Goal: Task Accomplishment & Management: Use online tool/utility

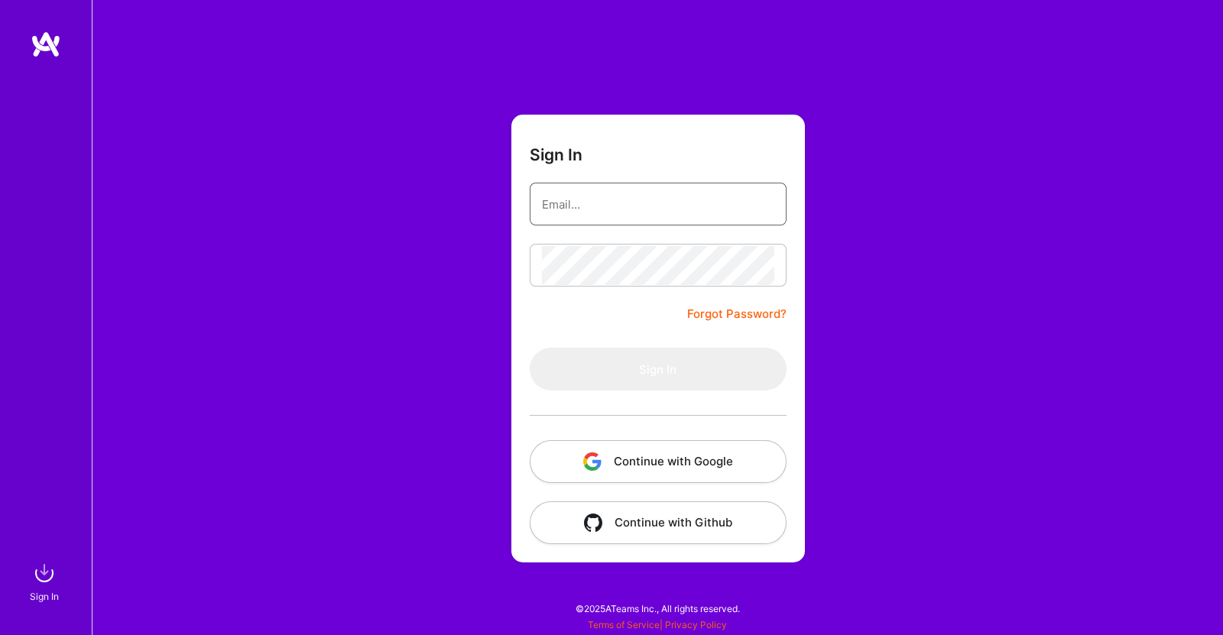
type input "jljones425@gmail.com"
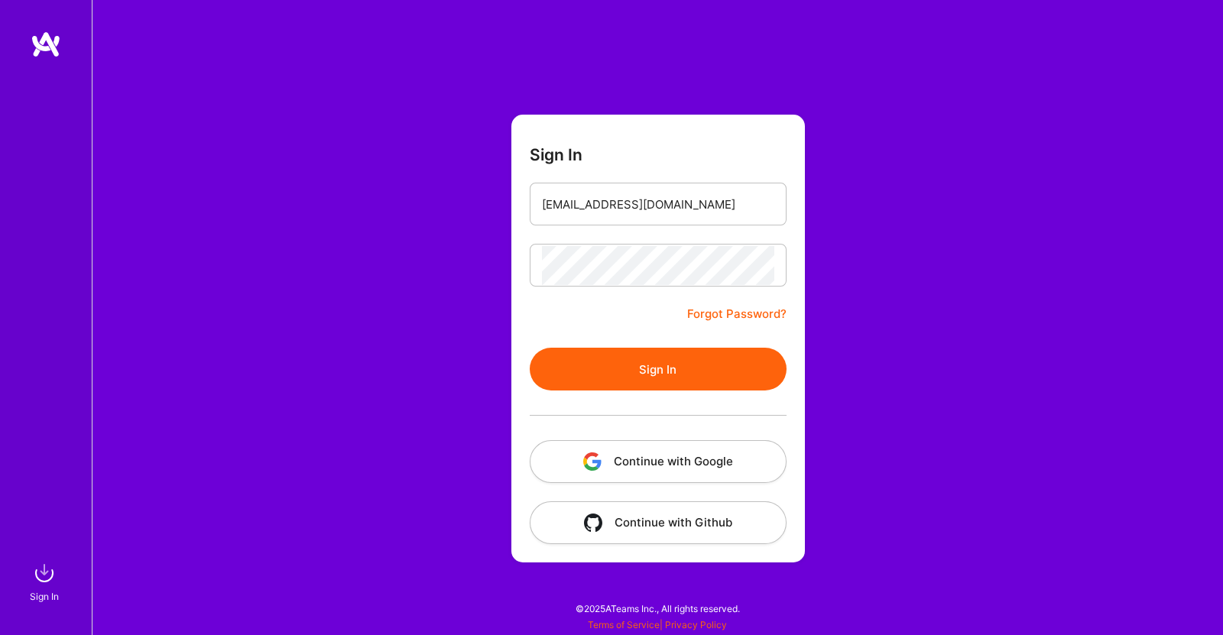
click at [636, 368] on button "Sign In" at bounding box center [658, 369] width 257 height 43
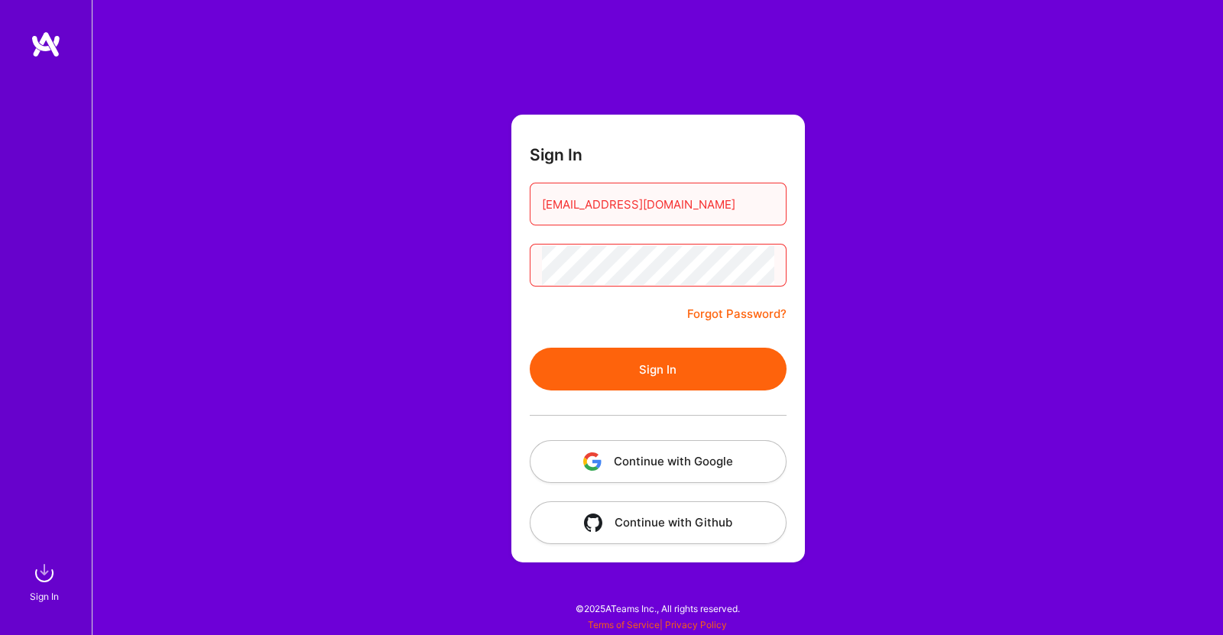
click at [643, 361] on button "Sign In" at bounding box center [658, 369] width 257 height 43
click at [705, 315] on link "Forgot Password?" at bounding box center [736, 314] width 99 height 18
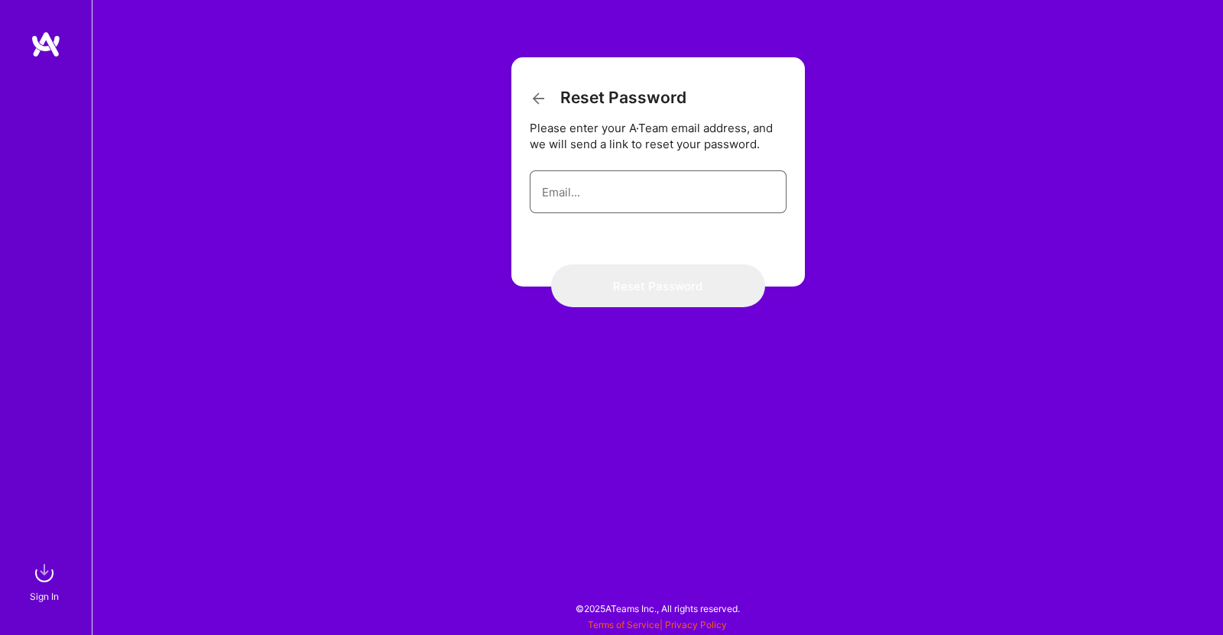
click at [691, 196] on input "email" at bounding box center [658, 192] width 232 height 39
type input "jljones425@gmail.com"
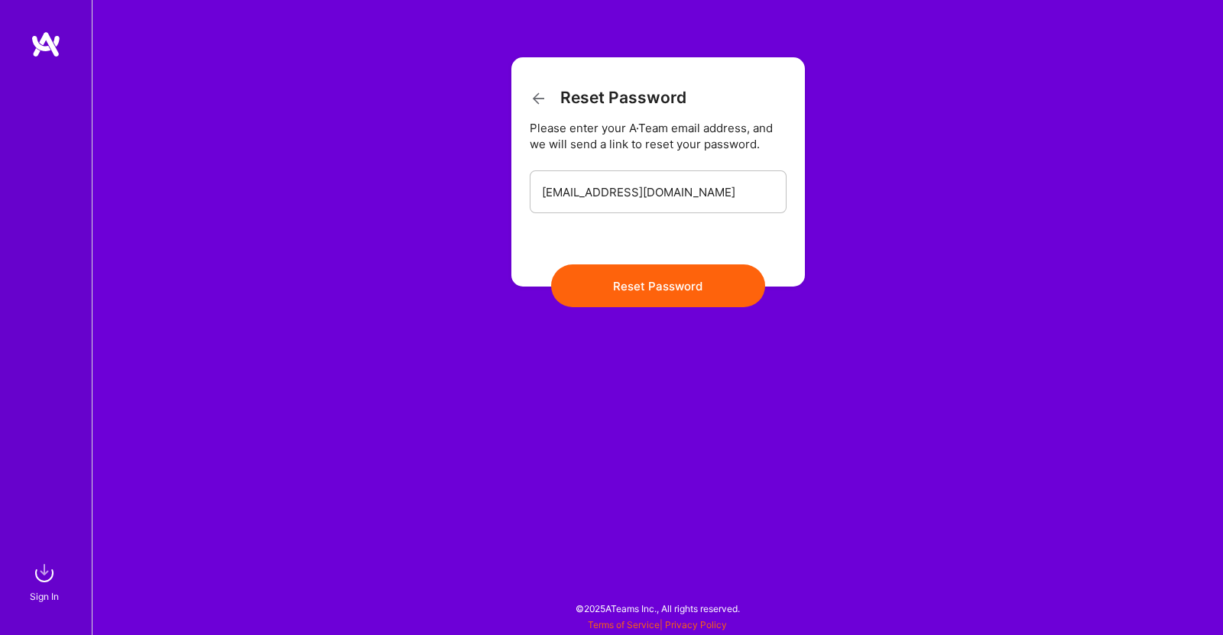
click at [678, 288] on button "Reset Password" at bounding box center [658, 285] width 214 height 43
click at [688, 279] on button "Reset Password" at bounding box center [658, 285] width 214 height 43
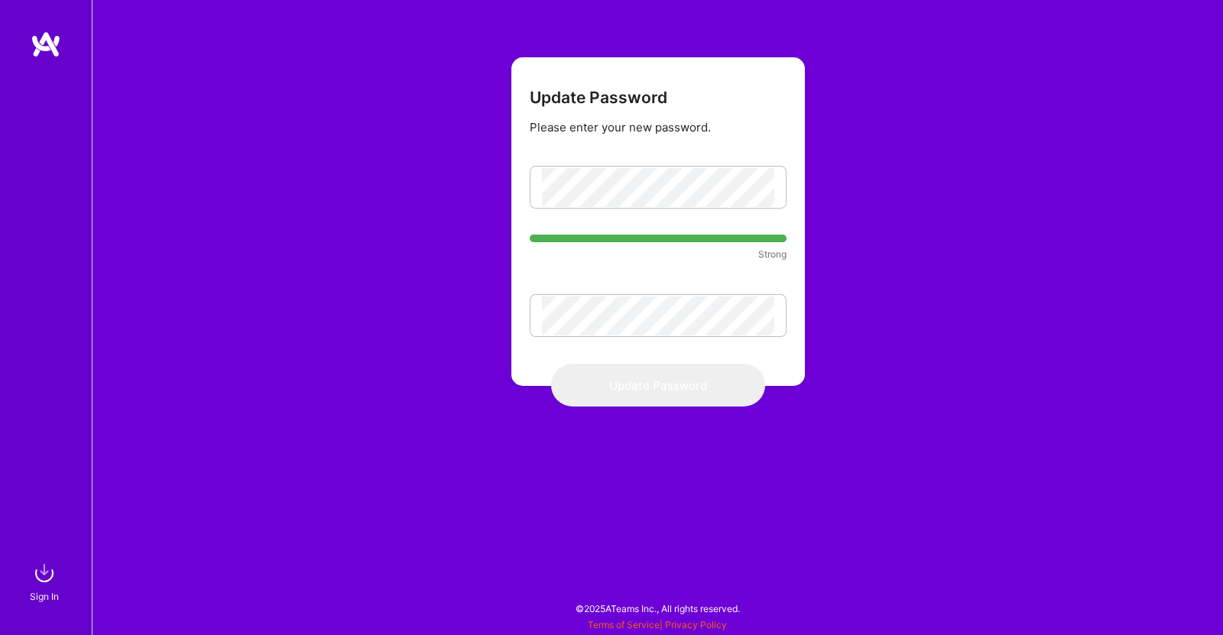
click at [517, 348] on form "Update Password Please enter your new password. Strong Update Password" at bounding box center [657, 221] width 293 height 329
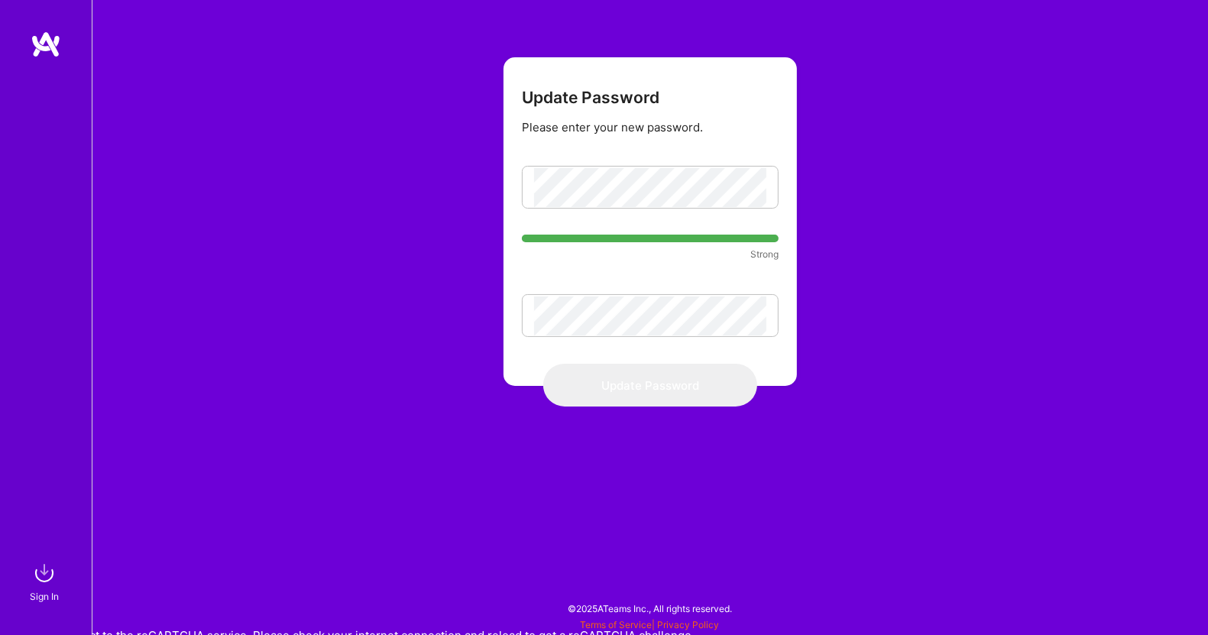
click at [689, 340] on form "Update Password Please enter your new password. Strong Update Password" at bounding box center [650, 221] width 293 height 329
click at [692, 86] on form "Update Password Please enter your new password. Strong Update Password" at bounding box center [650, 221] width 293 height 329
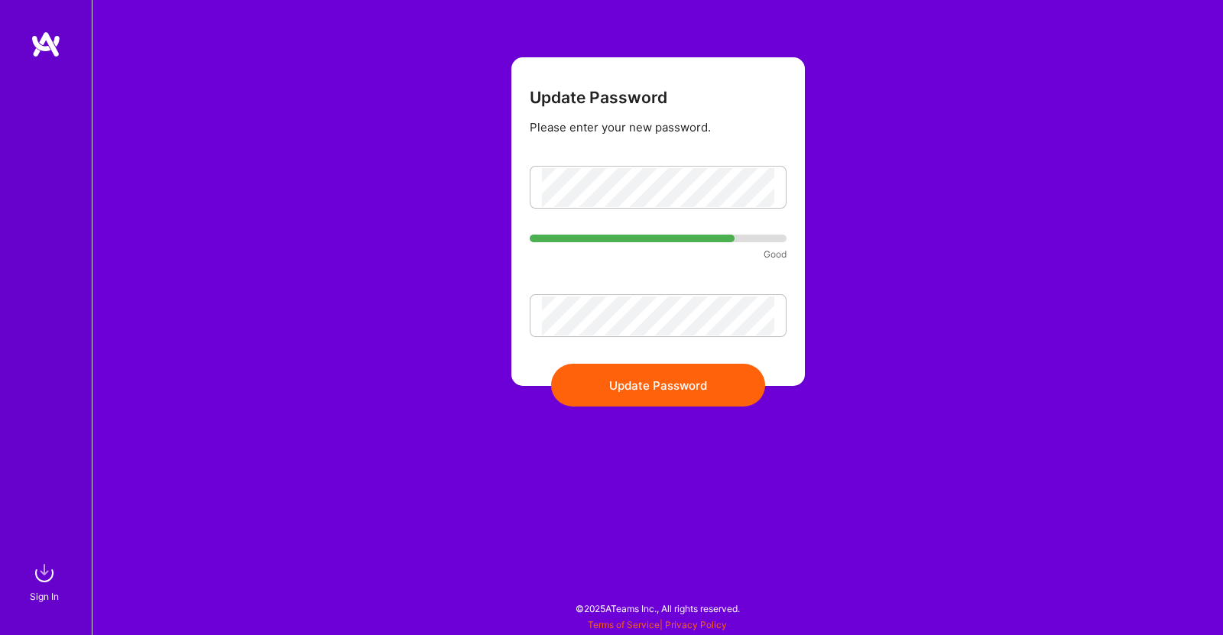
click at [601, 396] on button "Update Password" at bounding box center [658, 385] width 214 height 43
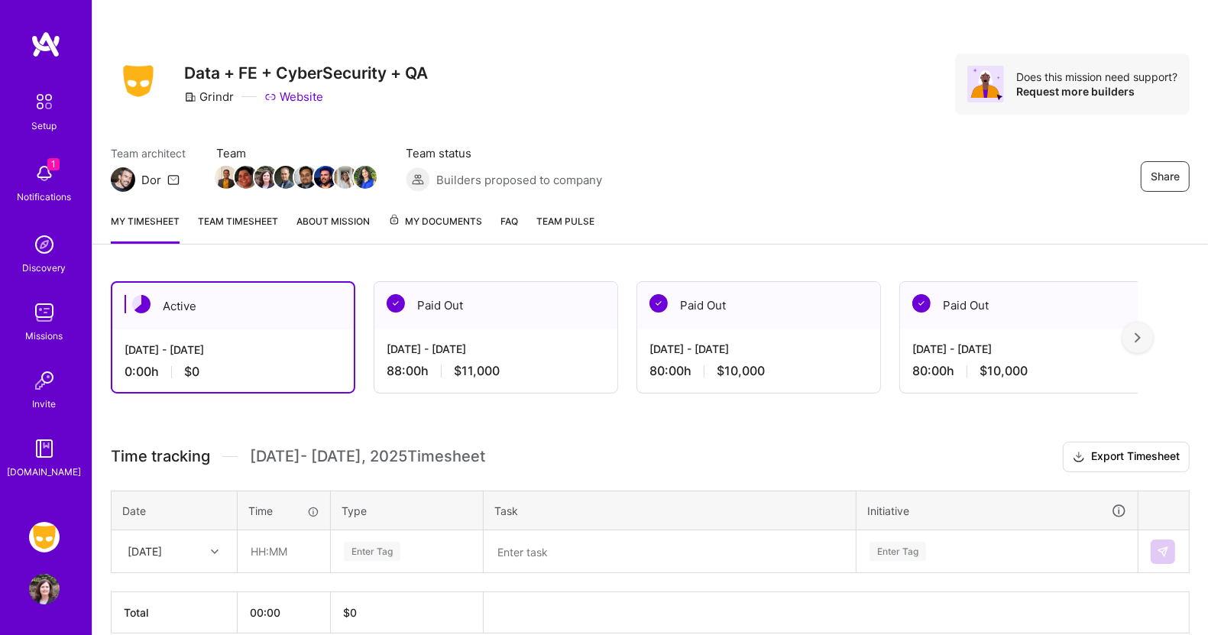
scroll to position [70, 0]
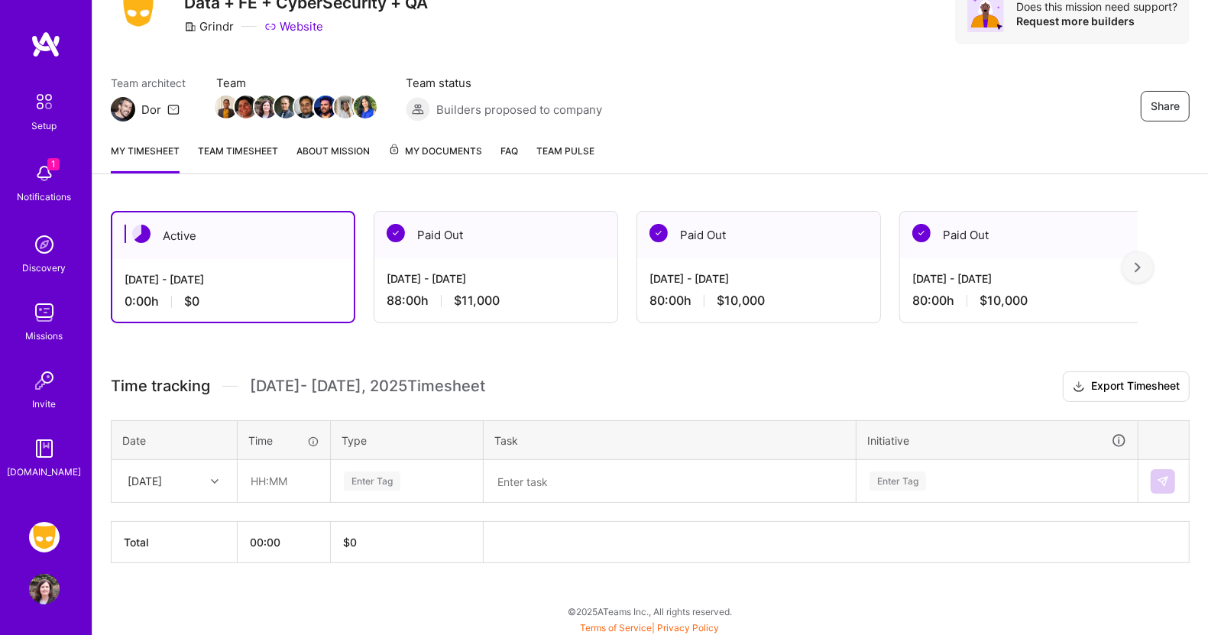
click at [213, 478] on icon at bounding box center [215, 482] width 8 height 8
click at [173, 514] on div "[DATE]" at bounding box center [174, 525] width 124 height 28
click at [273, 468] on input "text" at bounding box center [283, 481] width 91 height 41
type input "02:00"
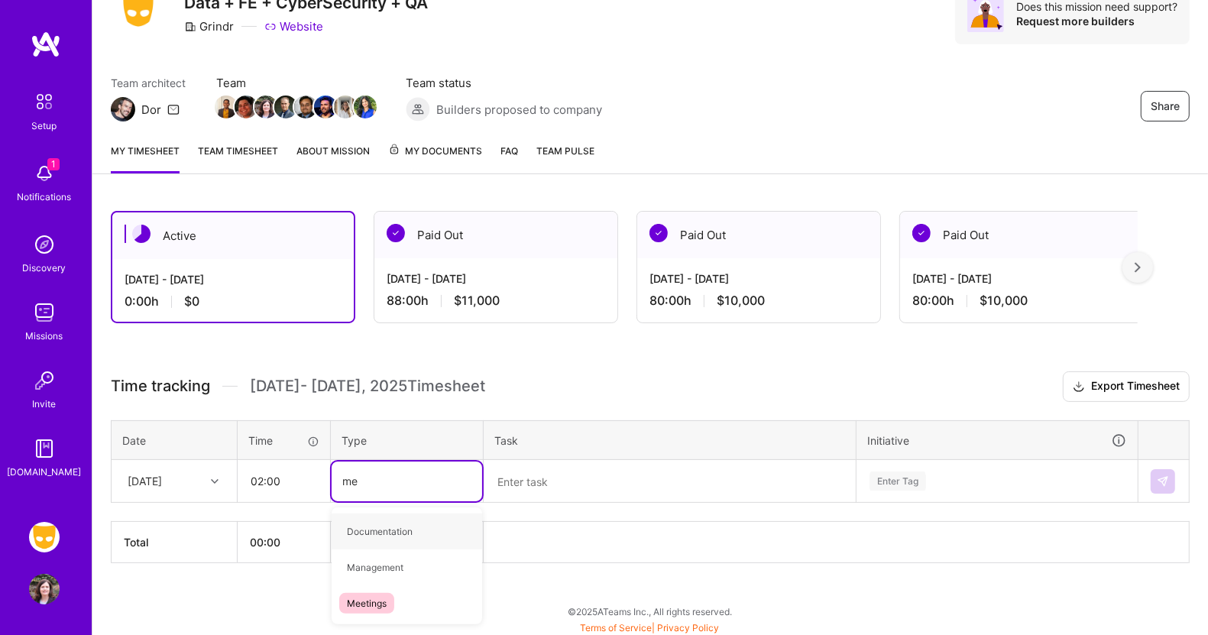
type input "mee"
click at [358, 524] on span "Meetings" at bounding box center [366, 531] width 55 height 21
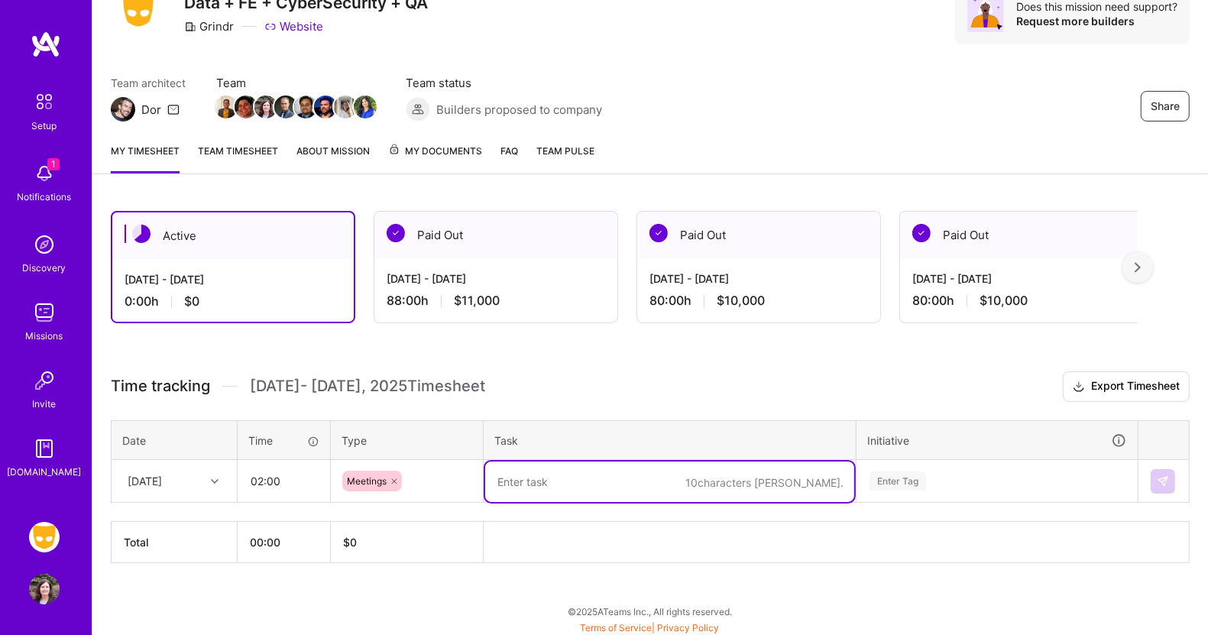
click at [522, 479] on textarea at bounding box center [669, 482] width 369 height 41
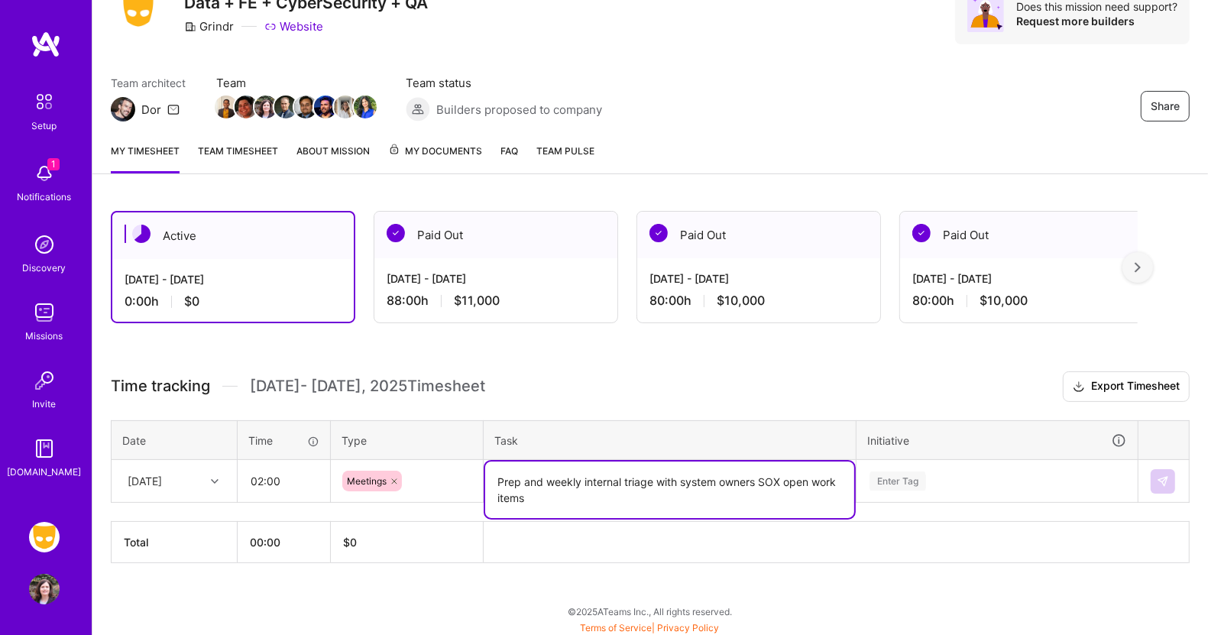
type textarea "Prep and weekly internal triage with system owners SOX open work items"
click at [893, 475] on div "Enter Tag" at bounding box center [997, 482] width 280 height 40
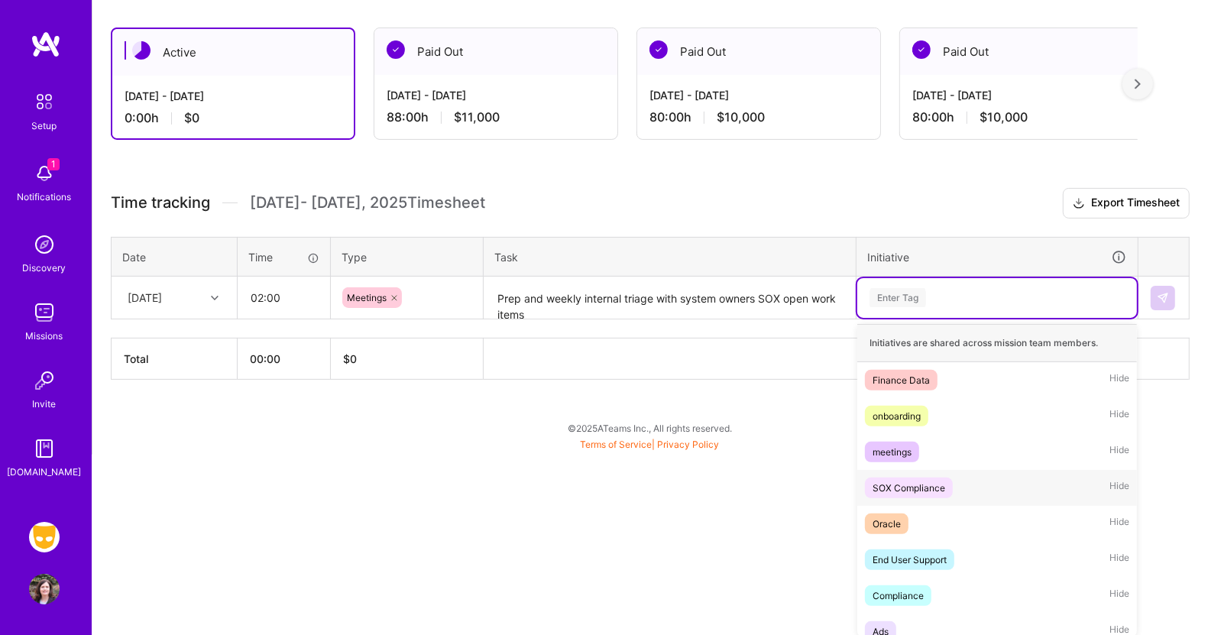
click at [893, 494] on span "SOX Compliance" at bounding box center [909, 488] width 88 height 21
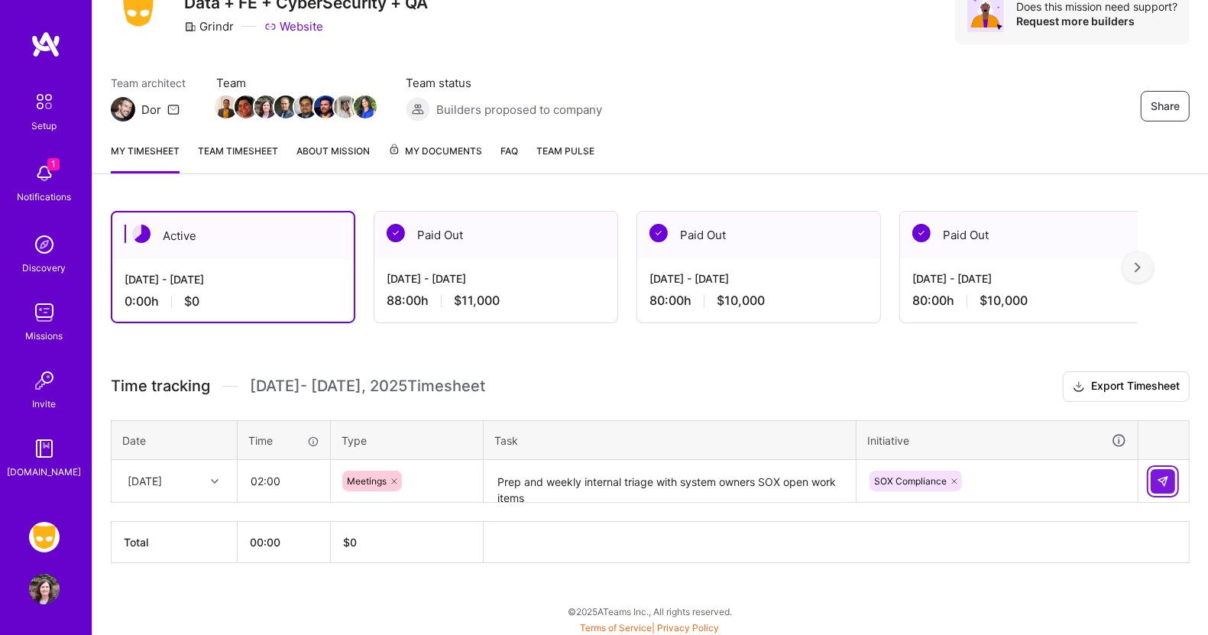
click at [1156, 484] on button at bounding box center [1163, 481] width 24 height 24
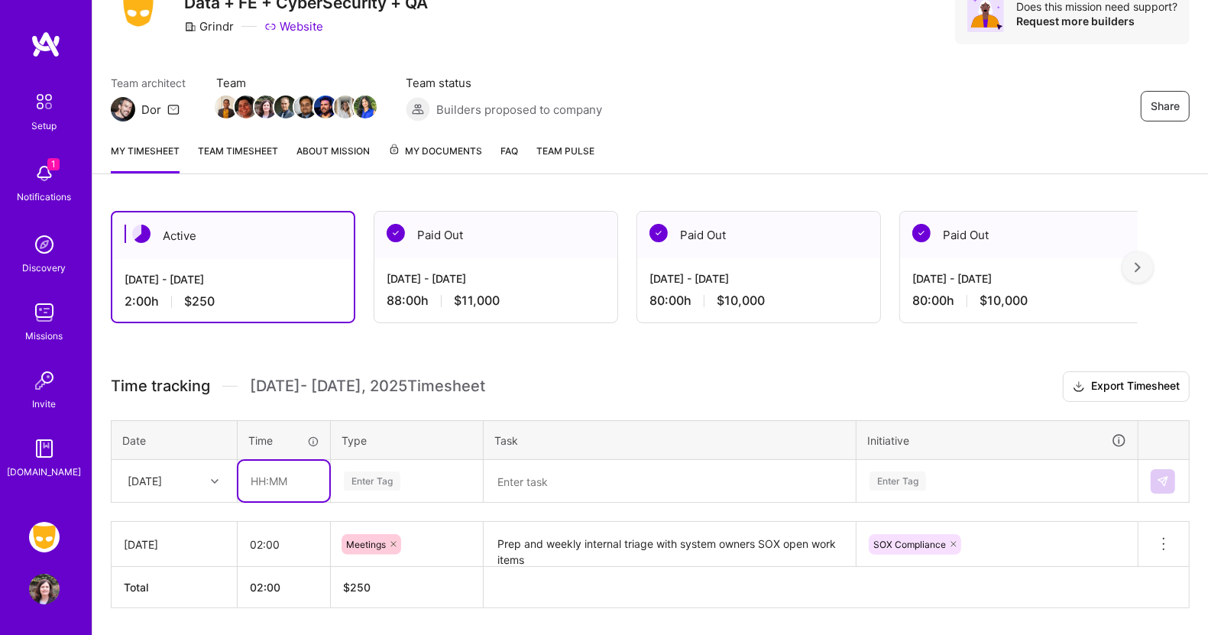
click at [280, 472] on input "text" at bounding box center [283, 481] width 91 height 41
type input "01:00"
click at [378, 475] on div "Enter Tag" at bounding box center [407, 482] width 151 height 40
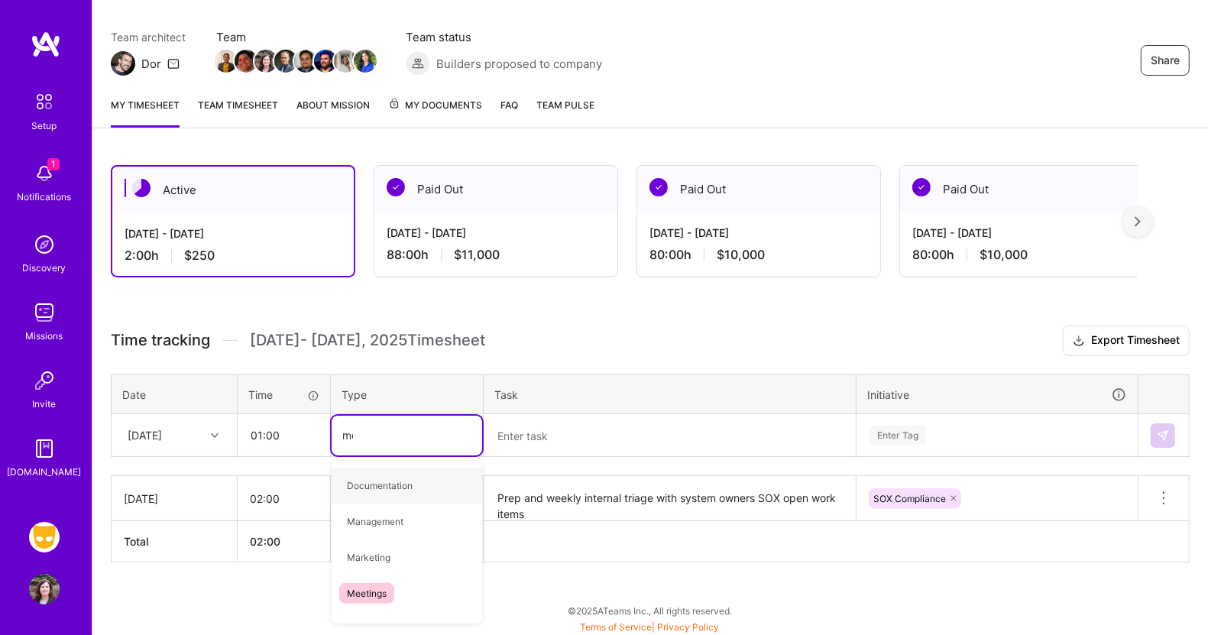
type input "mee"
click at [377, 475] on span "Meetings" at bounding box center [366, 485] width 55 height 21
click at [548, 430] on textarea at bounding box center [669, 436] width 369 height 41
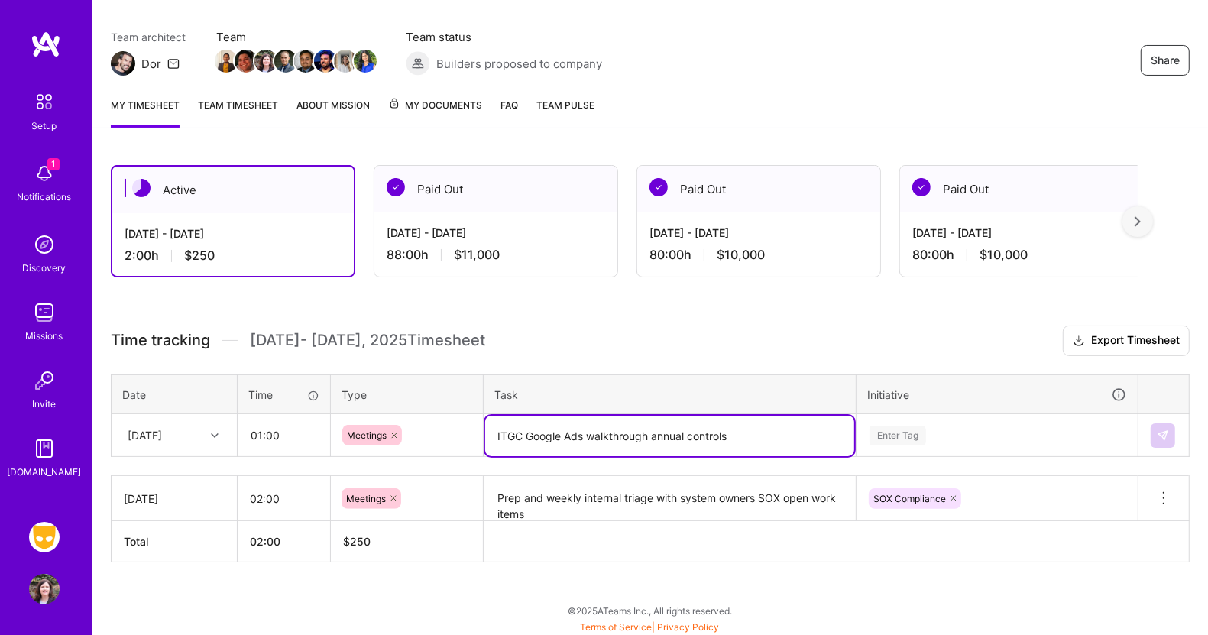
type textarea "ITGC Google Ads walkthrough annual controls"
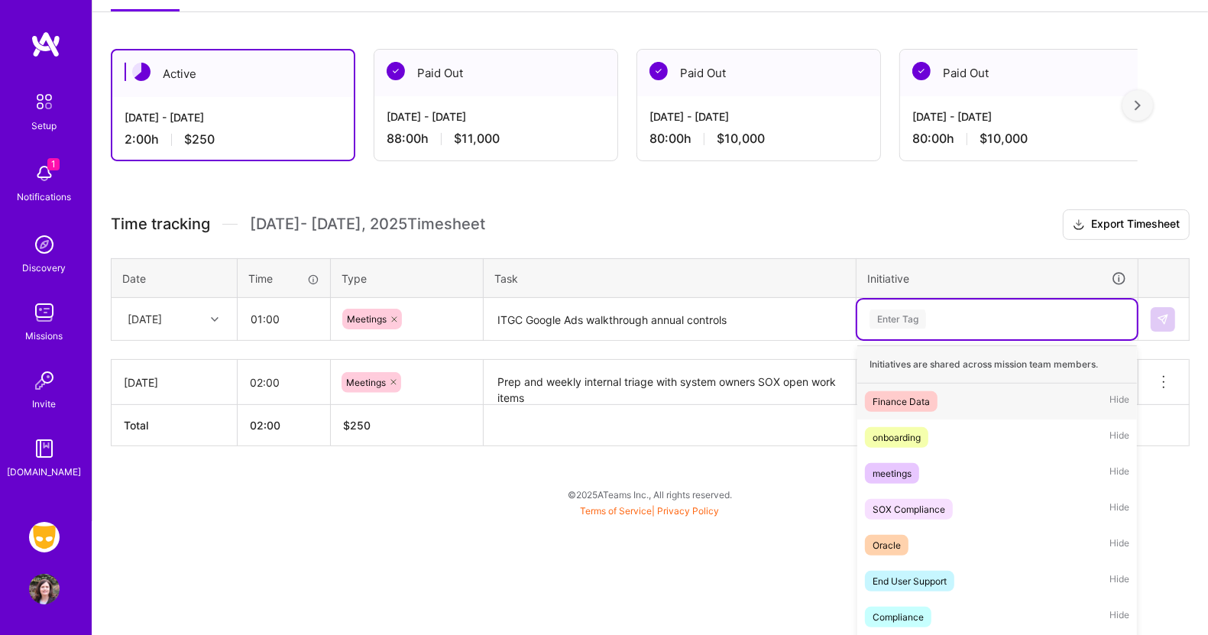
click at [898, 339] on div "option SOX Compliance, selected. option Finance Data focused, 1 of 61. 61 resul…" at bounding box center [997, 320] width 280 height 40
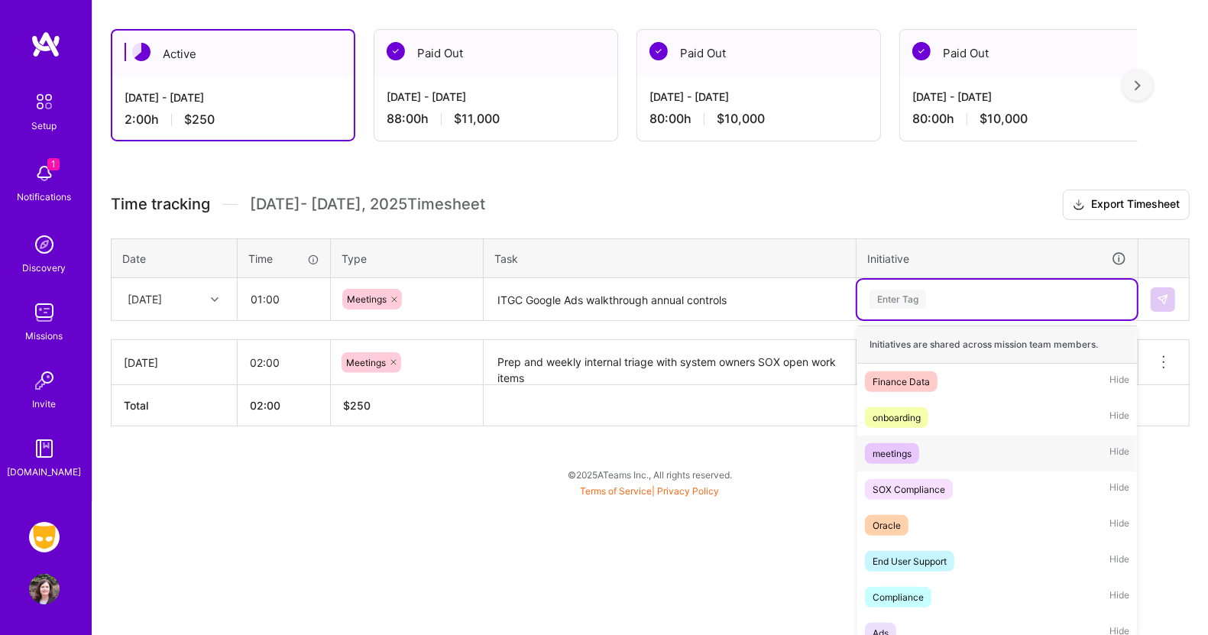
scroll to position [254, 0]
click at [900, 480] on div "SOX Compliance" at bounding box center [909, 488] width 73 height 16
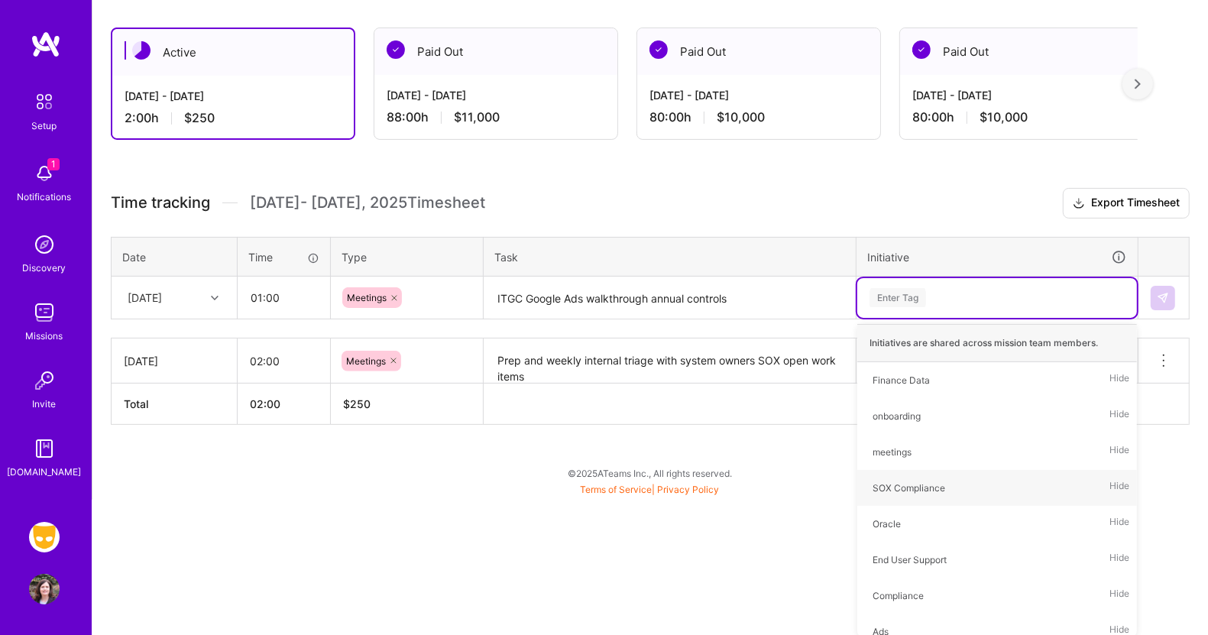
scroll to position [116, 0]
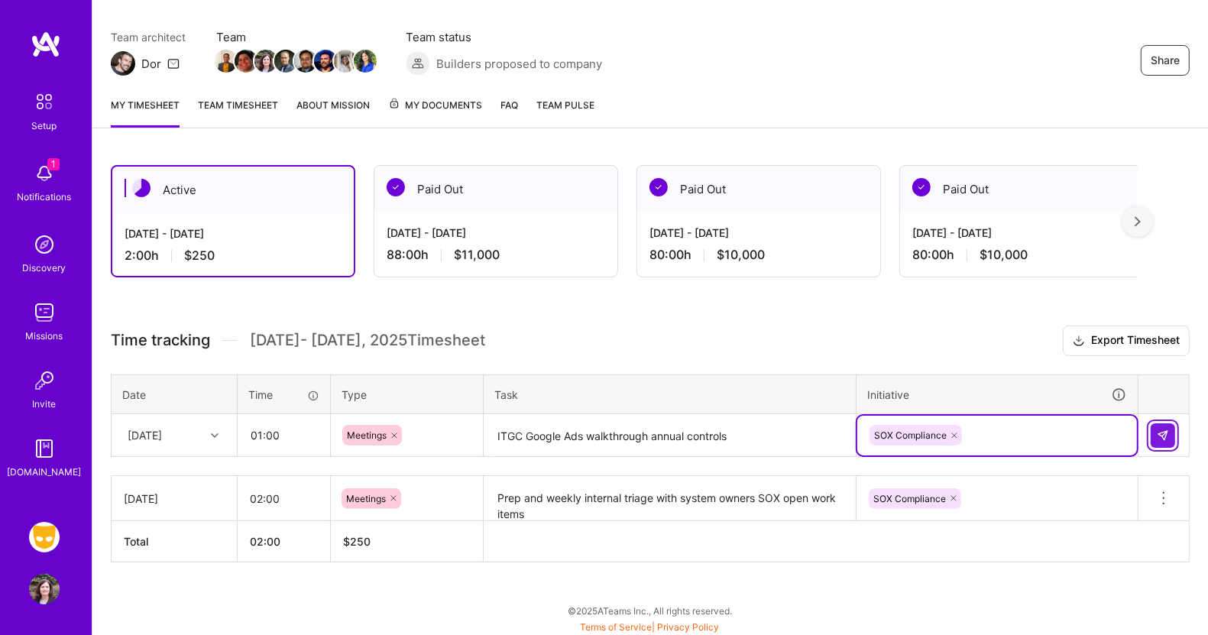
click at [1162, 430] on img at bounding box center [1163, 436] width 12 height 12
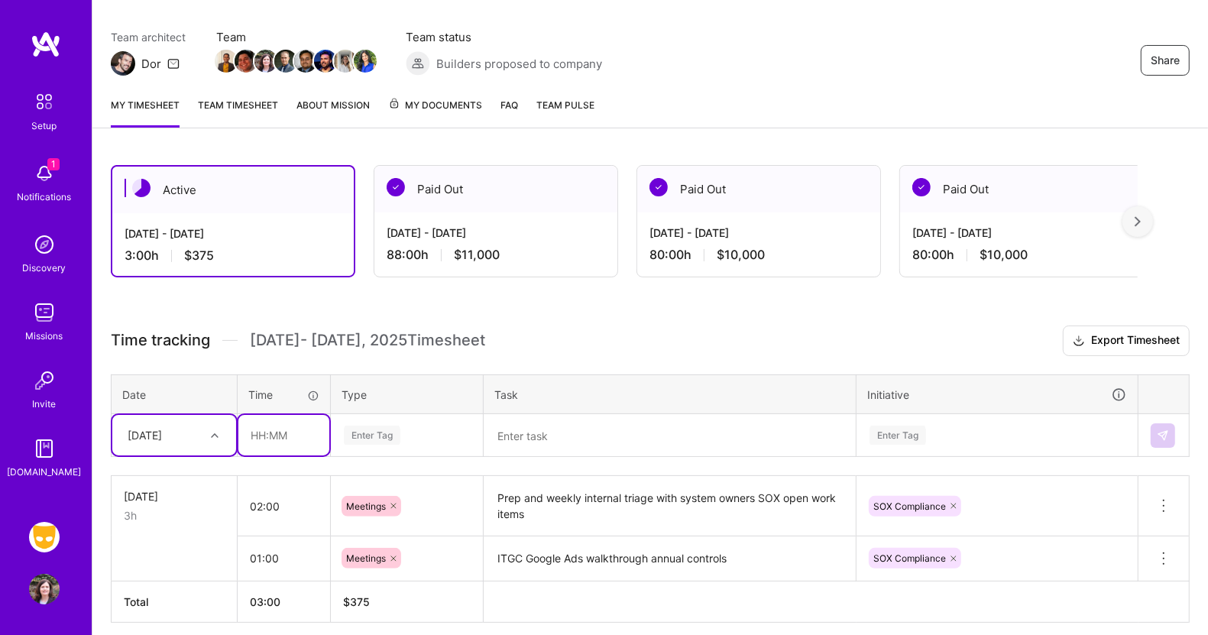
click at [261, 431] on input "text" at bounding box center [283, 435] width 91 height 41
type input "0"
type input "02:00"
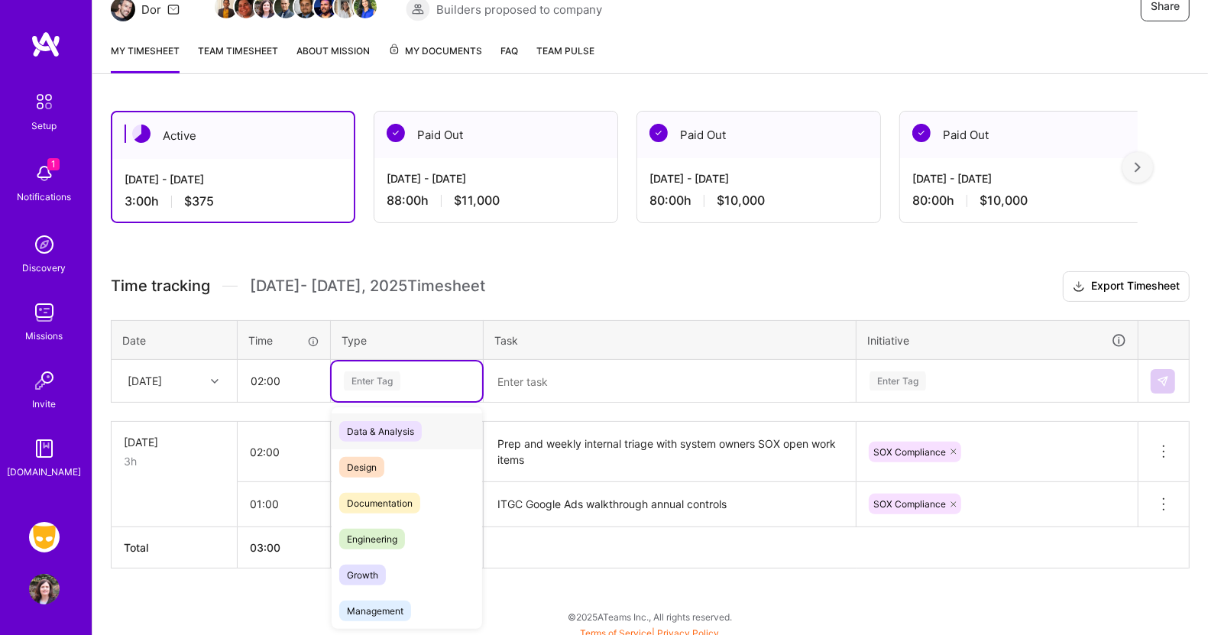
click at [368, 401] on div "option Meetings, selected. option Data & Analysis focused, 0 of 2. 17 results a…" at bounding box center [407, 381] width 151 height 40
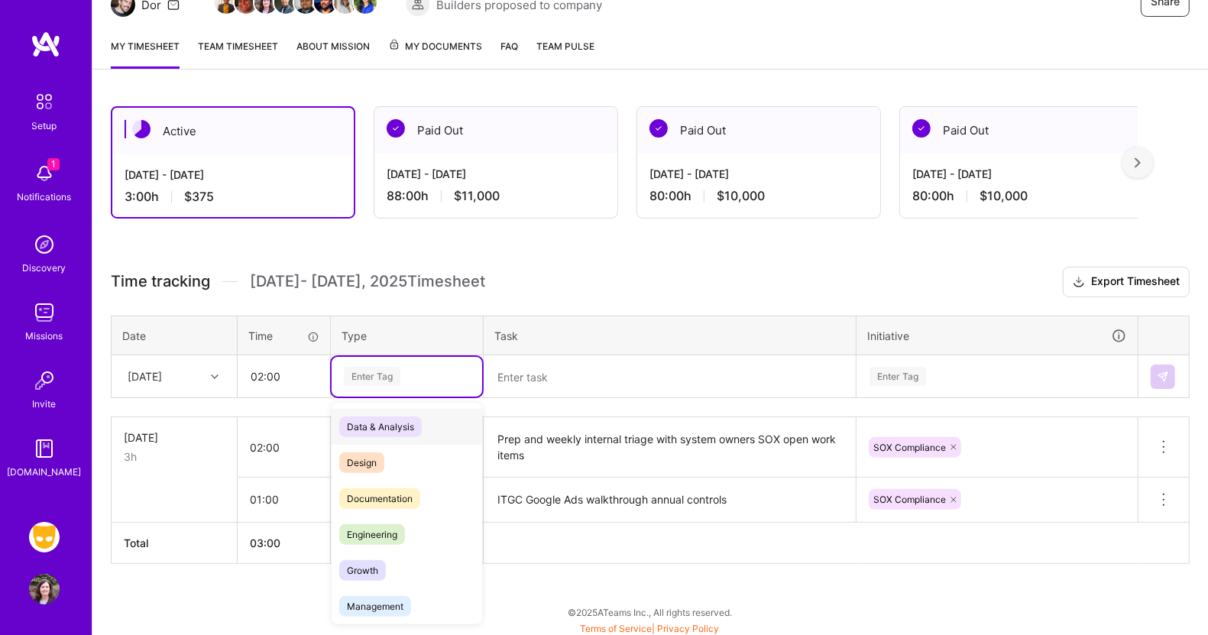
scroll to position [176, 0]
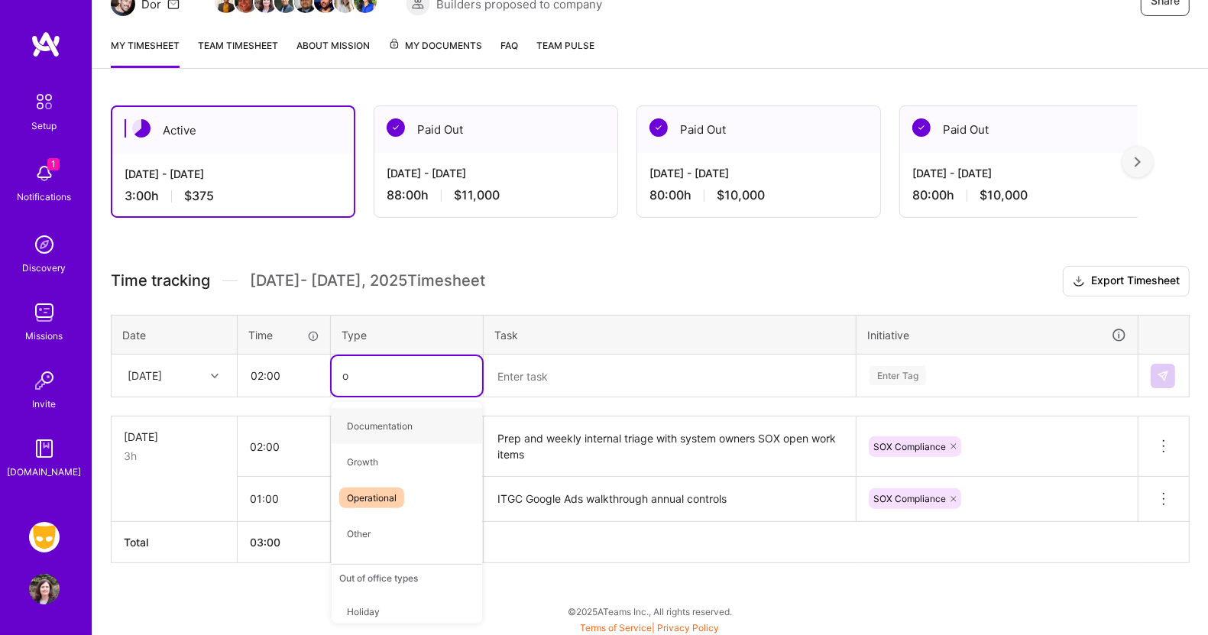
type input "op"
click at [365, 418] on span "Operational" at bounding box center [371, 426] width 65 height 21
click at [527, 370] on textarea at bounding box center [669, 376] width 369 height 41
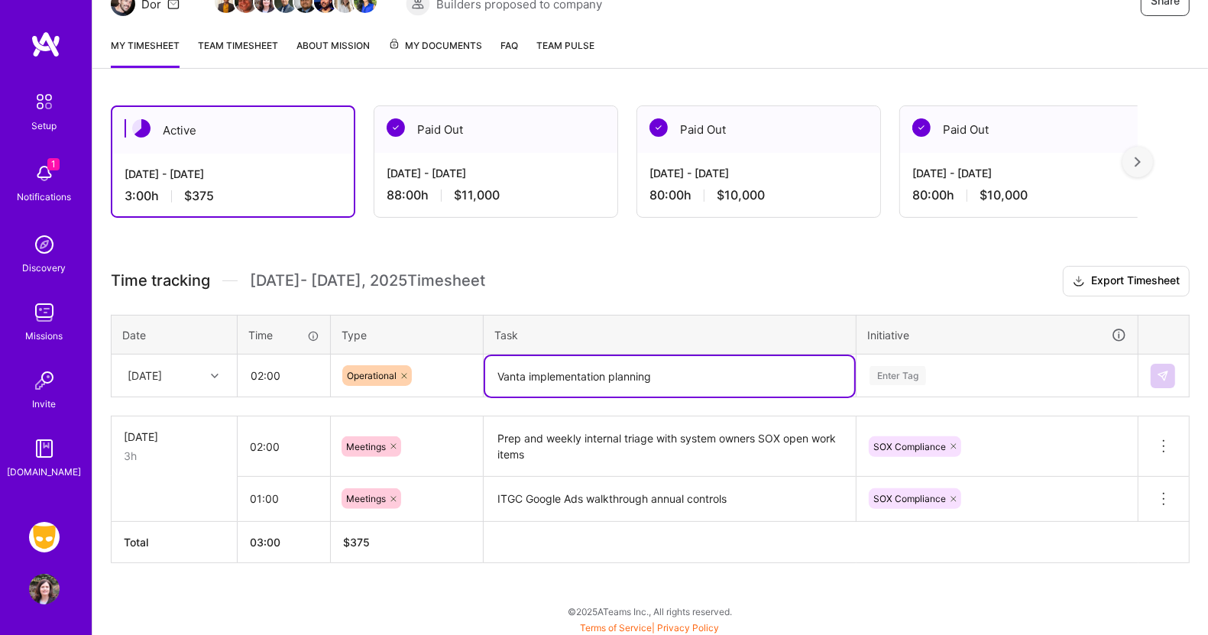
type textarea "Vanta implementation planning"
click at [908, 370] on div "Enter Tag" at bounding box center [997, 376] width 280 height 40
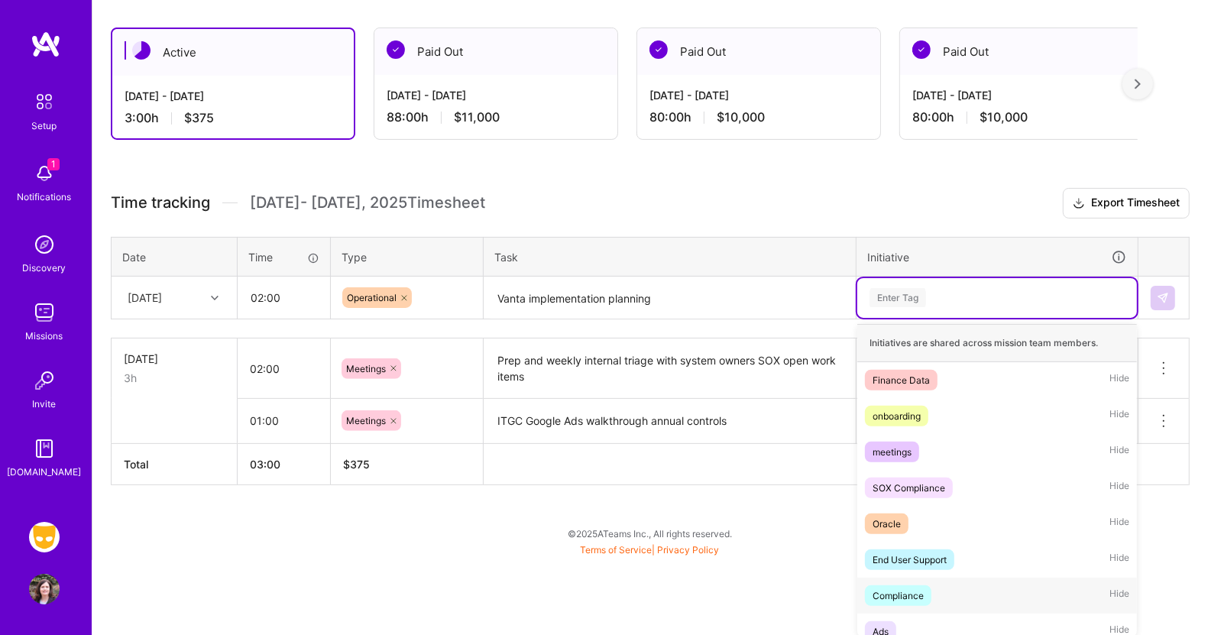
click at [898, 588] on div "Compliance" at bounding box center [898, 596] width 51 height 16
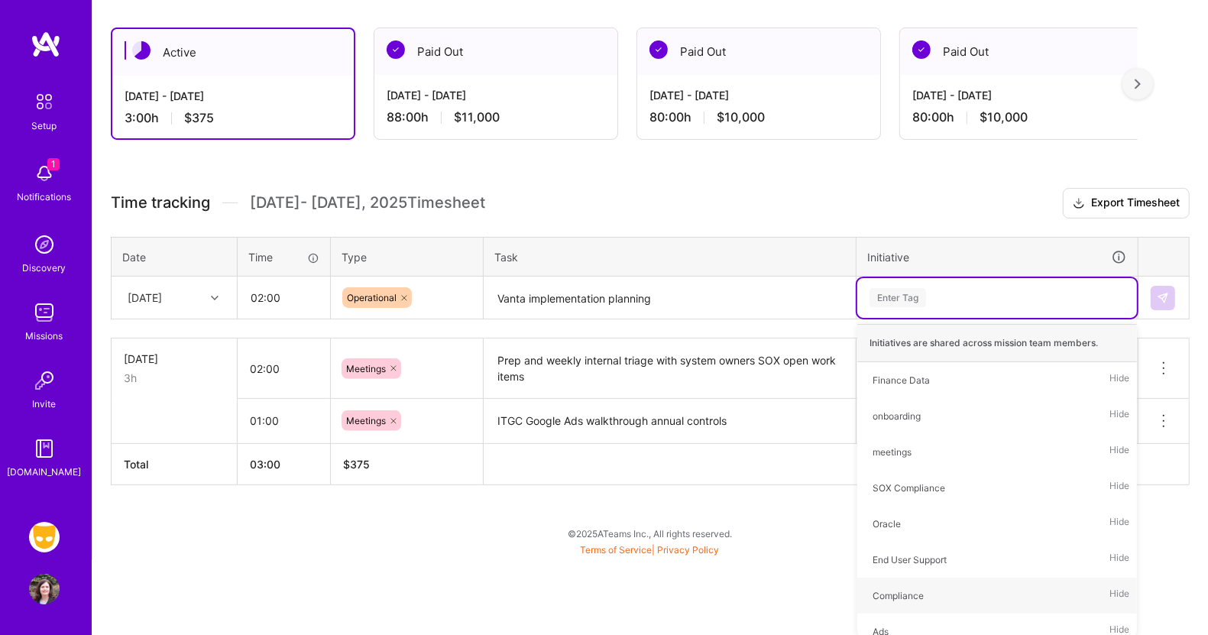
scroll to position [176, 0]
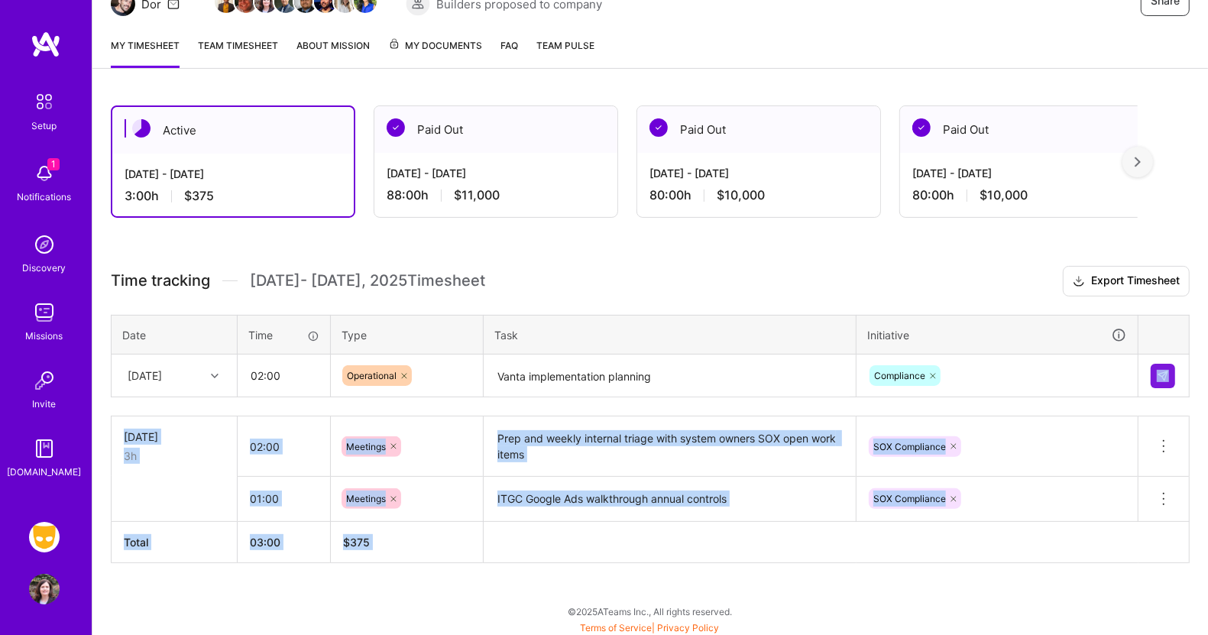
drag, startPoint x: 898, startPoint y: 587, endPoint x: 1136, endPoint y: 368, distance: 323.5
click at [1136, 368] on div "Active [DATE] - [DATE] 3:00 h $375 Paid Out [DATE] - [DATE] 88:00 h $11,000 Pai…" at bounding box center [650, 362] width 1116 height 551
click at [1163, 370] on img at bounding box center [1163, 376] width 12 height 12
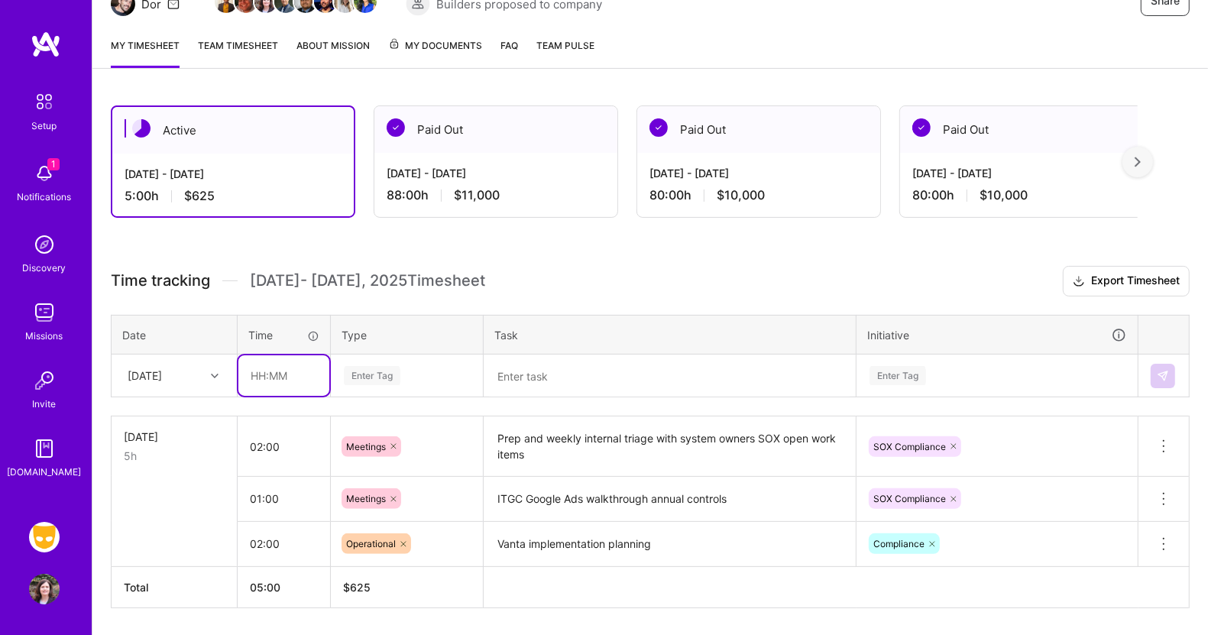
click at [275, 371] on input "text" at bounding box center [283, 375] width 91 height 41
type input "03:00"
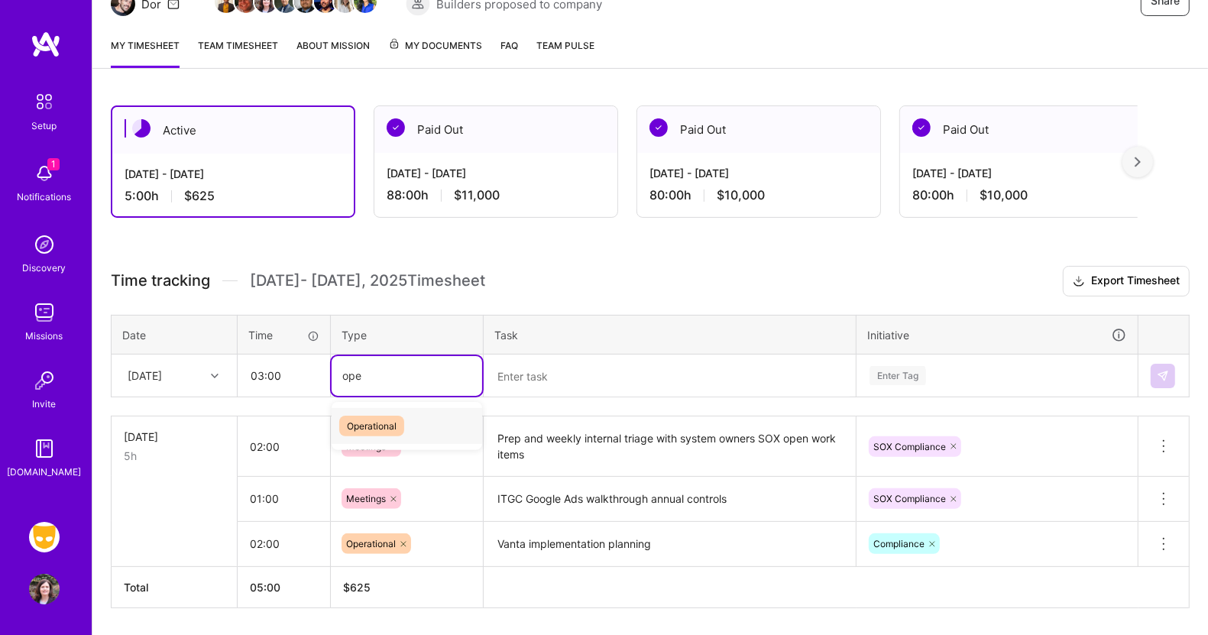
type input "ope"
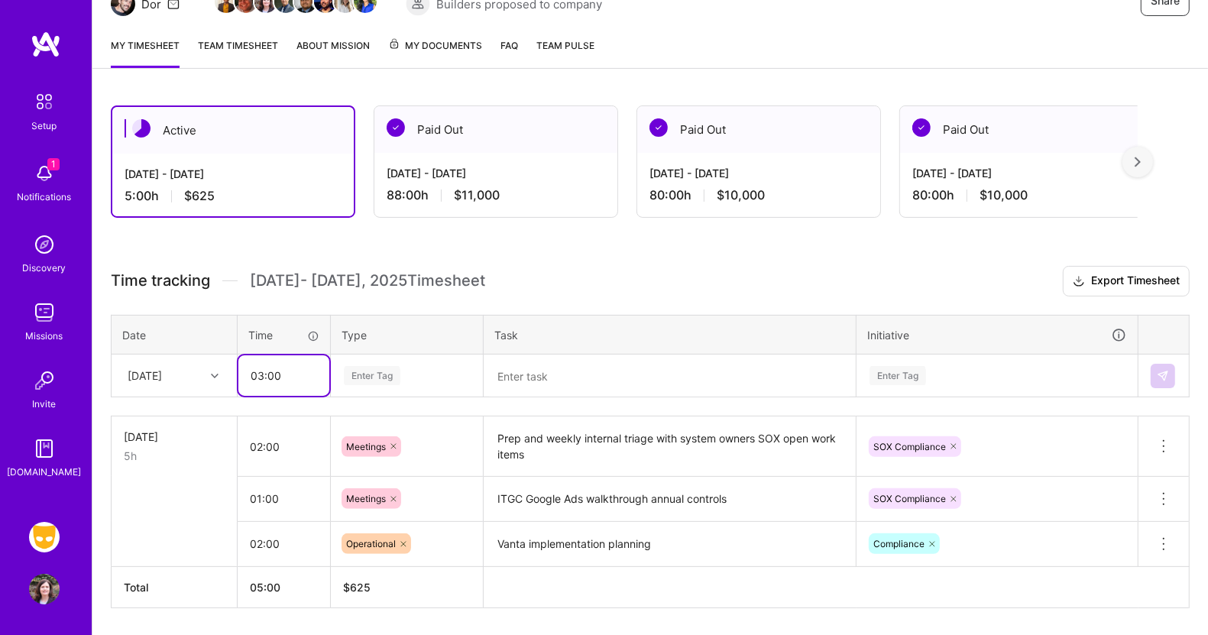
drag, startPoint x: 275, startPoint y: 371, endPoint x: 324, endPoint y: 374, distance: 49.0
click at [324, 374] on input "03:00" at bounding box center [283, 375] width 91 height 41
click at [371, 371] on div "Enter Tag" at bounding box center [372, 376] width 57 height 24
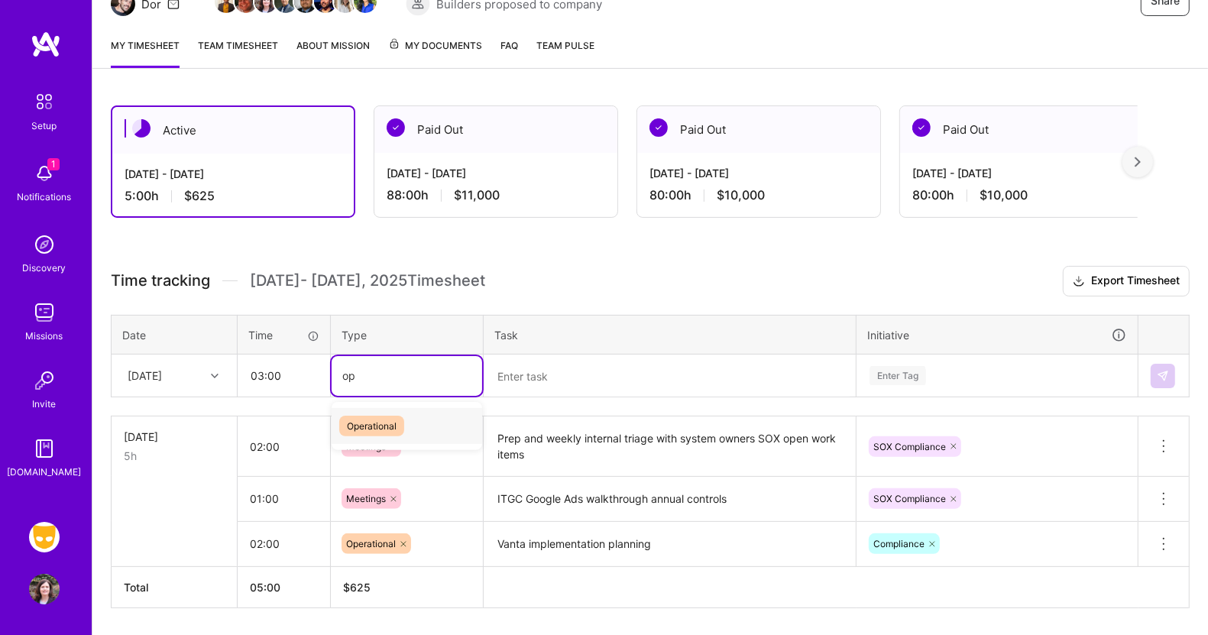
type input "ope"
click at [371, 426] on span "Operational" at bounding box center [371, 426] width 65 height 21
click at [529, 377] on textarea at bounding box center [669, 376] width 369 height 41
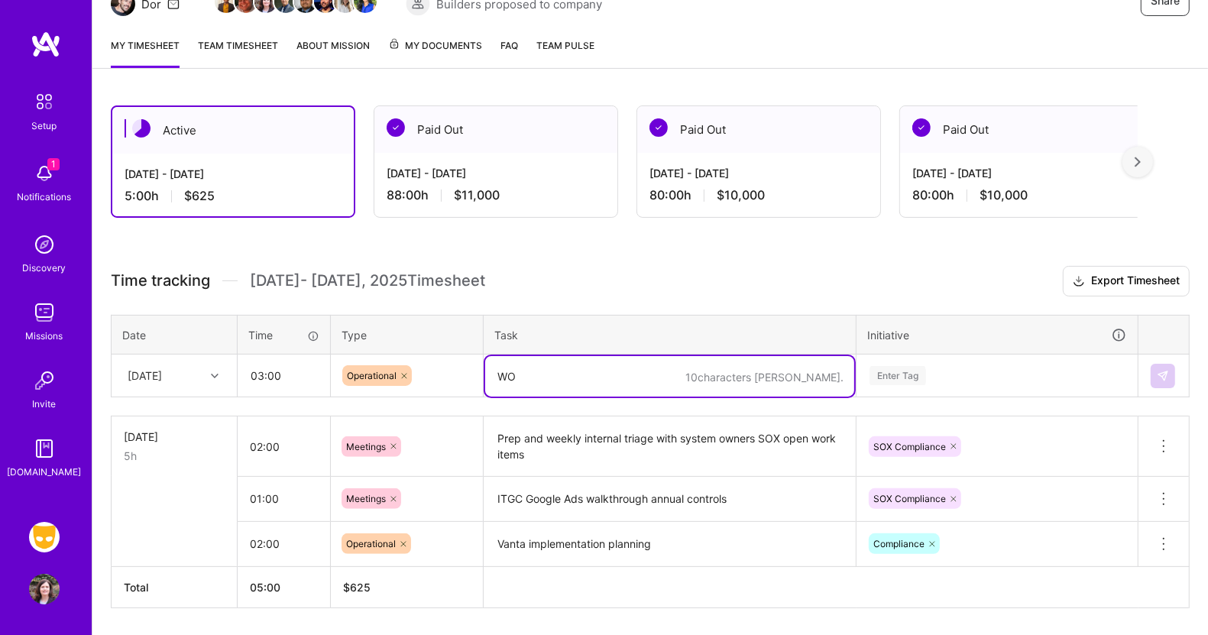
type textarea "W"
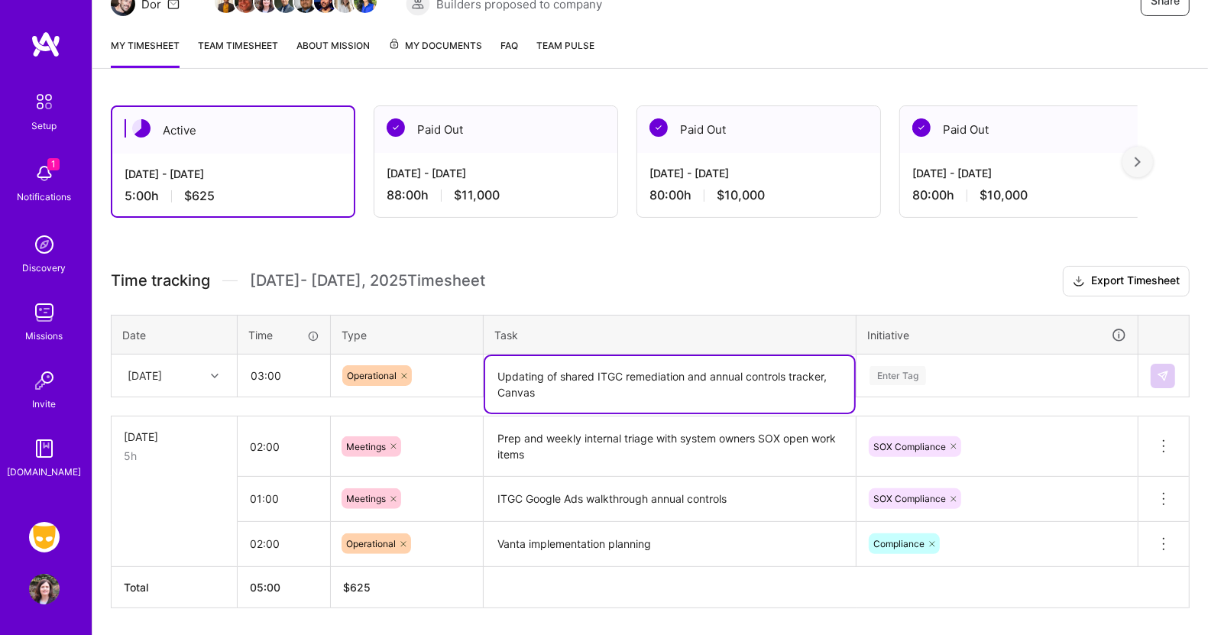
type textarea "Updating of shared ITGC remediation and annual controls tracker, Canvas"
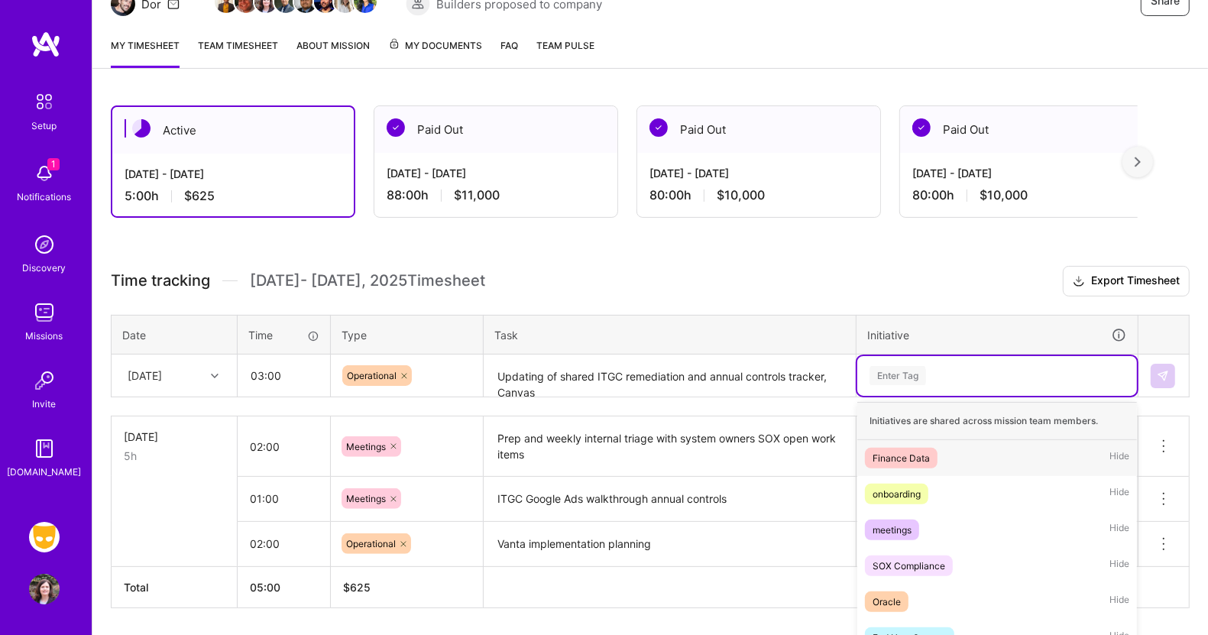
click at [944, 368] on div "option Compliance, selected. option Finance Data focused, 1 of 61. 61 results a…" at bounding box center [997, 376] width 280 height 40
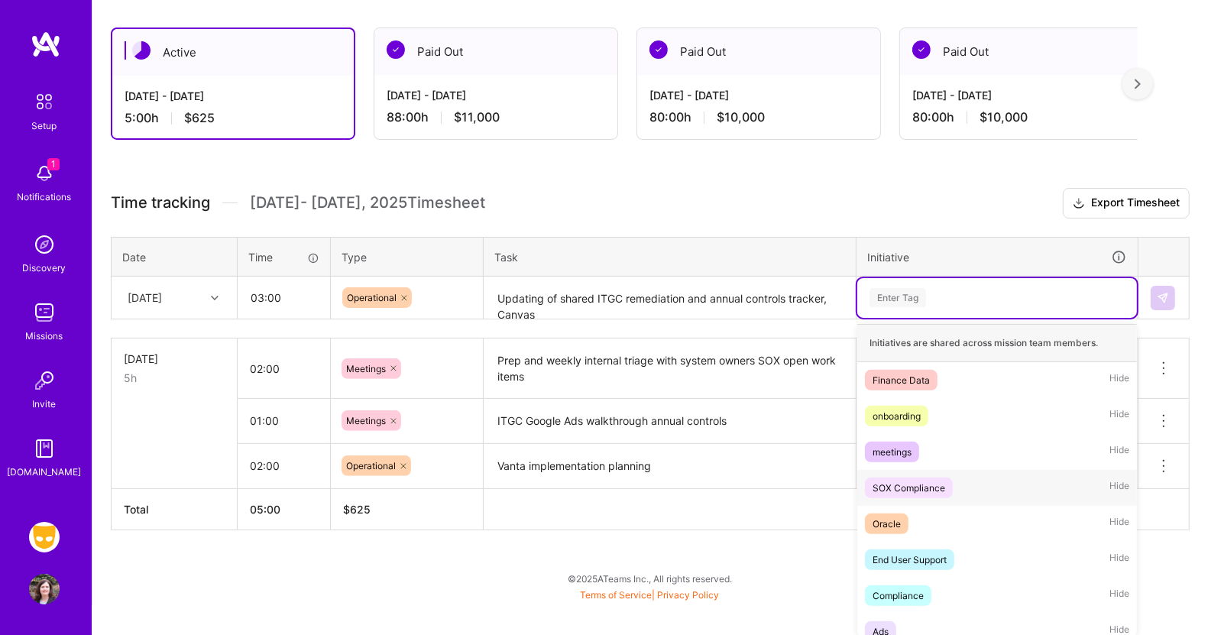
click at [927, 481] on div "SOX Compliance" at bounding box center [909, 488] width 73 height 16
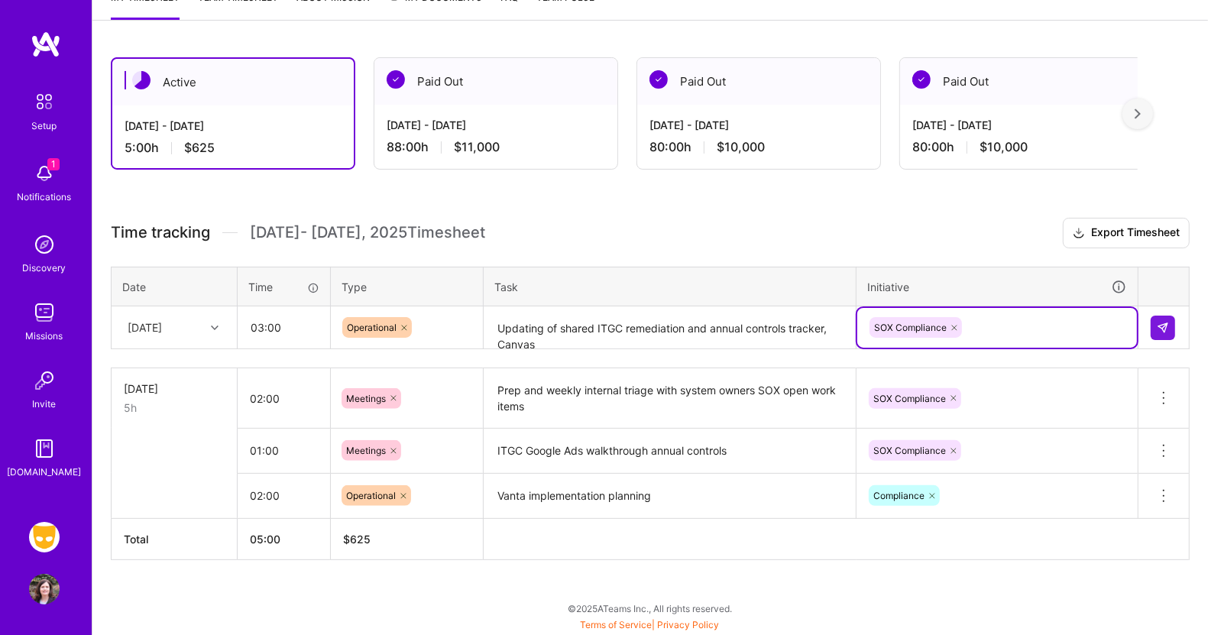
scroll to position [221, 0]
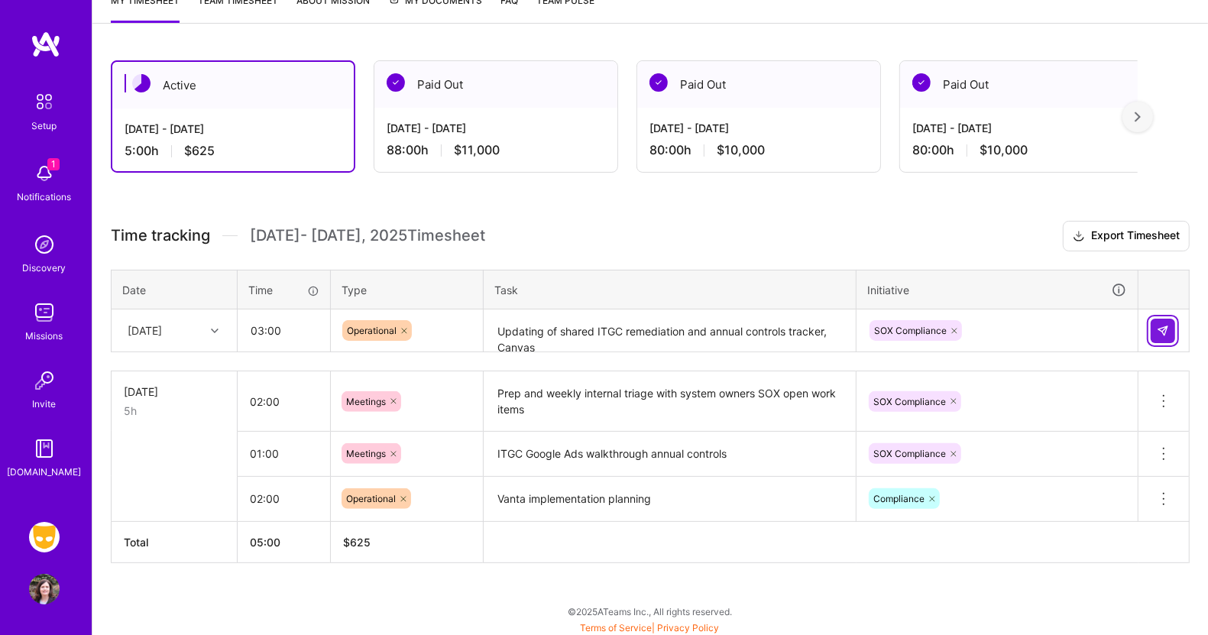
click at [1166, 325] on img at bounding box center [1163, 331] width 12 height 12
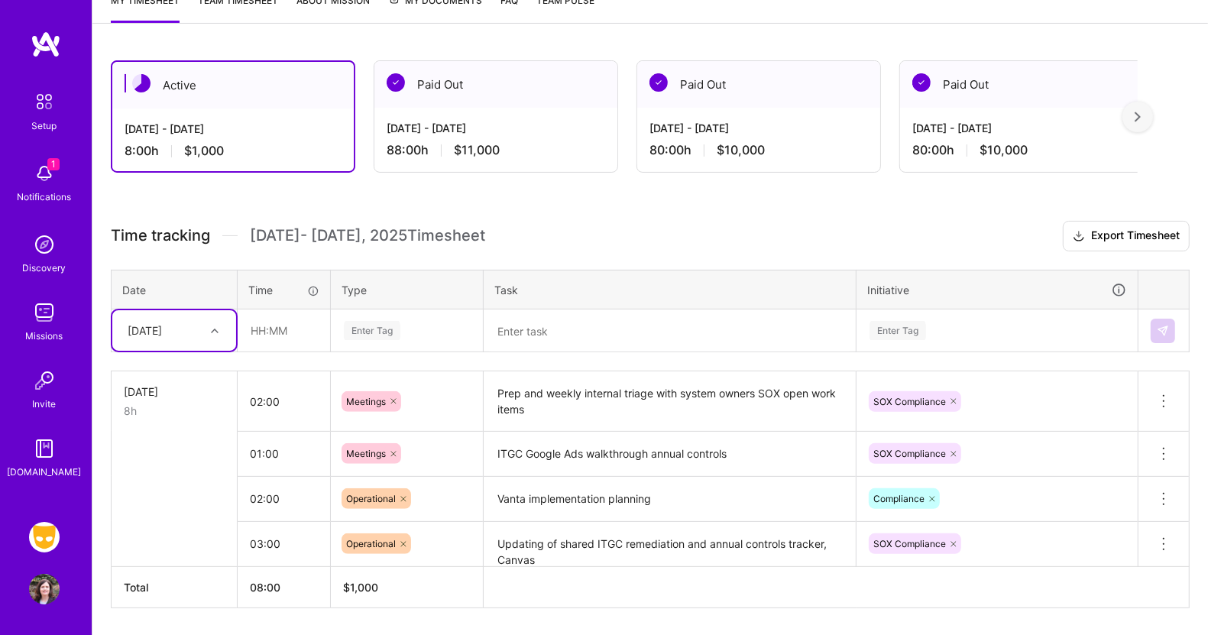
click at [216, 327] on icon at bounding box center [215, 331] width 8 height 8
click at [173, 372] on div "[DATE]" at bounding box center [174, 374] width 124 height 28
click at [272, 336] on input "text" at bounding box center [283, 330] width 91 height 41
type input "02:00"
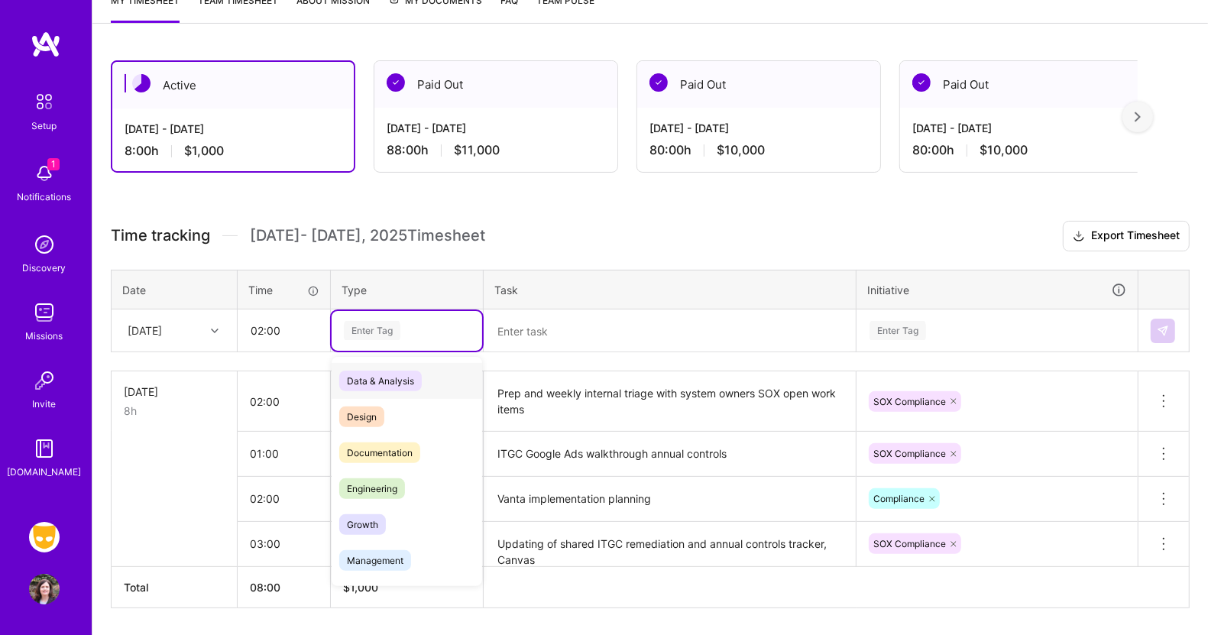
click at [384, 326] on div "Enter Tag" at bounding box center [372, 331] width 57 height 24
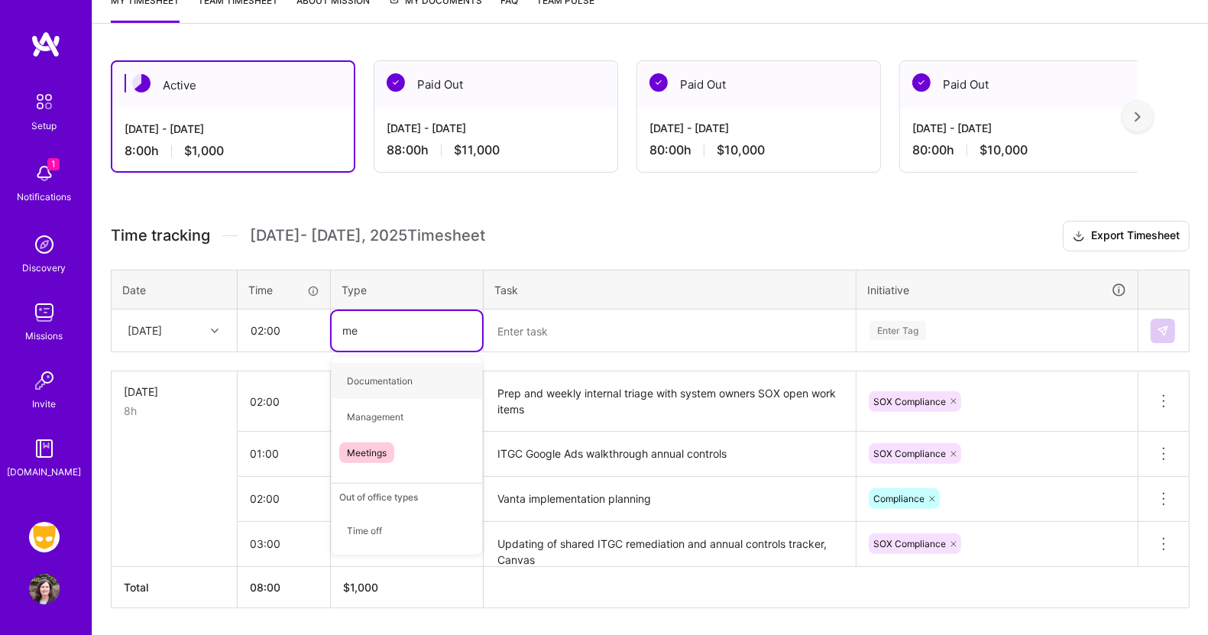
type input "mee"
click at [378, 371] on span "Meetings" at bounding box center [366, 381] width 55 height 21
click at [517, 325] on textarea at bounding box center [669, 331] width 369 height 41
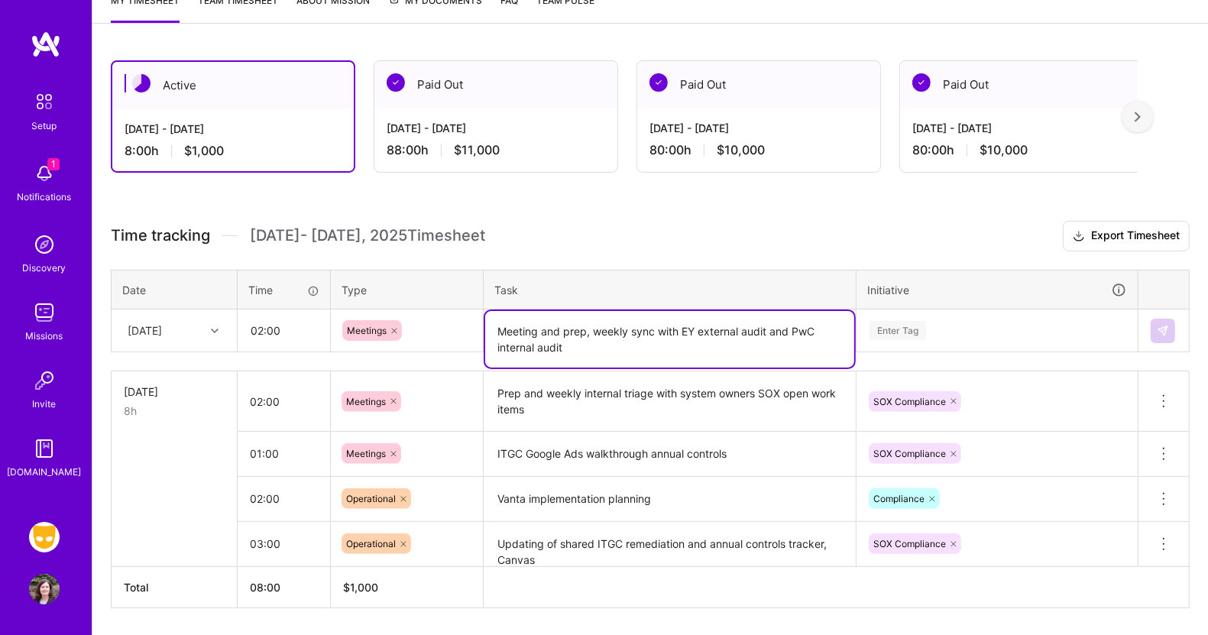
type textarea "Meeting and prep, weekly sync with EY external audit and PwC internal audit"
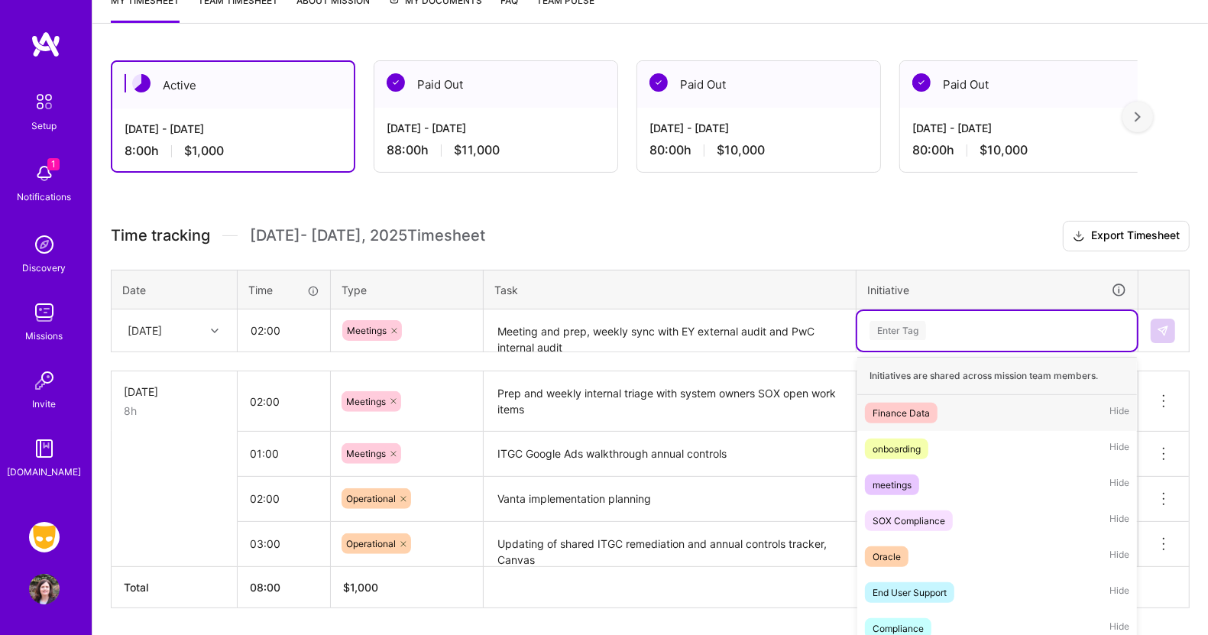
click at [909, 327] on div "option SOX Compliance, selected. option Finance Data focused, 1 of 61. 61 resul…" at bounding box center [997, 331] width 280 height 40
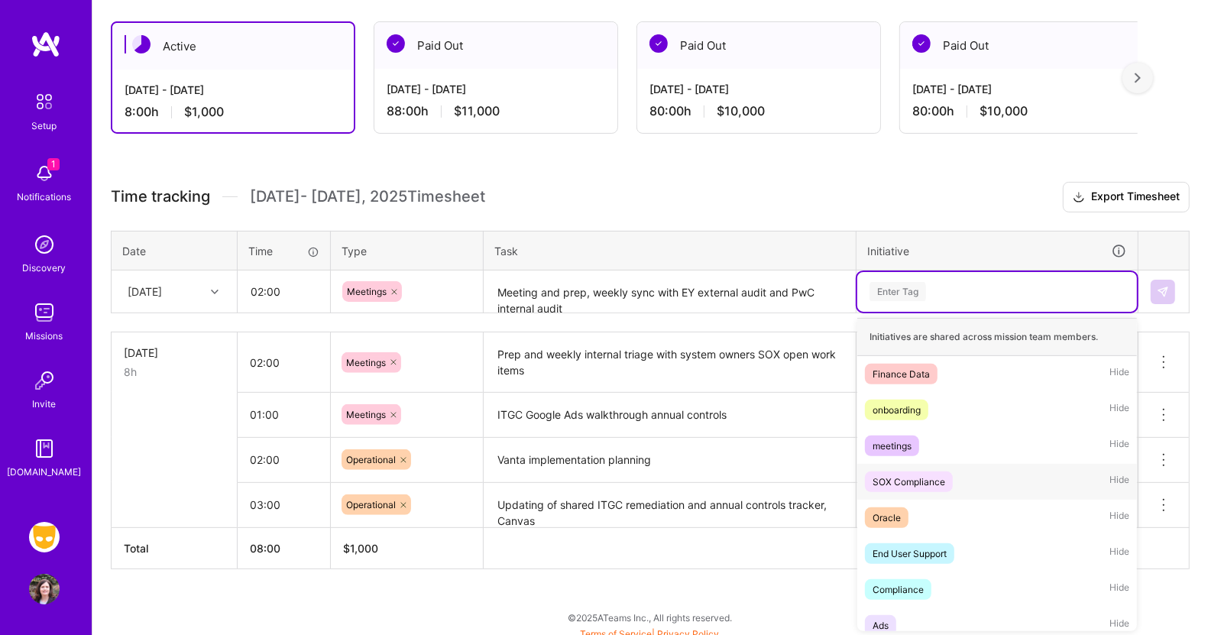
click at [900, 474] on div "SOX Compliance" at bounding box center [909, 482] width 73 height 16
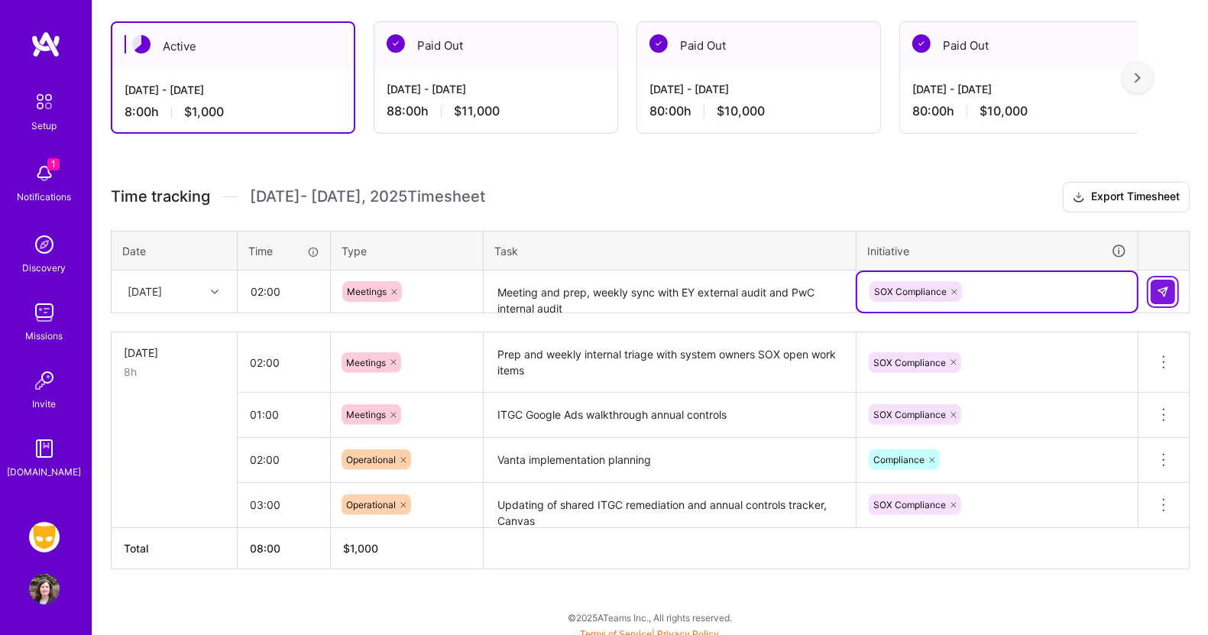
click at [1165, 288] on img at bounding box center [1163, 292] width 12 height 12
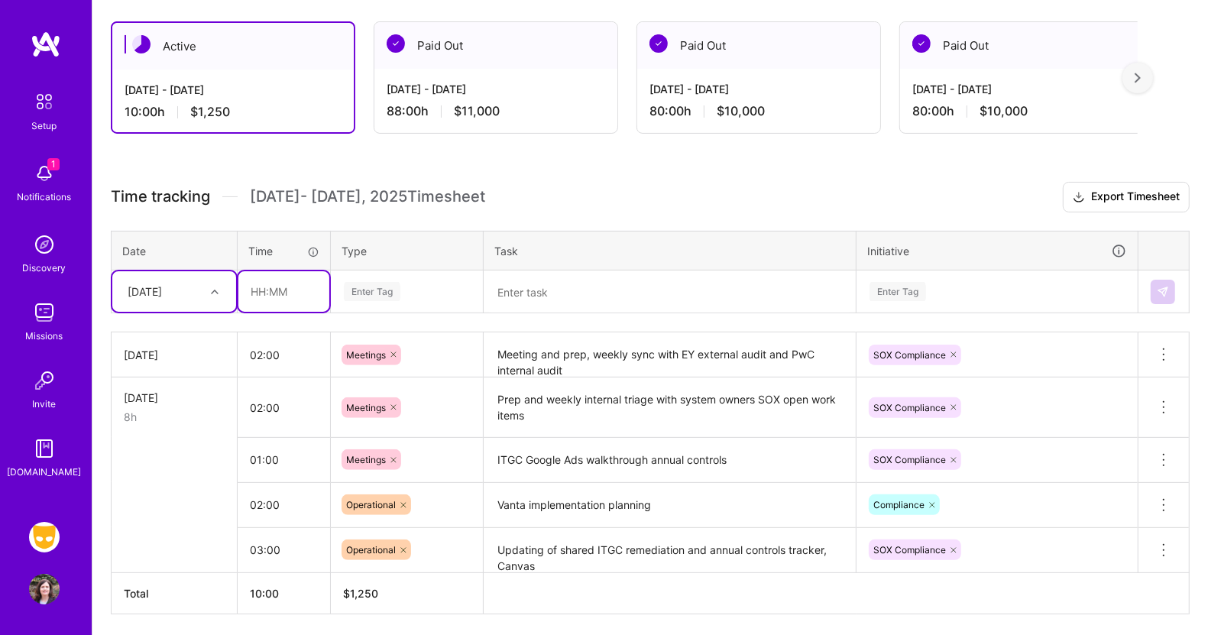
click at [280, 287] on input "text" at bounding box center [283, 291] width 91 height 41
type input "01:00"
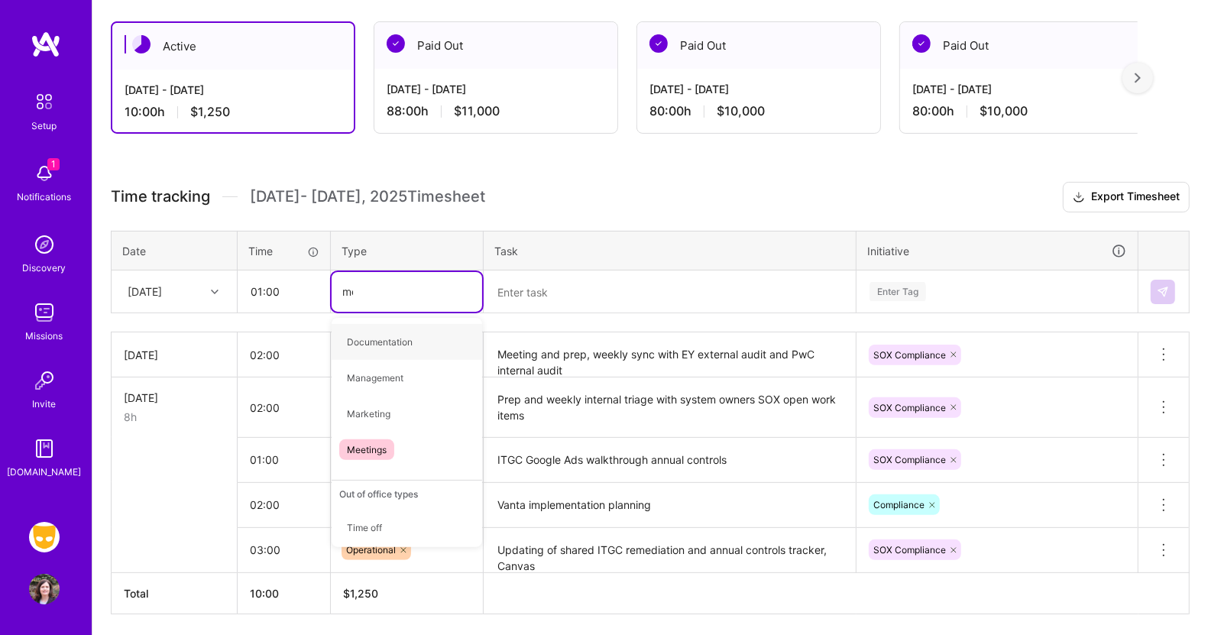
type input "mee"
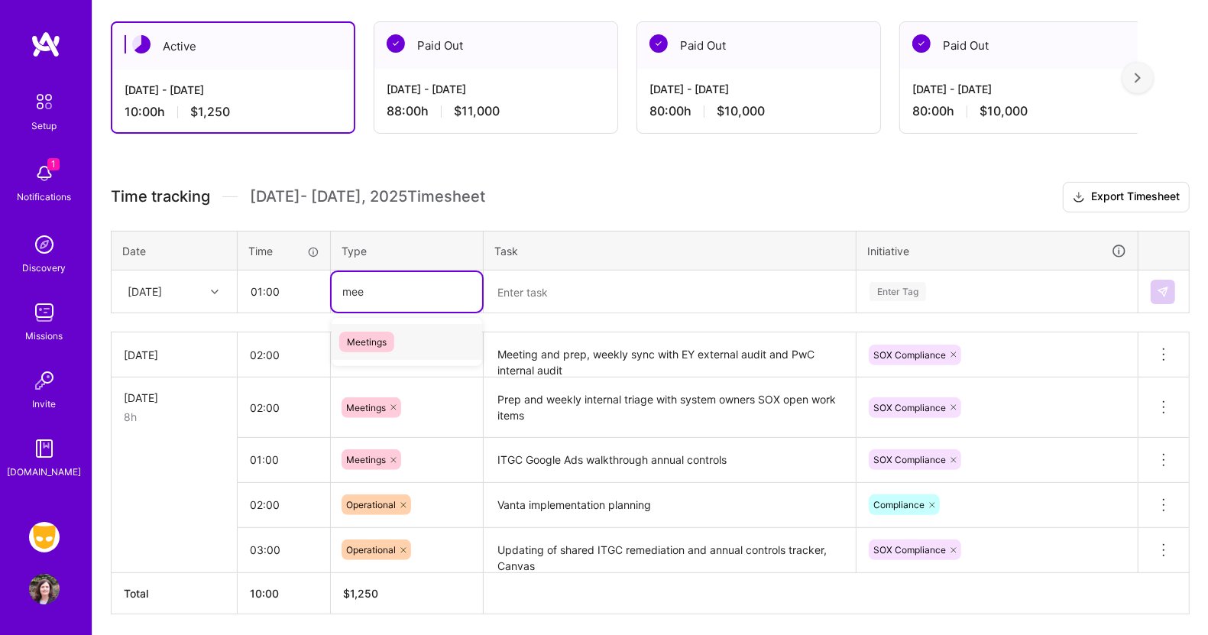
click at [348, 332] on span "Meetings" at bounding box center [366, 342] width 55 height 21
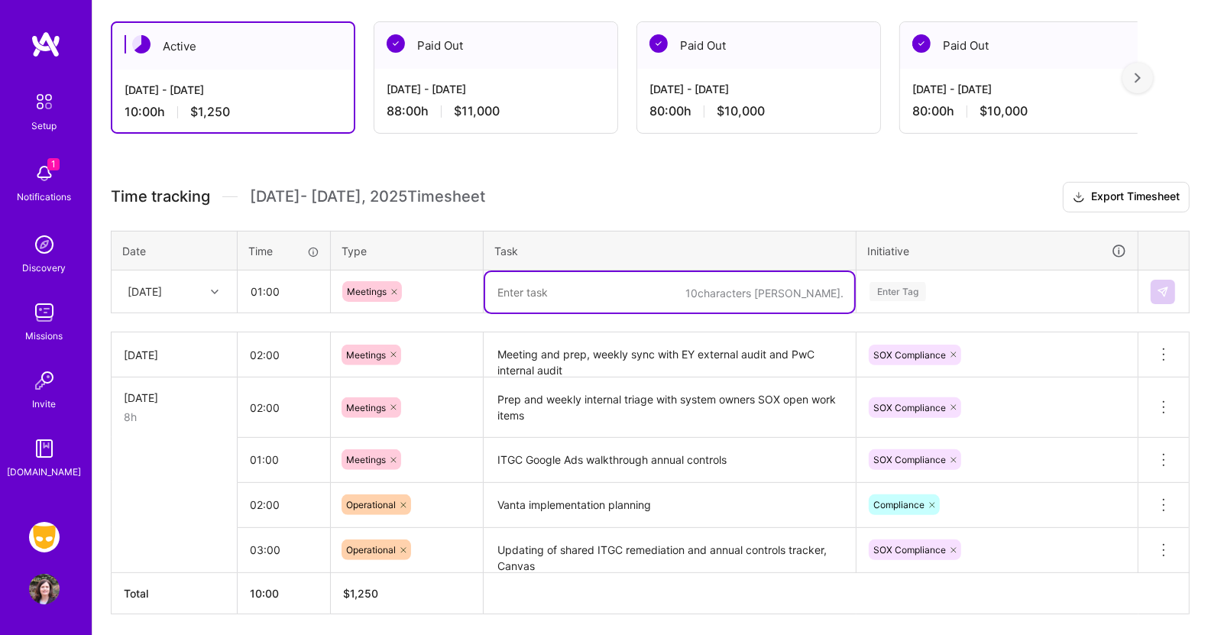
click at [517, 290] on textarea at bounding box center [669, 292] width 369 height 41
type textarea "Prep and meeting with Grindr management for SOX update"
click at [895, 284] on div "Enter Tag" at bounding box center [898, 292] width 57 height 24
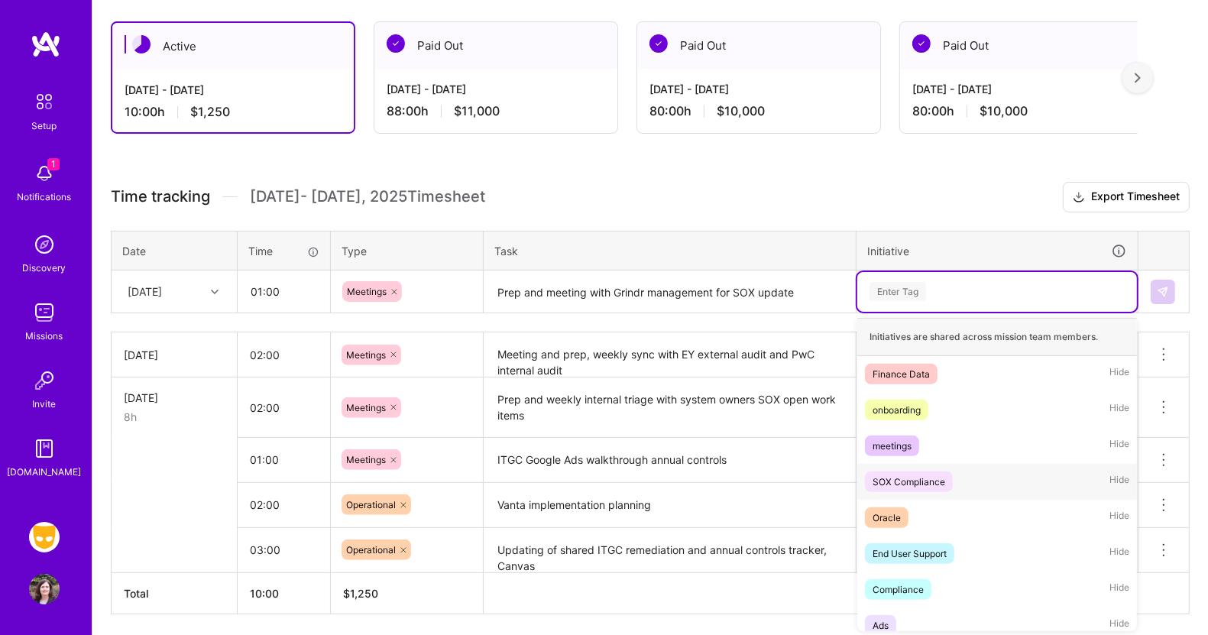
click at [914, 481] on div "SOX Compliance" at bounding box center [909, 482] width 73 height 16
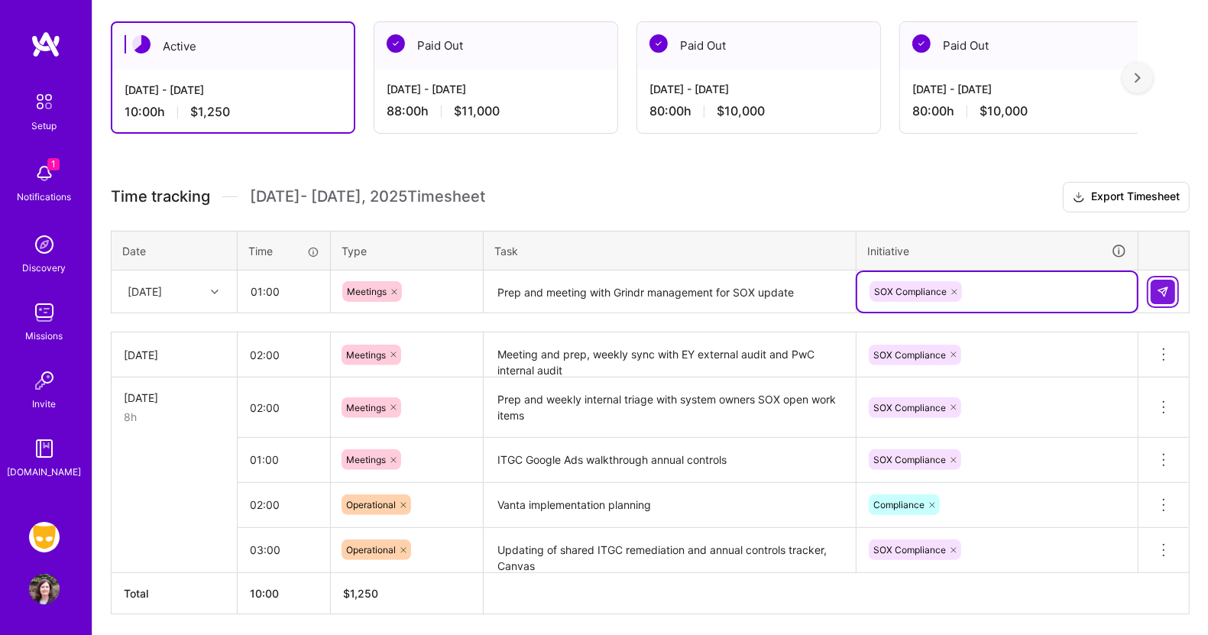
click at [1168, 290] on img at bounding box center [1163, 292] width 12 height 12
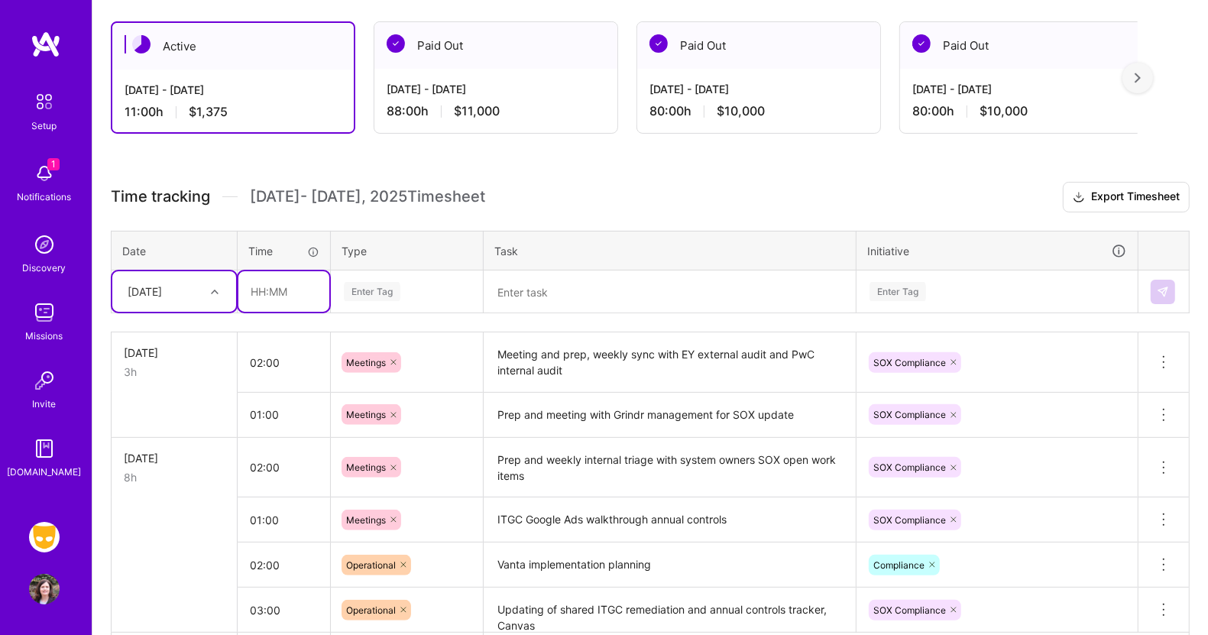
click at [292, 287] on input "text" at bounding box center [283, 291] width 91 height 41
type input "01:00"
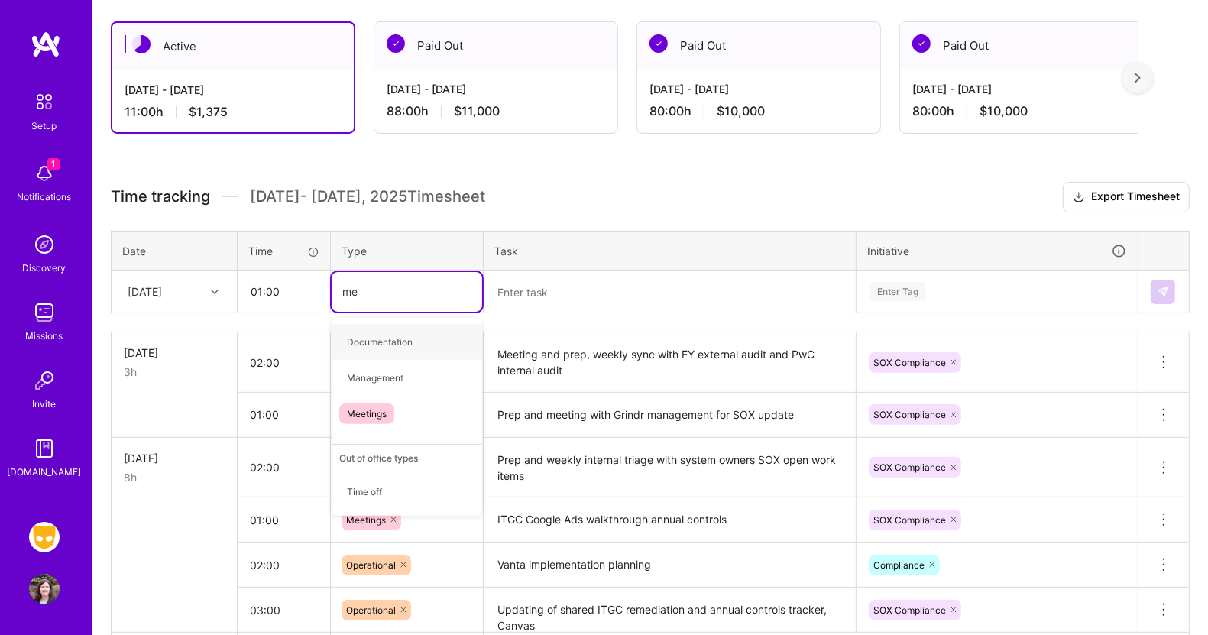
type input "mee"
click at [380, 342] on span "Meetings" at bounding box center [366, 342] width 55 height 21
click at [546, 296] on textarea at bounding box center [669, 292] width 369 height 41
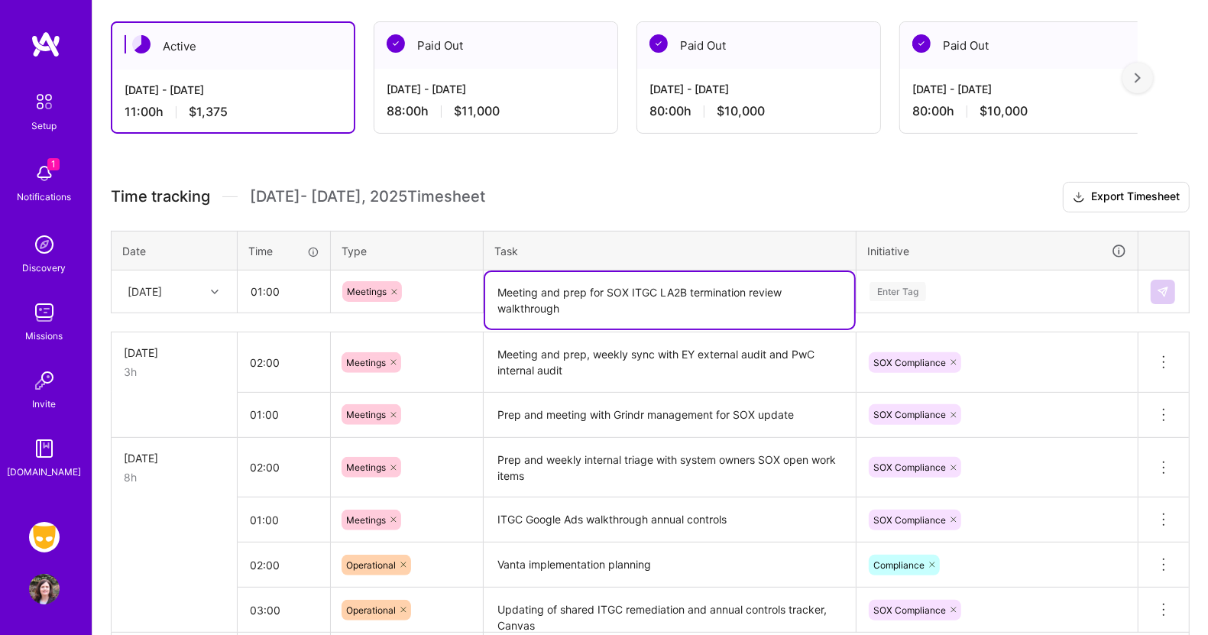
type textarea "Meeting and prep for SOX ITGC LA2B termination review walkthrough"
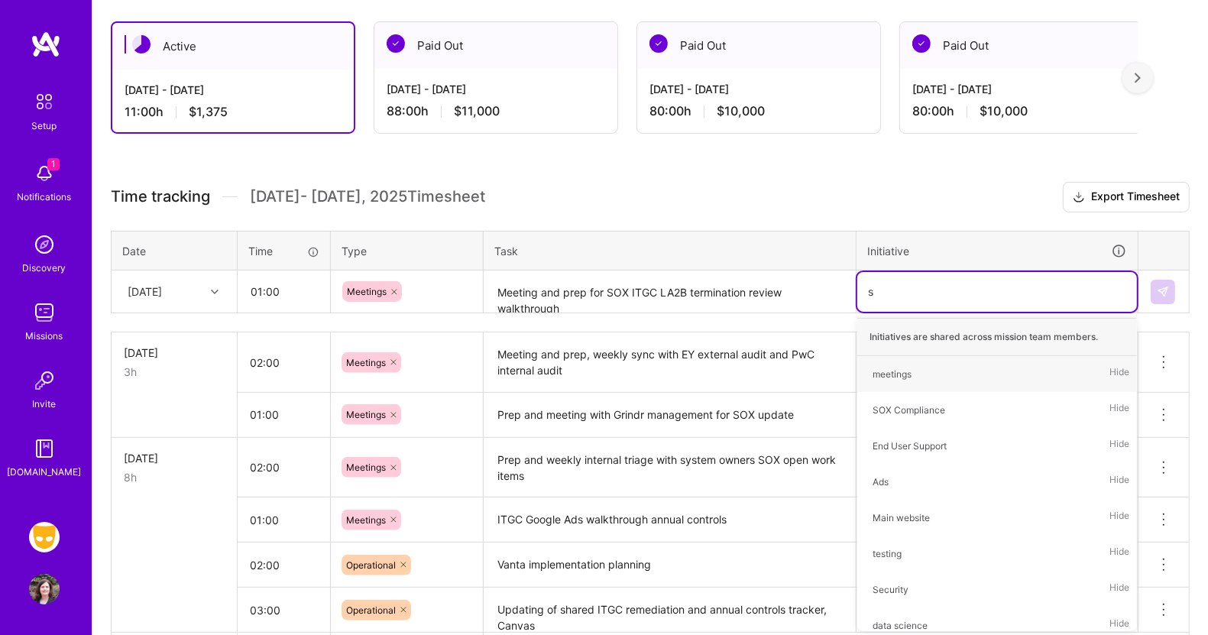
type input "so"
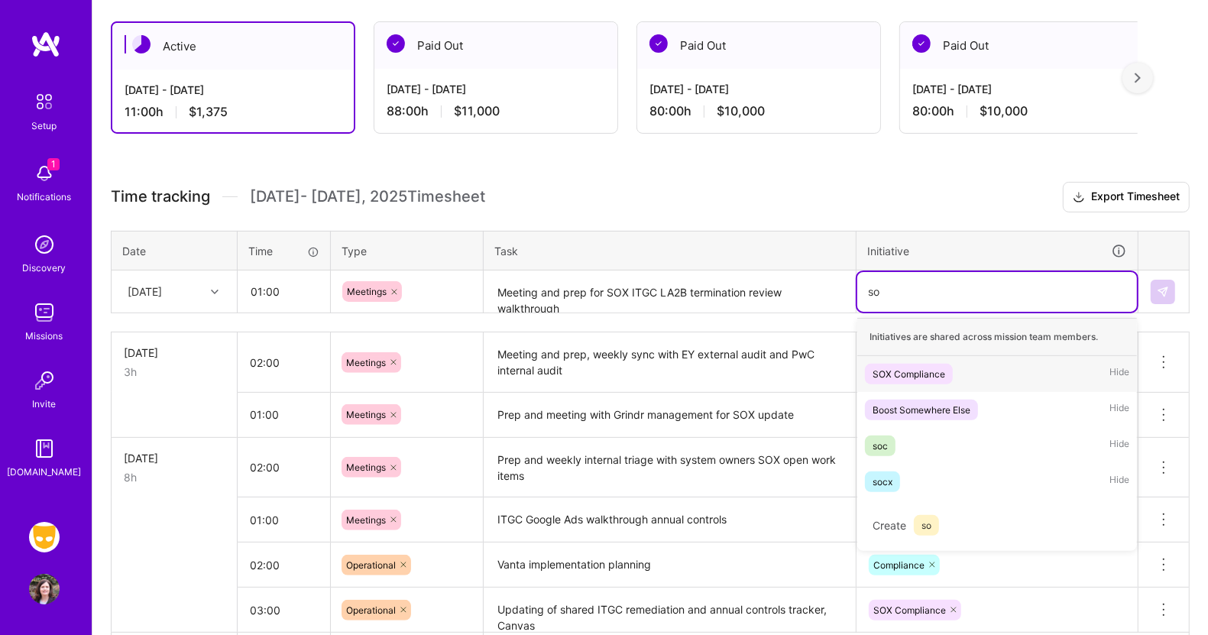
click at [910, 366] on div "SOX Compliance" at bounding box center [909, 374] width 73 height 16
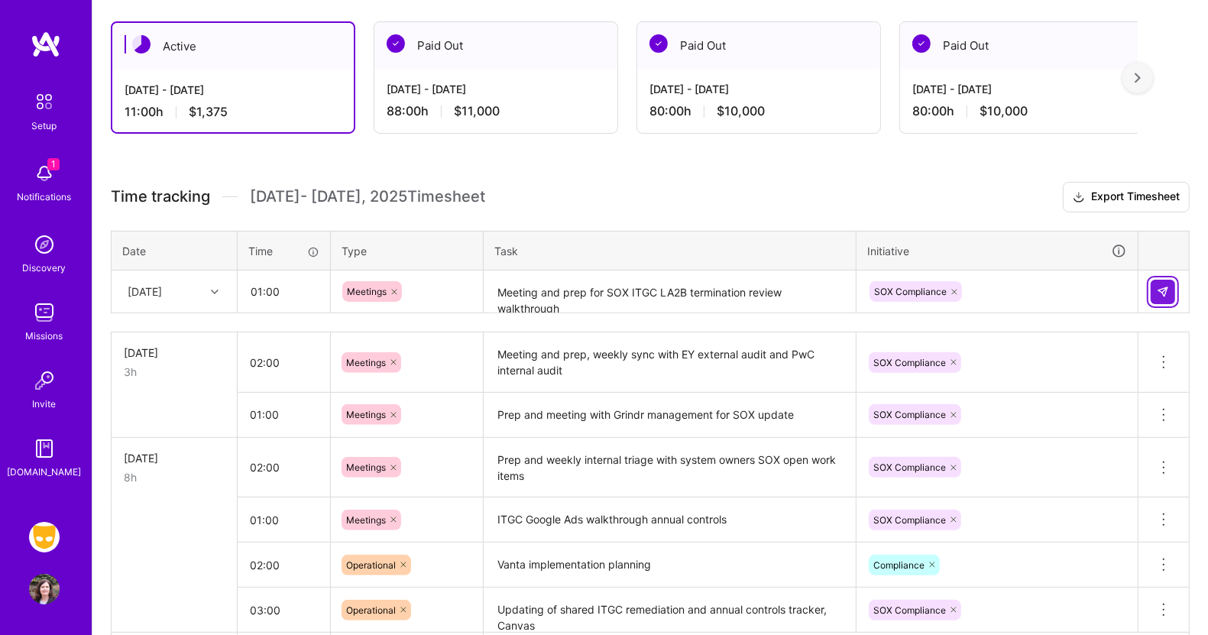
click at [1165, 287] on img at bounding box center [1163, 292] width 12 height 12
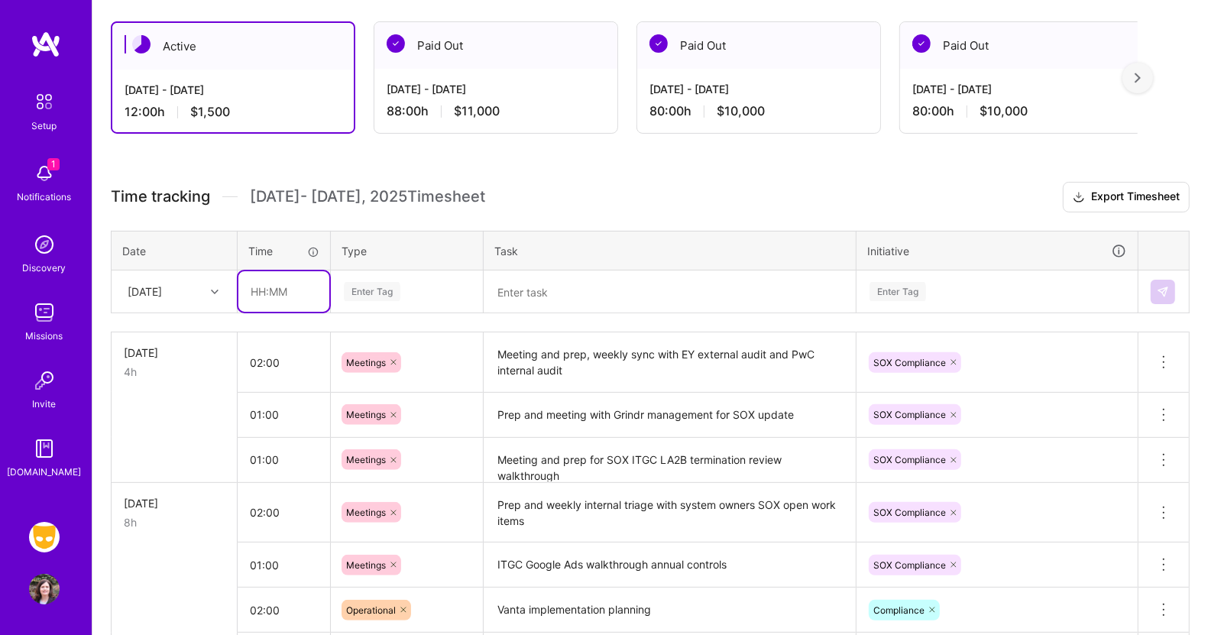
click at [254, 288] on input "text" at bounding box center [283, 291] width 91 height 41
type input "01:00"
click at [260, 288] on input "01:00" at bounding box center [283, 291] width 91 height 41
click at [368, 284] on div "Enter Tag" at bounding box center [372, 292] width 57 height 24
type input "m"
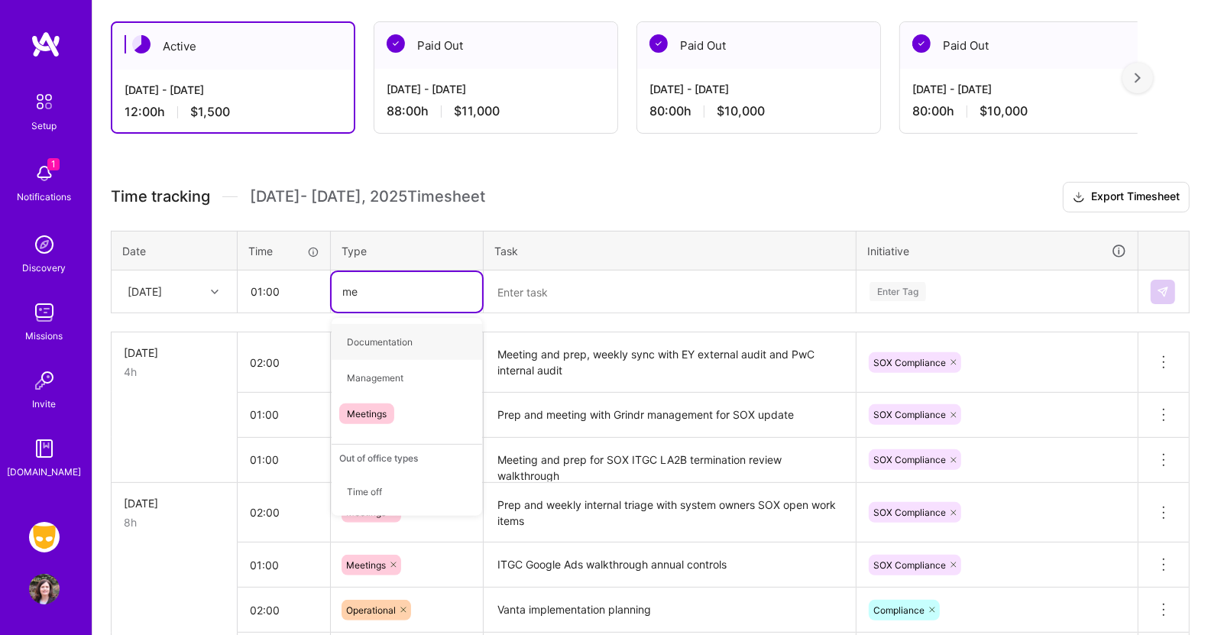
type input "mee"
click at [365, 340] on span "Meetings" at bounding box center [366, 342] width 55 height 21
click at [546, 293] on textarea at bounding box center [669, 292] width 369 height 41
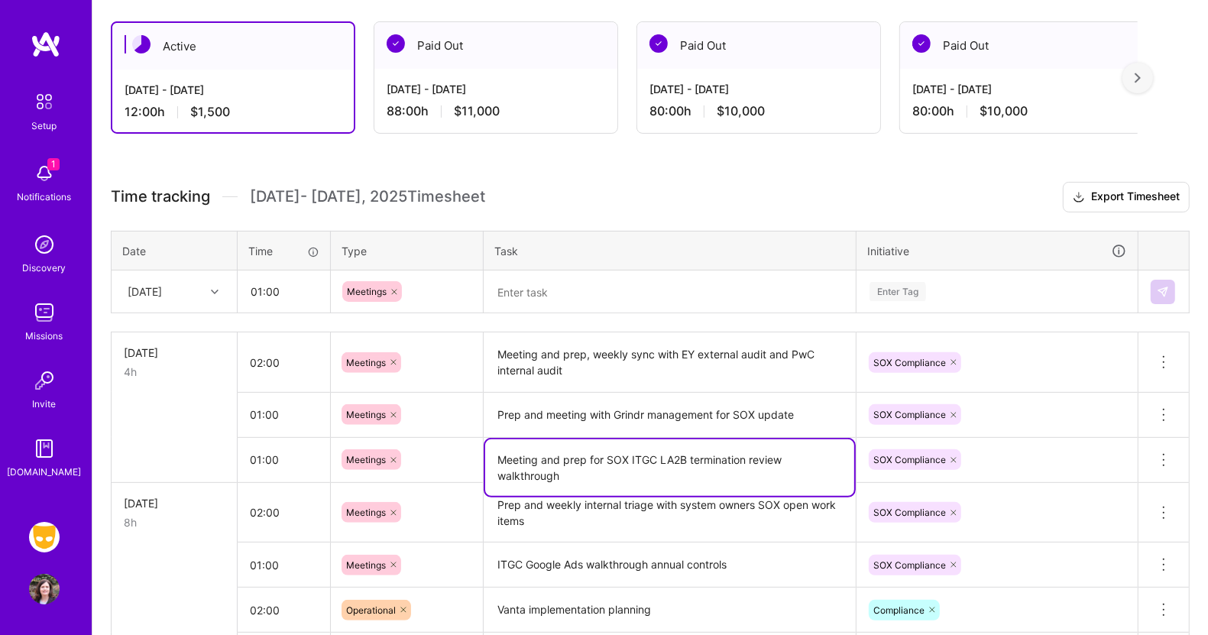
drag, startPoint x: 571, startPoint y: 467, endPoint x: 450, endPoint y: 445, distance: 122.8
click at [450, 445] on tr "01:00 Meetings Meeting and prep for SOX ITGC LA2B termination review walkthroug…" at bounding box center [651, 459] width 1078 height 45
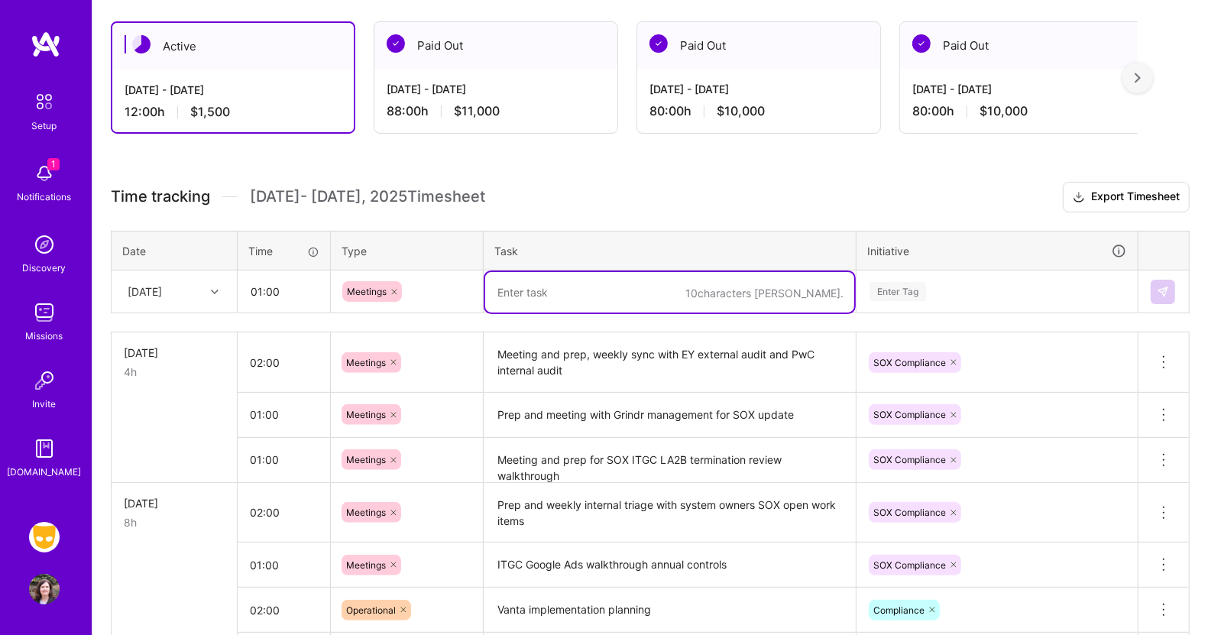
click at [514, 288] on textarea at bounding box center [669, 292] width 369 height 41
paste textarea "Meeting and prep for SOX ITGC LA2B termination review walkthrough"
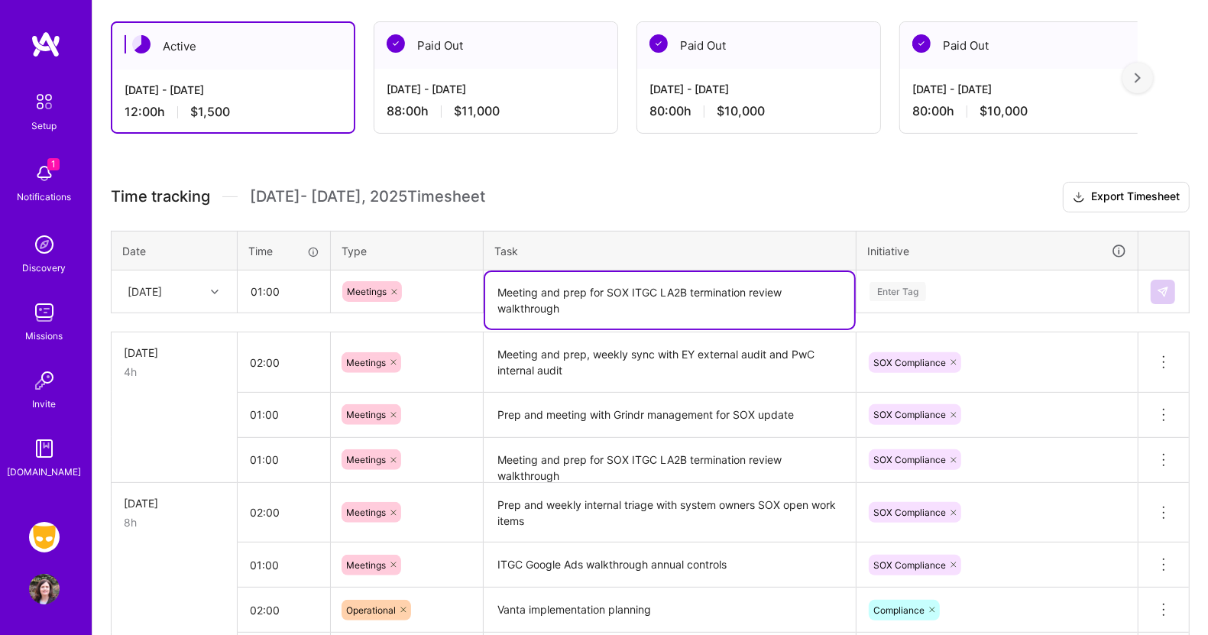
drag, startPoint x: 686, startPoint y: 287, endPoint x: 666, endPoint y: 289, distance: 20.0
click at [666, 289] on textarea "Meeting and prep for SOX ITGC LA2B termination review walkthrough" at bounding box center [669, 300] width 369 height 57
click at [663, 289] on textarea "Meeting and prep for SOX ITGC LA2B termination review walkthrough" at bounding box center [669, 300] width 369 height 57
drag, startPoint x: 664, startPoint y: 289, endPoint x: 729, endPoint y: 306, distance: 67.3
click at [729, 306] on textarea "Meeting and prep for SOX ITGC LA2B termination review walkthrough" at bounding box center [669, 300] width 369 height 57
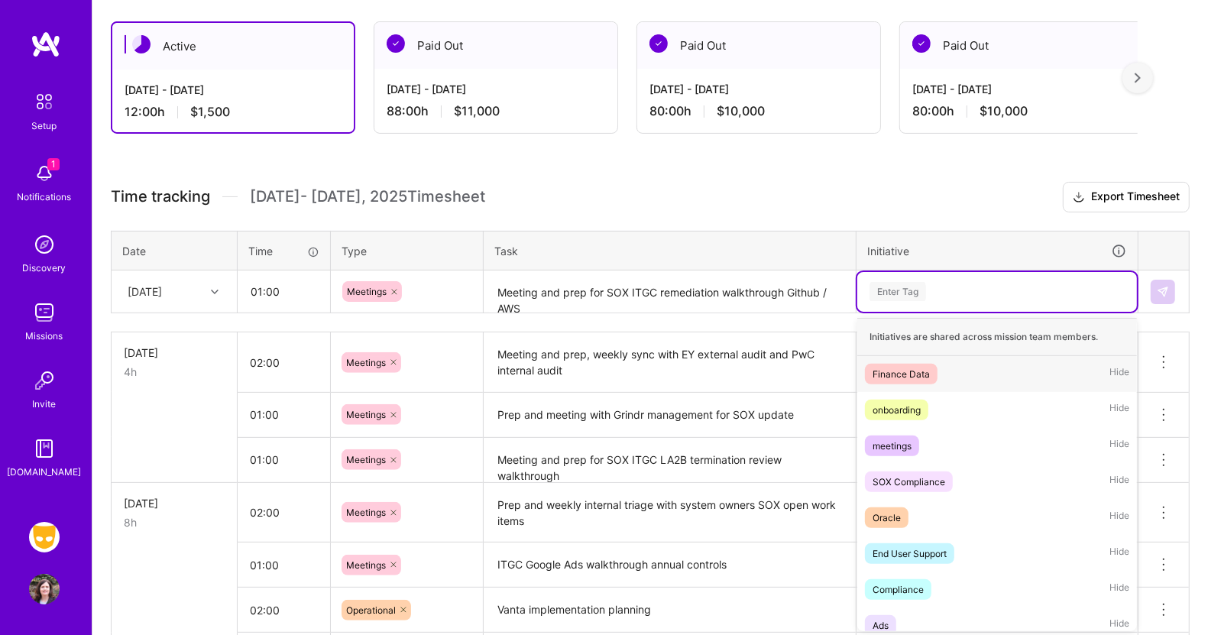
drag, startPoint x: 885, startPoint y: 280, endPoint x: 925, endPoint y: 284, distance: 39.9
click at [925, 284] on div "Enter Tag" at bounding box center [898, 292] width 57 height 24
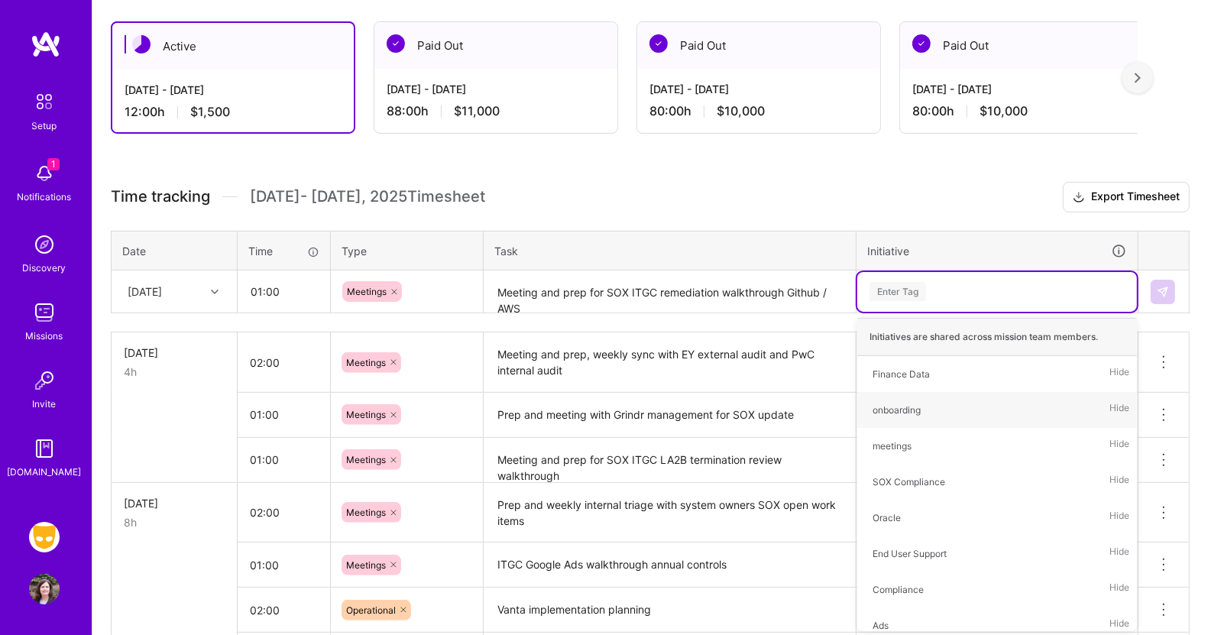
click at [556, 303] on textarea "Meeting and prep for SOX ITGC remediation walkthrough Github / AWS" at bounding box center [669, 292] width 369 height 41
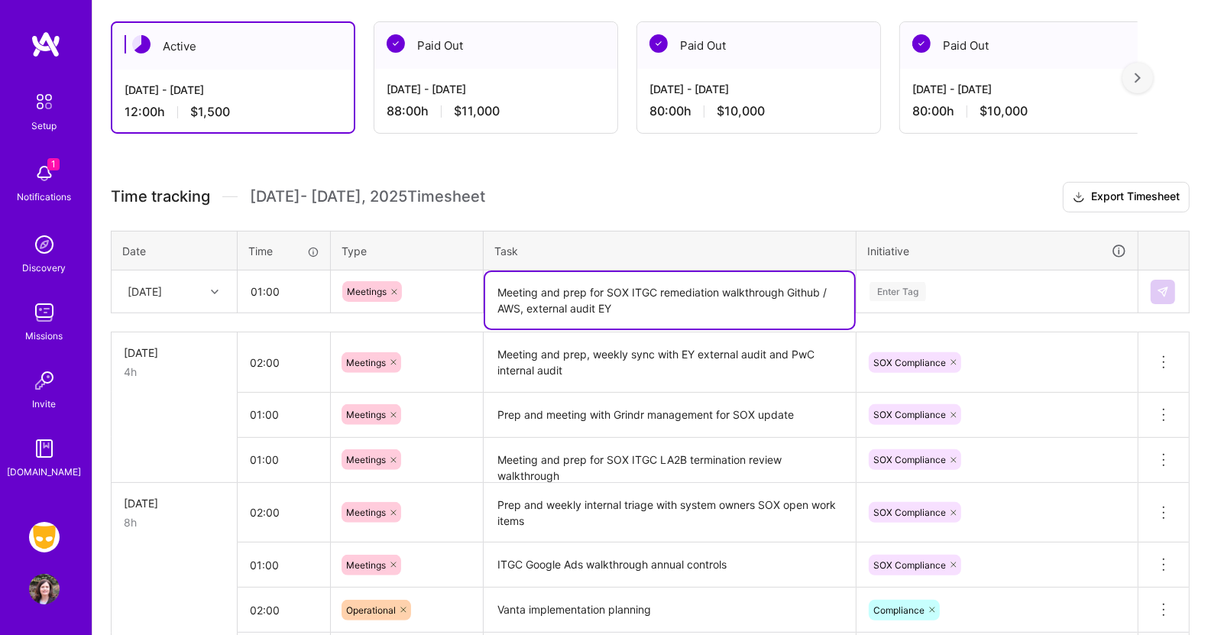
type textarea "Meeting and prep for SOX ITGC remediation walkthrough Github / AWS, external au…"
click at [915, 280] on div "Enter Tag" at bounding box center [898, 292] width 57 height 24
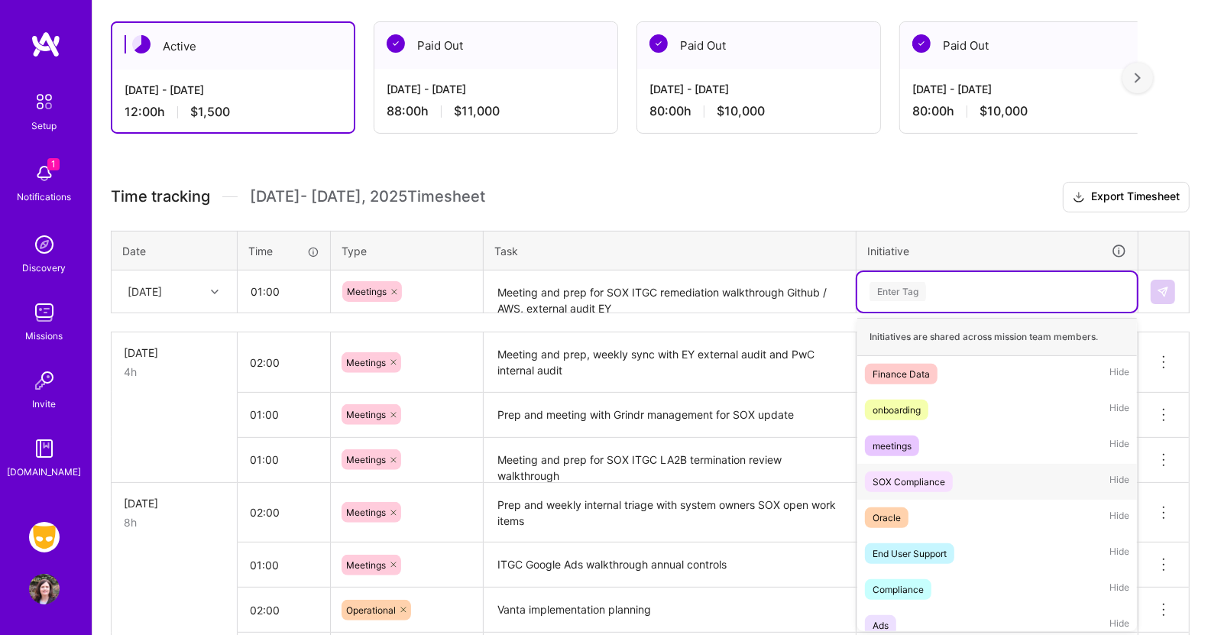
click at [900, 475] on div "SOX Compliance" at bounding box center [909, 482] width 73 height 16
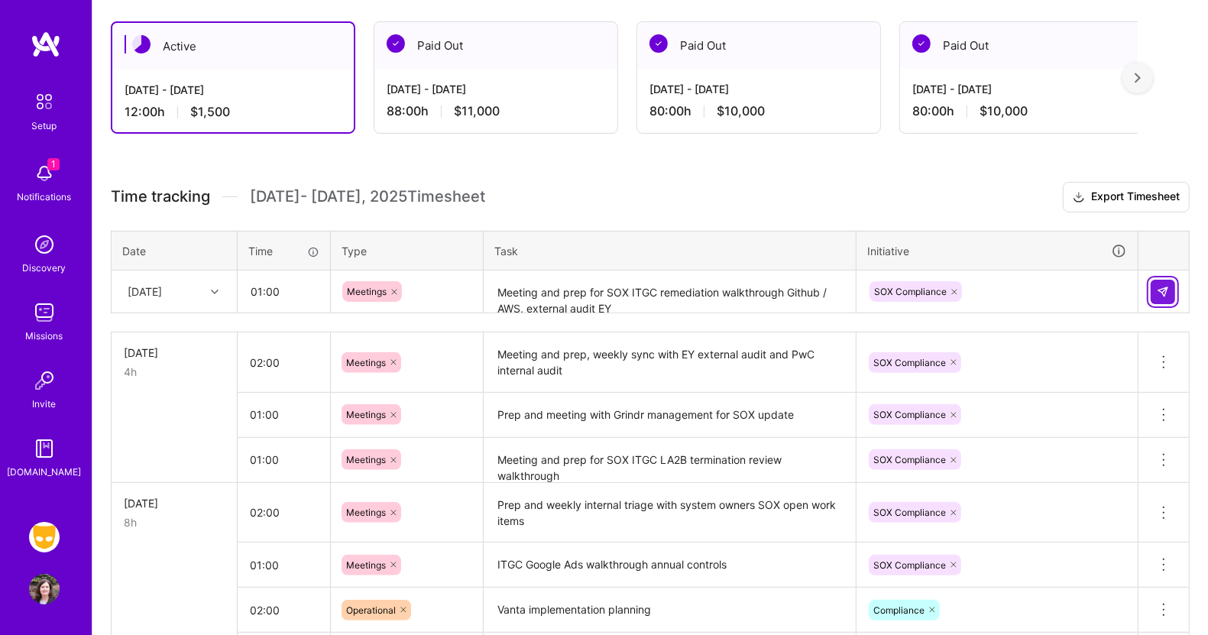
click at [1164, 290] on img at bounding box center [1163, 292] width 12 height 12
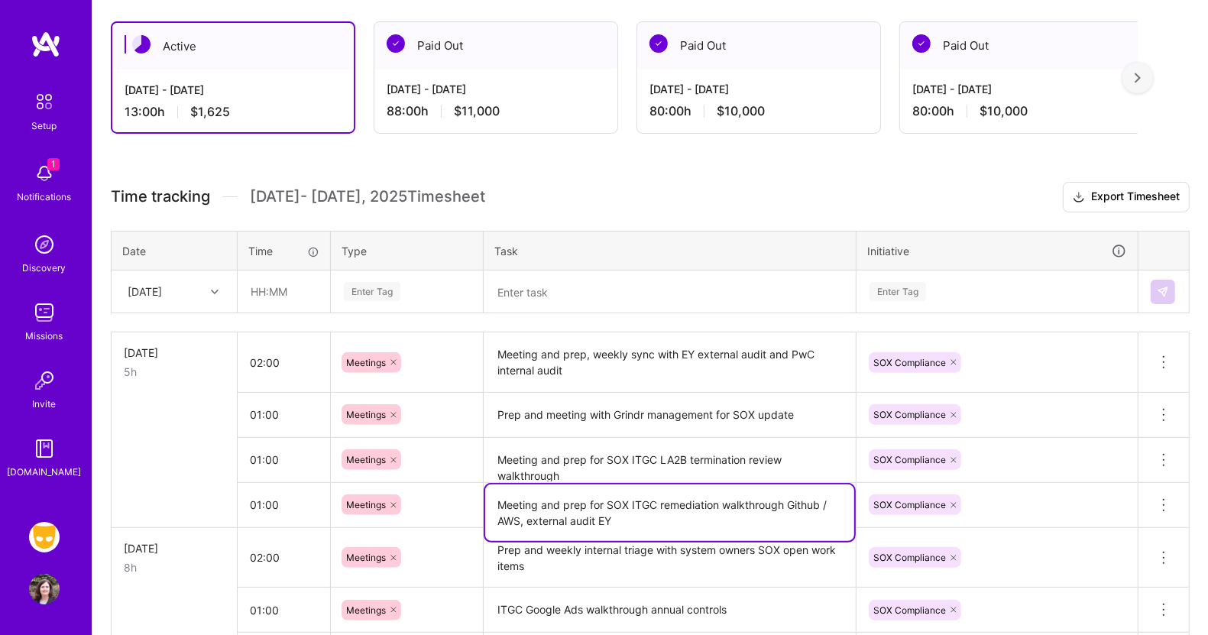
drag, startPoint x: 623, startPoint y: 514, endPoint x: 464, endPoint y: 494, distance: 160.1
click at [464, 494] on tr "01:00 Meetings Meeting and prep for SOX ITGC remediation walkthrough Github / A…" at bounding box center [651, 504] width 1078 height 45
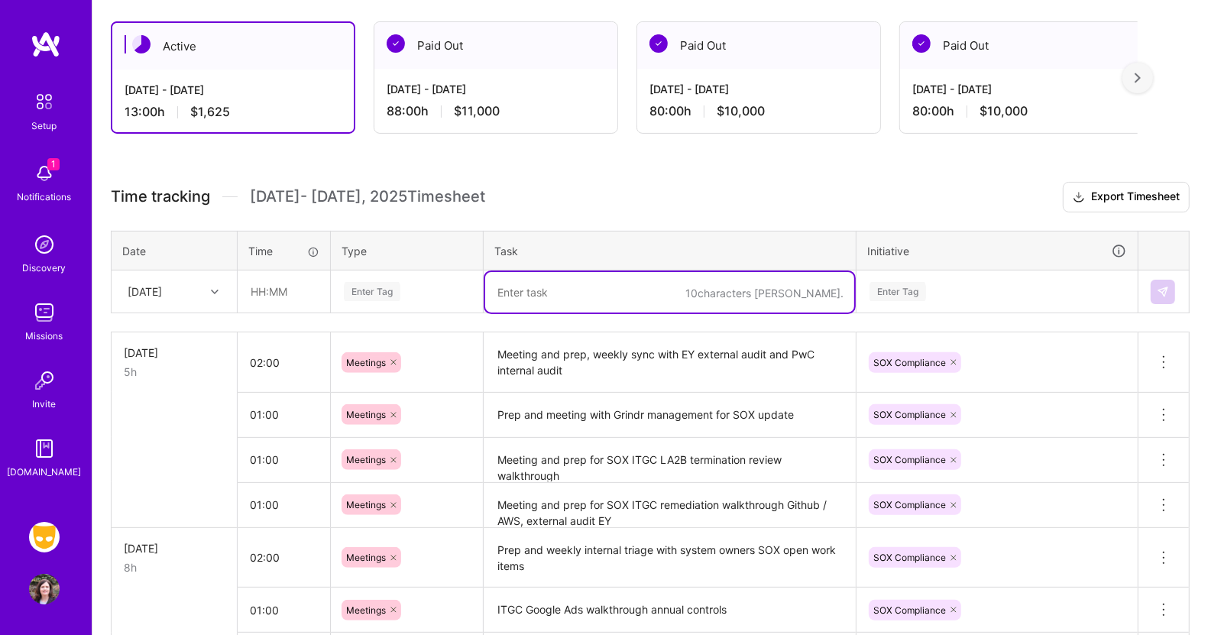
click at [514, 287] on textarea at bounding box center [669, 292] width 369 height 41
paste textarea "Meeting and prep for SOX ITGC remediation walkthrough Github / AWS, external au…"
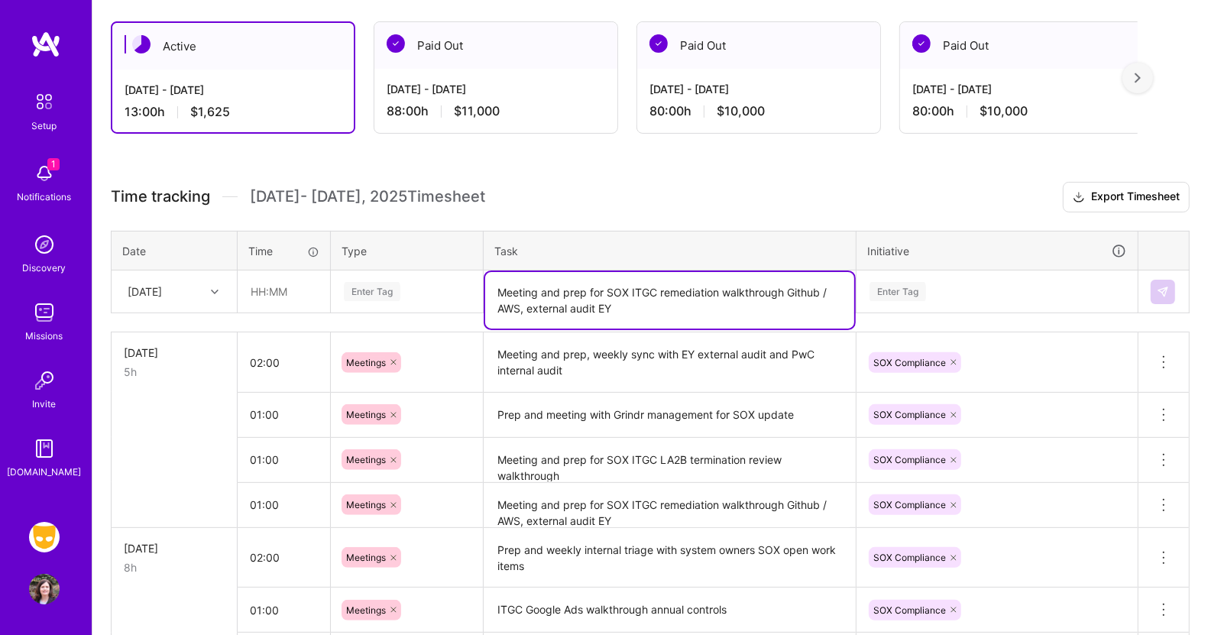
drag, startPoint x: 790, startPoint y: 288, endPoint x: 525, endPoint y: 304, distance: 265.7
click at [525, 304] on textarea "Meeting and prep for SOX ITGC remediation walkthrough Github / AWS, external au…" at bounding box center [669, 300] width 369 height 57
drag, startPoint x: 525, startPoint y: 304, endPoint x: 607, endPoint y: 303, distance: 81.8
click at [607, 303] on textarea "Meeting and prep for SOX ITGC remediation walkthrough Datadog external audit EY" at bounding box center [669, 300] width 369 height 57
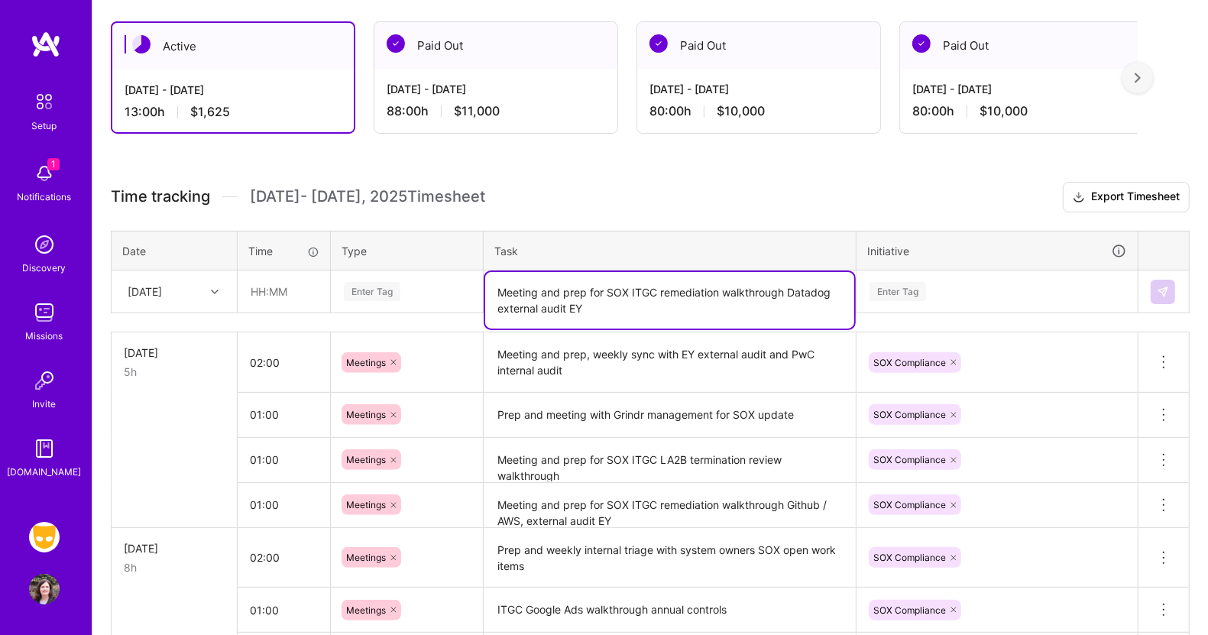
click at [607, 303] on textarea "Meeting and prep for SOX ITGC remediation walkthrough Datadog external audit EY" at bounding box center [669, 300] width 369 height 57
type textarea "Meeting and prep for SOX ITGC remediation walkthrough Datadog external audit EY"
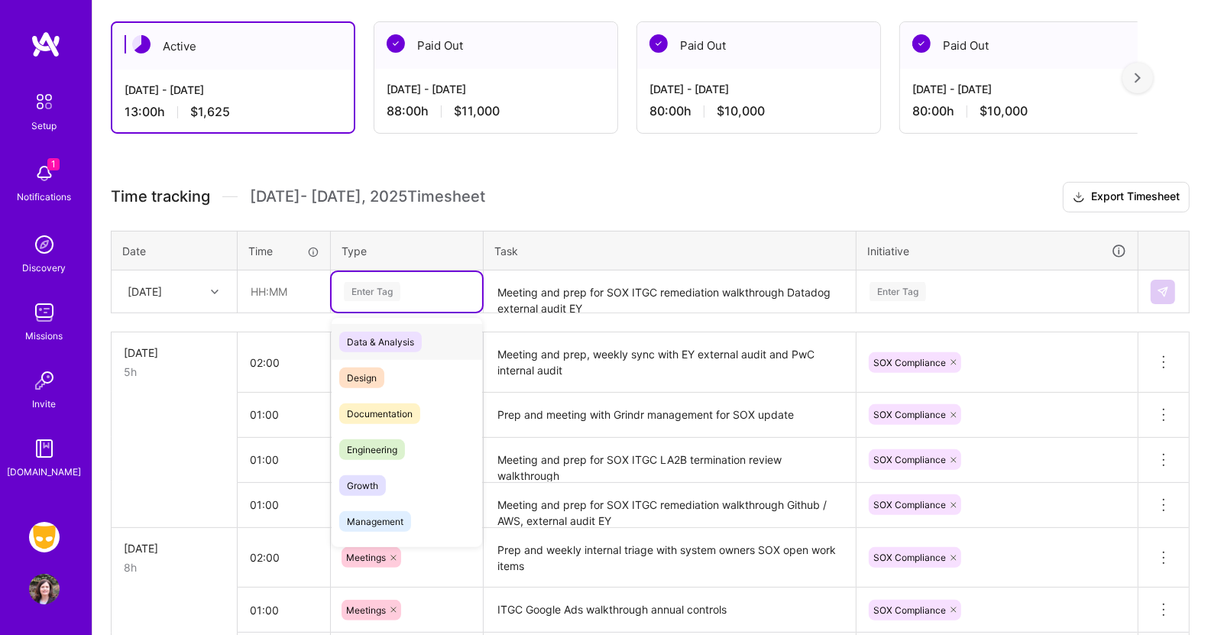
click at [391, 284] on div "Enter Tag" at bounding box center [372, 292] width 57 height 24
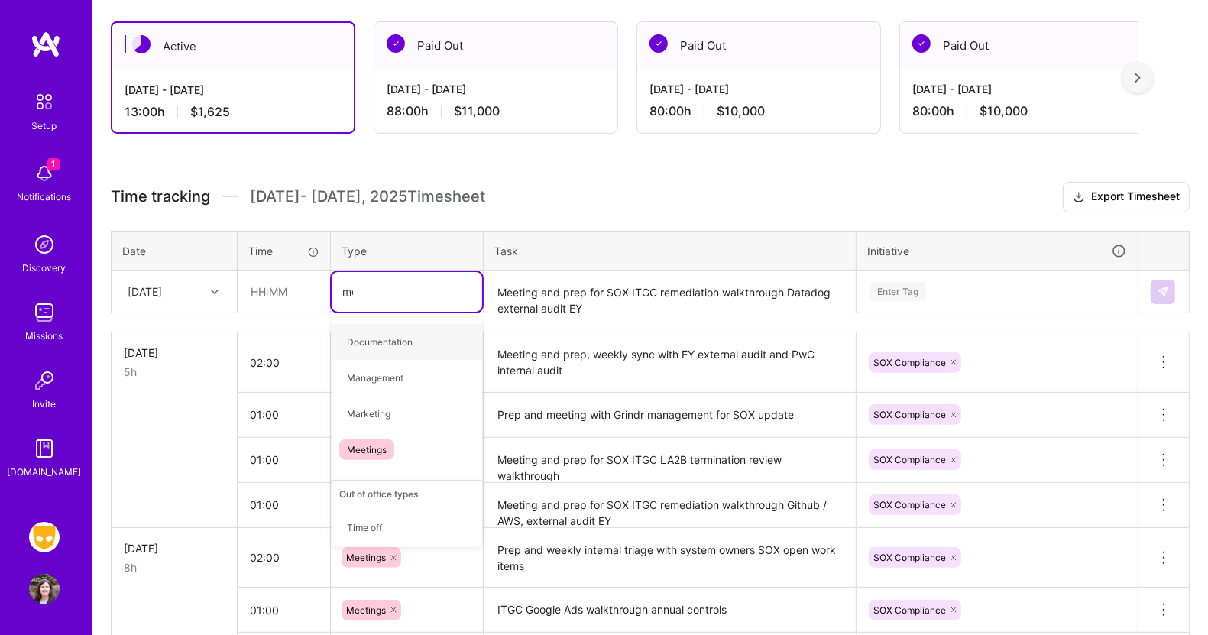
type input "mee"
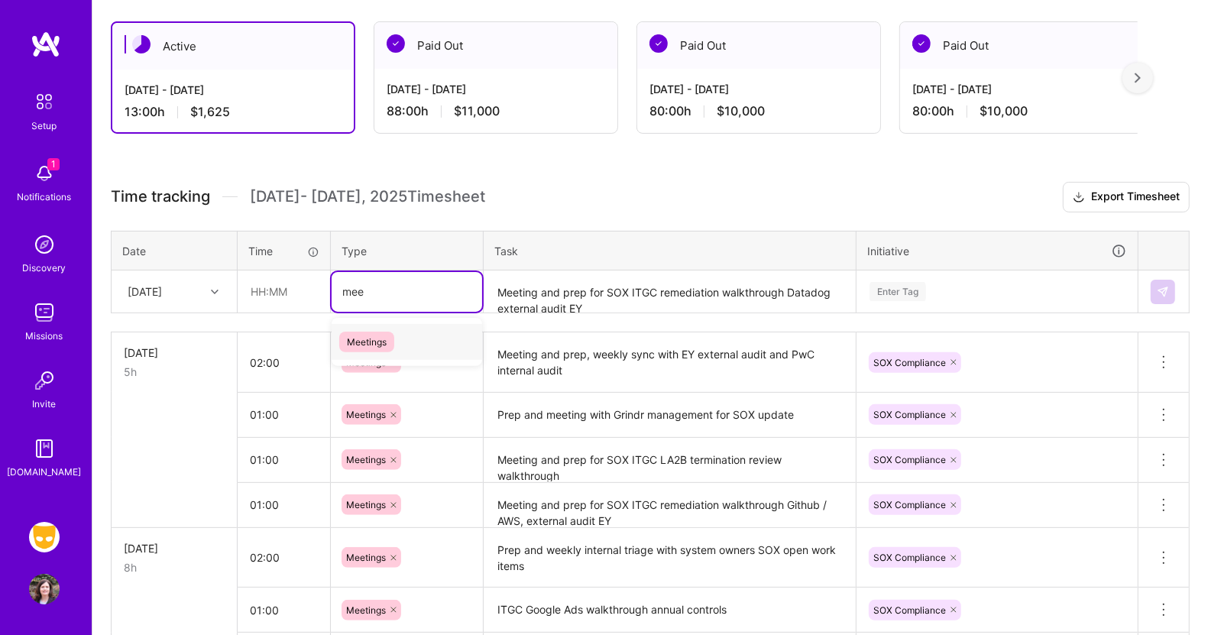
click at [379, 333] on span "Meetings" at bounding box center [366, 342] width 55 height 21
click at [286, 293] on input "text" at bounding box center [283, 291] width 91 height 41
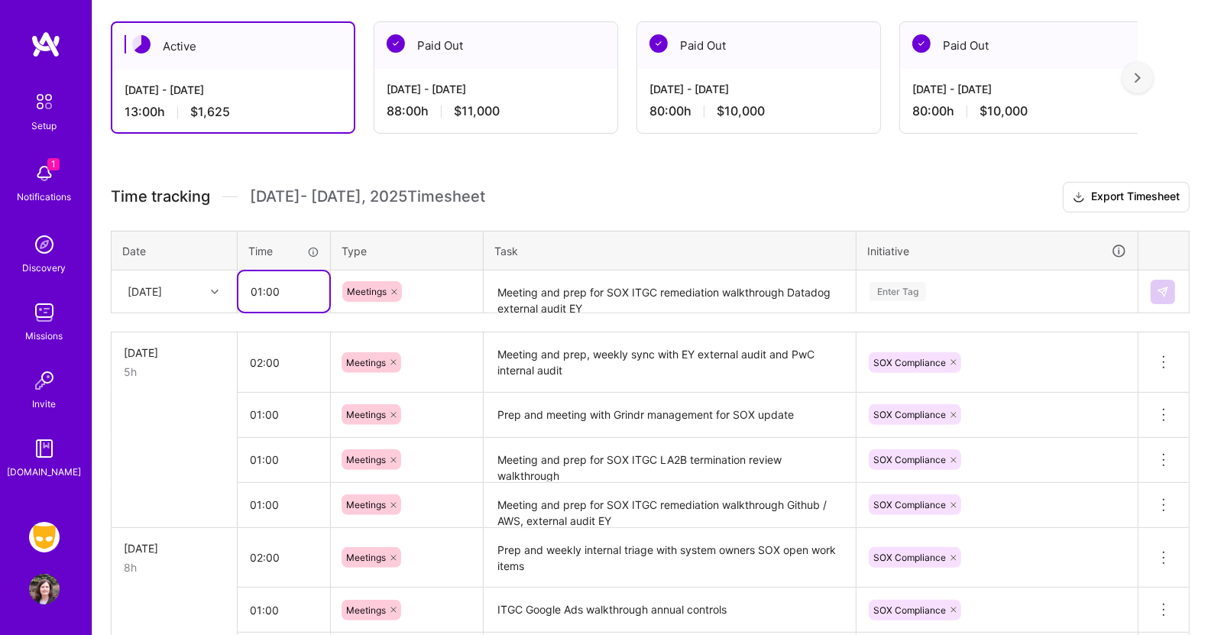
type input "01:00"
click at [893, 285] on div "Enter Tag" at bounding box center [898, 292] width 57 height 24
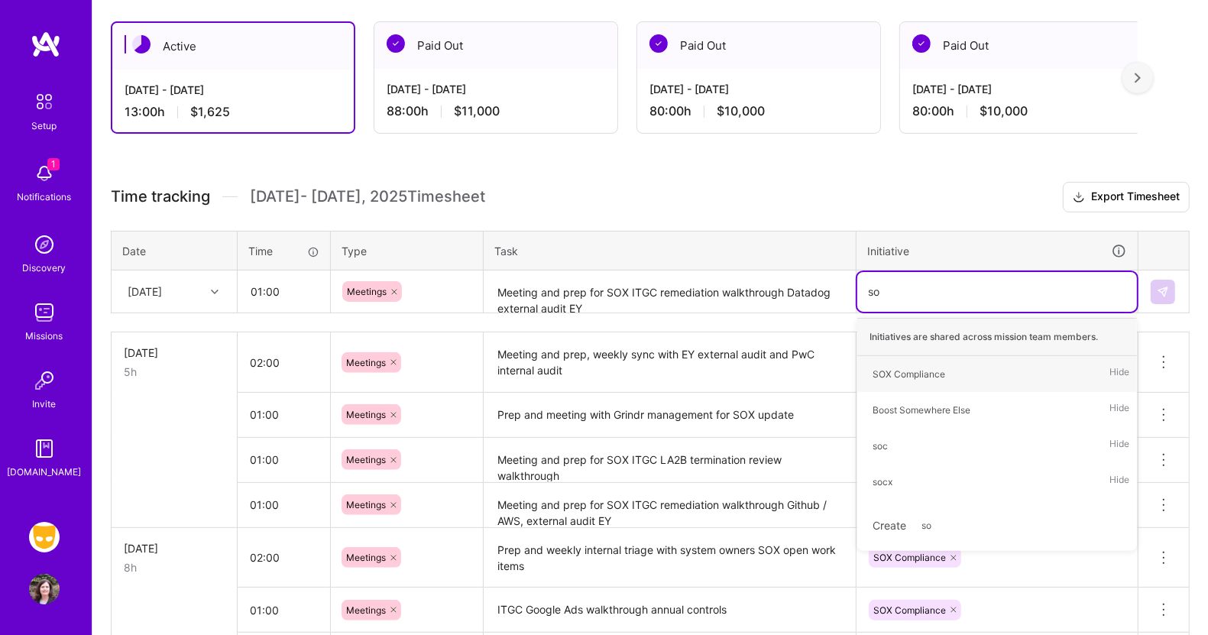
type input "sox"
click at [893, 366] on div "SOX Compliance" at bounding box center [909, 374] width 73 height 16
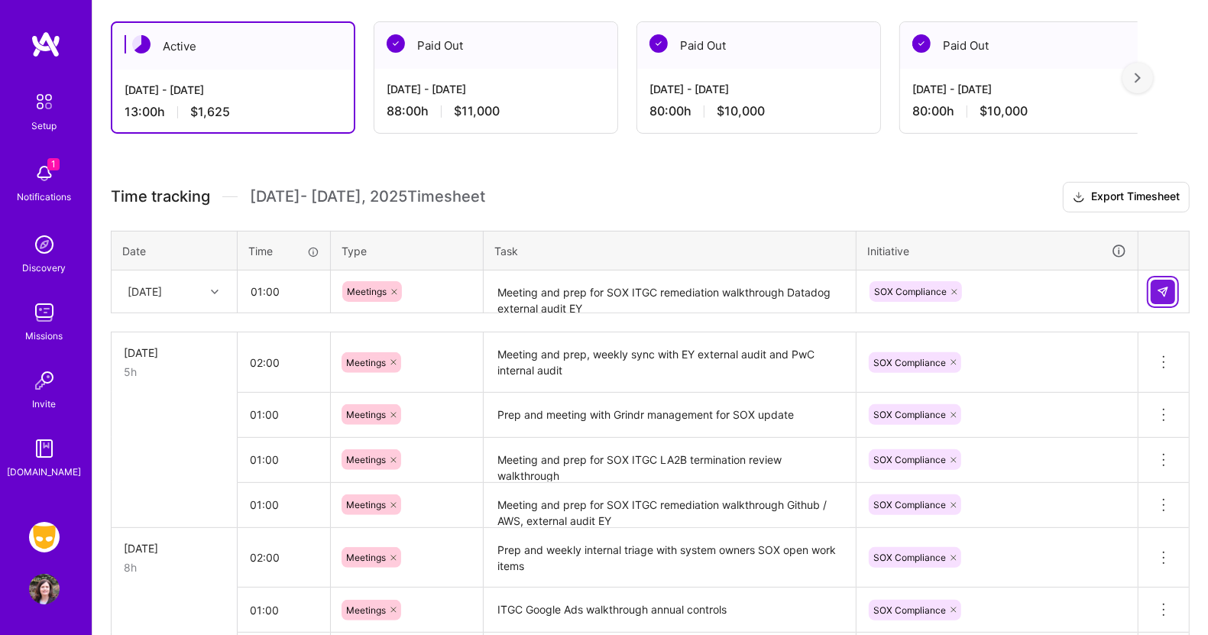
click at [1159, 281] on button at bounding box center [1163, 292] width 24 height 24
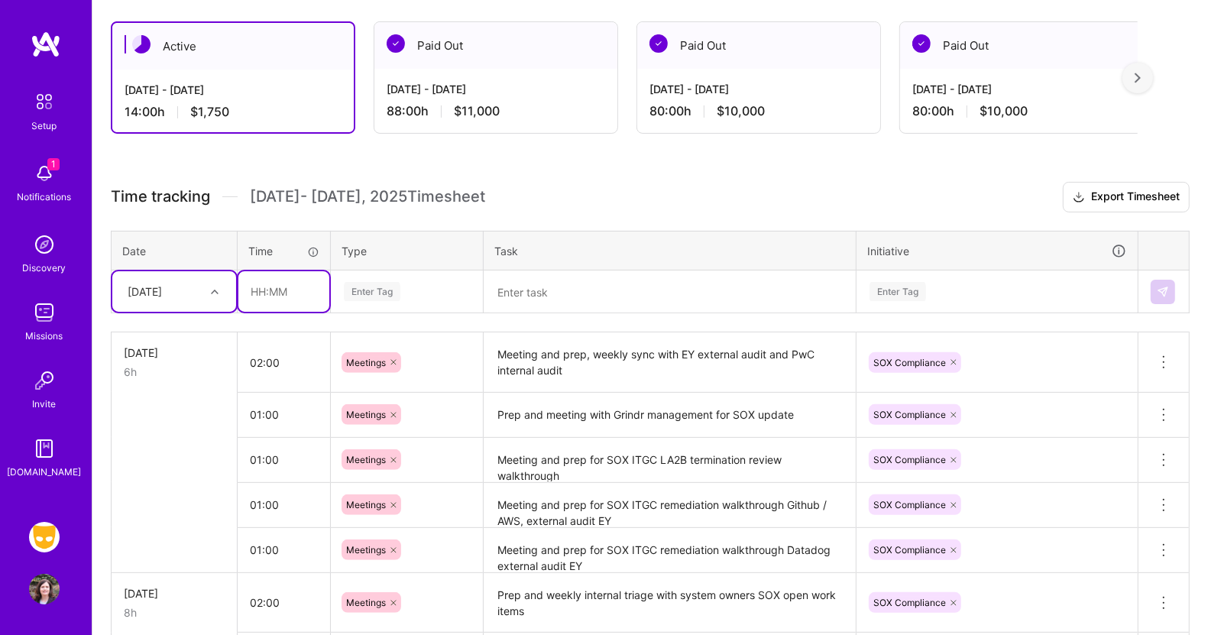
click at [284, 288] on input "text" at bounding box center [283, 291] width 91 height 41
type input "02:00"
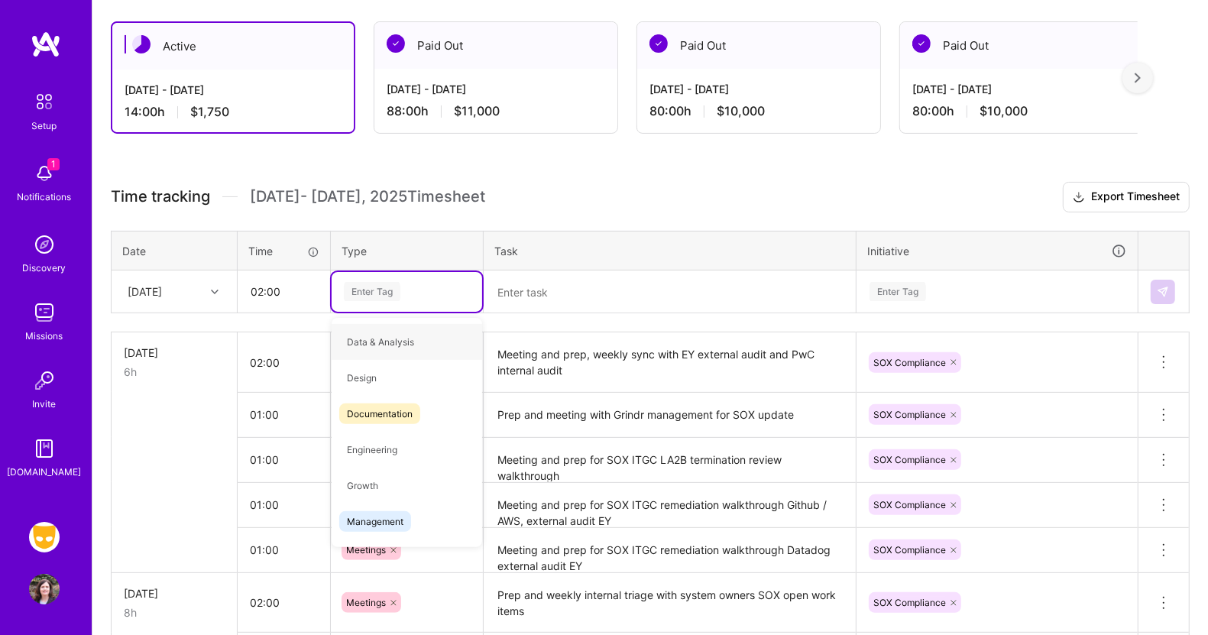
type input "m"
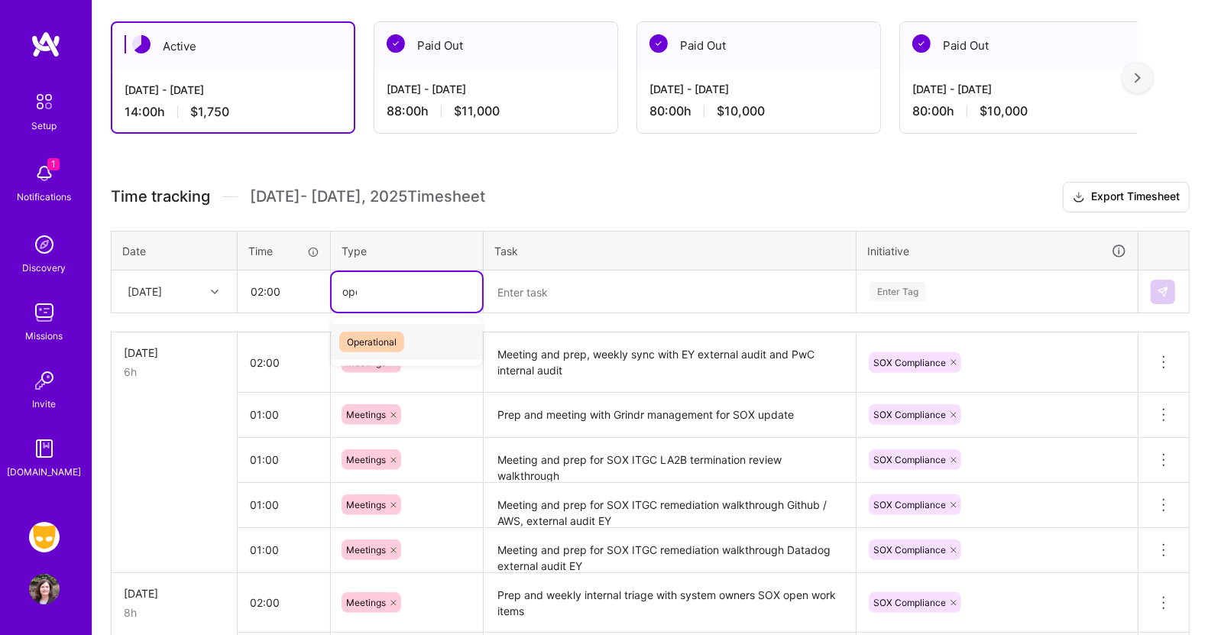
type input "oper"
click at [354, 334] on span "Operational" at bounding box center [371, 342] width 65 height 21
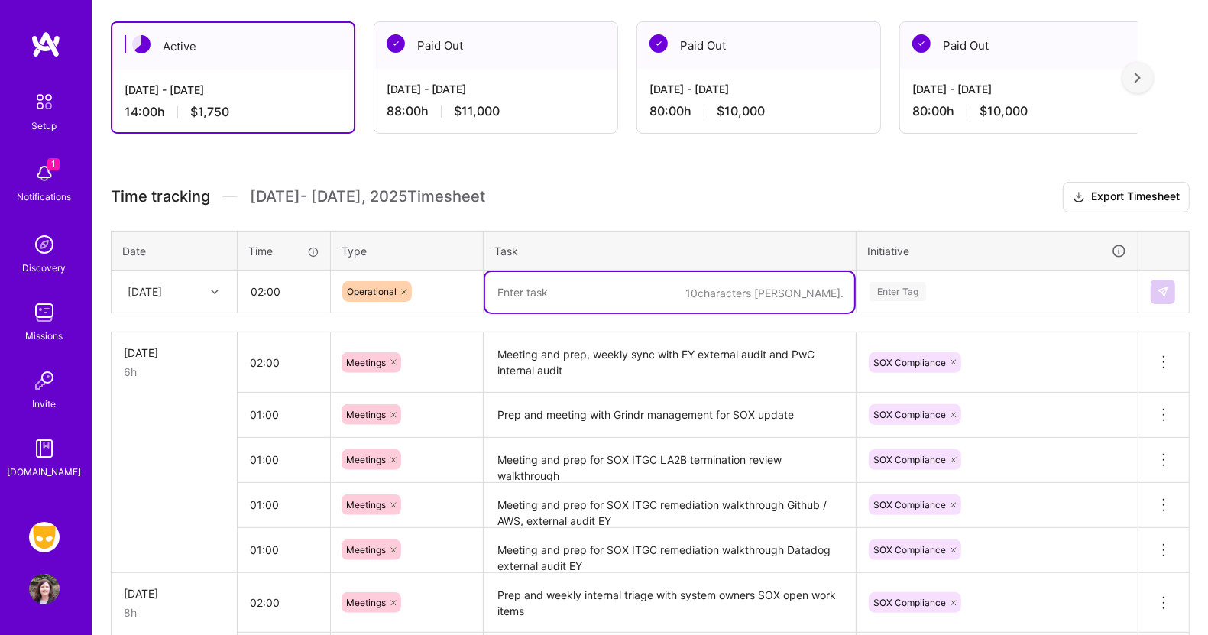
click at [524, 293] on textarea at bounding box center [669, 292] width 369 height 41
type textarea "SOX triage of open work items, Canvas, Jira, shared tracker"
click at [920, 284] on div "Enter Tag" at bounding box center [898, 292] width 57 height 24
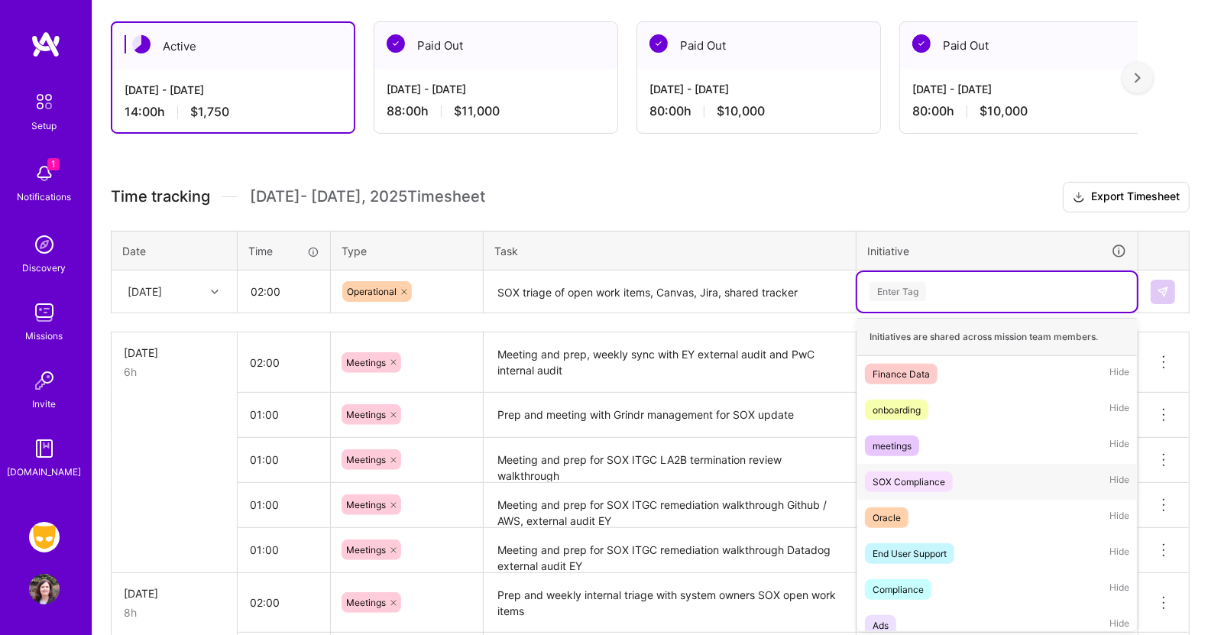
click at [918, 474] on div "SOX Compliance" at bounding box center [909, 482] width 73 height 16
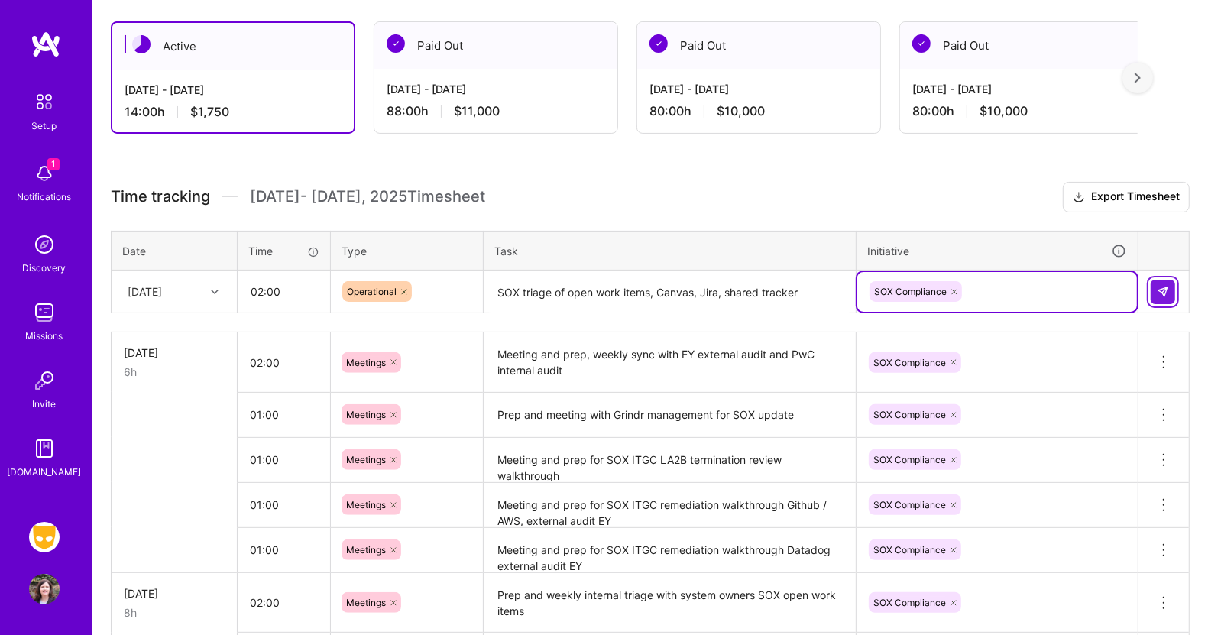
click at [1161, 286] on img at bounding box center [1163, 292] width 12 height 12
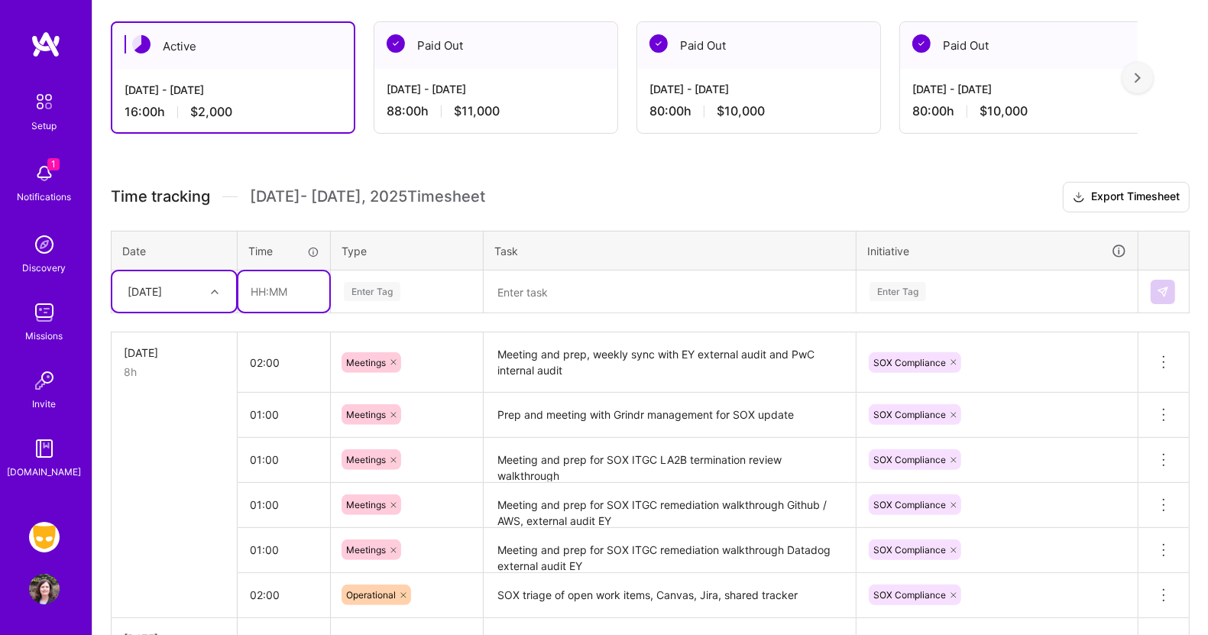
click at [286, 292] on input "text" at bounding box center [283, 291] width 91 height 41
type input "01:00"
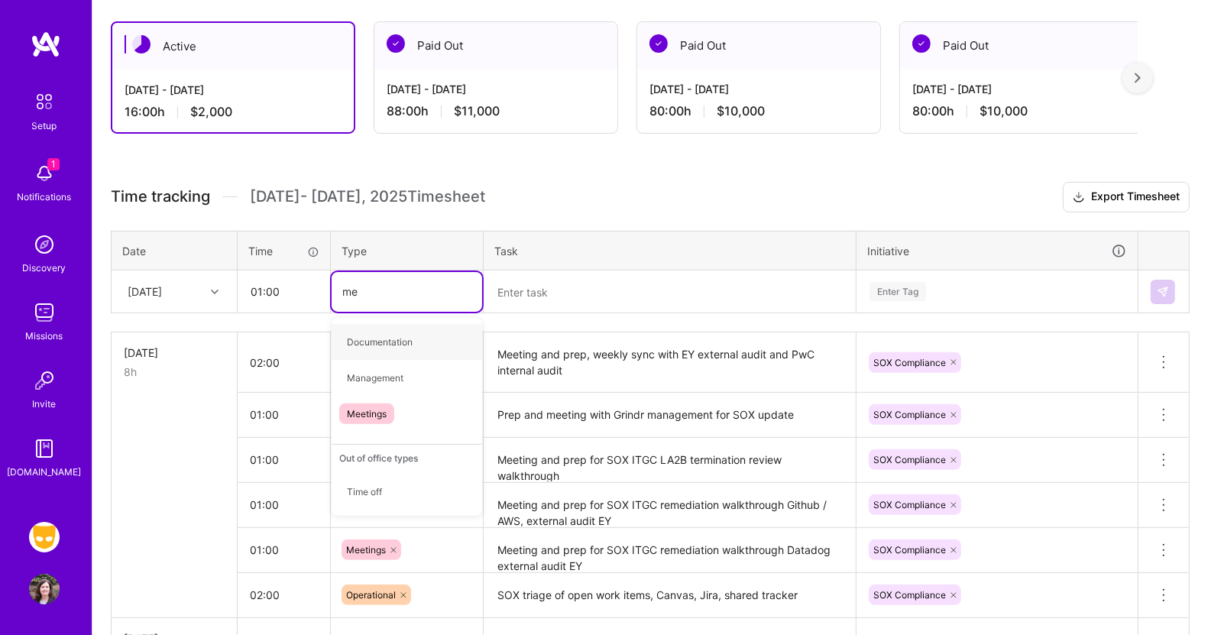
type input "mee"
click at [357, 335] on span "Meetings" at bounding box center [366, 342] width 55 height 21
click at [541, 290] on textarea at bounding box center [669, 292] width 369 height 41
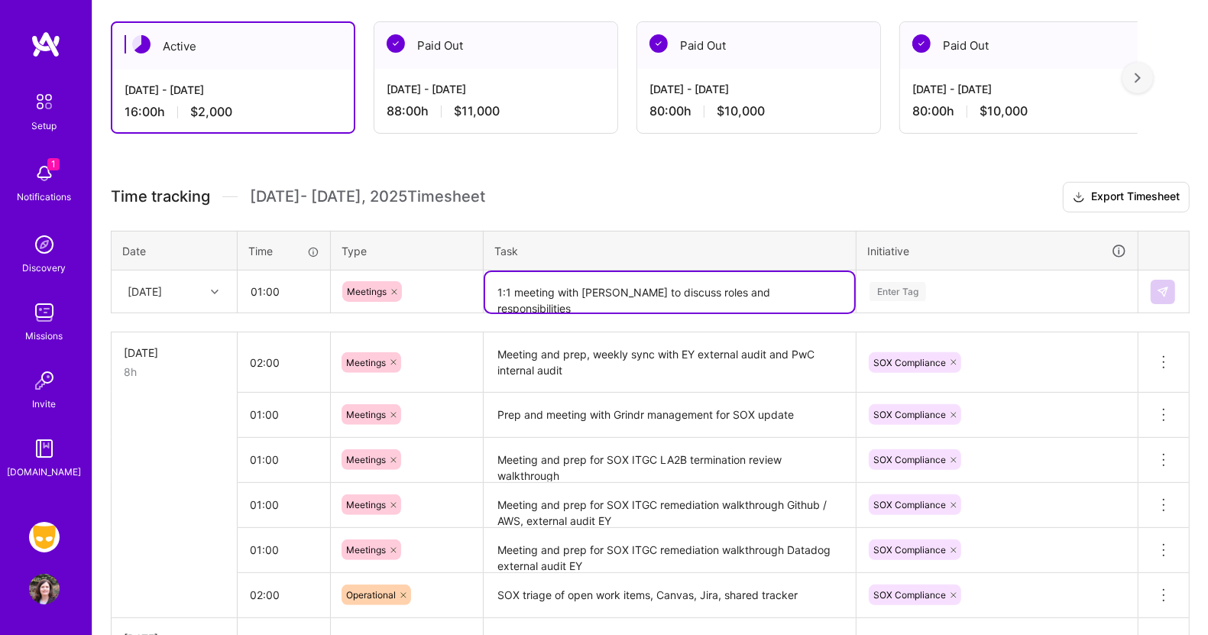
type textarea "1:1 meeting with [PERSON_NAME] to discuss roles and responsibilities"
click at [892, 283] on div "Enter Tag" at bounding box center [898, 292] width 57 height 24
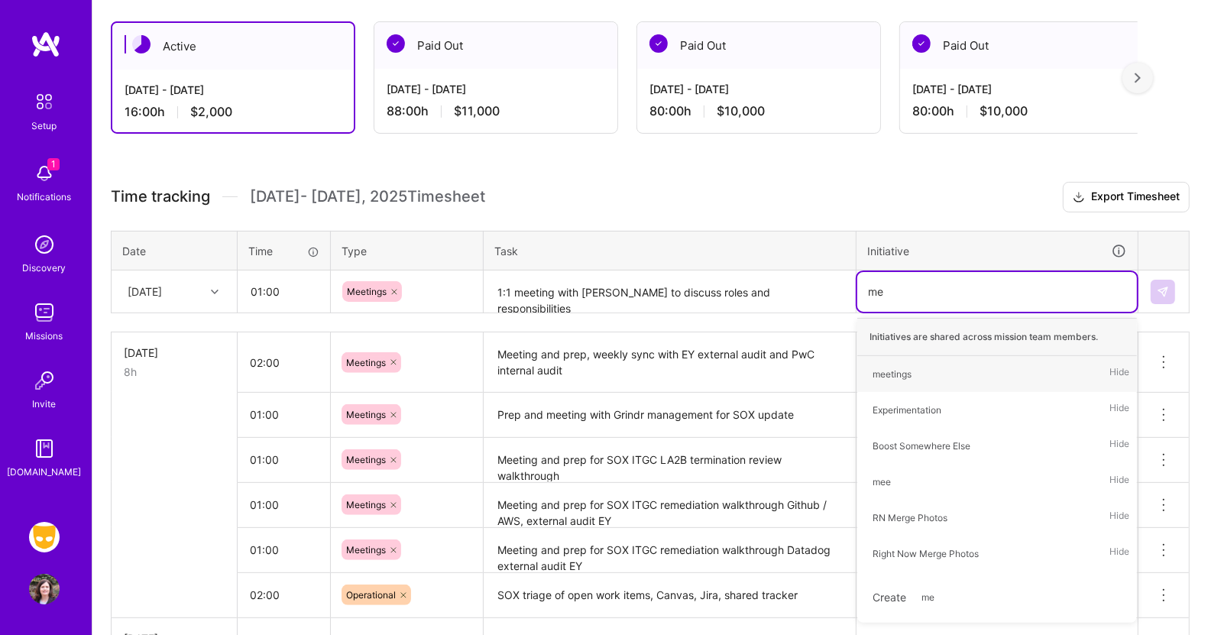
type input "mee"
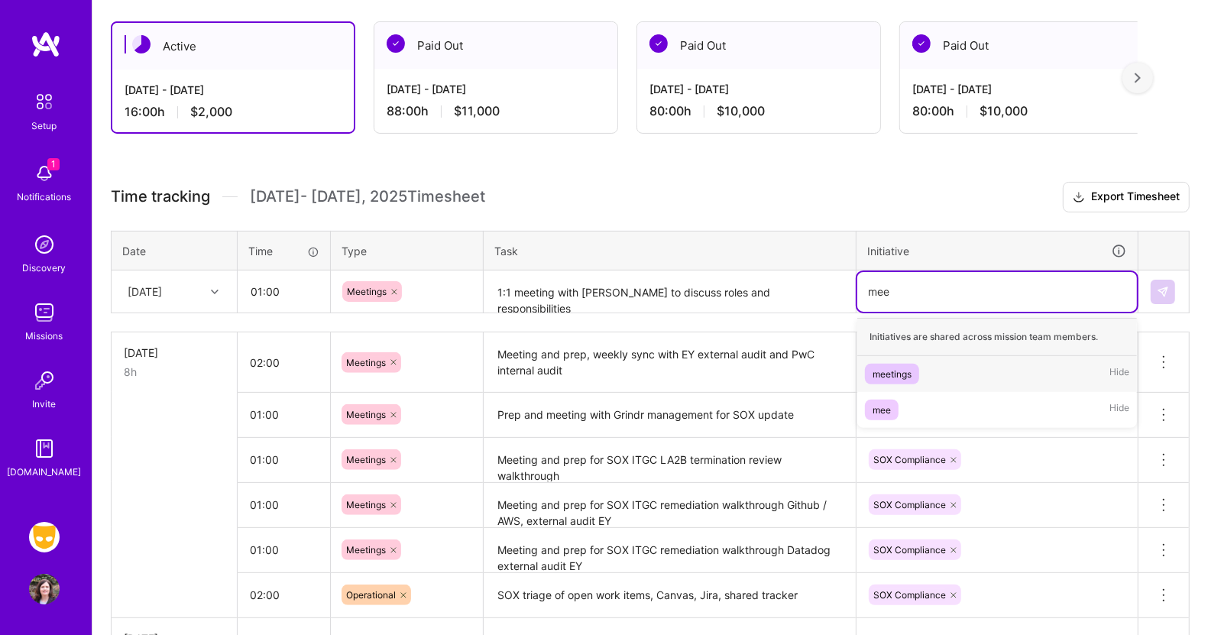
click at [900, 367] on div "meetings" at bounding box center [892, 374] width 39 height 16
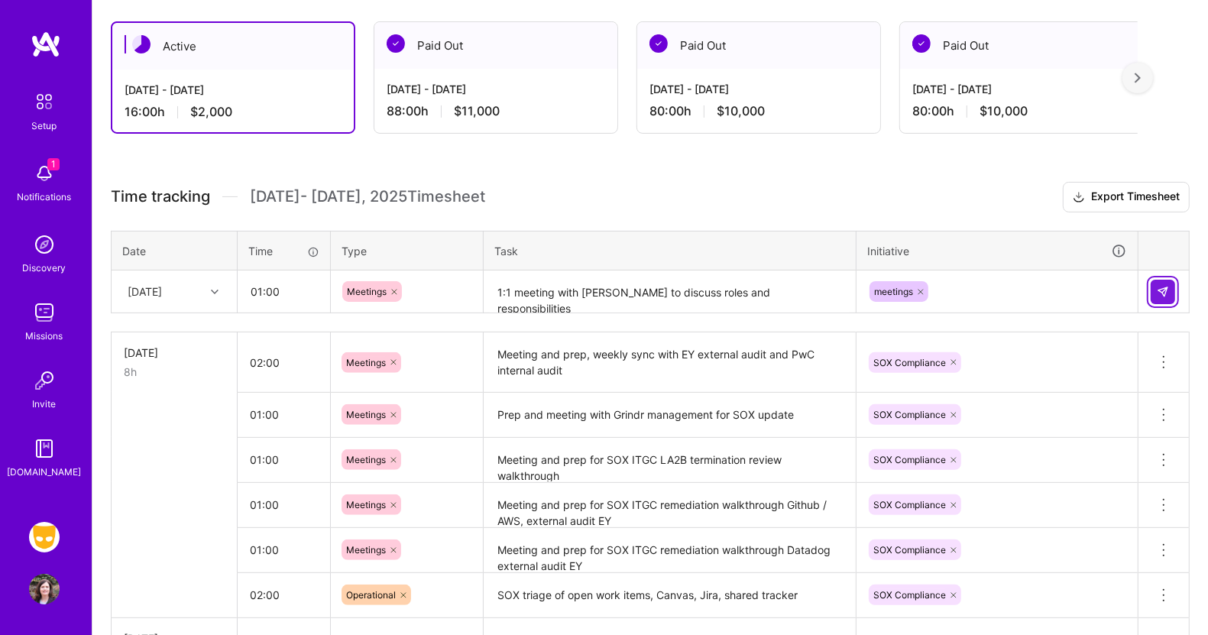
click at [1165, 287] on img at bounding box center [1163, 292] width 12 height 12
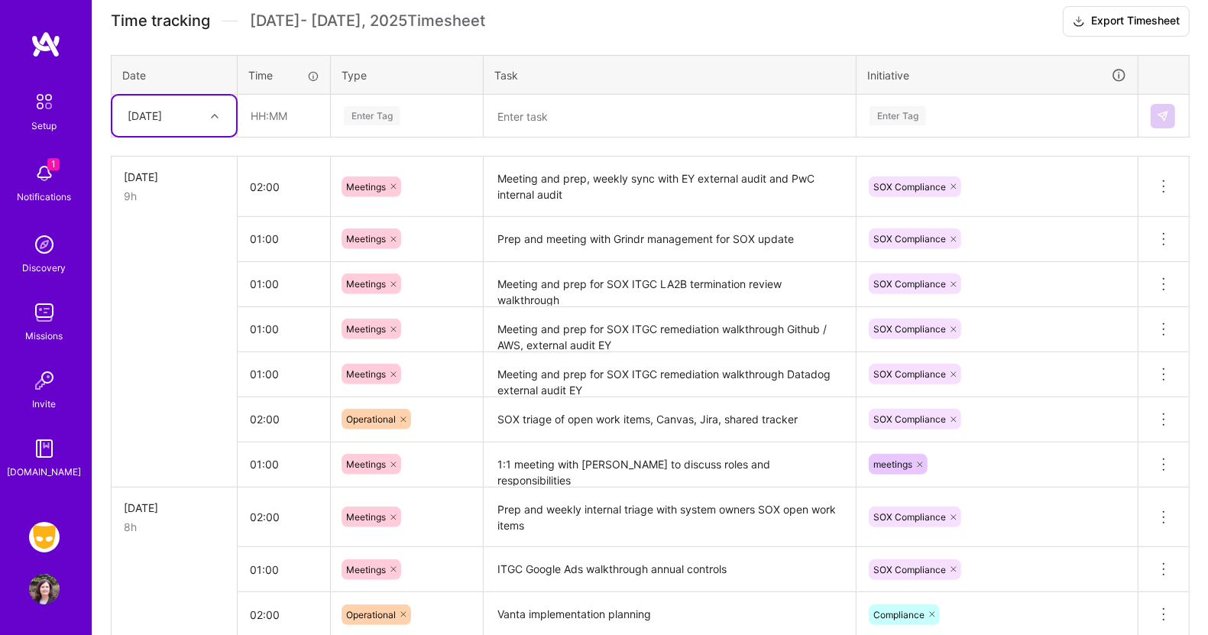
scroll to position [452, 0]
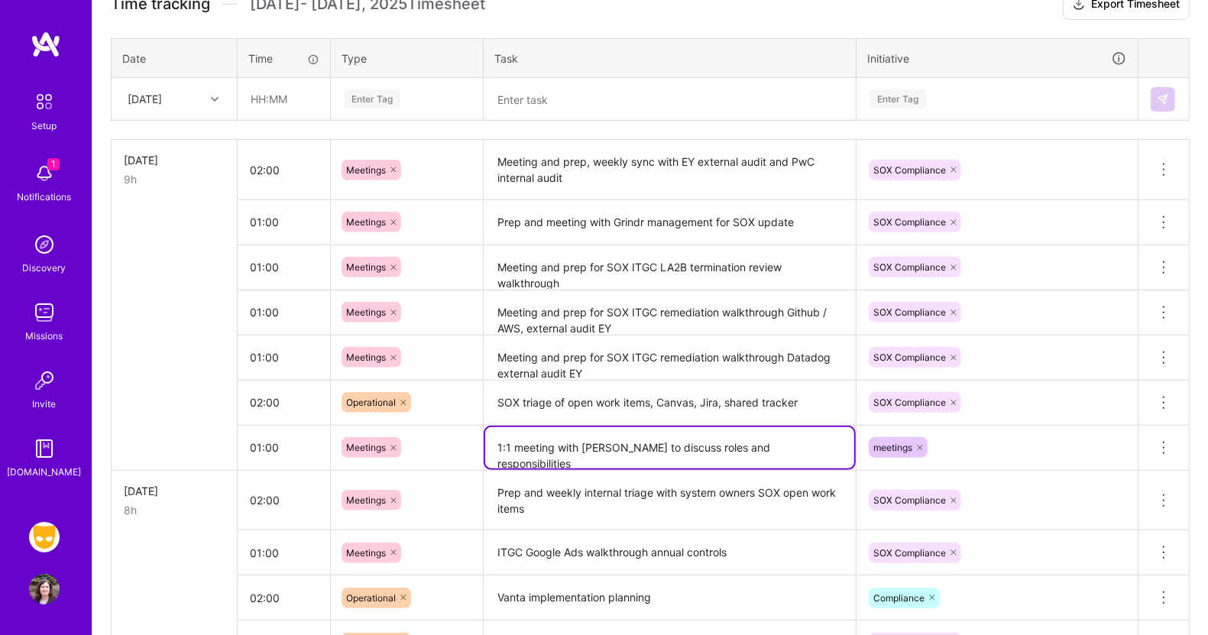
drag, startPoint x: 806, startPoint y: 445, endPoint x: 417, endPoint y: 479, distance: 391.3
click at [417, 479] on tbody "[DATE] 9h 02:00 Meetings Meeting and prep, weekly sync with EY external audit a…" at bounding box center [651, 403] width 1078 height 526
click at [1161, 439] on icon at bounding box center [1164, 448] width 18 height 18
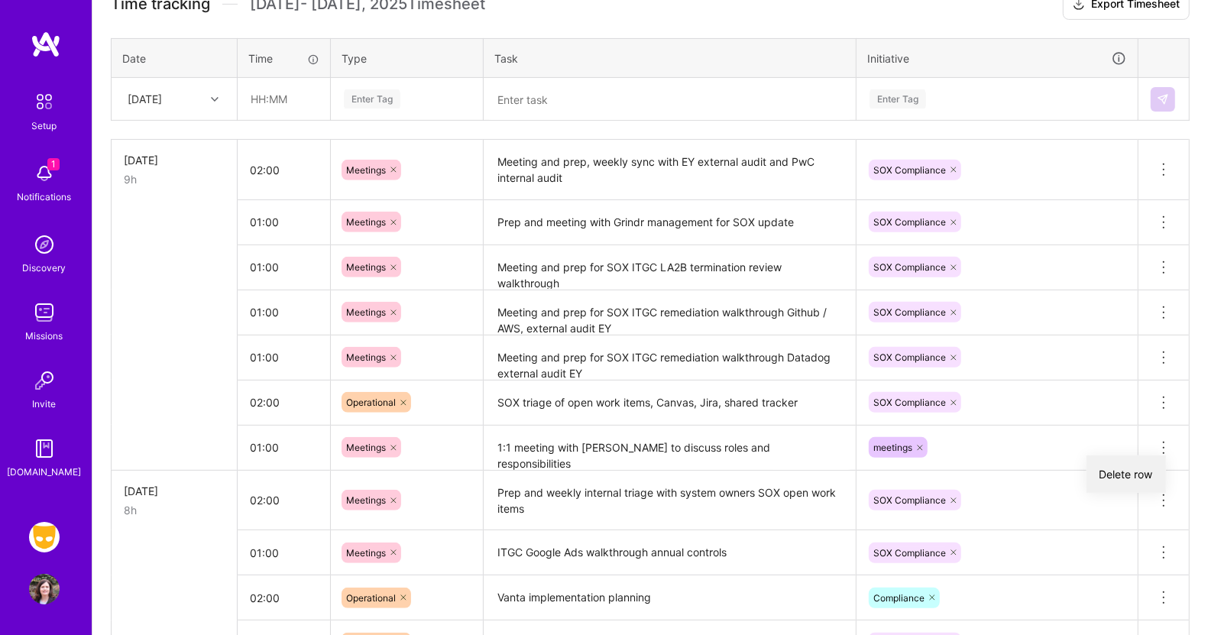
click at [1127, 464] on button "Delete row" at bounding box center [1126, 473] width 79 height 37
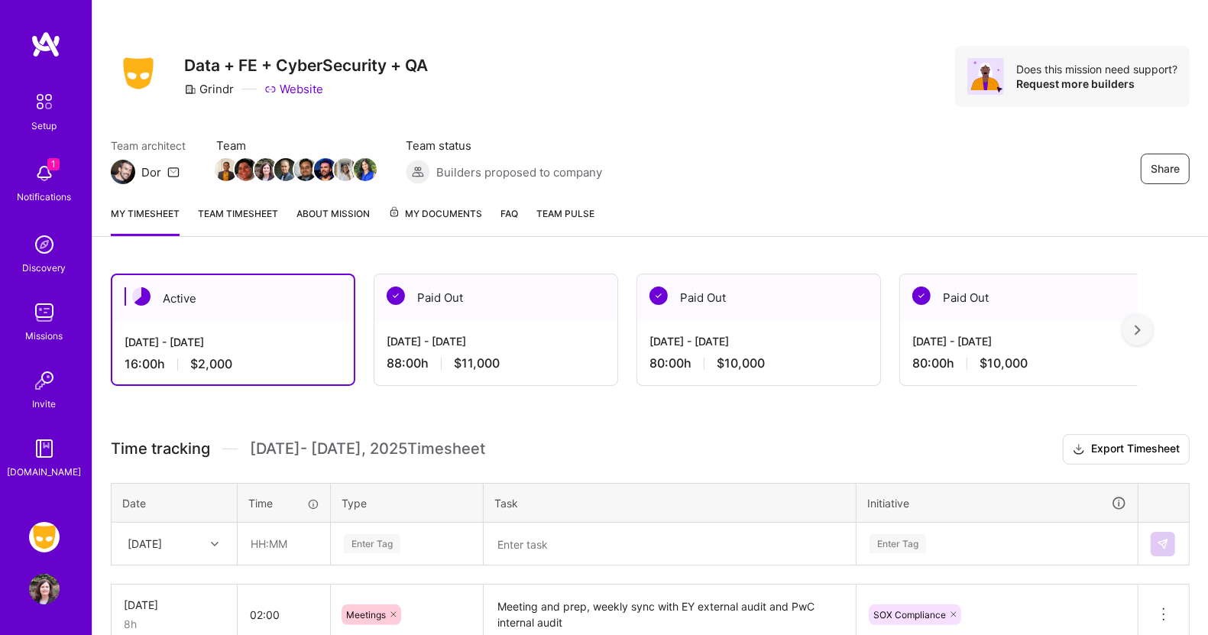
scroll to position [0, 0]
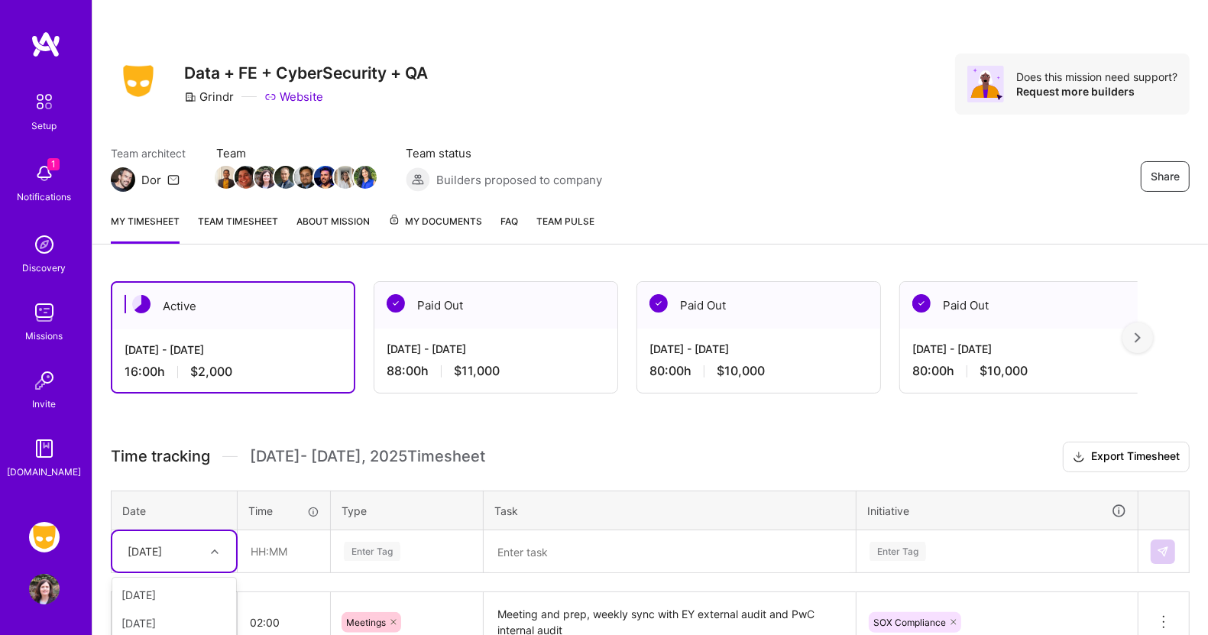
click at [212, 543] on div "option [DATE], selected. option [DATE] focused, 4 of 14. 13 results available. …" at bounding box center [174, 551] width 124 height 41
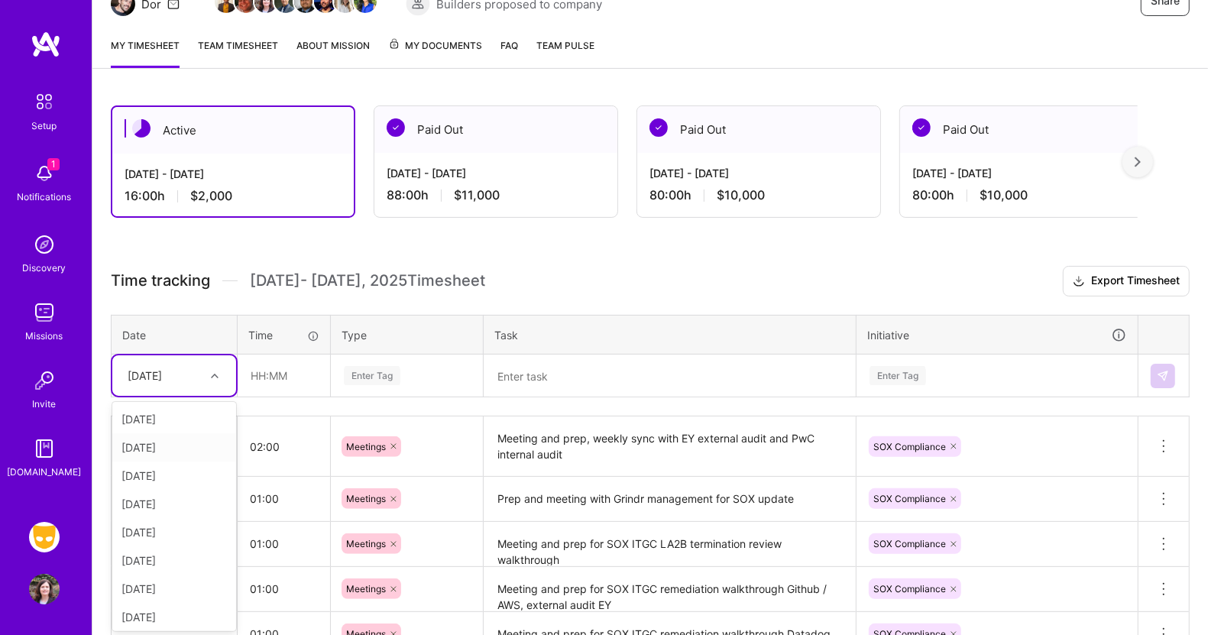
click at [157, 439] on div "[DATE]" at bounding box center [174, 447] width 124 height 28
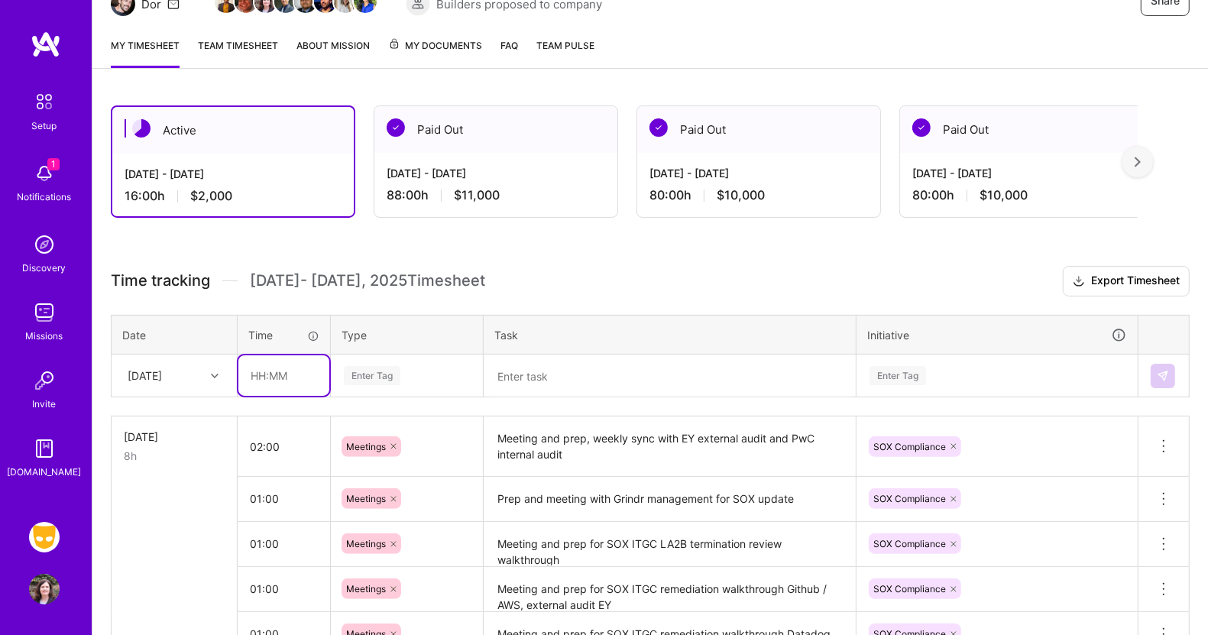
click at [283, 376] on input "text" at bounding box center [283, 375] width 91 height 41
type input "01:00"
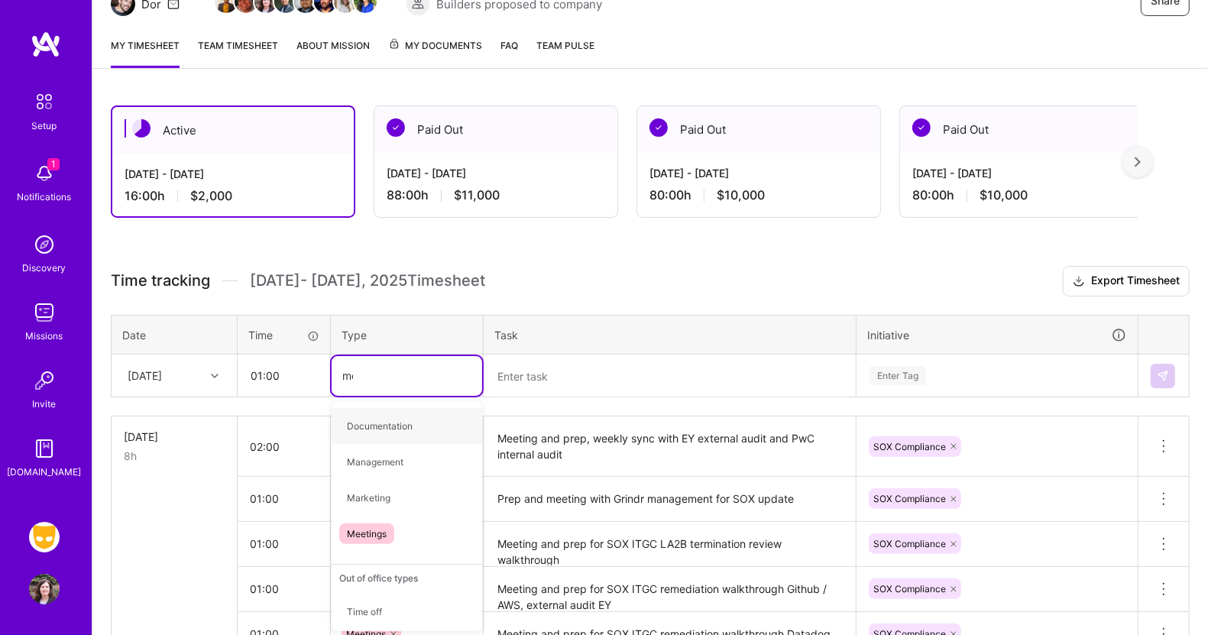
type input "mee"
click at [359, 420] on span "Meetings" at bounding box center [366, 426] width 55 height 21
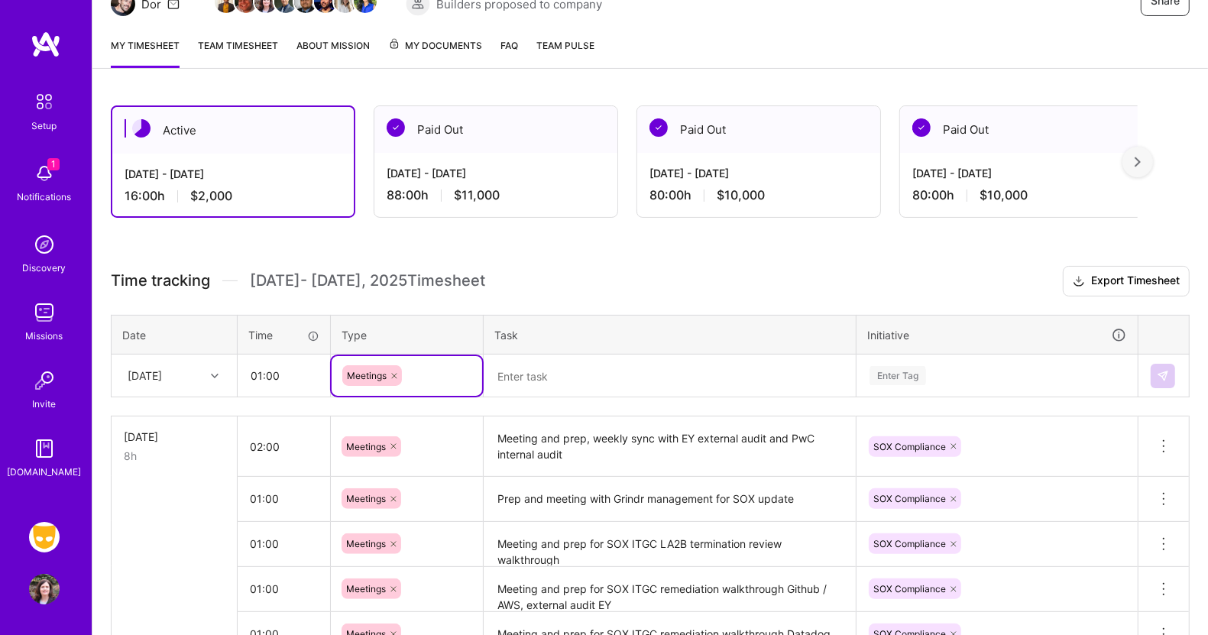
click at [534, 374] on textarea at bounding box center [669, 376] width 369 height 41
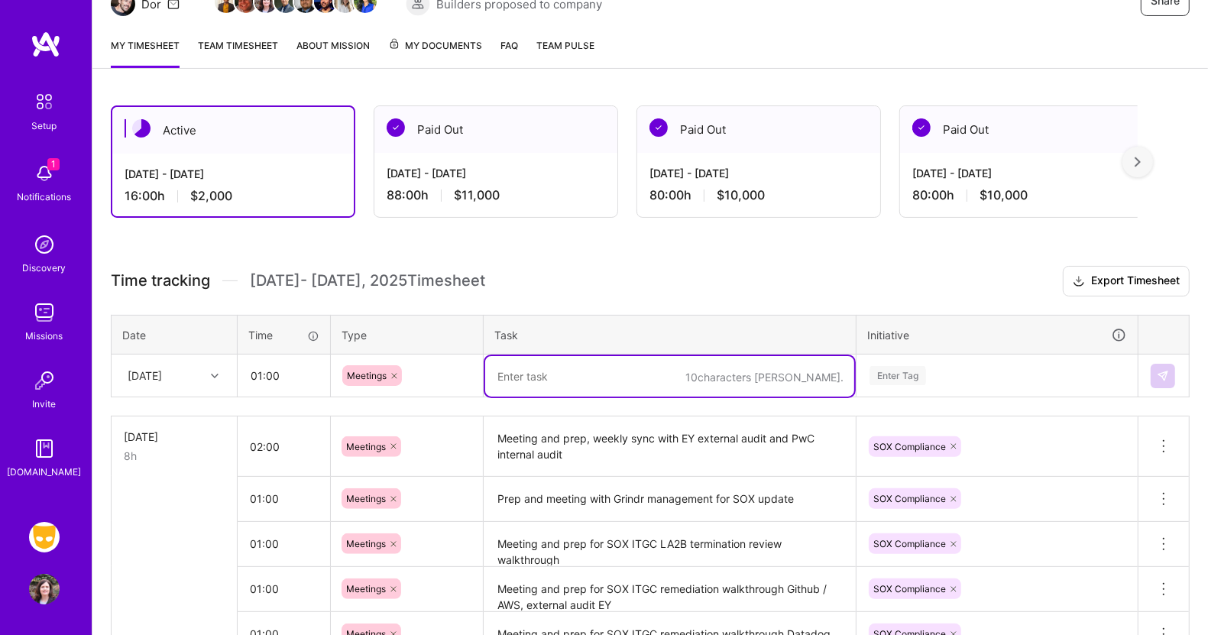
paste textarea "1:1 meeting with [PERSON_NAME] to discuss roles and responsibilities"
type textarea "1:1 meeting with [PERSON_NAME] to discuss roles and responsibilities"
click at [907, 372] on div "Enter Tag" at bounding box center [997, 376] width 280 height 40
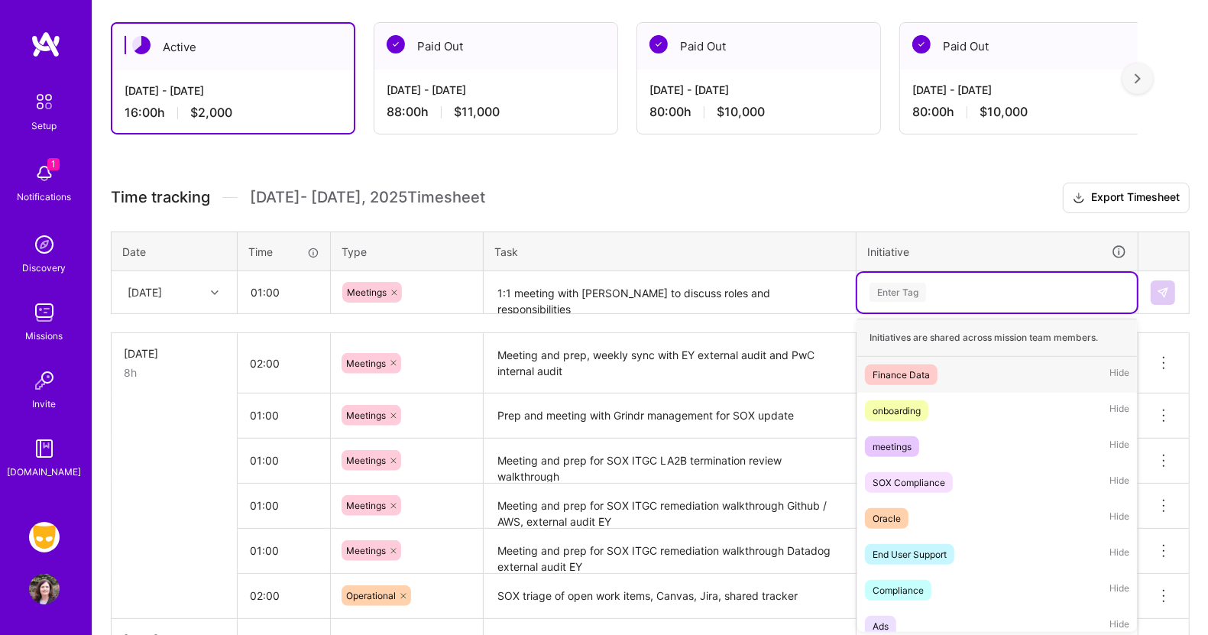
scroll to position [260, 0]
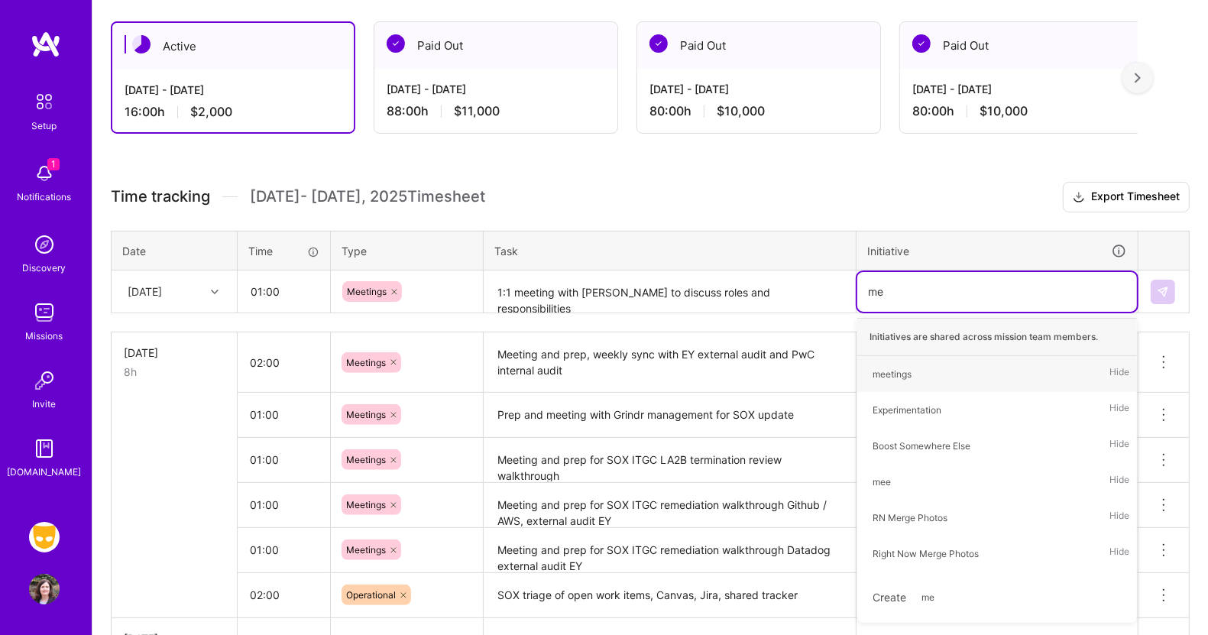
type input "mee"
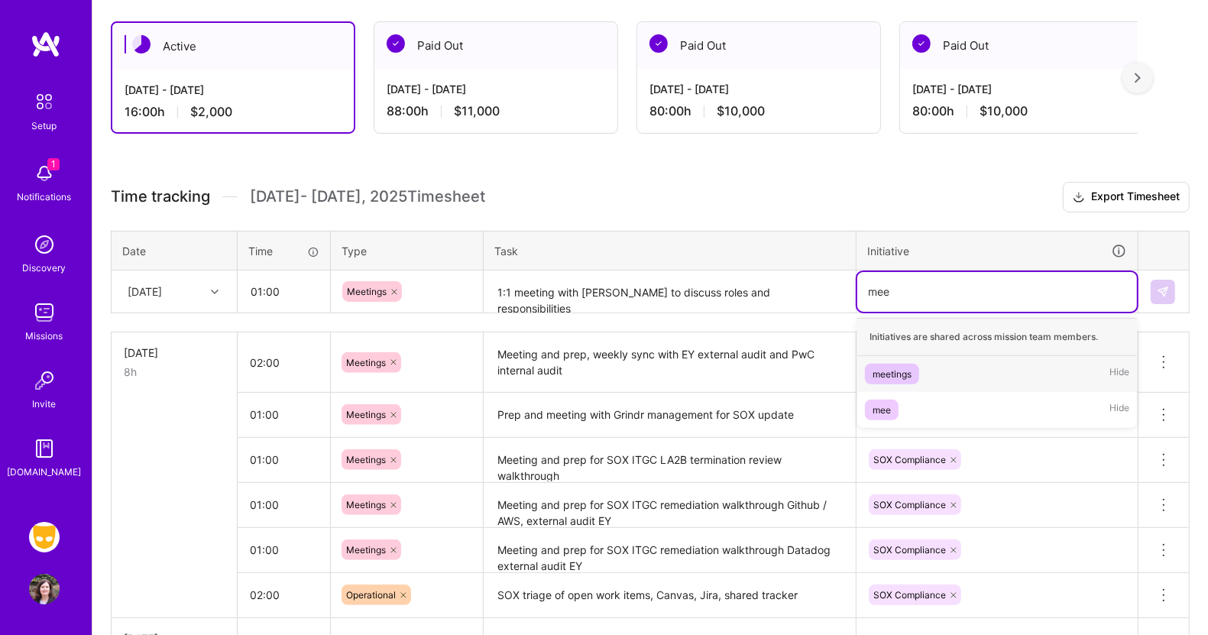
click at [900, 368] on div "meetings" at bounding box center [892, 374] width 39 height 16
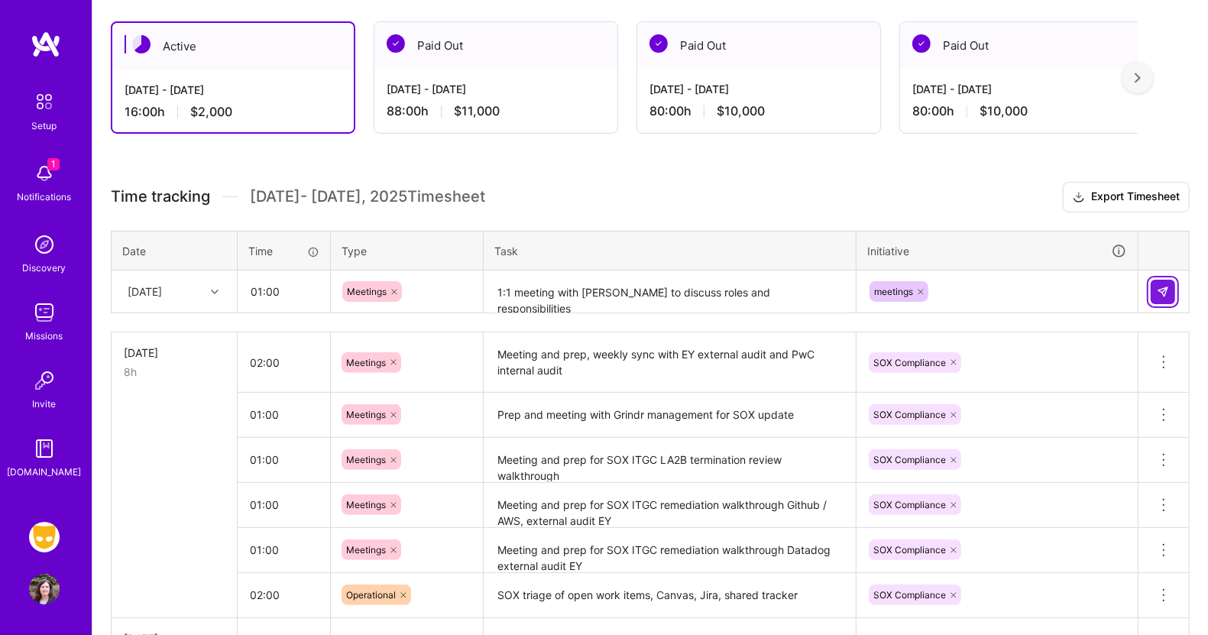
click at [1169, 283] on button at bounding box center [1163, 292] width 24 height 24
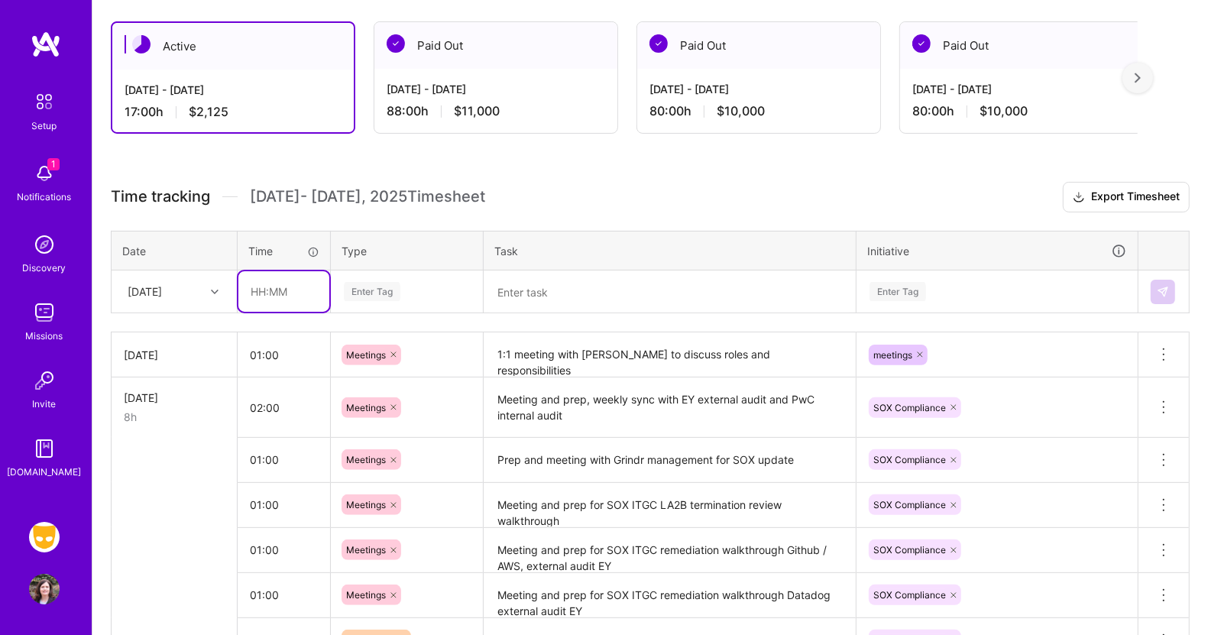
click at [277, 290] on input "text" at bounding box center [283, 291] width 91 height 41
type input "01:00"
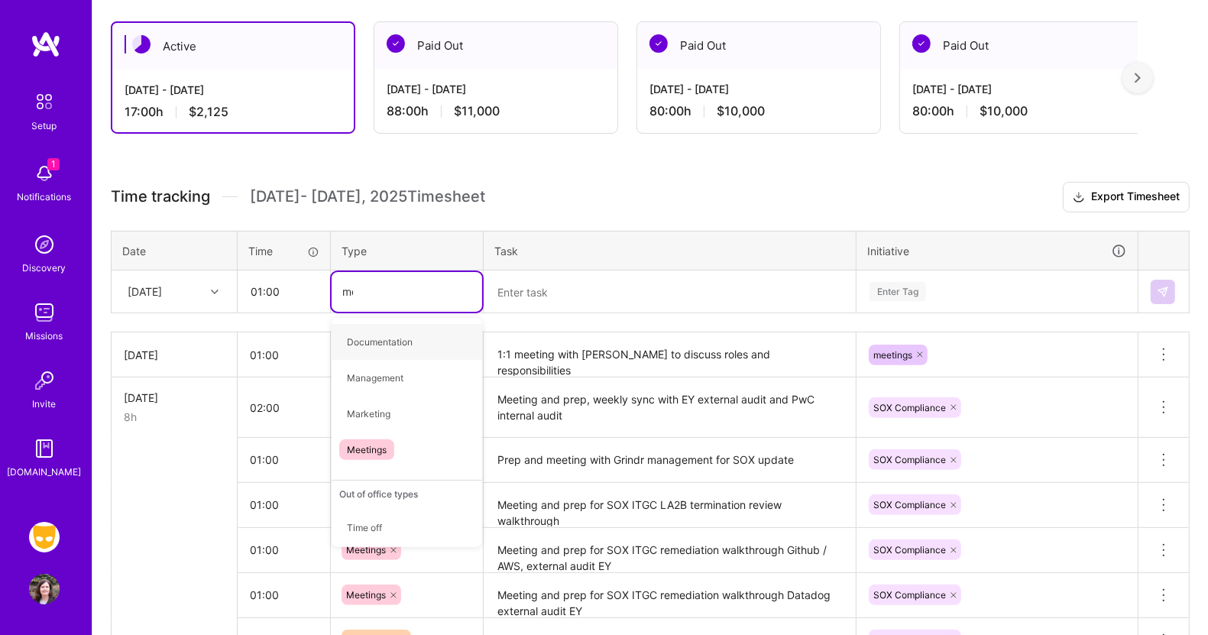
type input "mee"
click at [376, 336] on span "Meetings" at bounding box center [366, 342] width 55 height 21
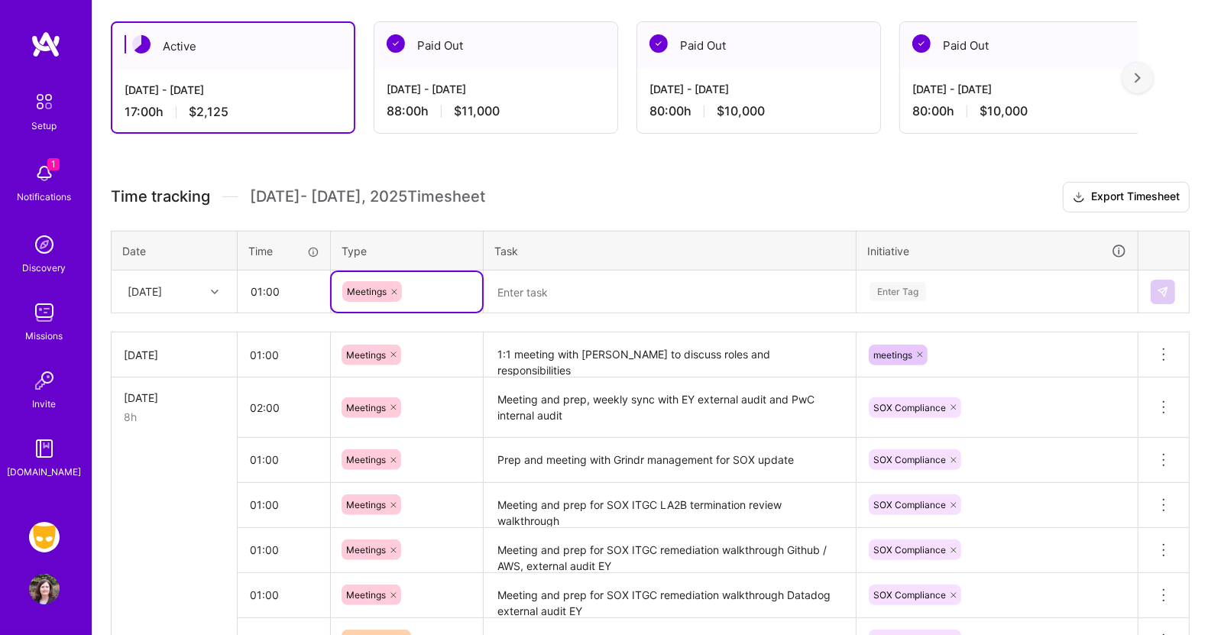
click at [545, 295] on textarea at bounding box center [669, 292] width 369 height 41
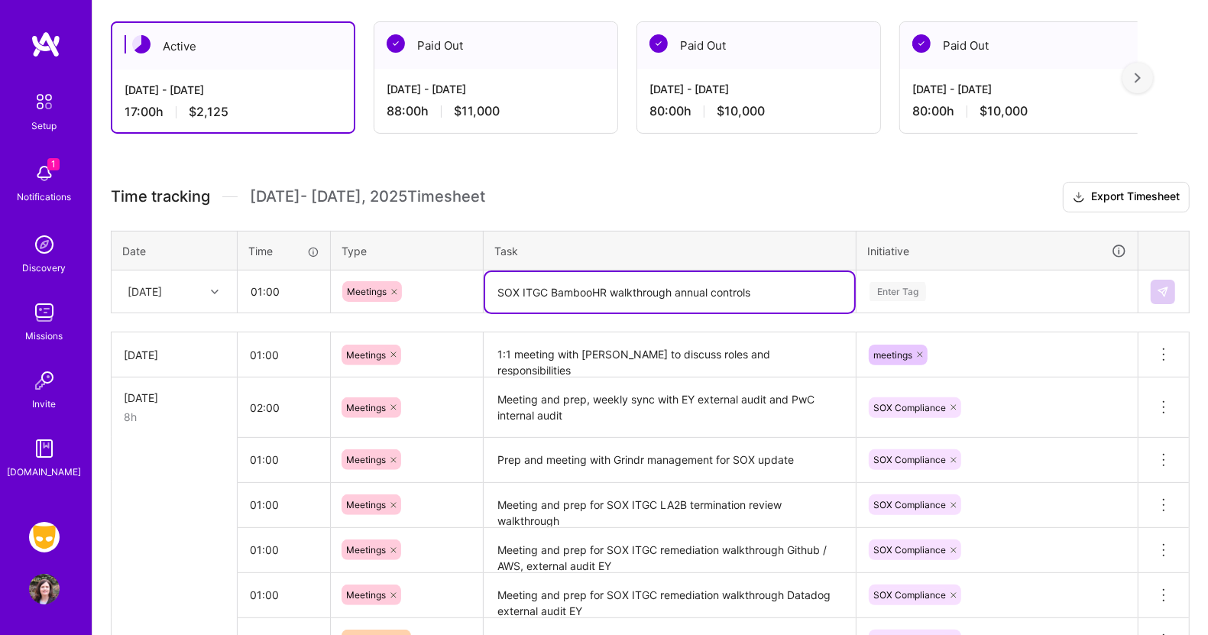
type textarea "SOX ITGC BambooHR walkthrough annual controls"
click at [903, 281] on div "Enter Tag" at bounding box center [898, 292] width 57 height 24
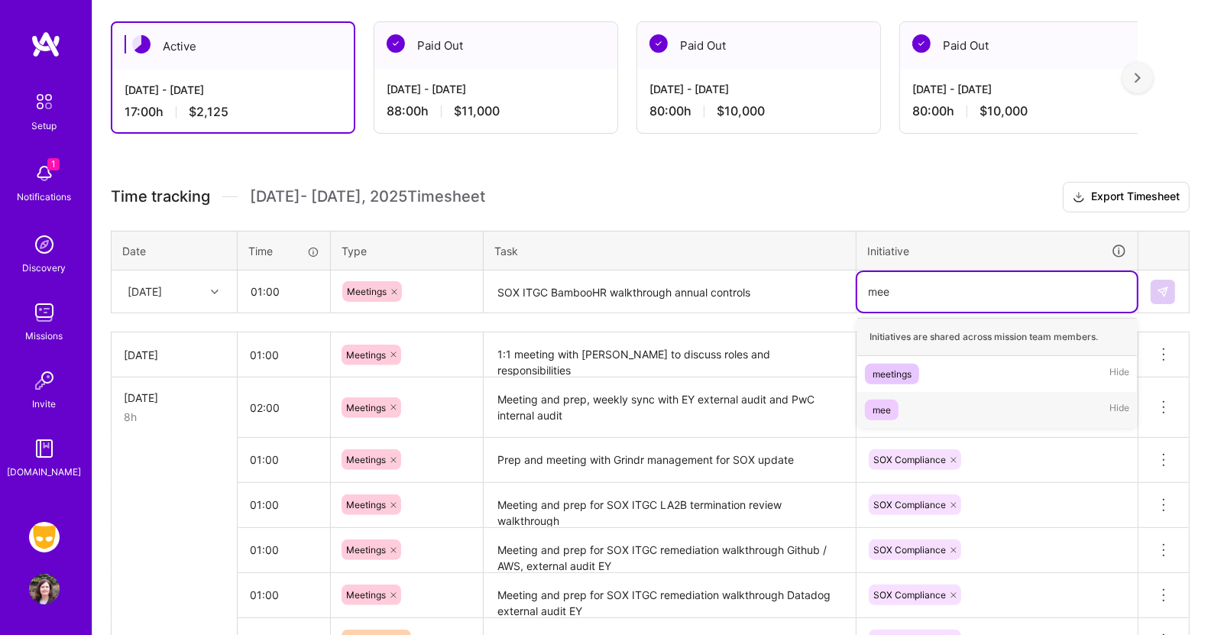
type input "mee"
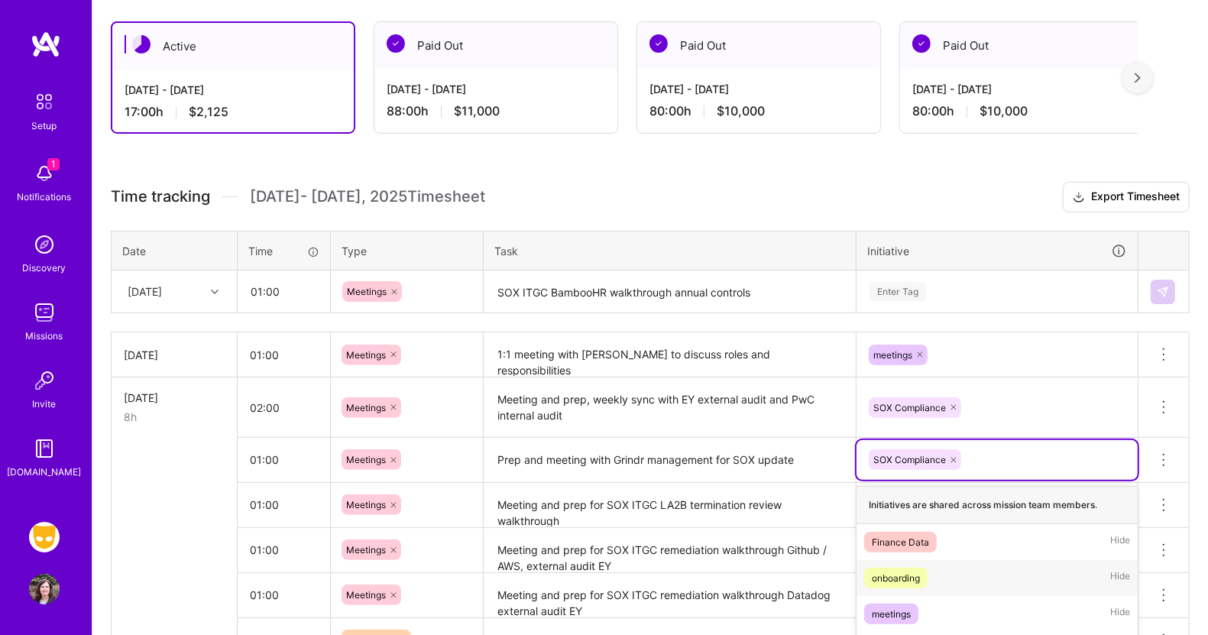
scroll to position [427, 0]
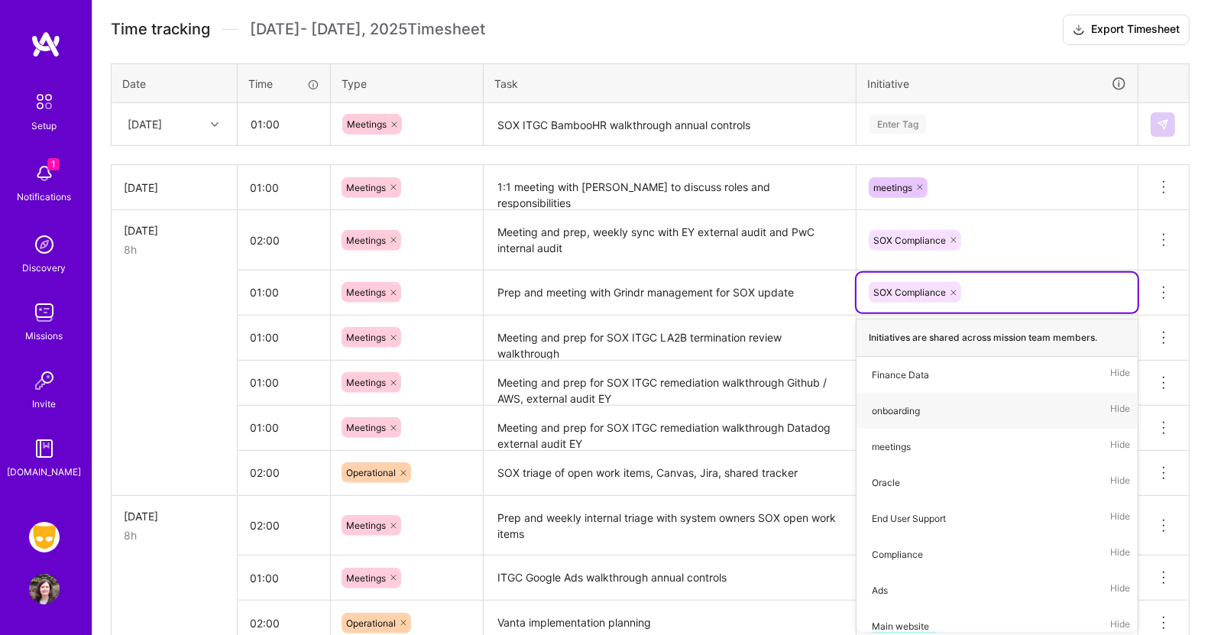
click at [955, 116] on div "Enter Tag" at bounding box center [997, 124] width 258 height 19
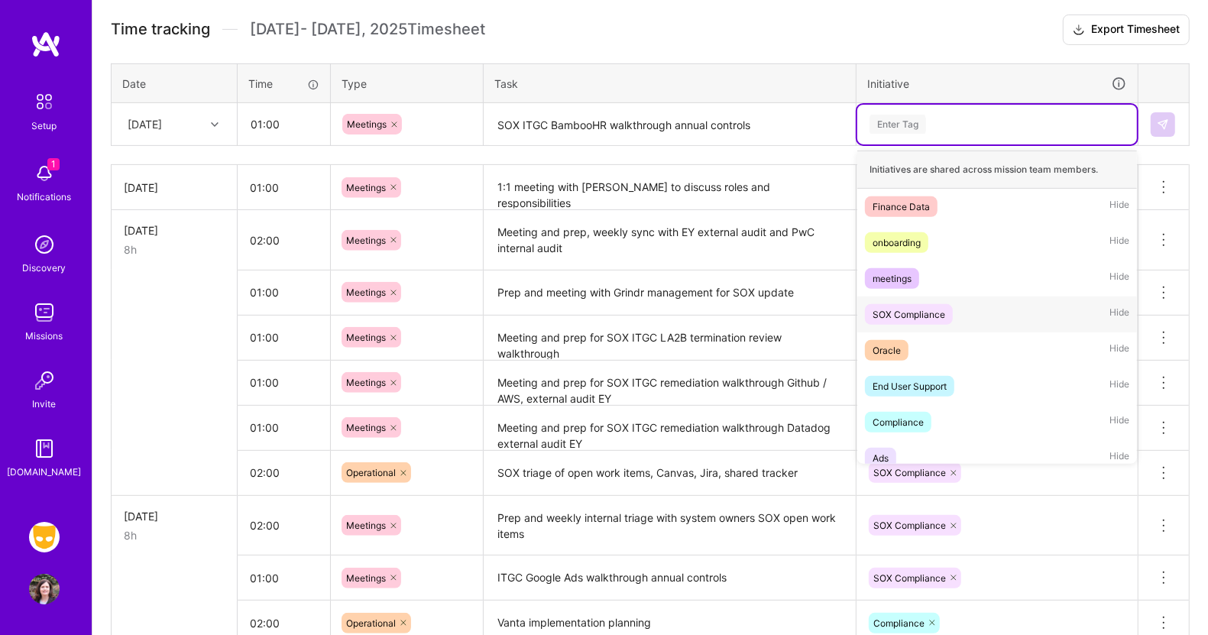
click at [911, 304] on span "SOX Compliance" at bounding box center [909, 314] width 88 height 21
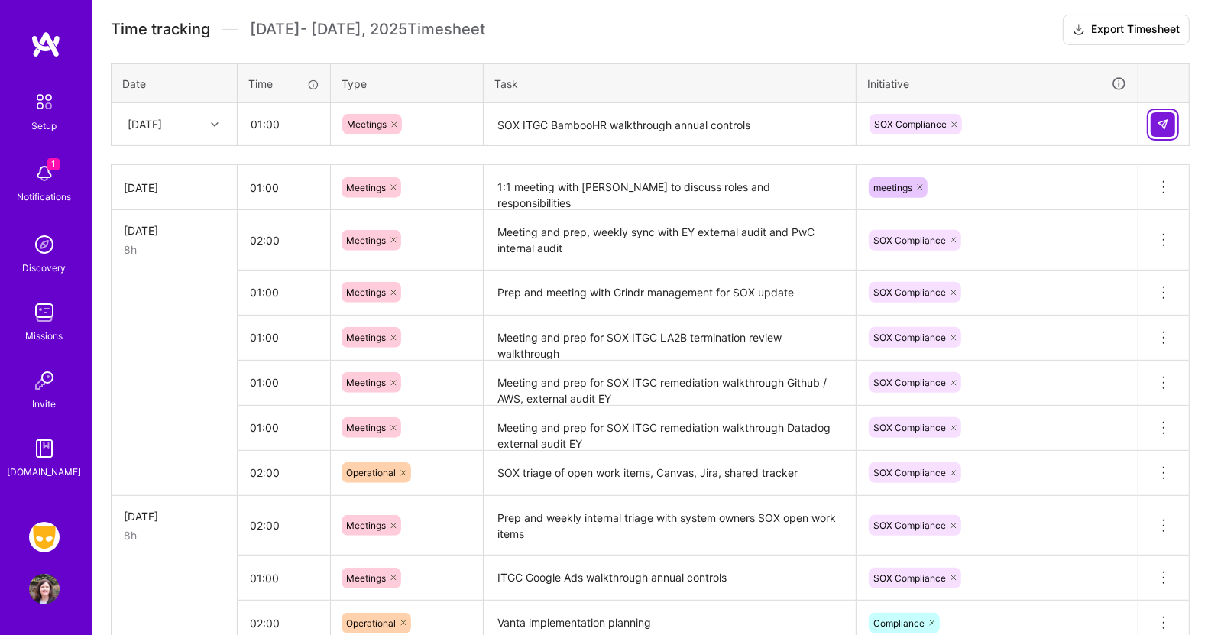
click at [1167, 123] on img at bounding box center [1163, 124] width 12 height 12
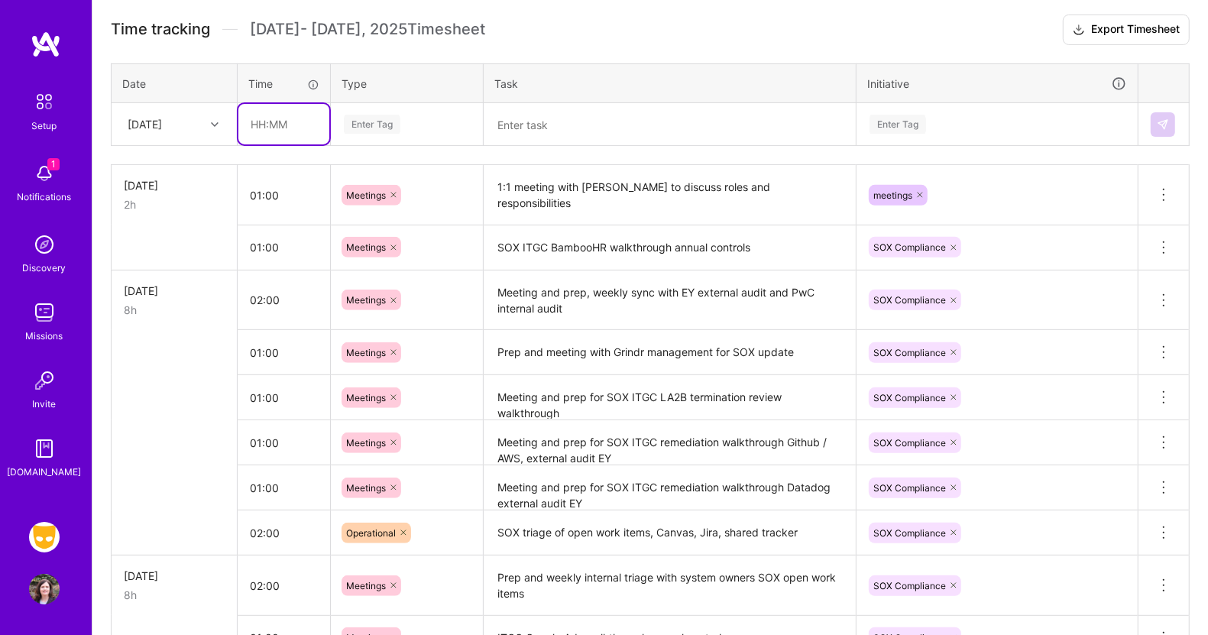
click at [274, 122] on input "text" at bounding box center [283, 124] width 91 height 41
type input "01:00"
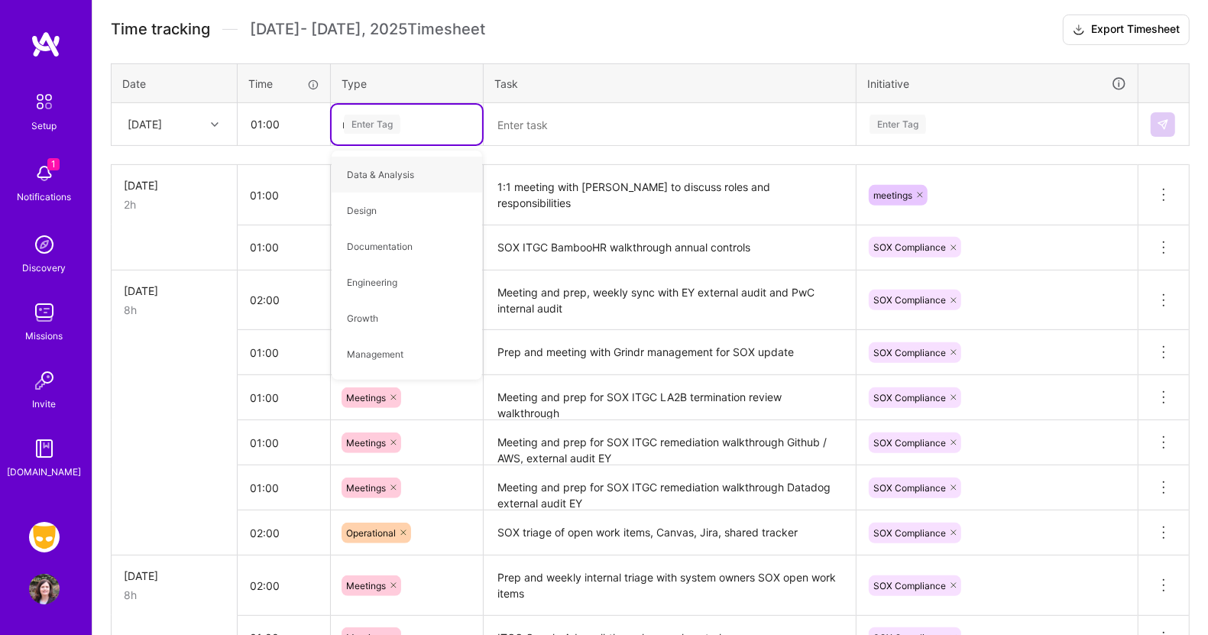
type input "mee"
click at [381, 176] on span "Meetings" at bounding box center [366, 174] width 55 height 21
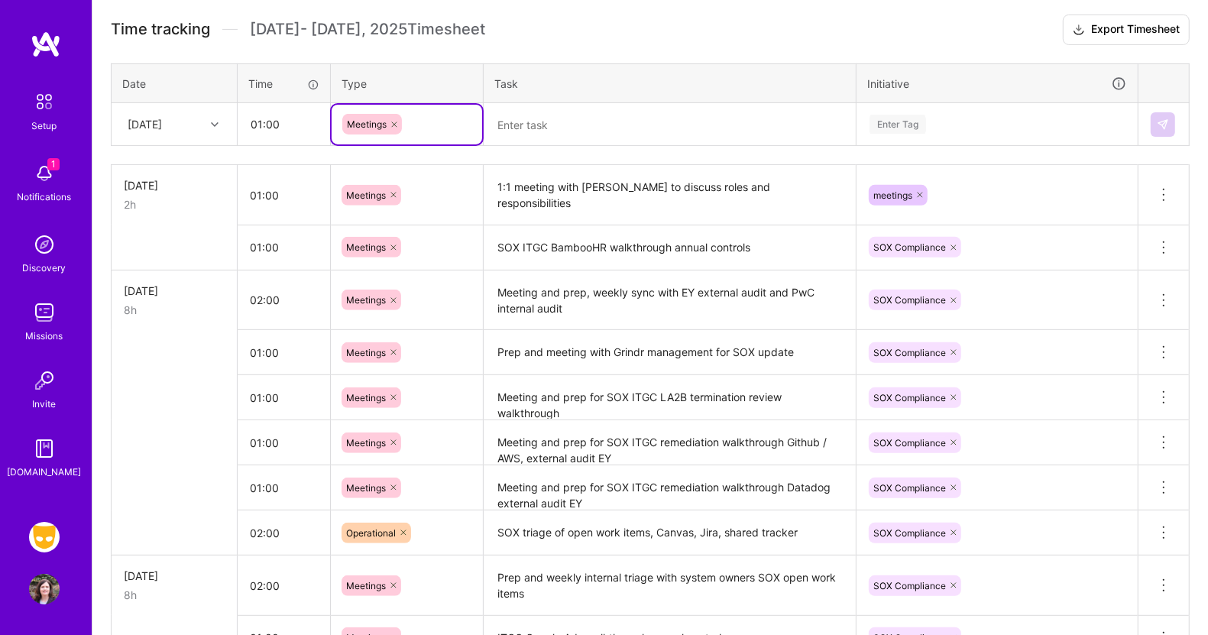
click at [537, 125] on textarea at bounding box center [669, 125] width 369 height 41
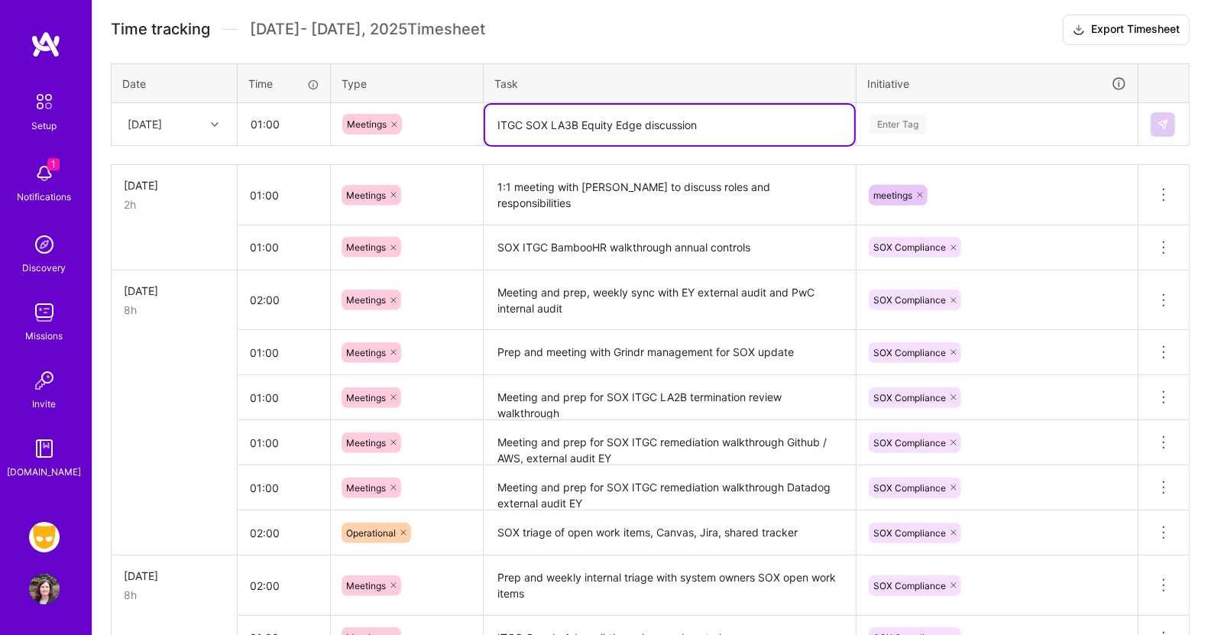
type textarea "ITGC SOX LA3B Equity Edge discussion"
click at [900, 124] on div "Enter Tag" at bounding box center [898, 124] width 57 height 24
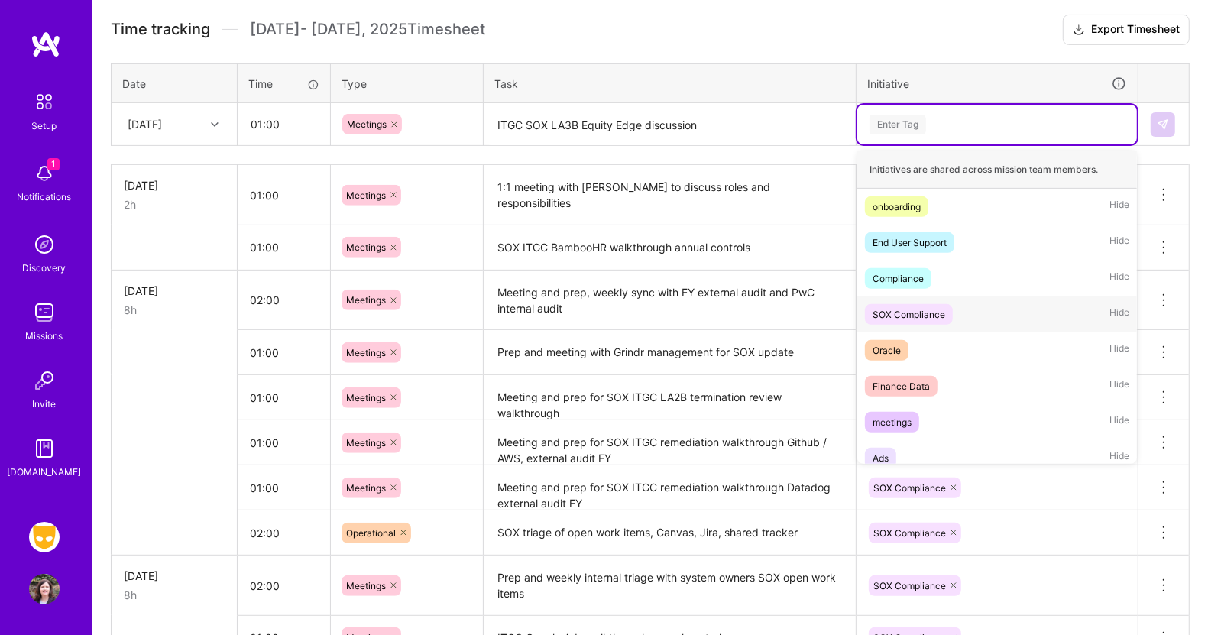
click at [932, 309] on div "SOX Compliance" at bounding box center [909, 314] width 73 height 16
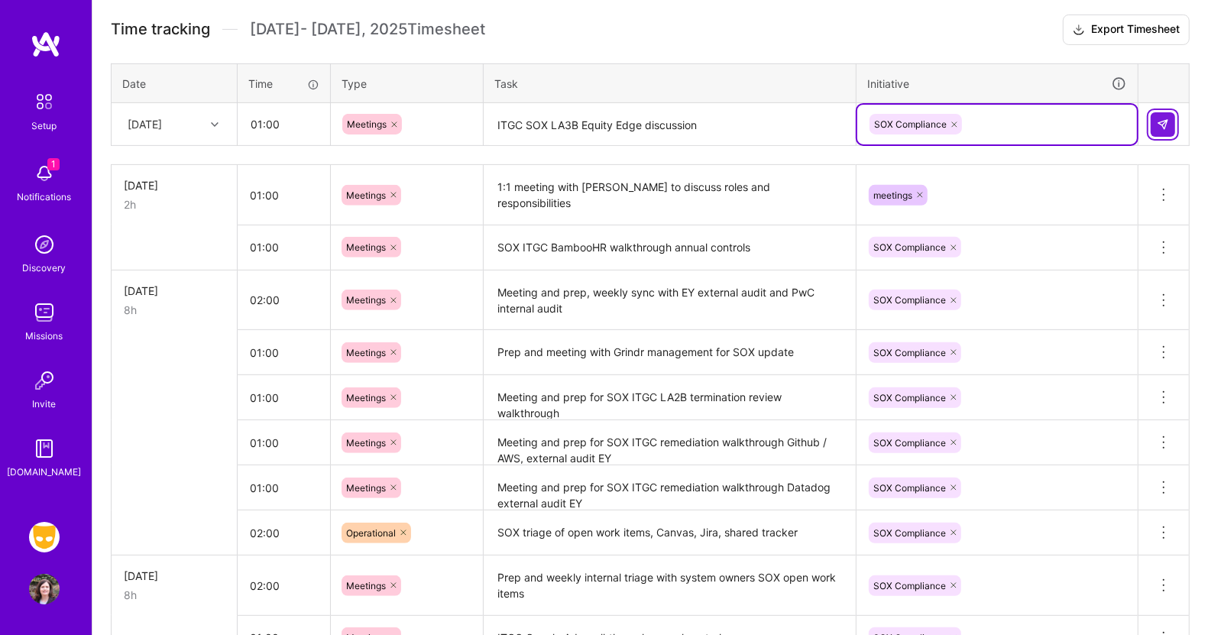
click at [1167, 118] on img at bounding box center [1163, 124] width 12 height 12
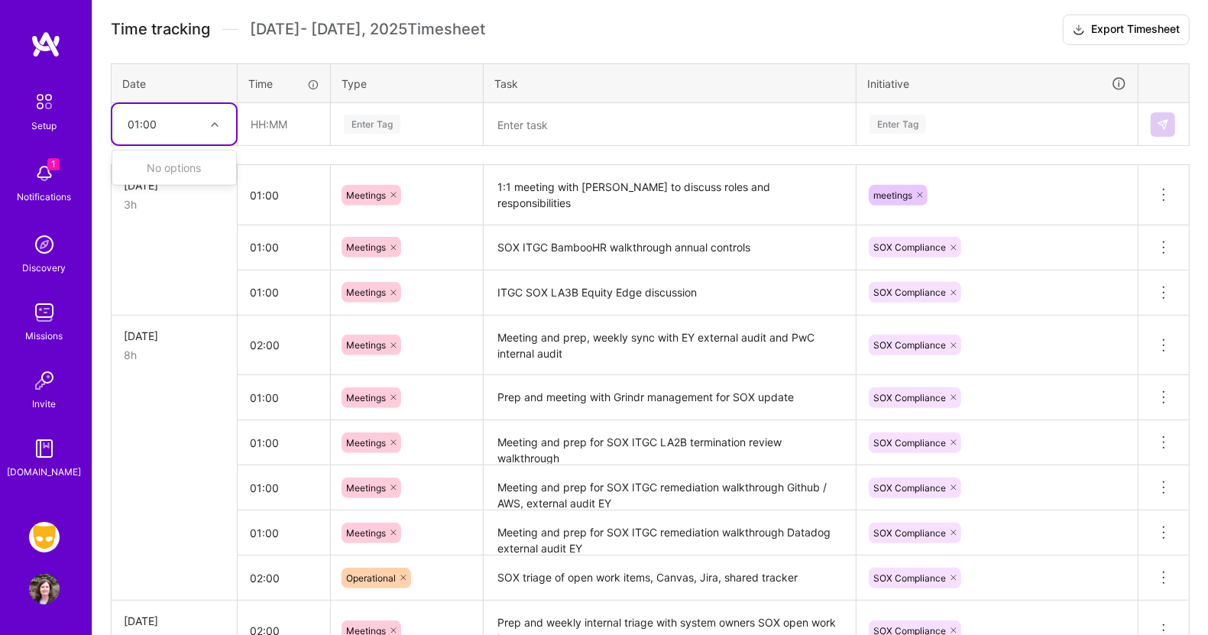
type input "01:00"
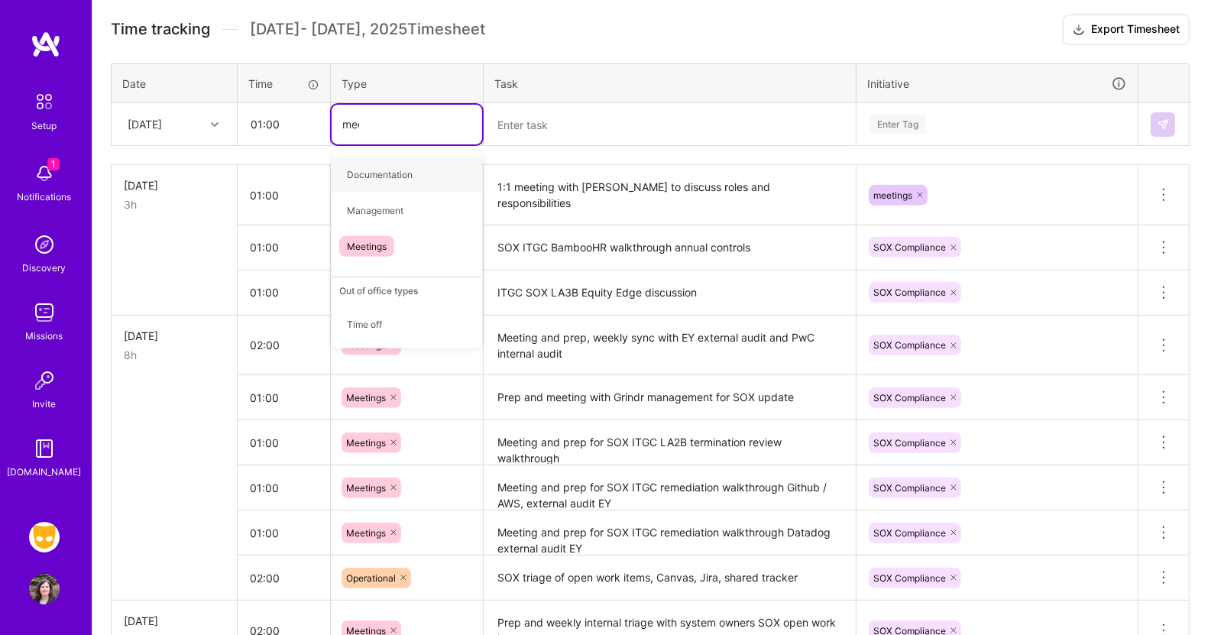
type input "meet"
click at [368, 173] on span "Meetings" at bounding box center [366, 174] width 55 height 21
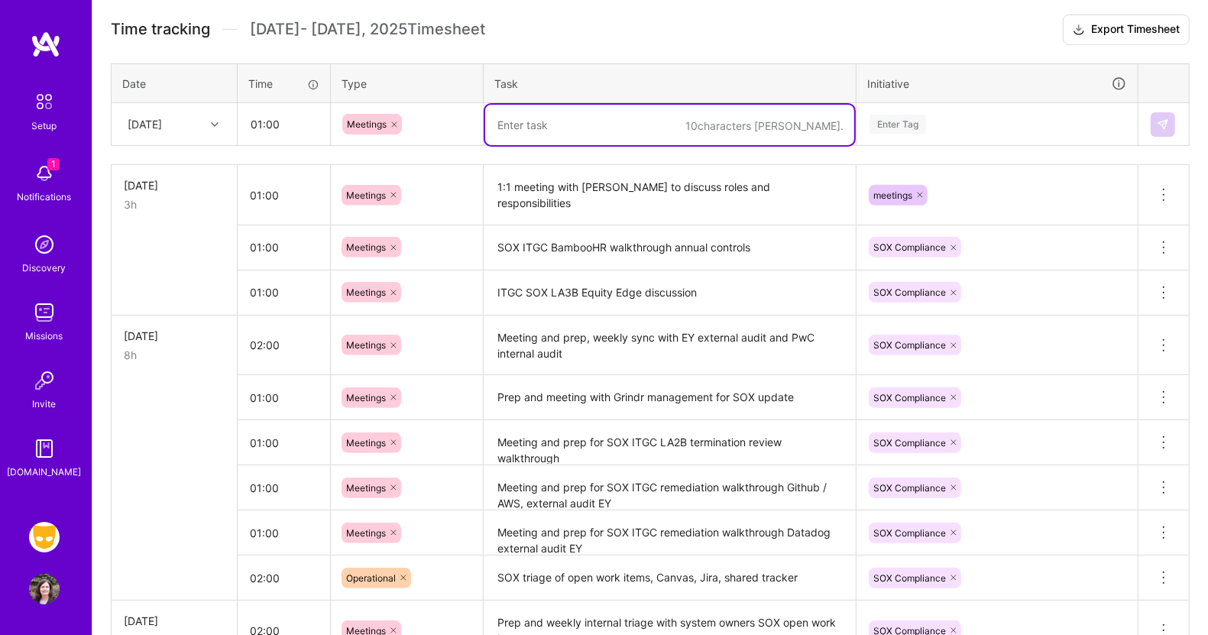
click at [553, 118] on textarea at bounding box center [669, 125] width 369 height 41
type textarea "SOX ITGC Jira/OneLogin Walkthrough with EY"
click at [910, 124] on div "Enter Tag" at bounding box center [898, 124] width 57 height 24
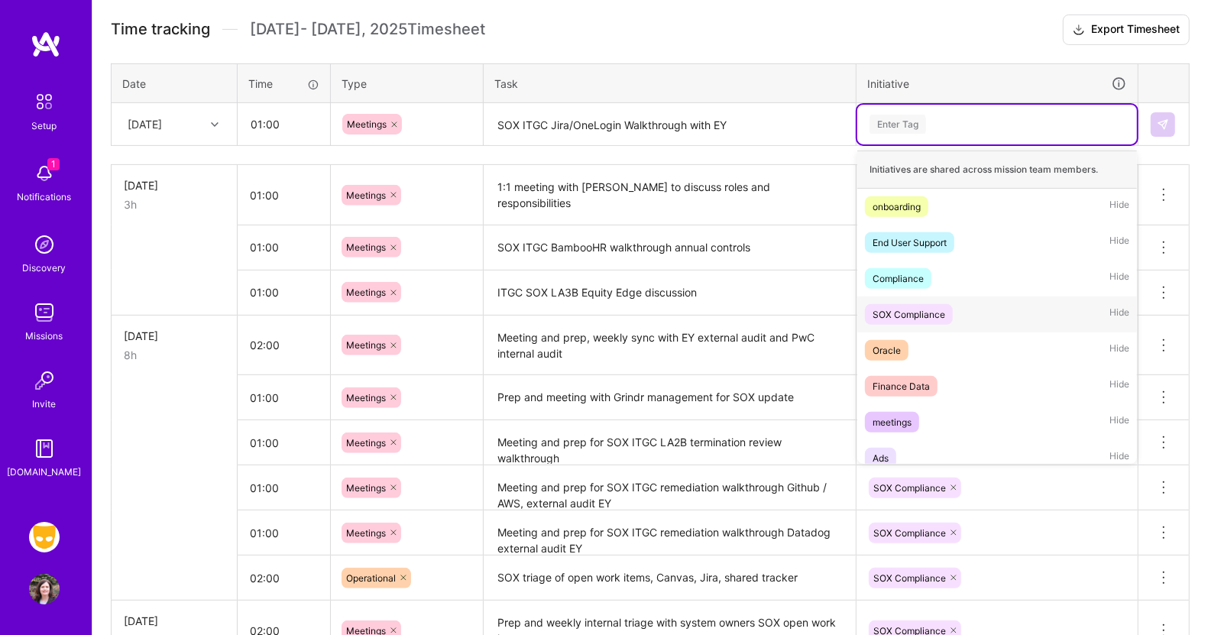
click at [904, 310] on div "SOX Compliance" at bounding box center [909, 314] width 73 height 16
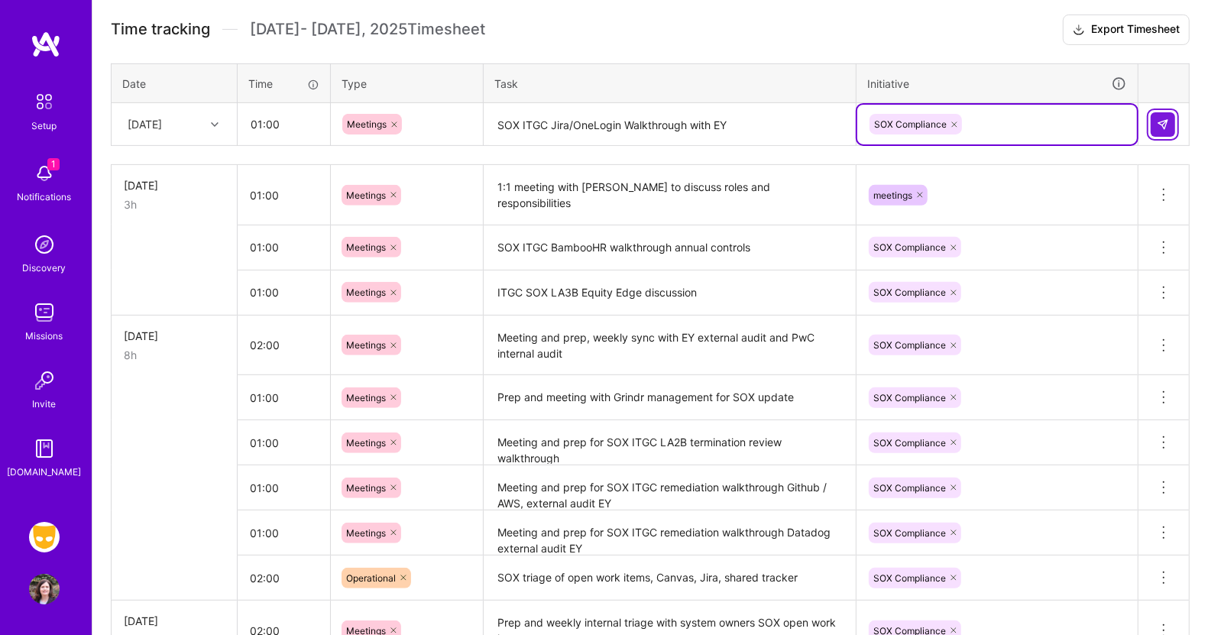
click at [1162, 122] on img at bounding box center [1163, 124] width 12 height 12
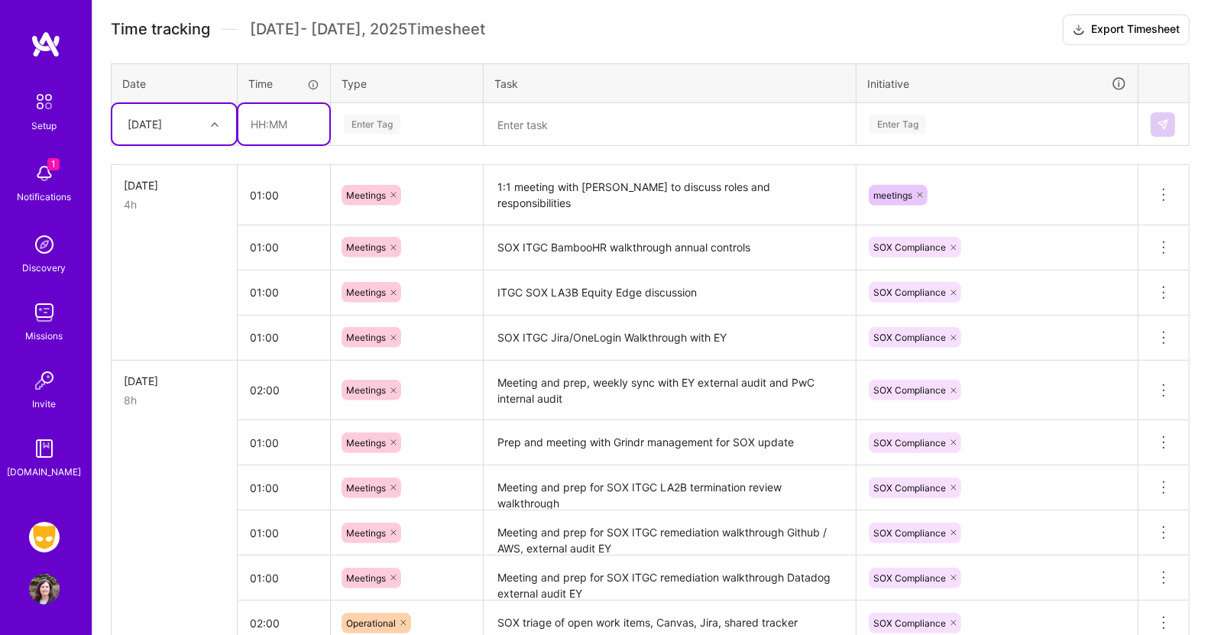
click at [282, 119] on input "text" at bounding box center [283, 124] width 91 height 41
type input "01:00"
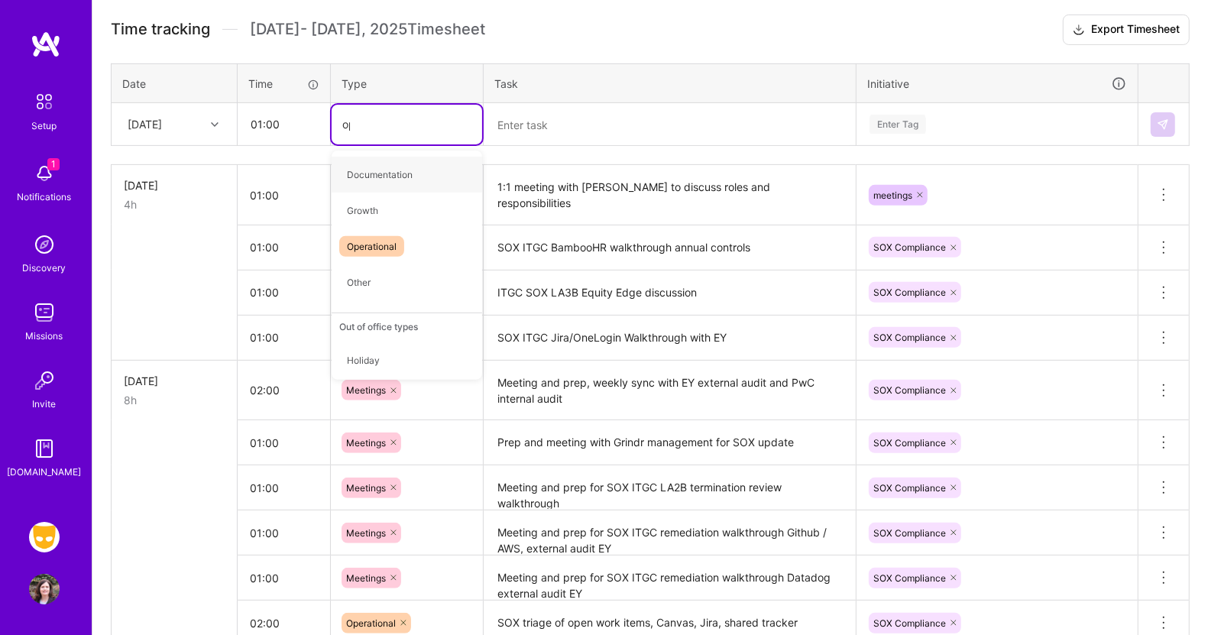
type input "oper"
click at [366, 160] on div "Operational" at bounding box center [407, 175] width 151 height 36
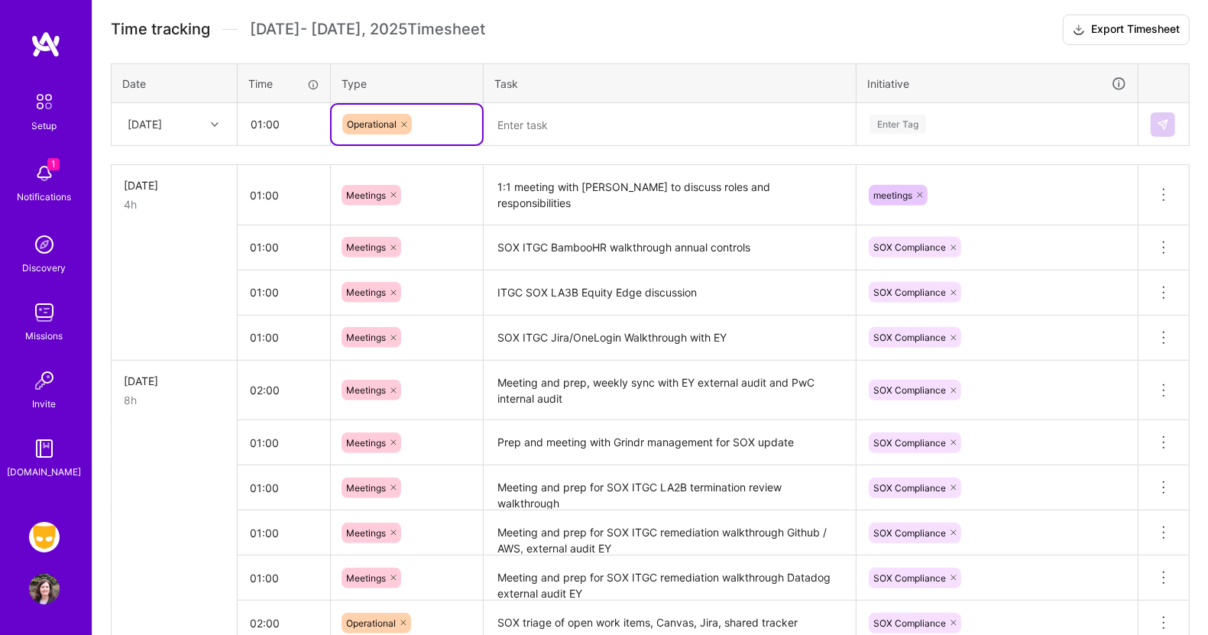
click at [542, 128] on textarea at bounding box center [669, 125] width 369 height 41
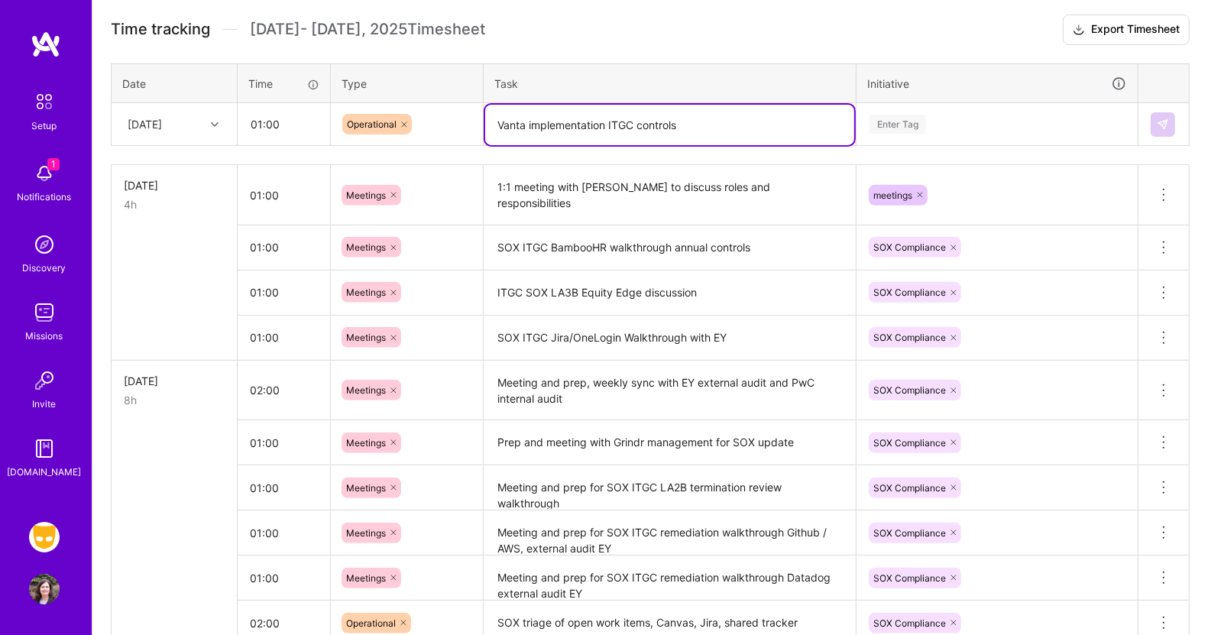
type textarea "Vanta implementation ITGC controls"
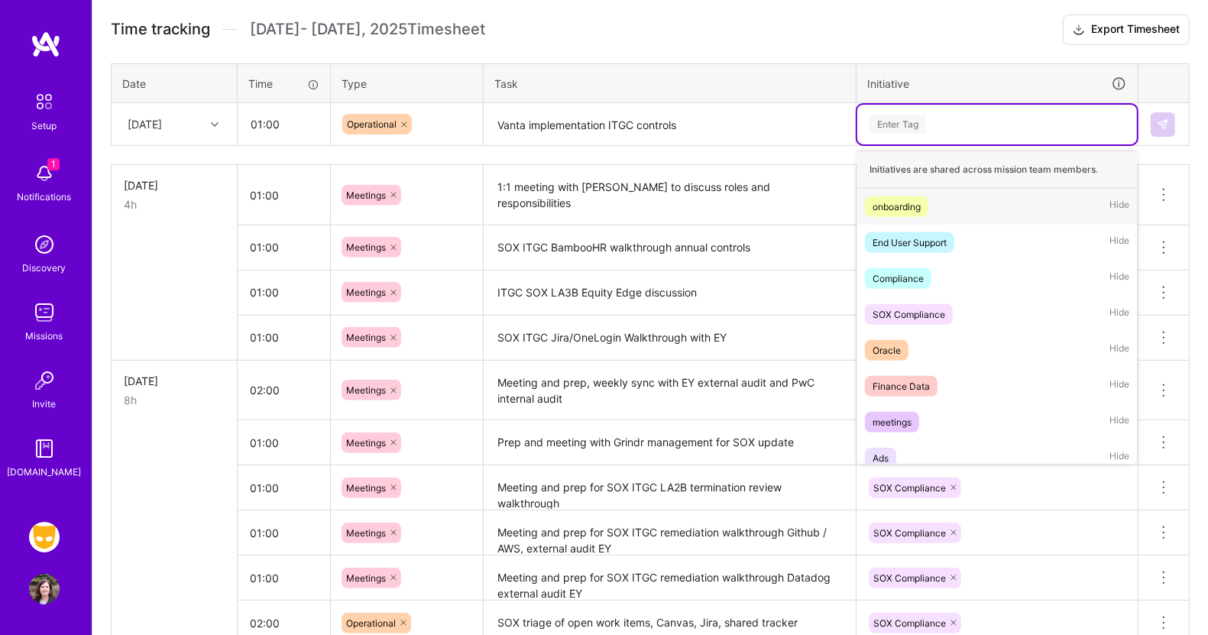
click at [909, 116] on div "Enter Tag" at bounding box center [898, 124] width 57 height 24
click at [894, 307] on div "SOX Compliance" at bounding box center [909, 314] width 73 height 16
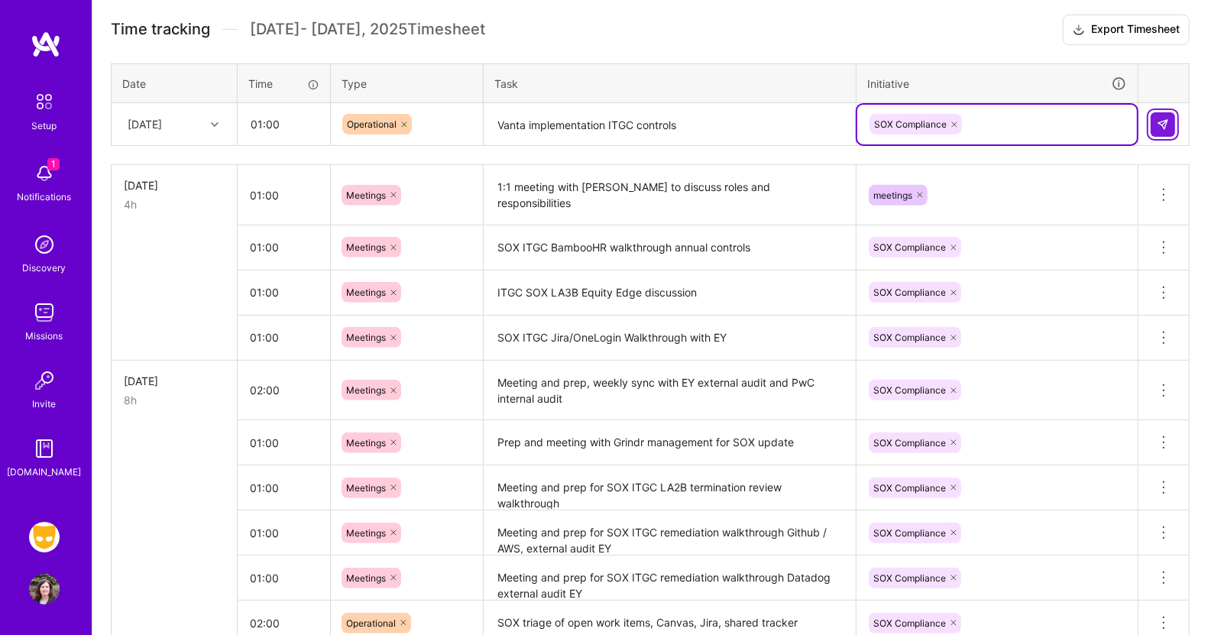
click at [1173, 120] on button at bounding box center [1163, 124] width 24 height 24
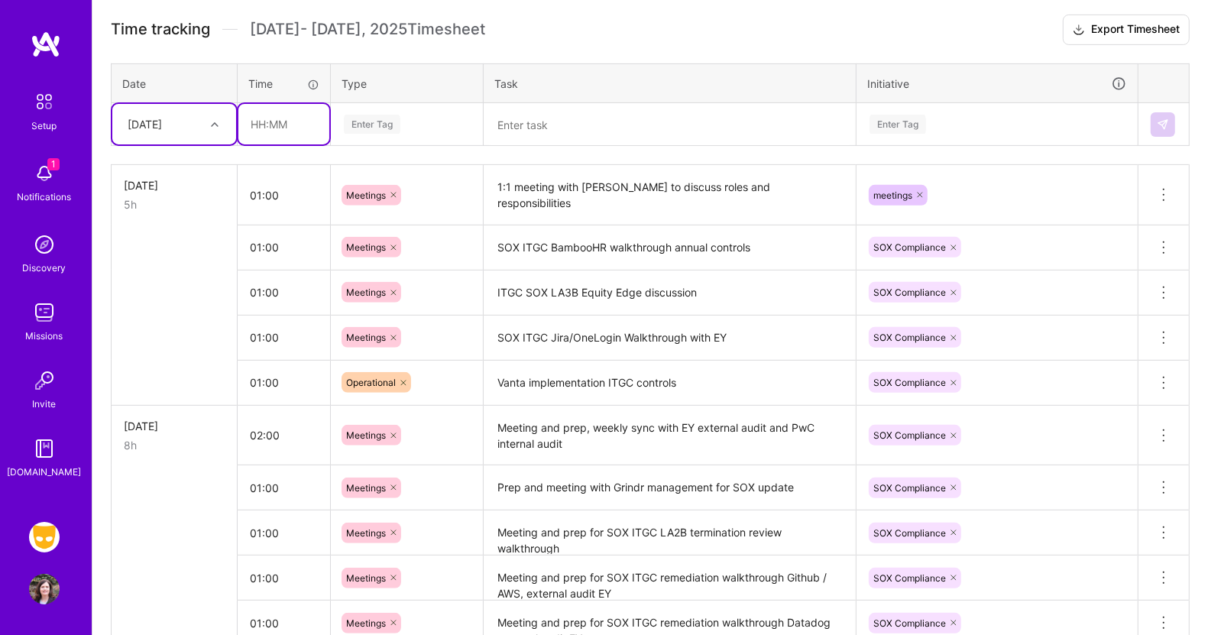
click at [272, 118] on input "text" at bounding box center [283, 124] width 91 height 41
type input "03:00"
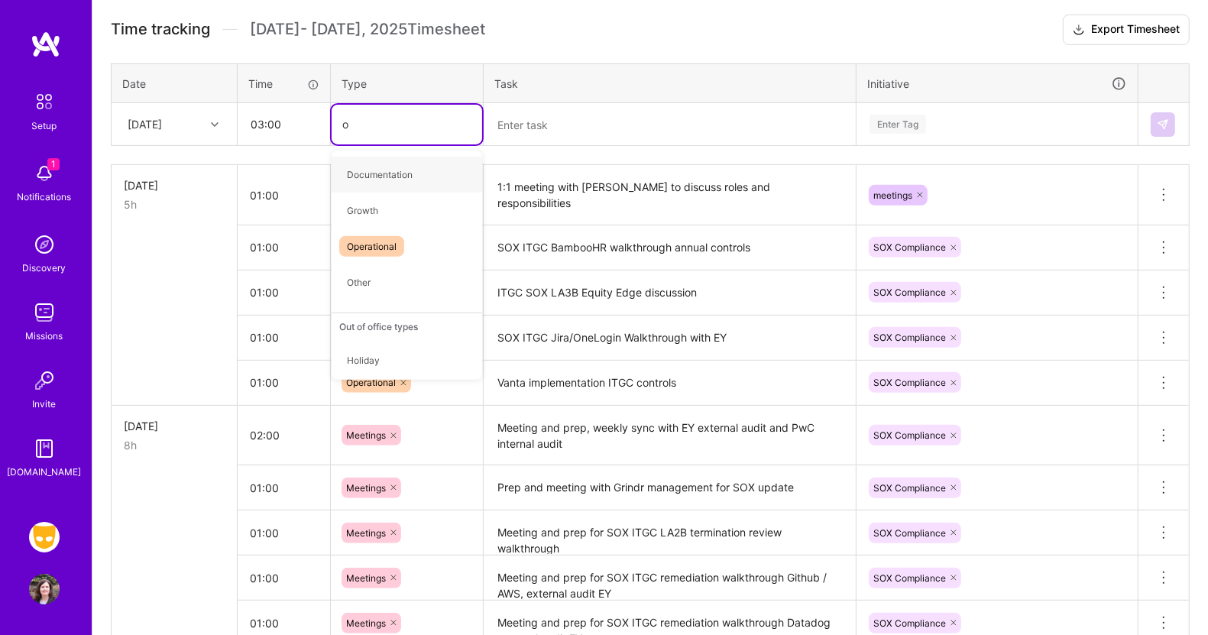
type input "op"
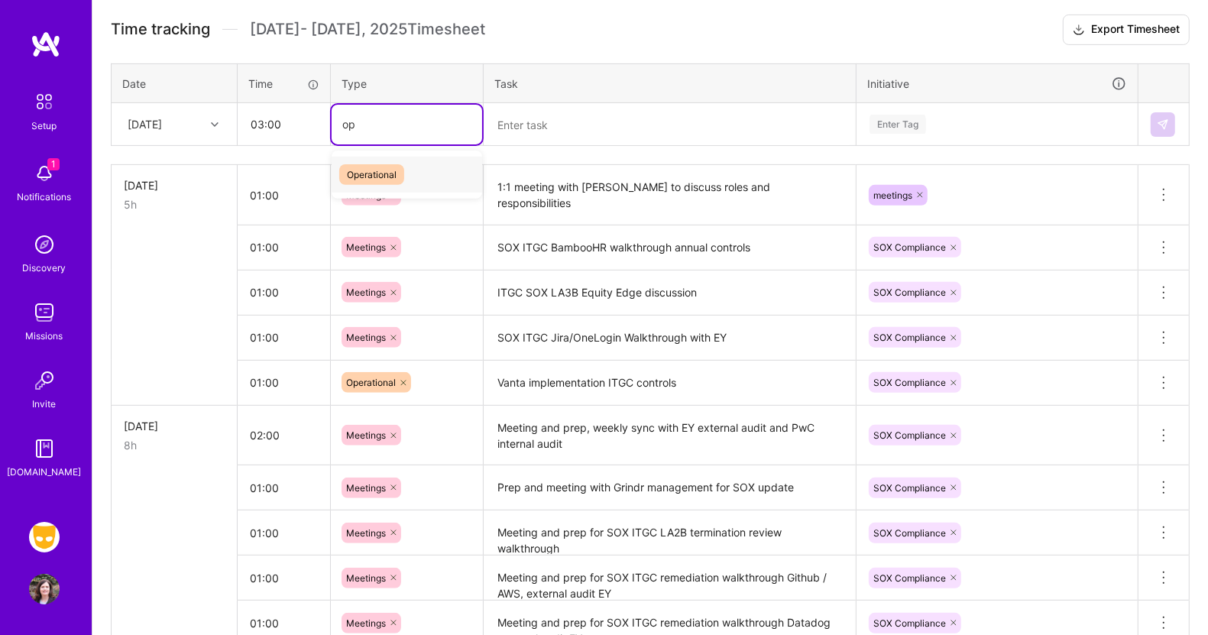
click at [361, 166] on span "Operational" at bounding box center [371, 174] width 65 height 21
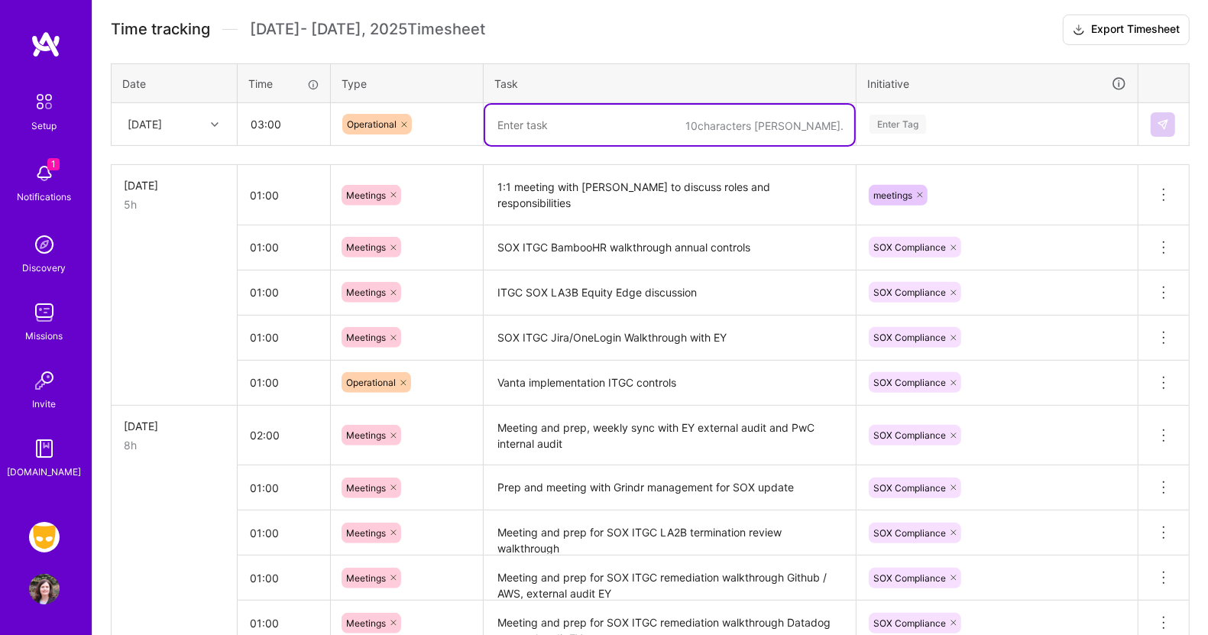
click at [527, 118] on textarea at bounding box center [669, 125] width 369 height 41
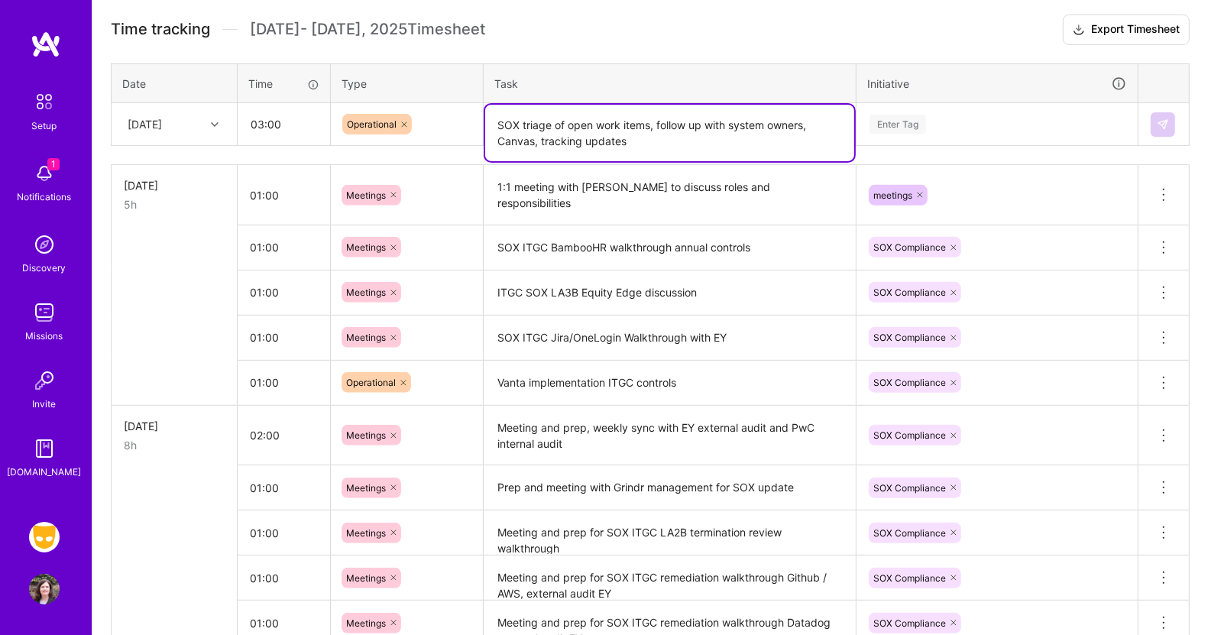
type textarea "SOX triage of open work items, follow up with system owners, Canvas, tracking u…"
click at [911, 122] on div "Enter Tag" at bounding box center [898, 124] width 57 height 24
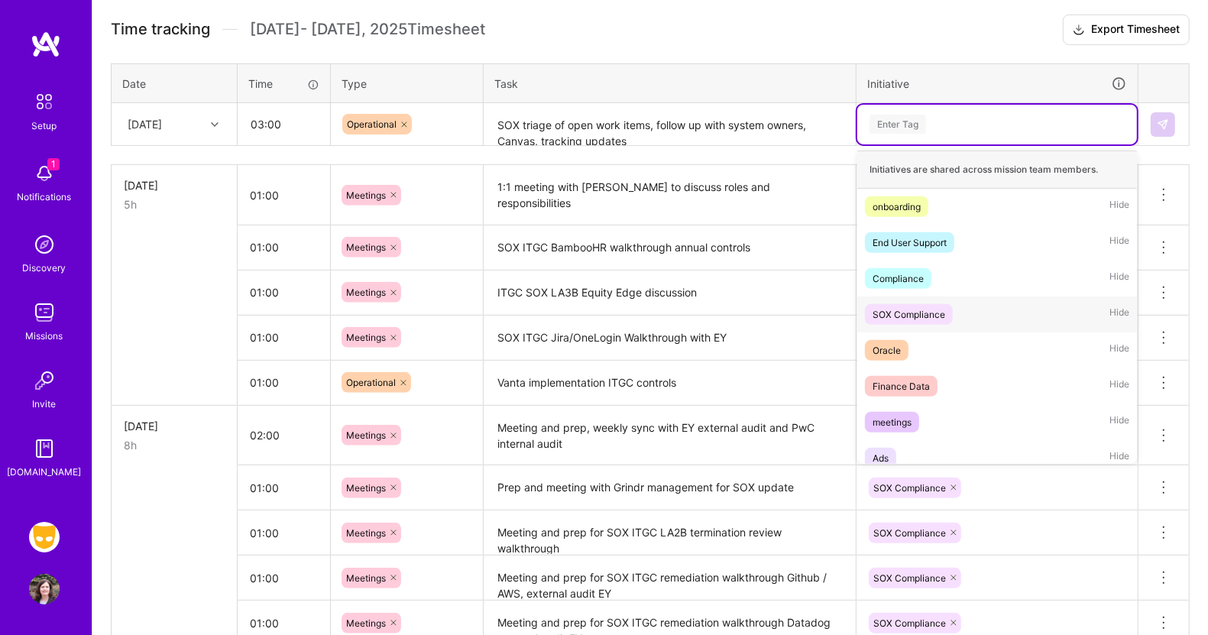
click at [903, 306] on div "SOX Compliance" at bounding box center [909, 314] width 73 height 16
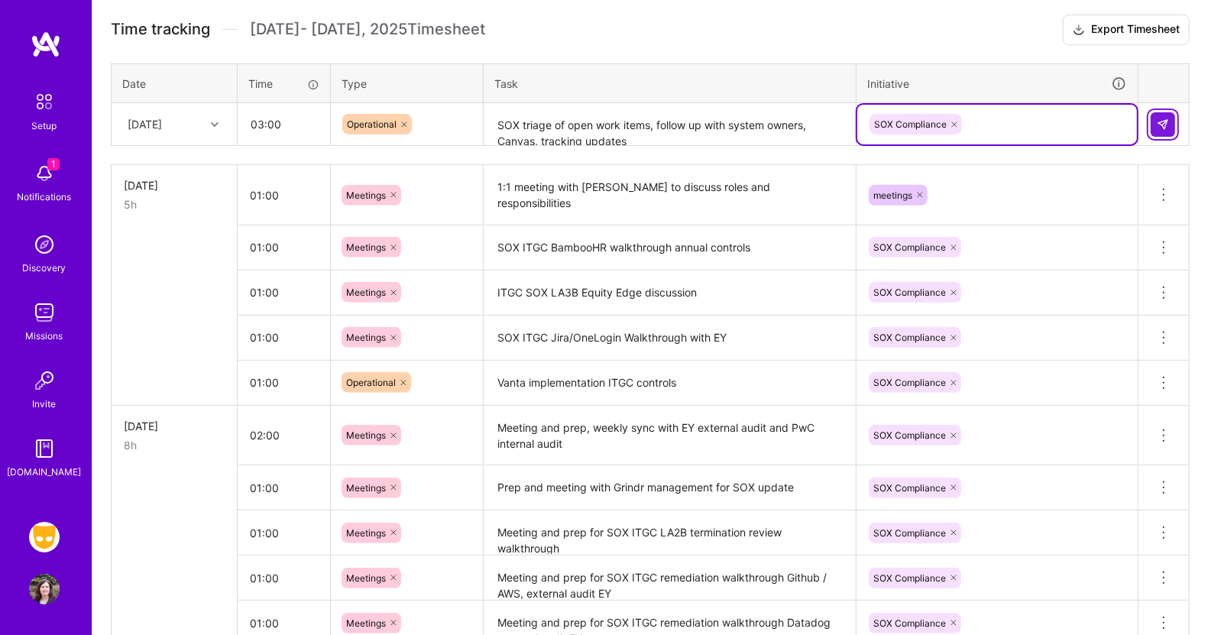
click at [1159, 123] on img at bounding box center [1163, 124] width 12 height 12
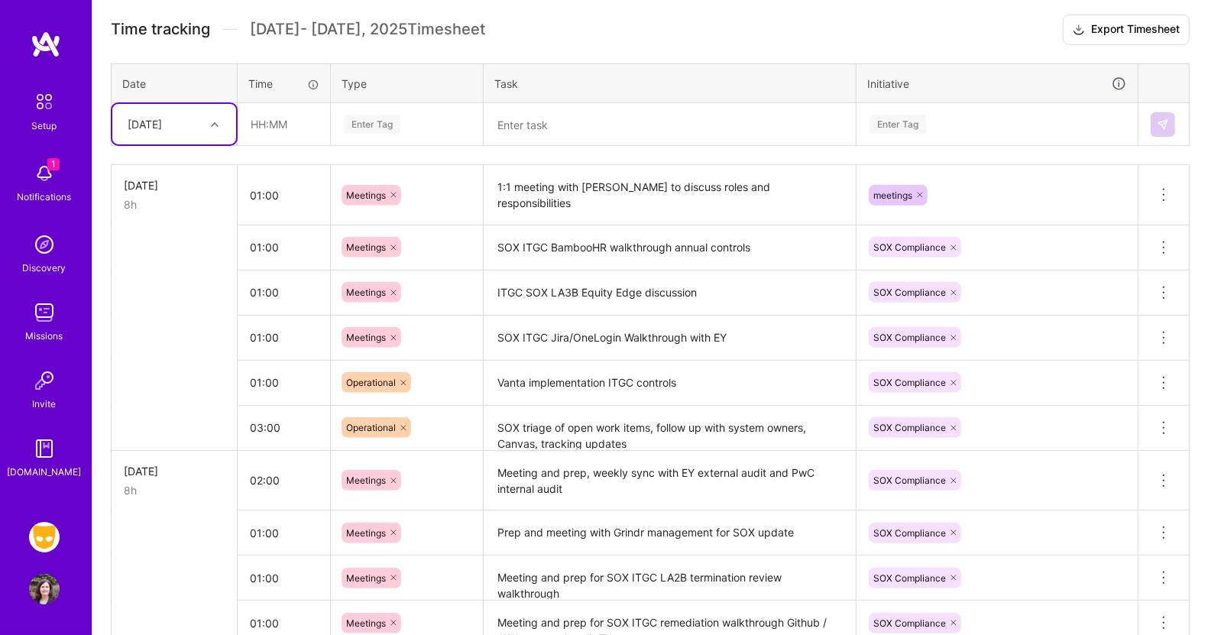
click at [215, 121] on icon at bounding box center [215, 125] width 8 height 8
click at [166, 278] on div "[DATE]" at bounding box center [174, 281] width 124 height 28
click at [283, 122] on input "text" at bounding box center [283, 124] width 91 height 41
type input "01:00"
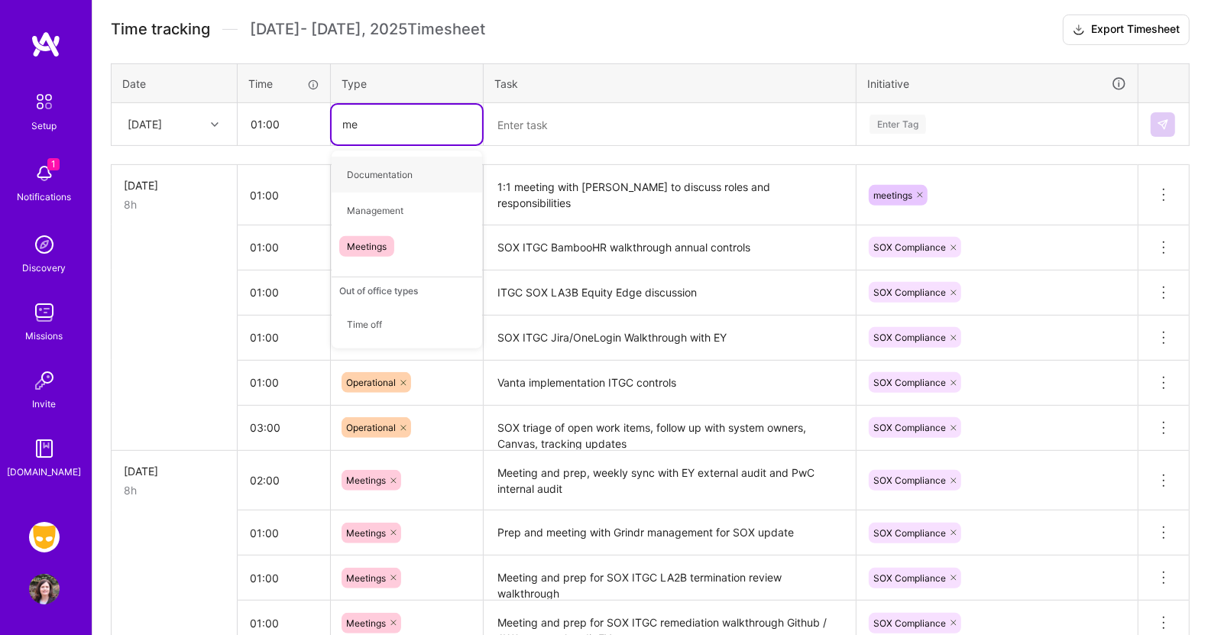
type input "mee"
click at [369, 170] on span "Meetings" at bounding box center [366, 174] width 55 height 21
click at [549, 120] on textarea at bounding box center [669, 125] width 369 height 41
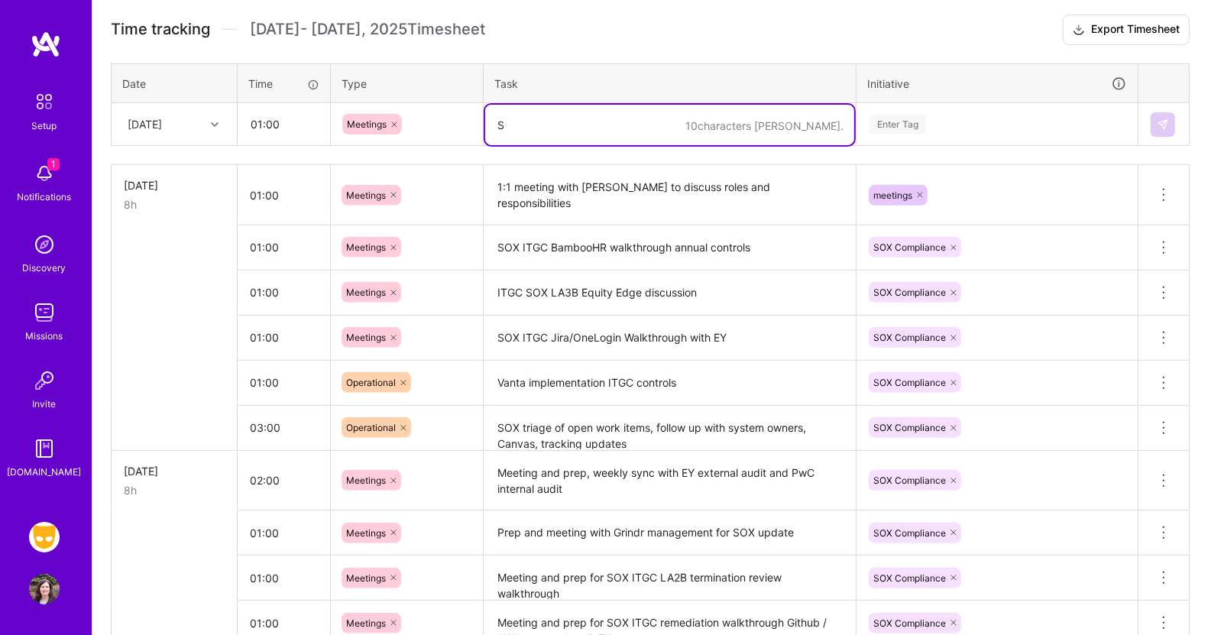
click at [549, 120] on textarea "S" at bounding box center [669, 125] width 369 height 41
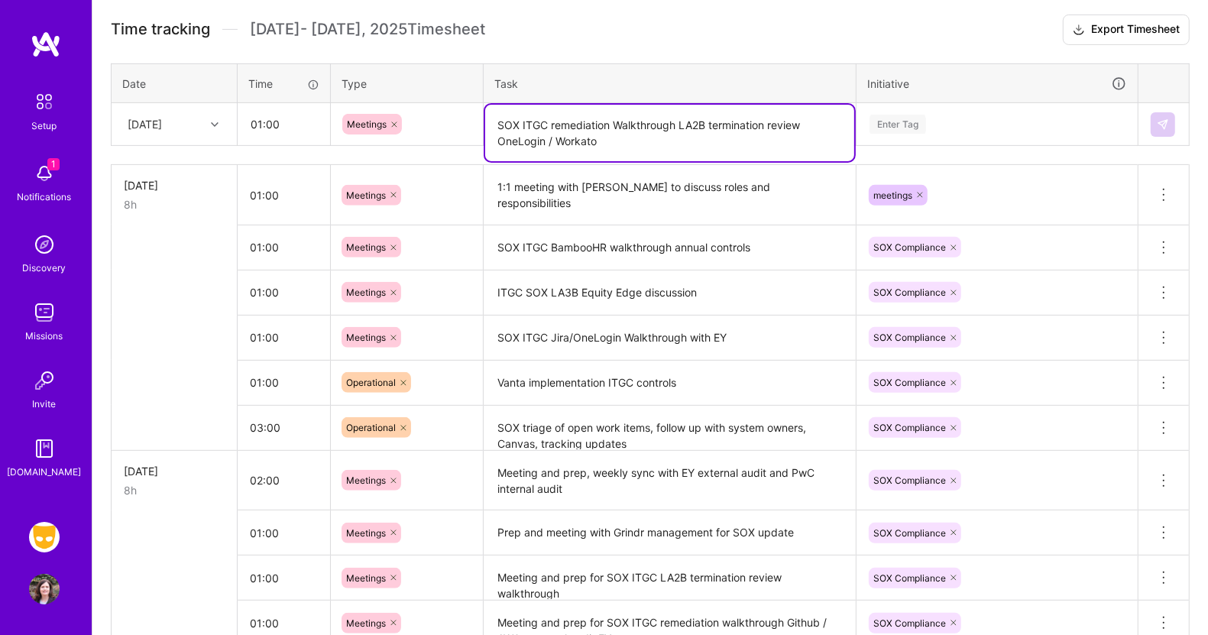
type textarea "SOX ITGC remediation Walkthrough LA2B termination review OneLogin / Workato"
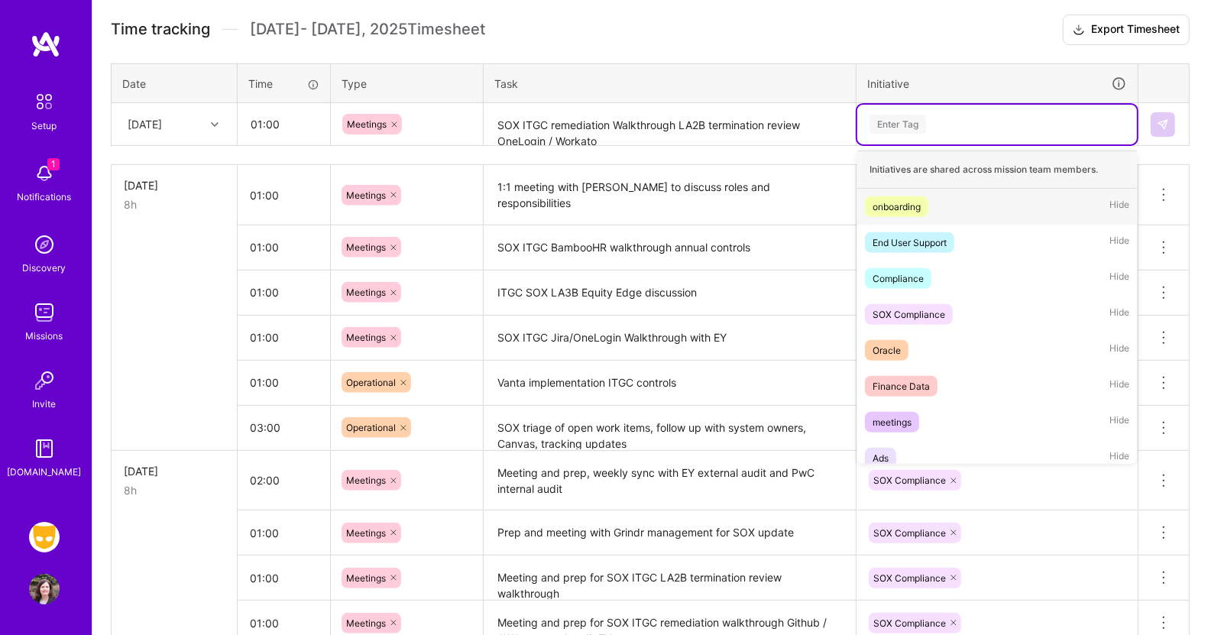
click at [913, 119] on div "Enter Tag" at bounding box center [898, 124] width 57 height 24
click at [926, 308] on div "SOX Compliance" at bounding box center [909, 314] width 73 height 16
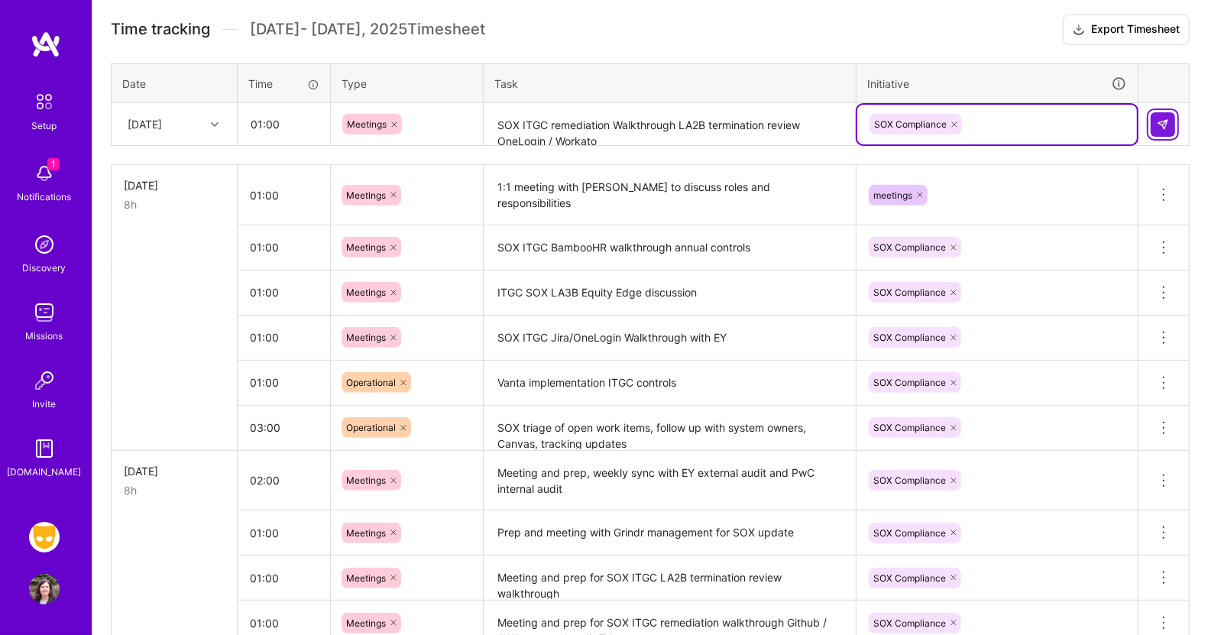
click at [1161, 118] on img at bounding box center [1163, 124] width 12 height 12
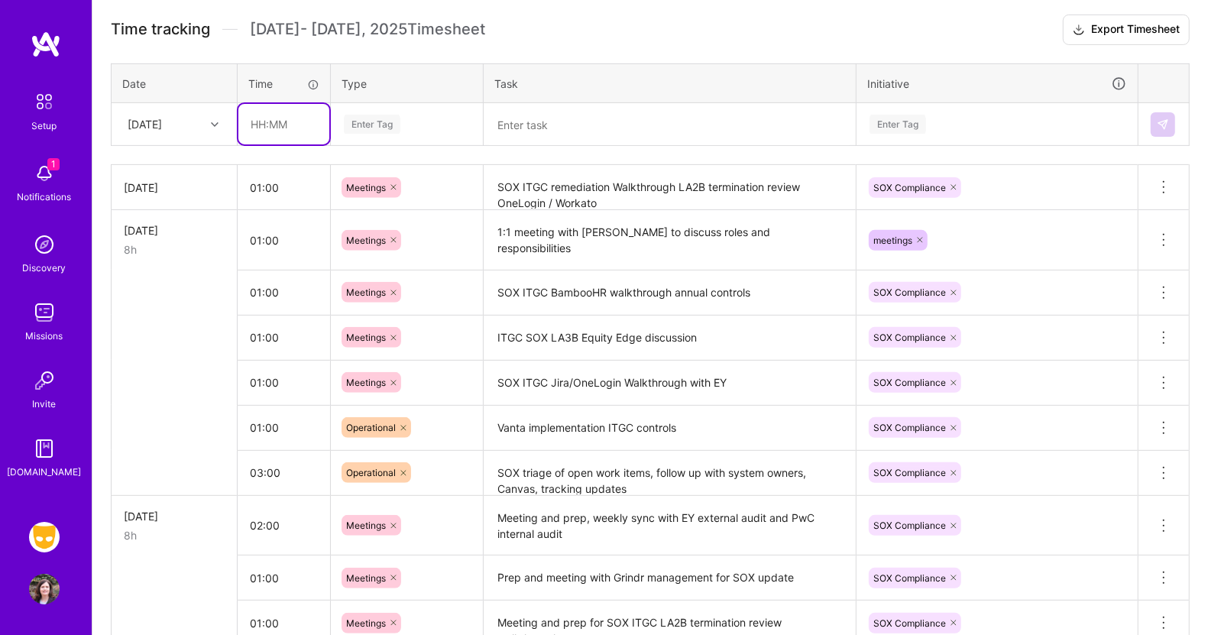
click at [270, 120] on input "text" at bounding box center [283, 124] width 91 height 41
type input "01:00"
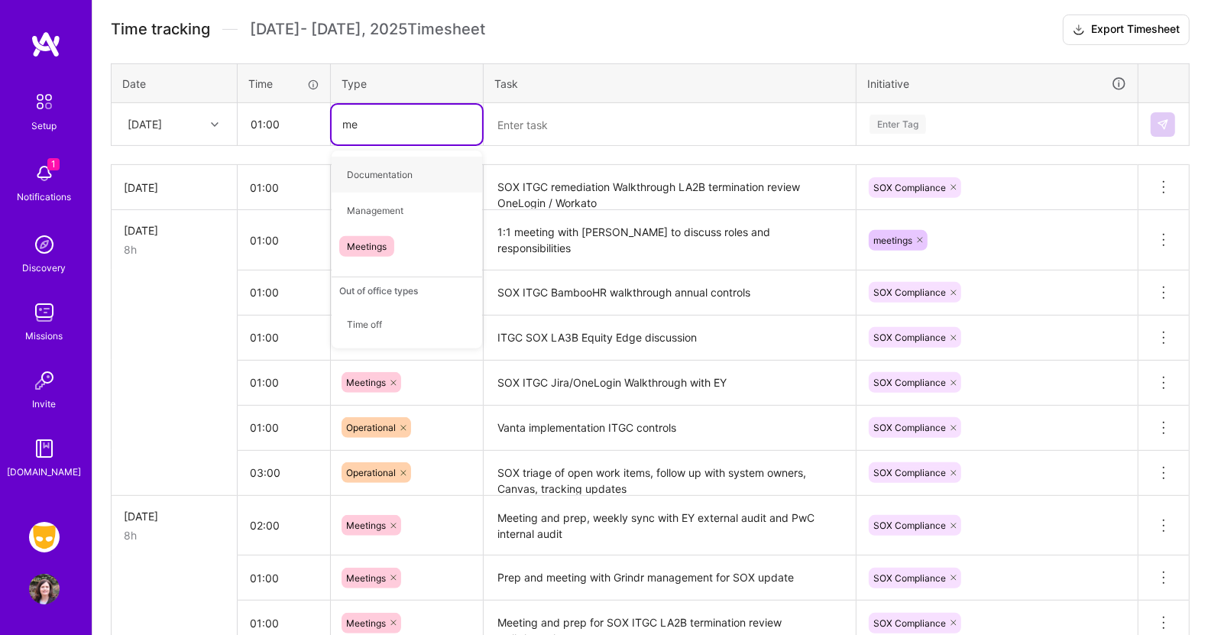
type input "mee"
click at [368, 170] on span "Meetings" at bounding box center [366, 174] width 55 height 21
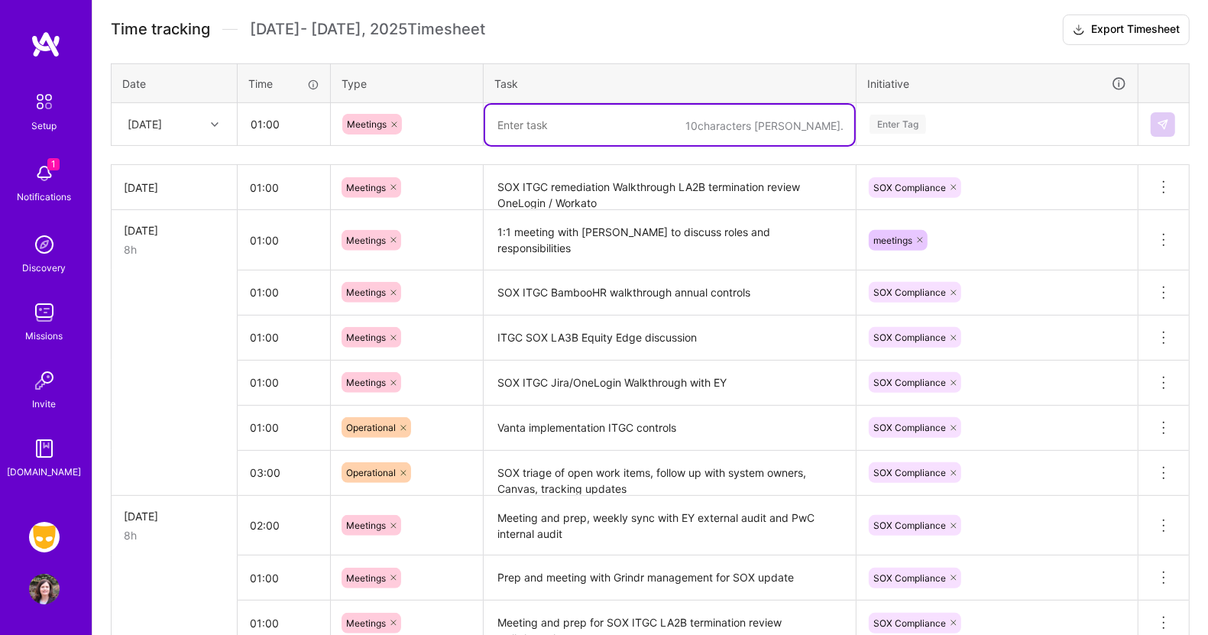
click at [537, 126] on textarea at bounding box center [669, 125] width 369 height 41
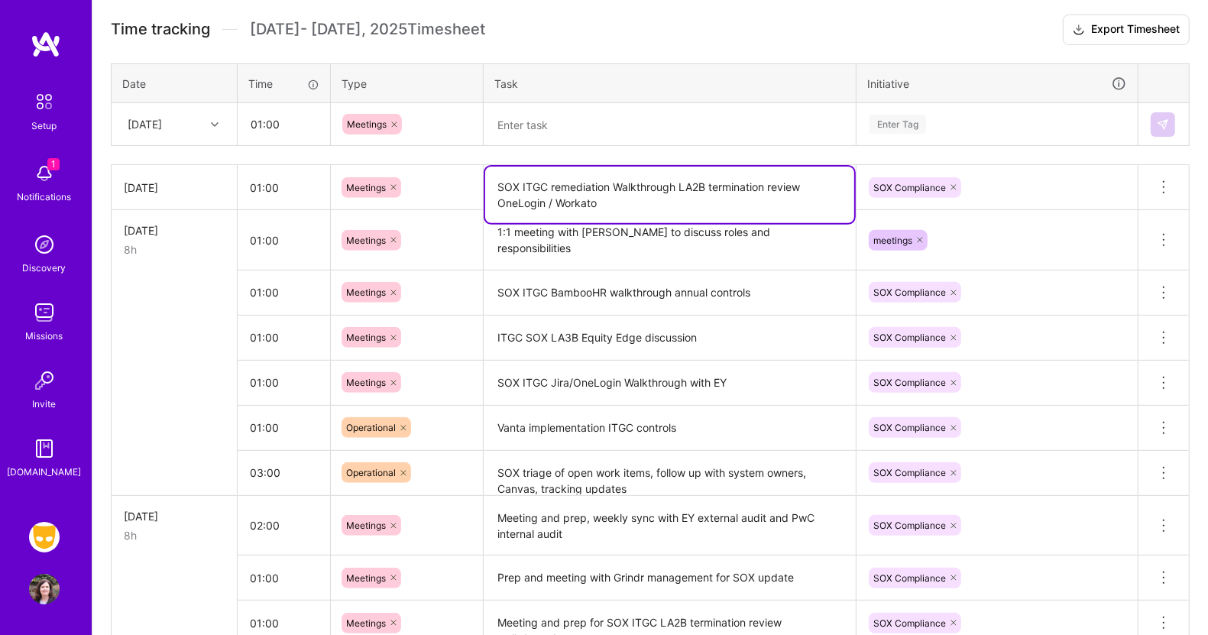
drag, startPoint x: 609, startPoint y: 203, endPoint x: 462, endPoint y: 172, distance: 149.9
click at [462, 172] on tr "[DATE] 01:00 Meetings SOX ITGC remediation Walkthrough LA2B termination review …" at bounding box center [651, 187] width 1078 height 45
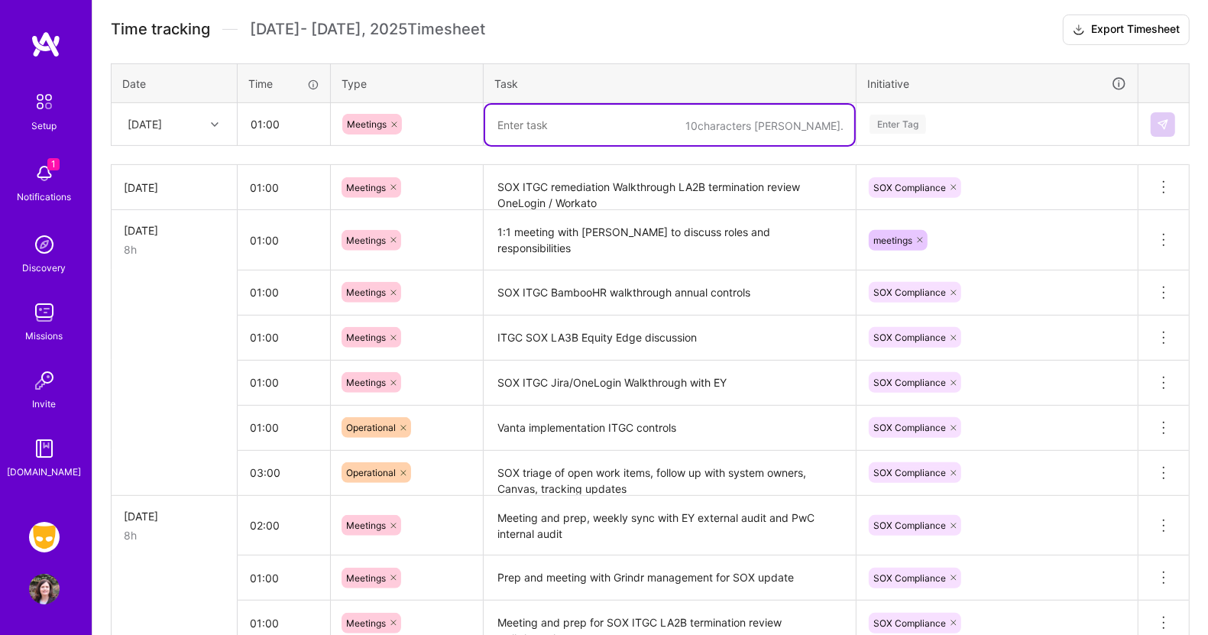
click at [539, 124] on textarea at bounding box center [669, 125] width 369 height 41
paste textarea "SOX ITGC remediation Walkthrough LA2B termination review OneLogin / Workato"
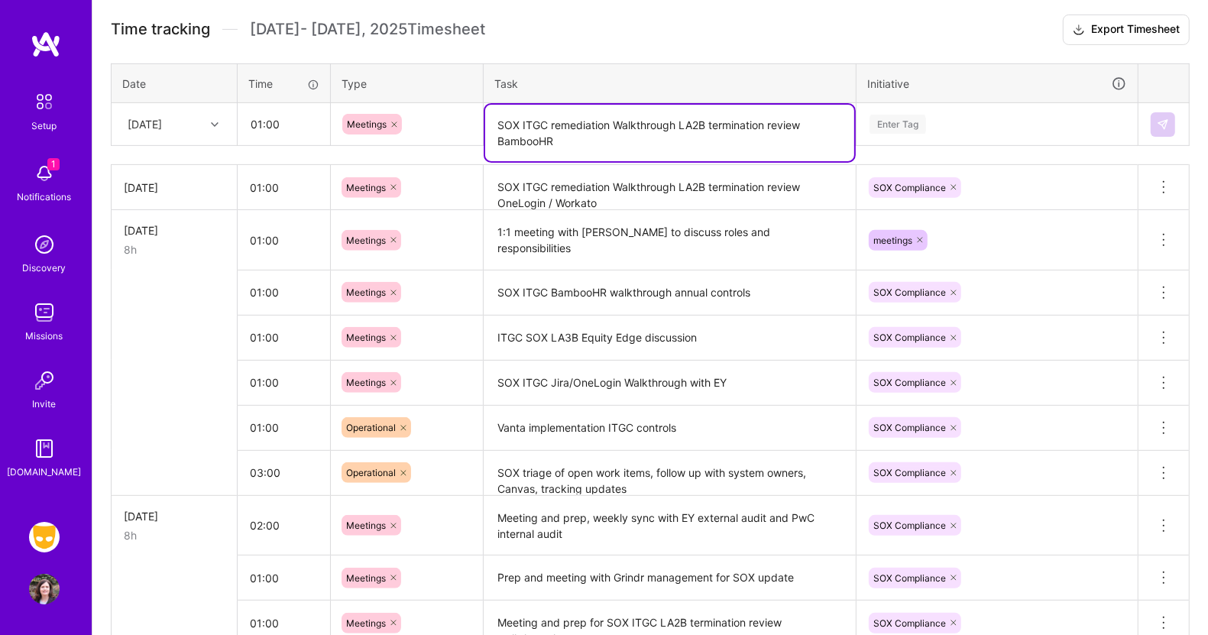
type textarea "SOX ITGC remediation Walkthrough LA2B termination review BambooHR"
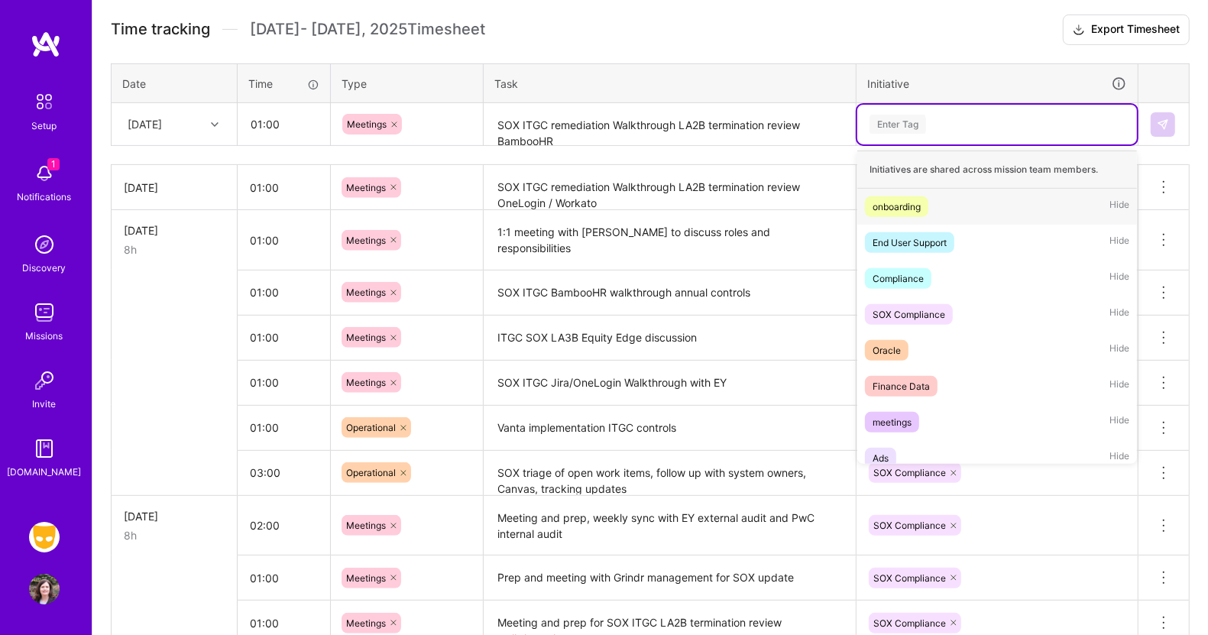
click at [902, 124] on div "Enter Tag" at bounding box center [898, 124] width 57 height 24
click at [903, 316] on div "SOX Compliance" at bounding box center [909, 314] width 73 height 16
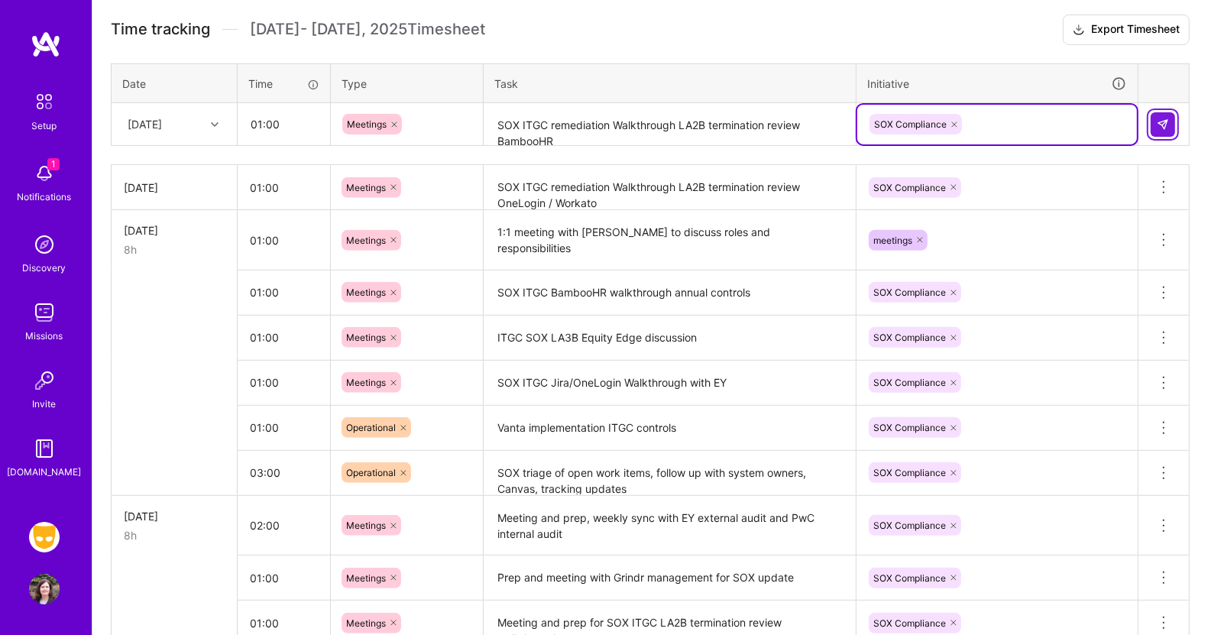
click at [1165, 118] on img at bounding box center [1163, 124] width 12 height 12
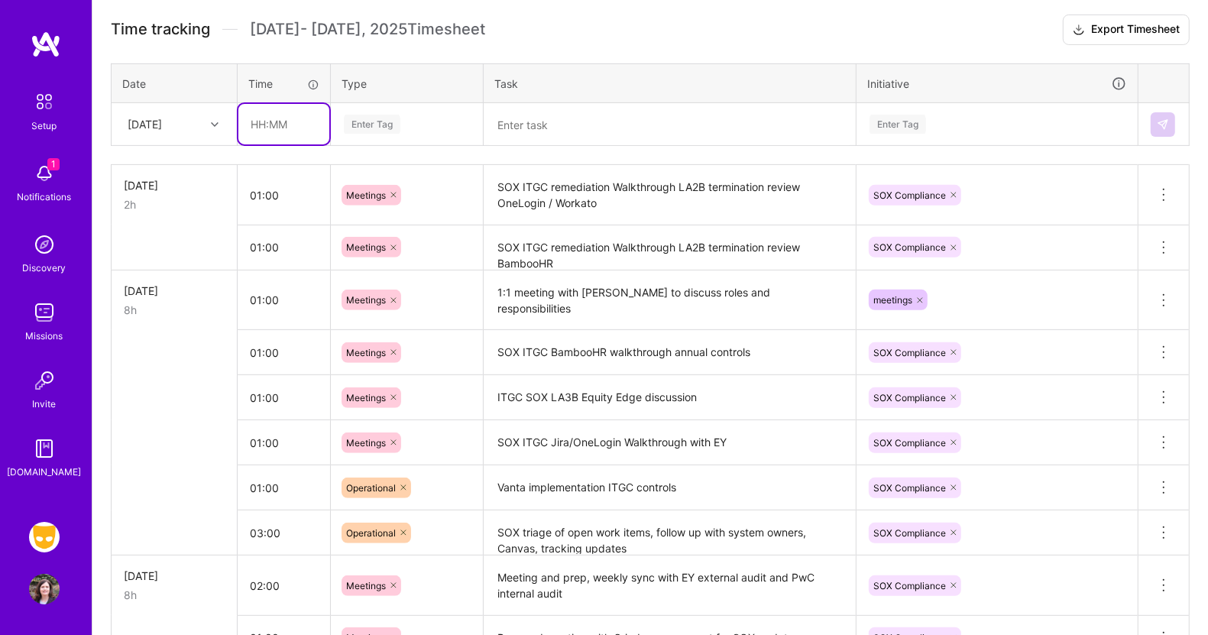
click at [267, 121] on input "text" at bounding box center [283, 124] width 91 height 41
type input "02:00"
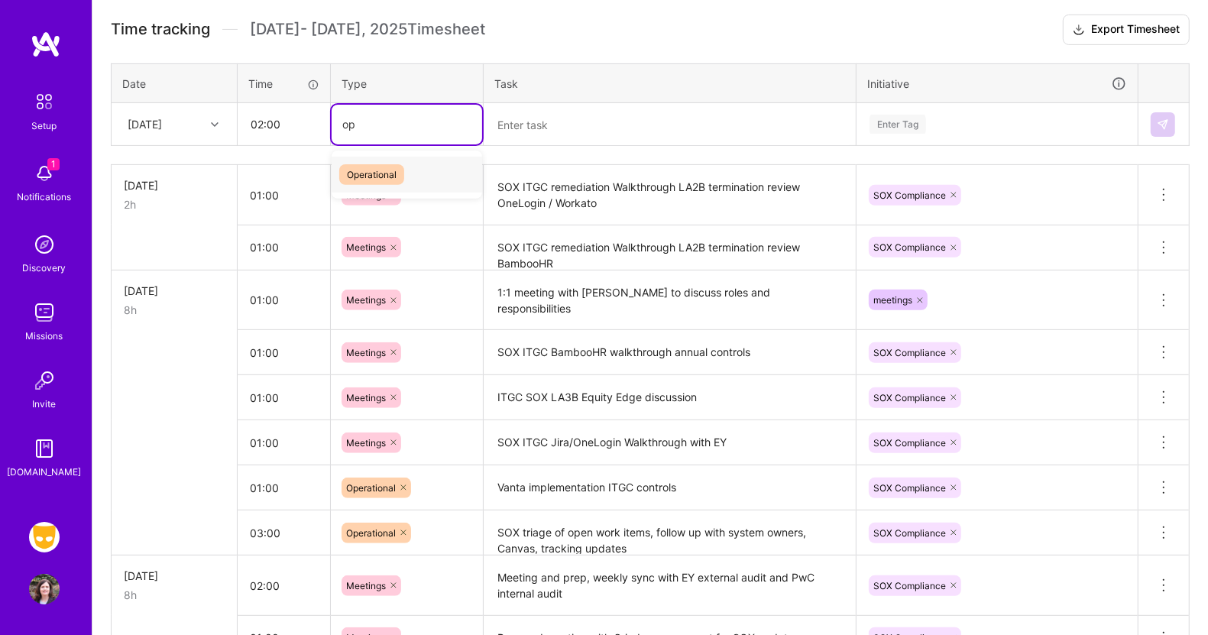
type input "ope"
click at [390, 164] on span "Operational" at bounding box center [371, 174] width 65 height 21
click at [531, 126] on textarea at bounding box center [669, 125] width 369 height 41
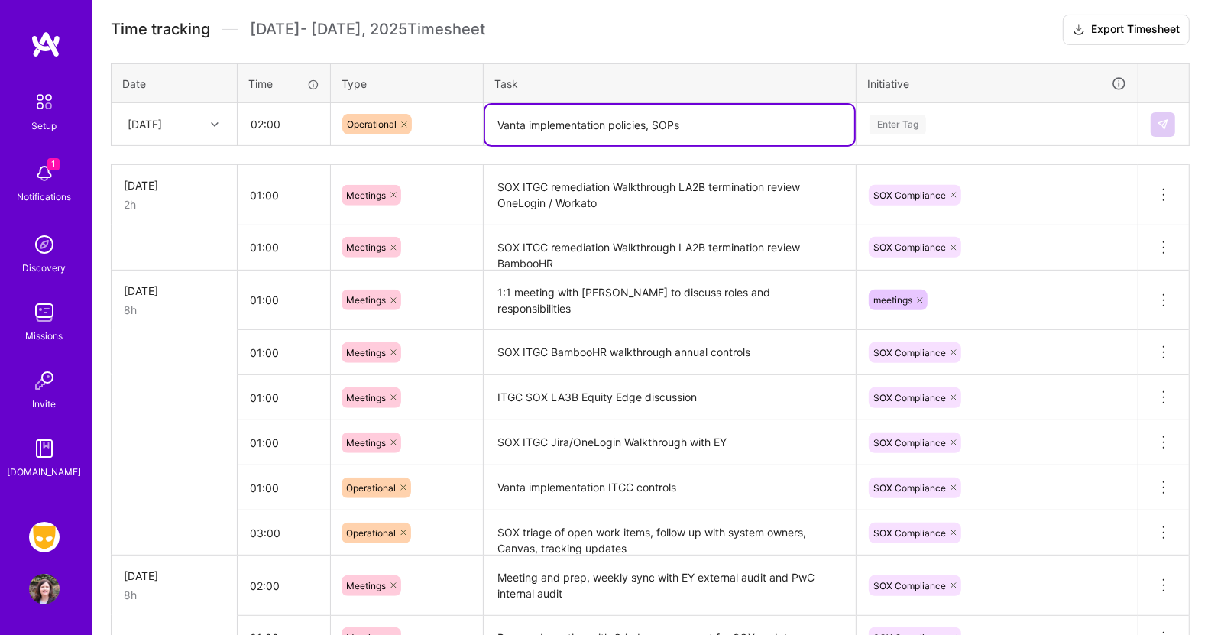
type textarea "Vanta implementation policies, SOPs"
click at [891, 121] on div "Enter Tag" at bounding box center [898, 124] width 57 height 24
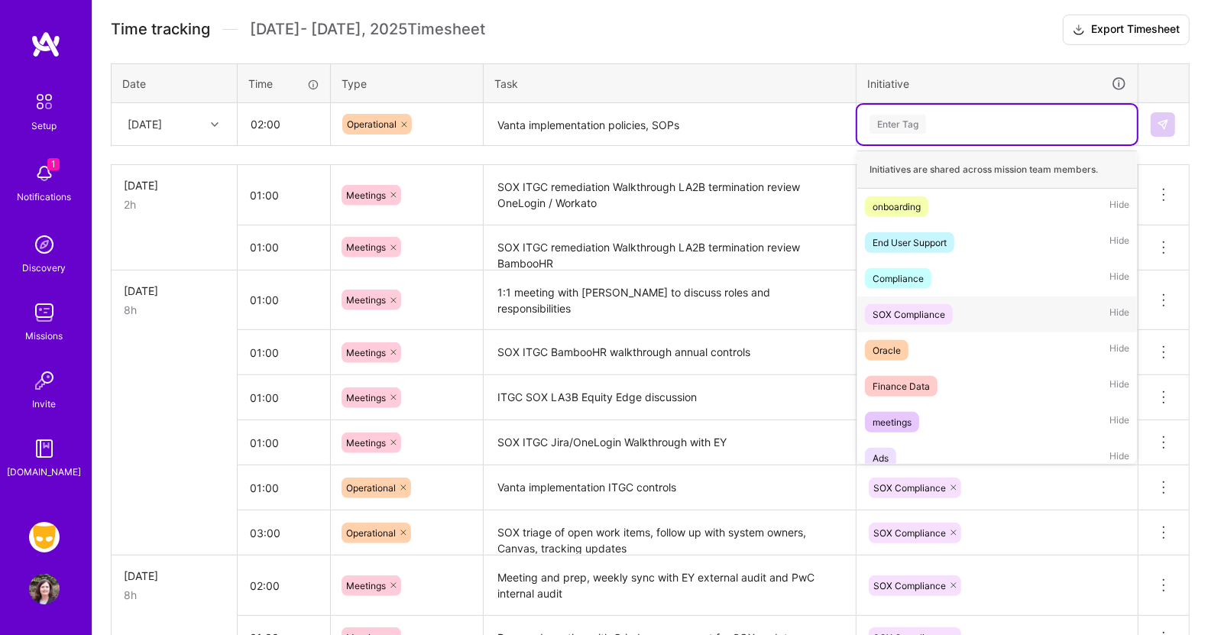
click at [898, 306] on div "SOX Compliance" at bounding box center [909, 314] width 73 height 16
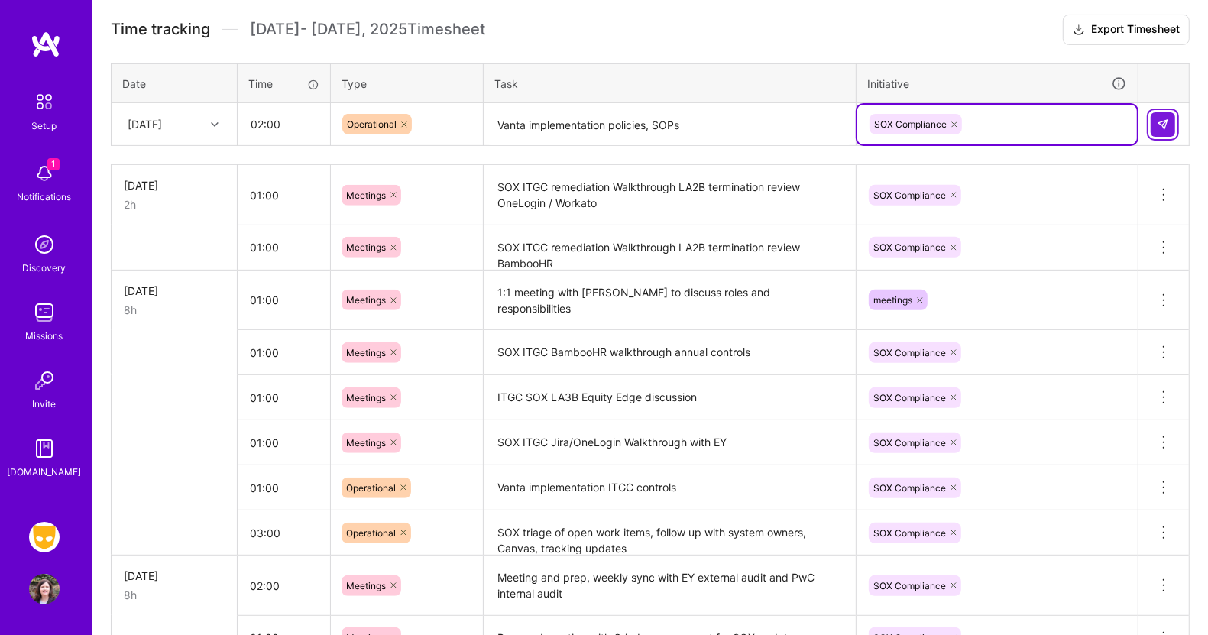
click at [1166, 125] on img at bounding box center [1163, 124] width 12 height 12
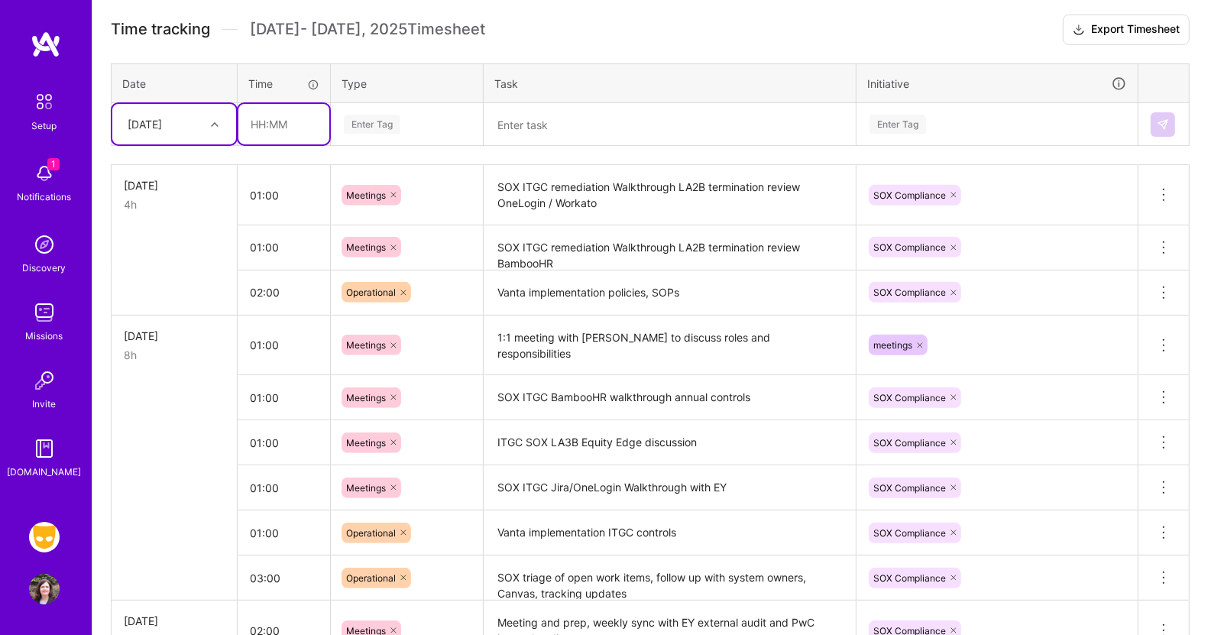
click at [289, 119] on input "text" at bounding box center [283, 124] width 91 height 41
type input "04:00"
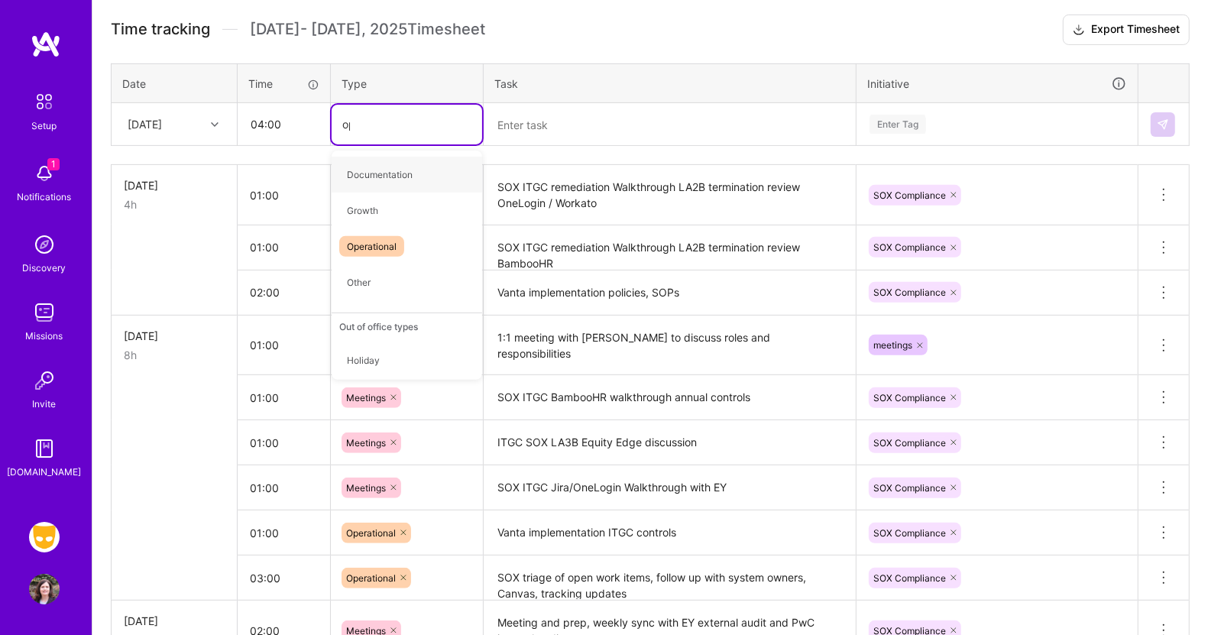
type input "ope"
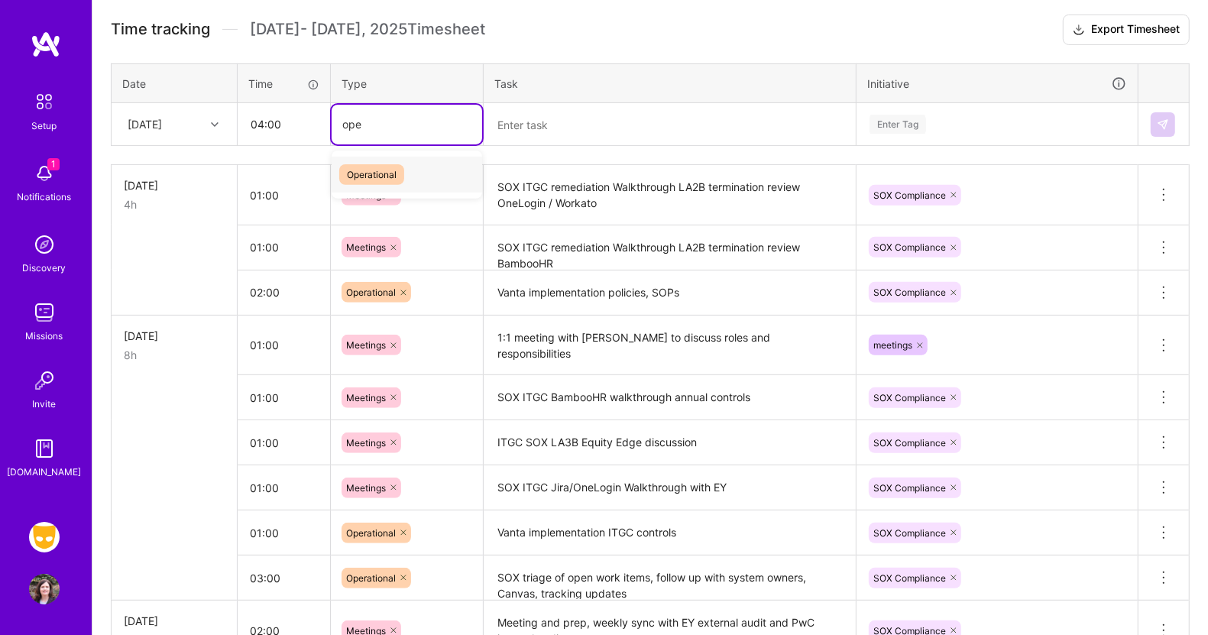
click at [382, 164] on span "Operational" at bounding box center [371, 174] width 65 height 21
click at [531, 122] on textarea at bounding box center [669, 125] width 369 height 41
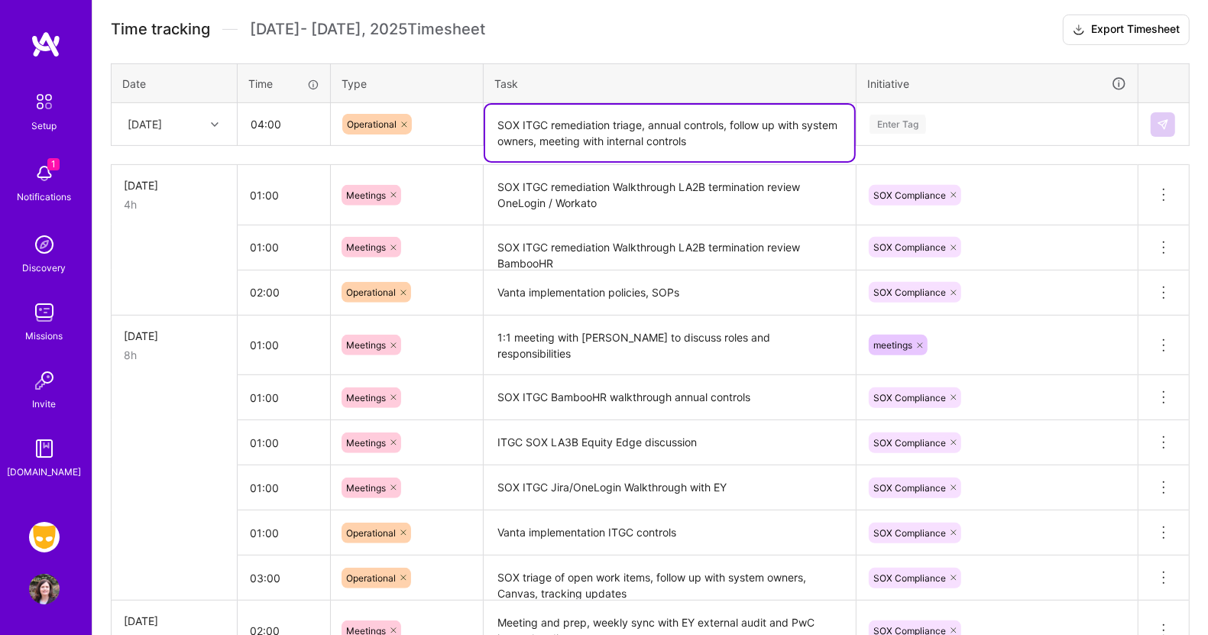
type textarea "SOX ITGC remediation triage, annual controls, follow up with system owners, mee…"
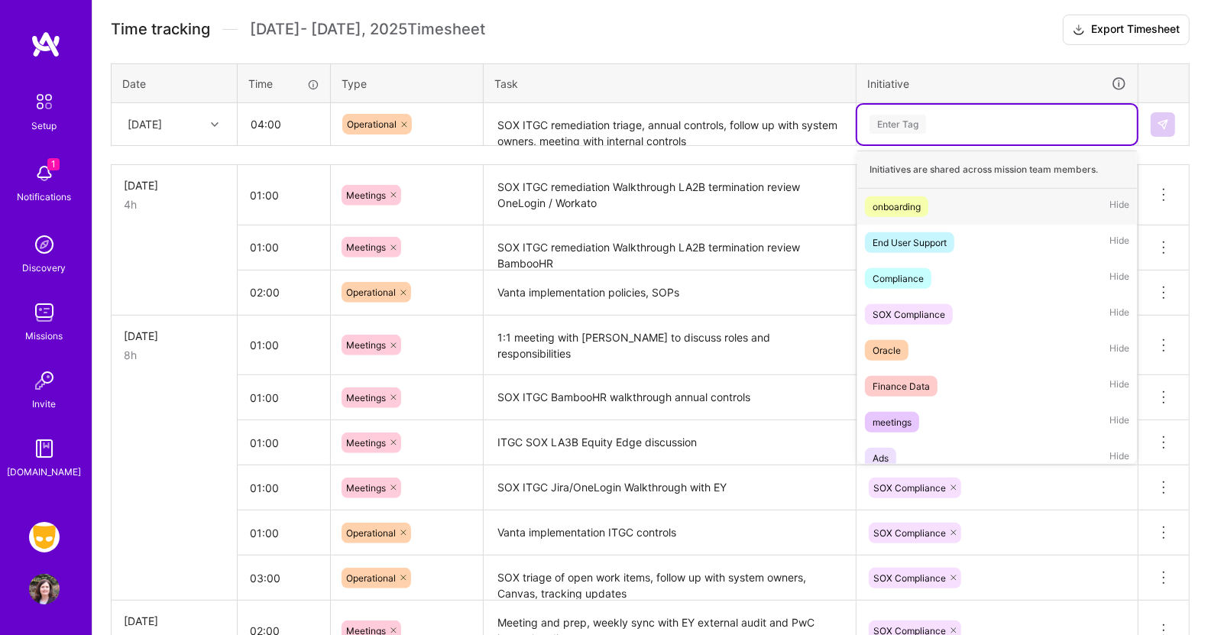
click at [923, 120] on div "Enter Tag" at bounding box center [898, 124] width 57 height 24
click at [927, 309] on div "SOX Compliance" at bounding box center [909, 314] width 73 height 16
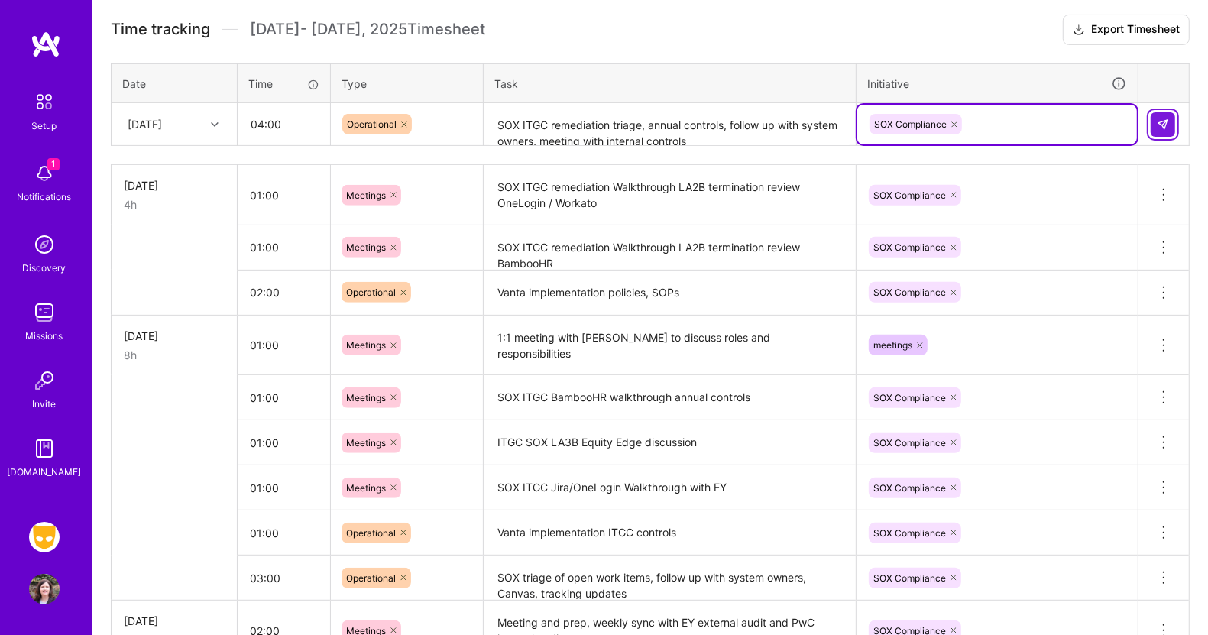
click at [1159, 115] on button at bounding box center [1163, 124] width 24 height 24
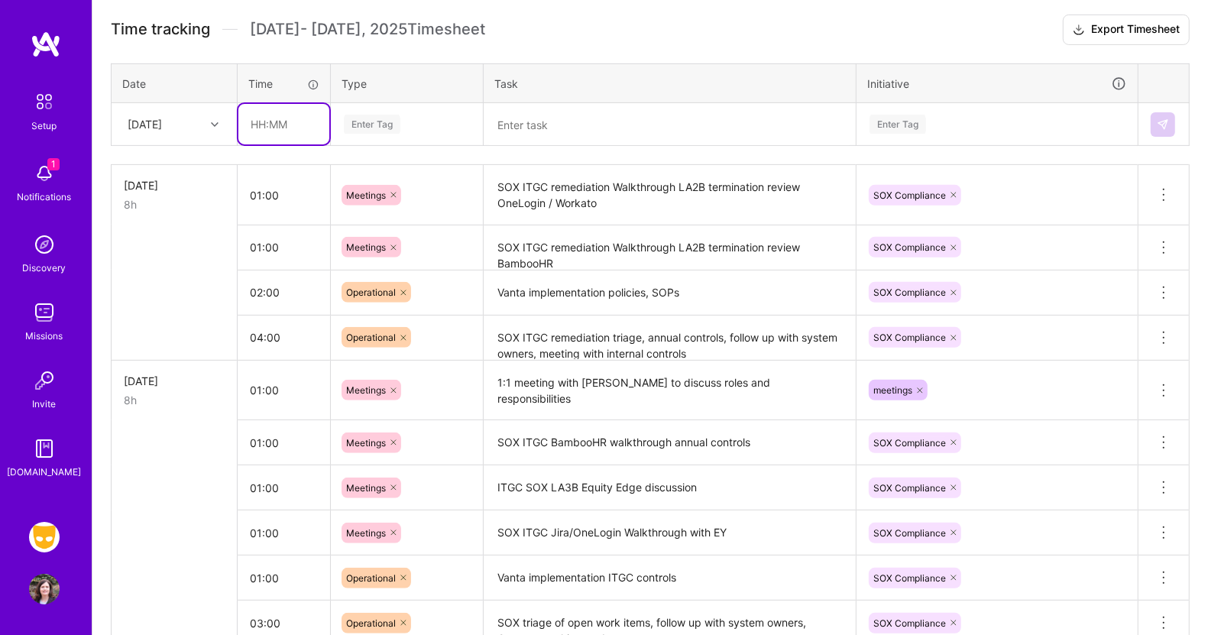
click at [271, 122] on input "text" at bounding box center [283, 124] width 91 height 41
type input "02:00"
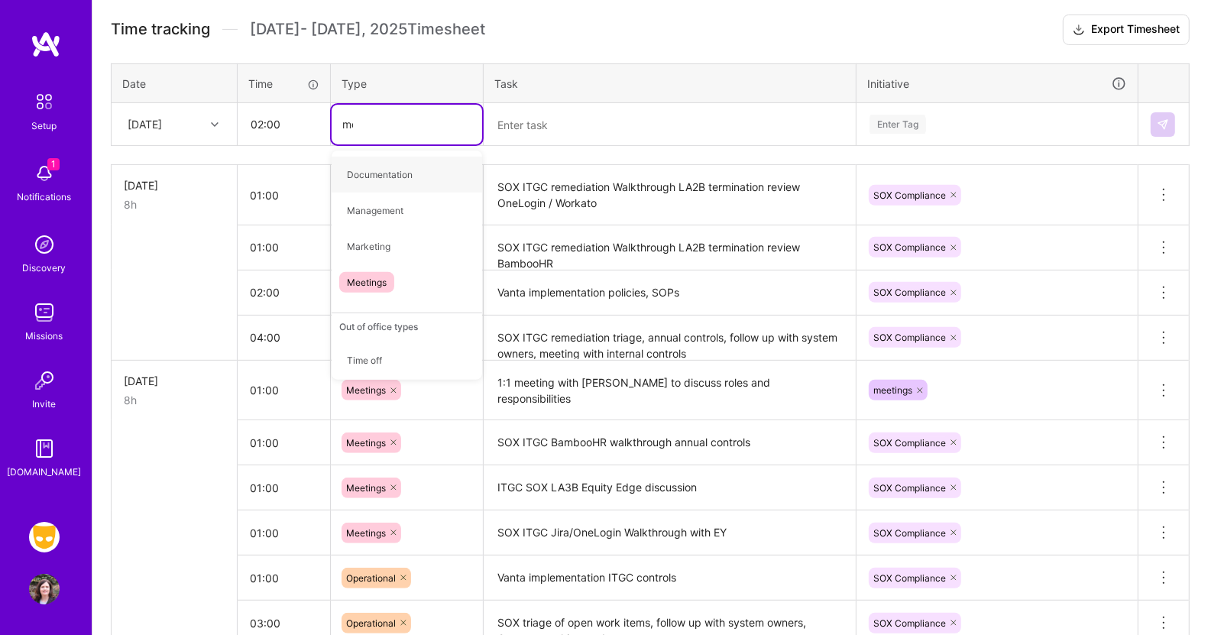
type input "mee"
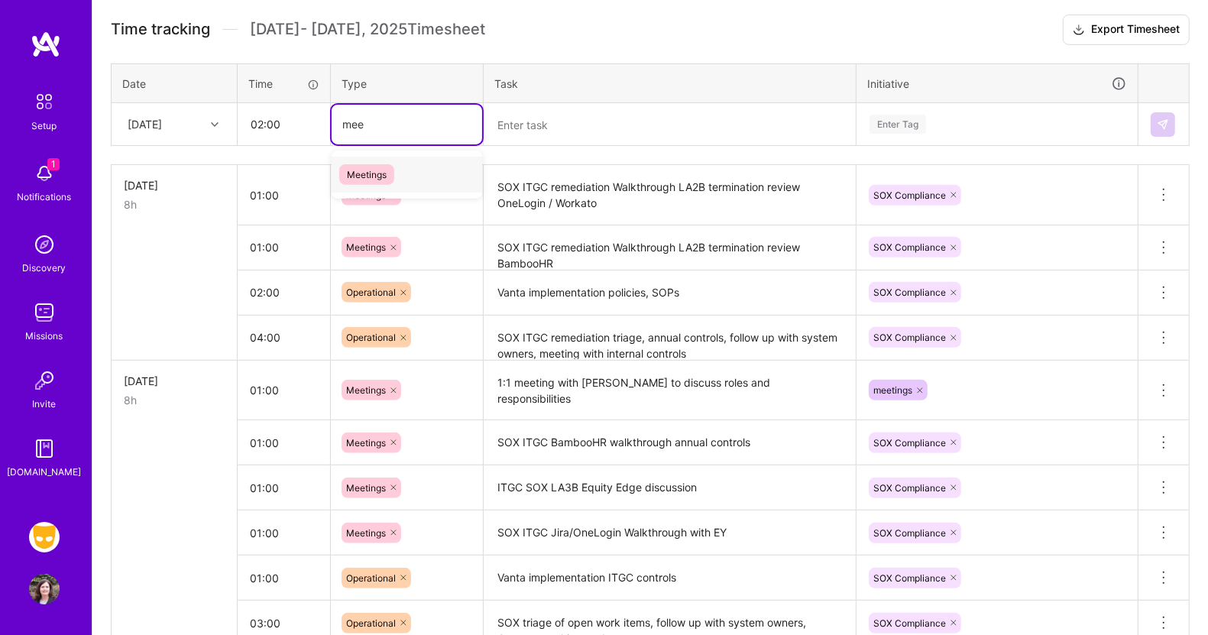
click at [355, 161] on div "Meetings" at bounding box center [407, 175] width 151 height 36
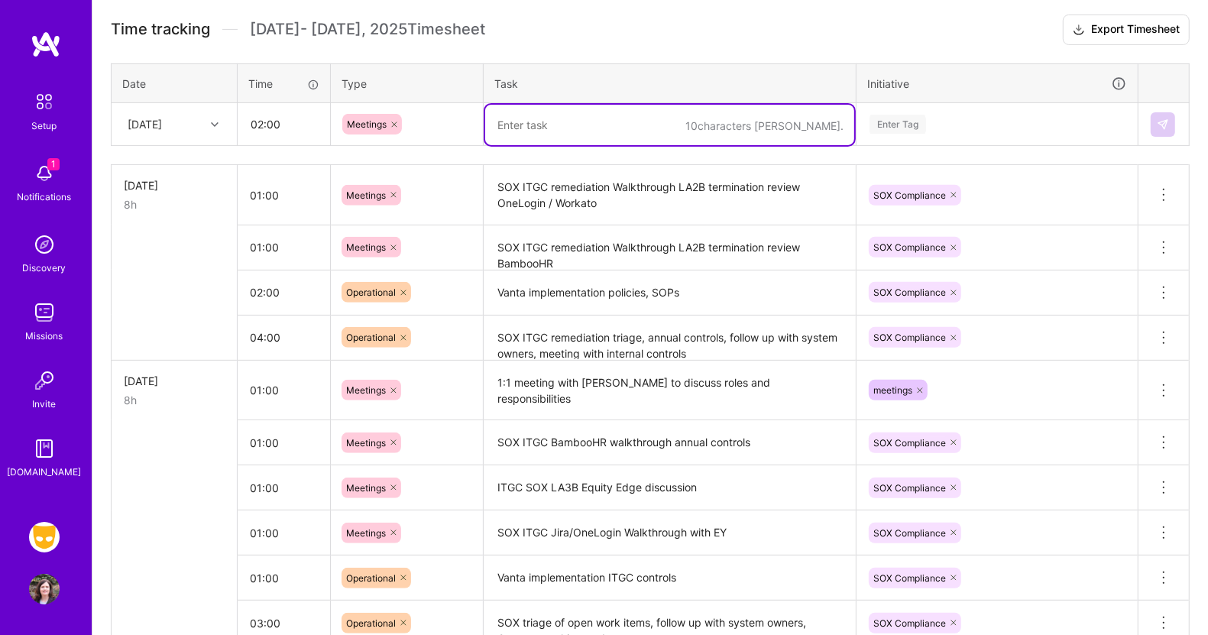
click at [502, 123] on textarea at bounding box center [669, 125] width 369 height 41
drag, startPoint x: 829, startPoint y: 122, endPoint x: 862, endPoint y: 120, distance: 32.9
click at [862, 120] on tr "[DATE] 02:00 Meetings Prep and pre-mortem for SOX ITGCs Enter Tag" at bounding box center [651, 124] width 1078 height 43
type textarea "Prep and pre-mortem for SOX ITGCs"
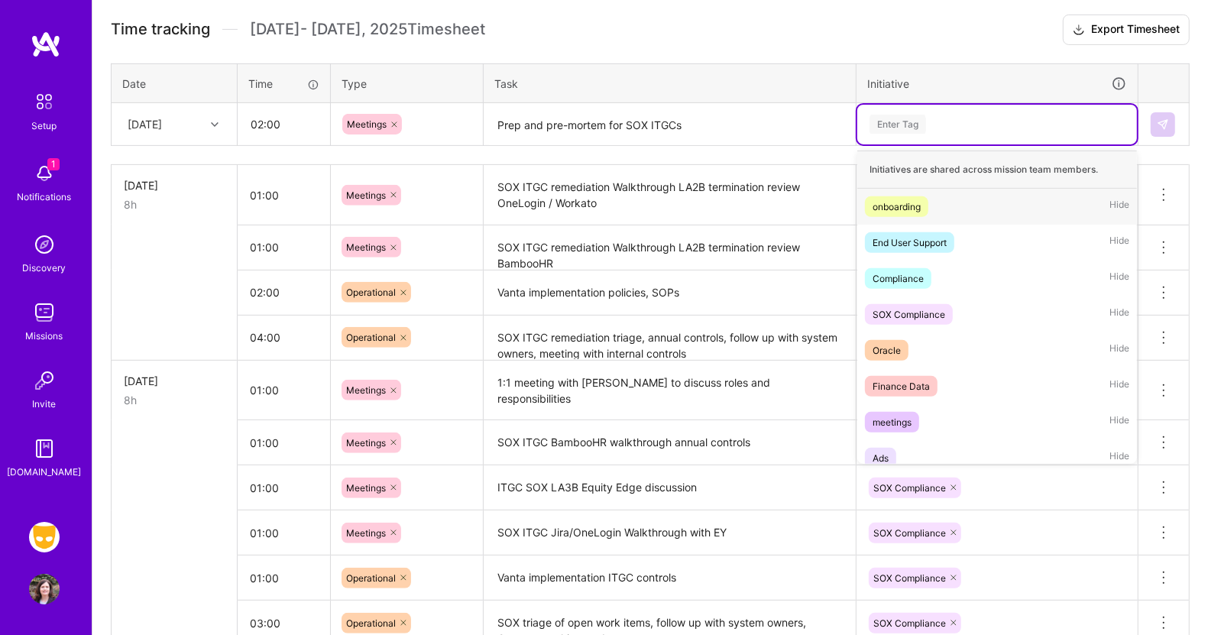
click at [893, 118] on div "Enter Tag" at bounding box center [898, 124] width 57 height 24
click at [890, 310] on div "SOX Compliance" at bounding box center [909, 314] width 73 height 16
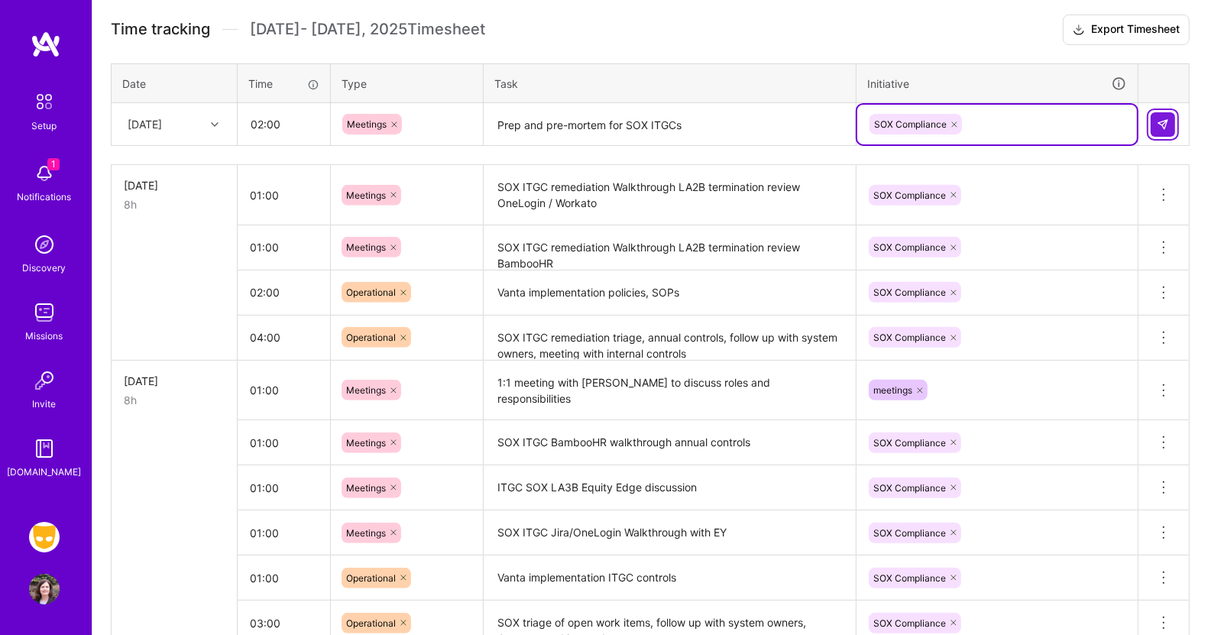
click at [1168, 118] on img at bounding box center [1163, 124] width 12 height 12
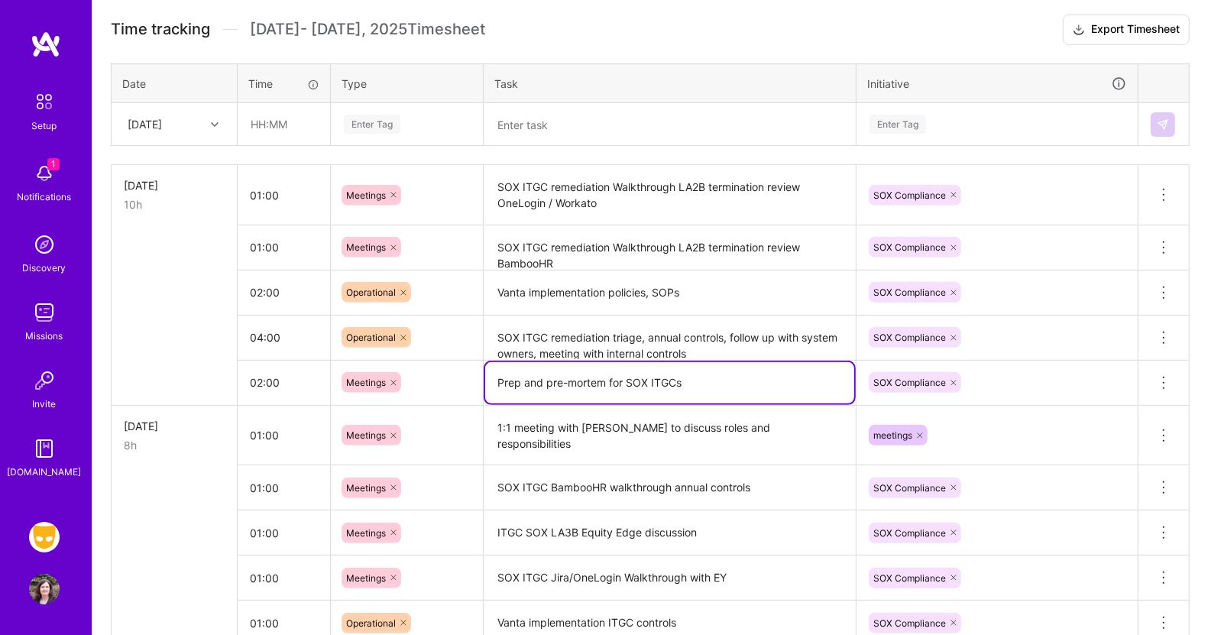
drag, startPoint x: 707, startPoint y: 382, endPoint x: 458, endPoint y: 389, distance: 249.2
click at [458, 389] on tr "02:00 Meetings Prep and pre-mortem for SOX ITGCs SOX Compliance Delete row" at bounding box center [651, 382] width 1078 height 45
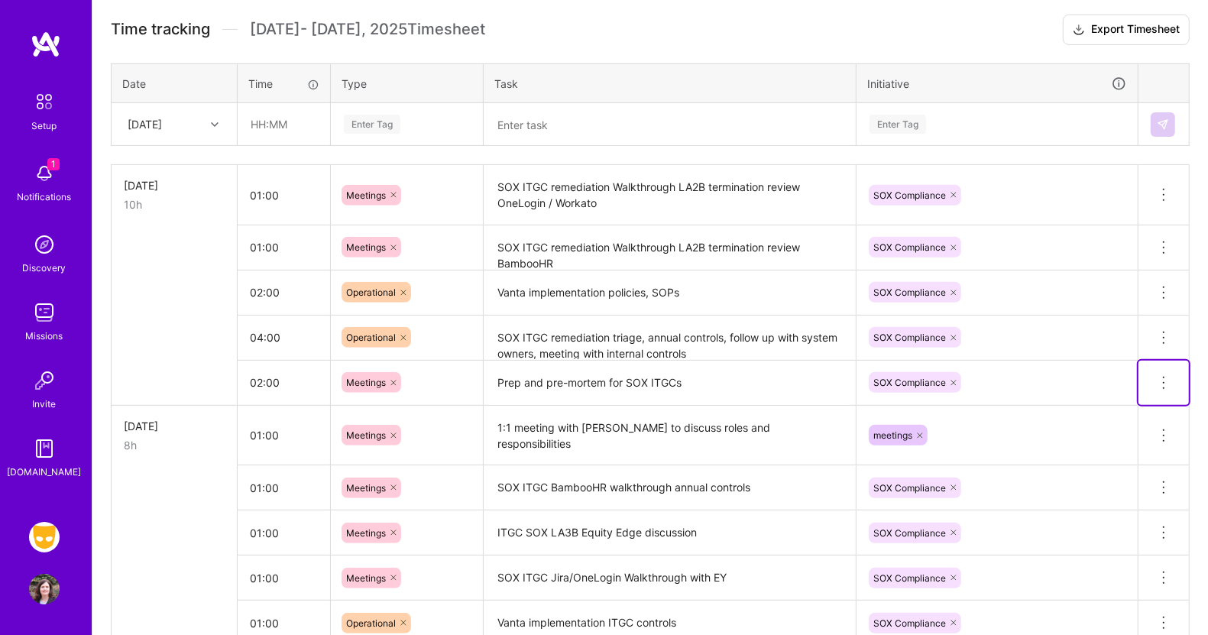
click at [1165, 376] on icon at bounding box center [1164, 383] width 18 height 18
click at [1133, 398] on button "Delete row" at bounding box center [1126, 409] width 79 height 37
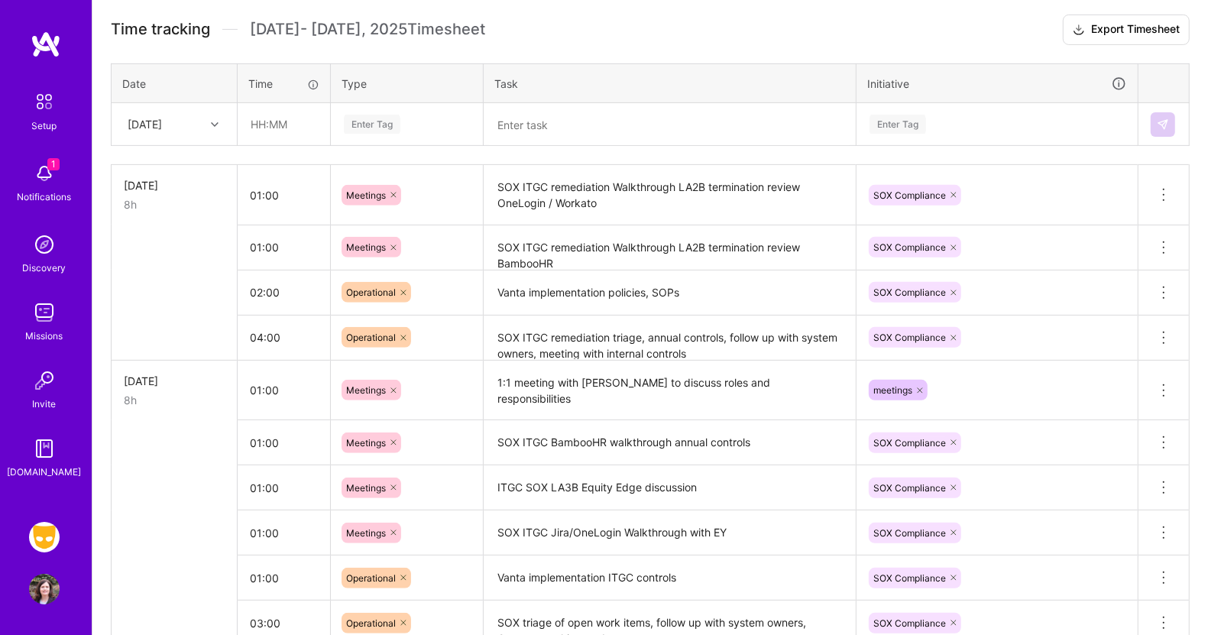
click at [504, 127] on textarea at bounding box center [669, 125] width 369 height 41
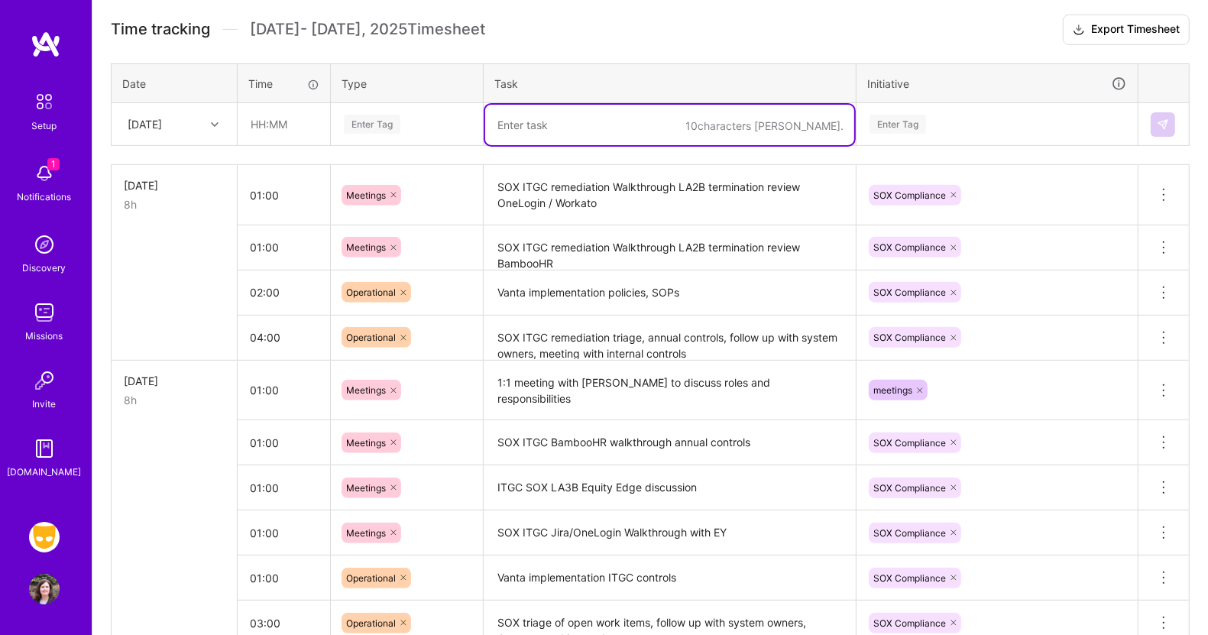
paste textarea "Prep and pre-mortem for SOX ITGCs"
type textarea "Prep and pre-mortem for SOX ITGCs"
click at [374, 114] on div "Enter Tag" at bounding box center [372, 124] width 57 height 24
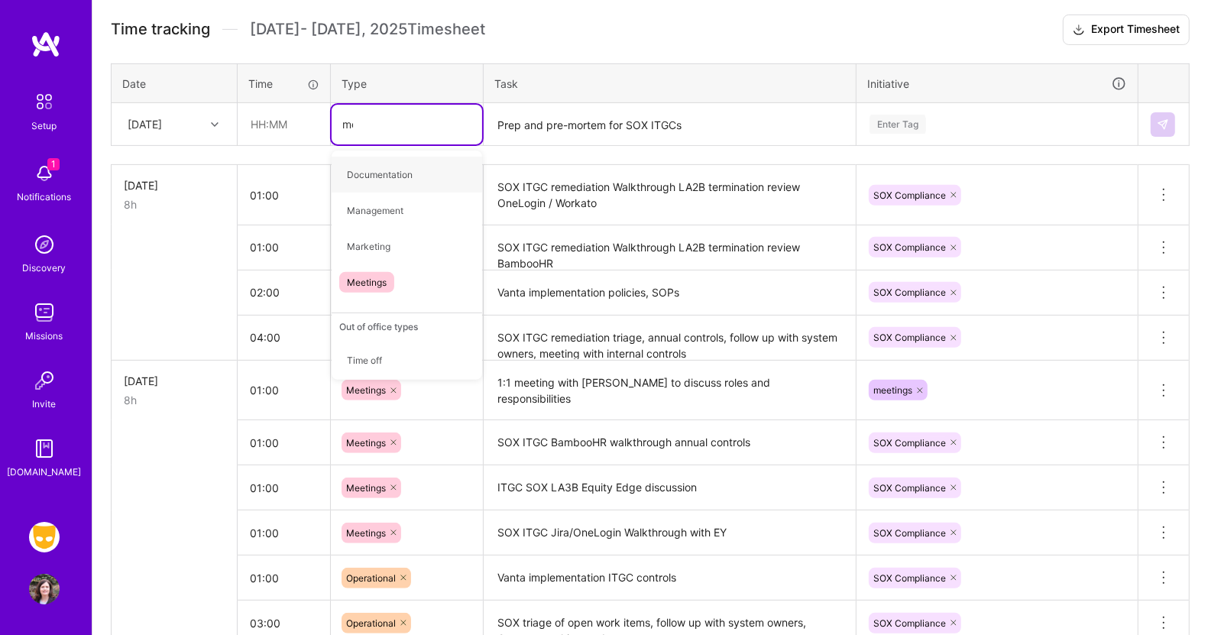
type input "mee"
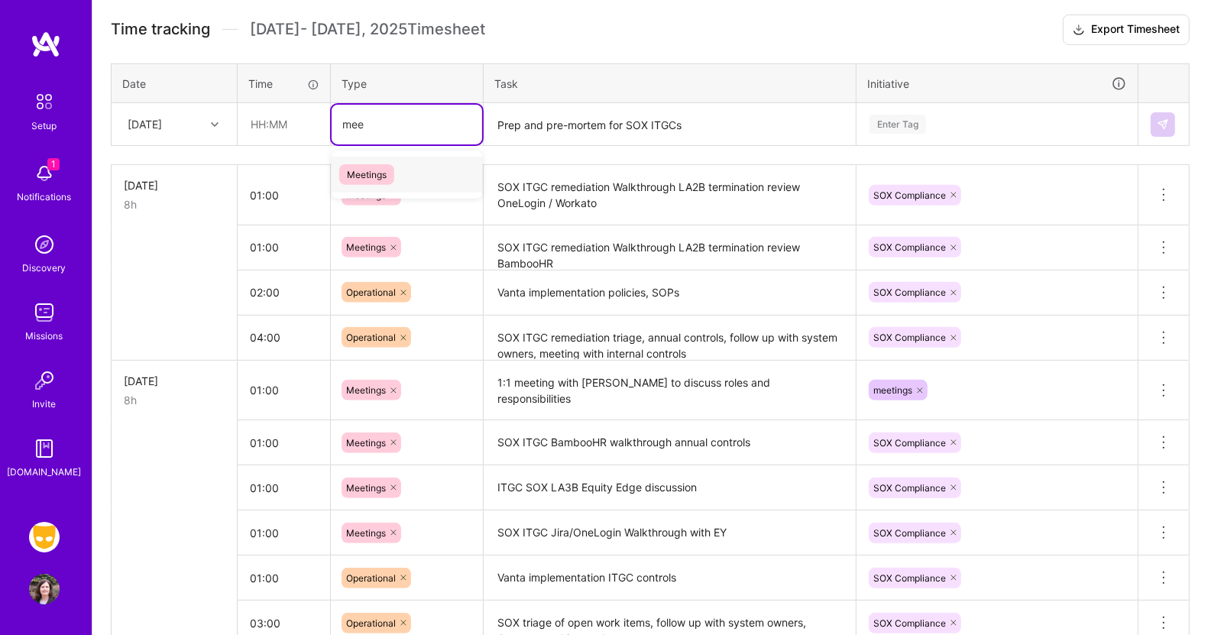
click at [363, 173] on span "Meetings" at bounding box center [366, 174] width 55 height 21
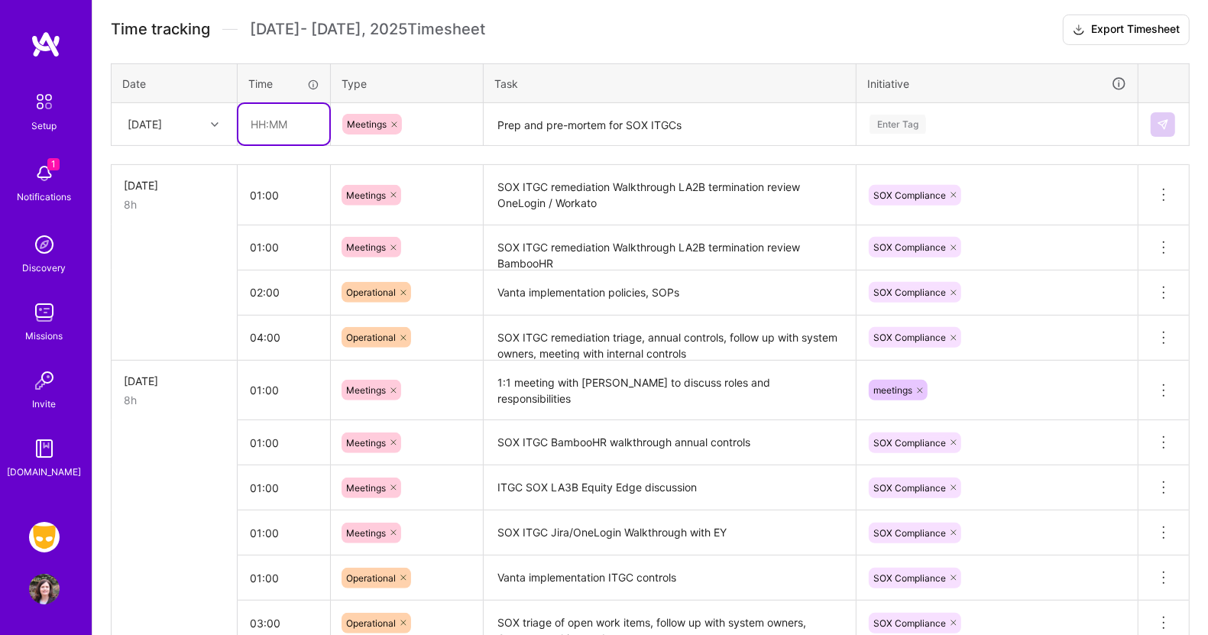
click at [277, 123] on input "text" at bounding box center [283, 124] width 91 height 41
type input "02:00"
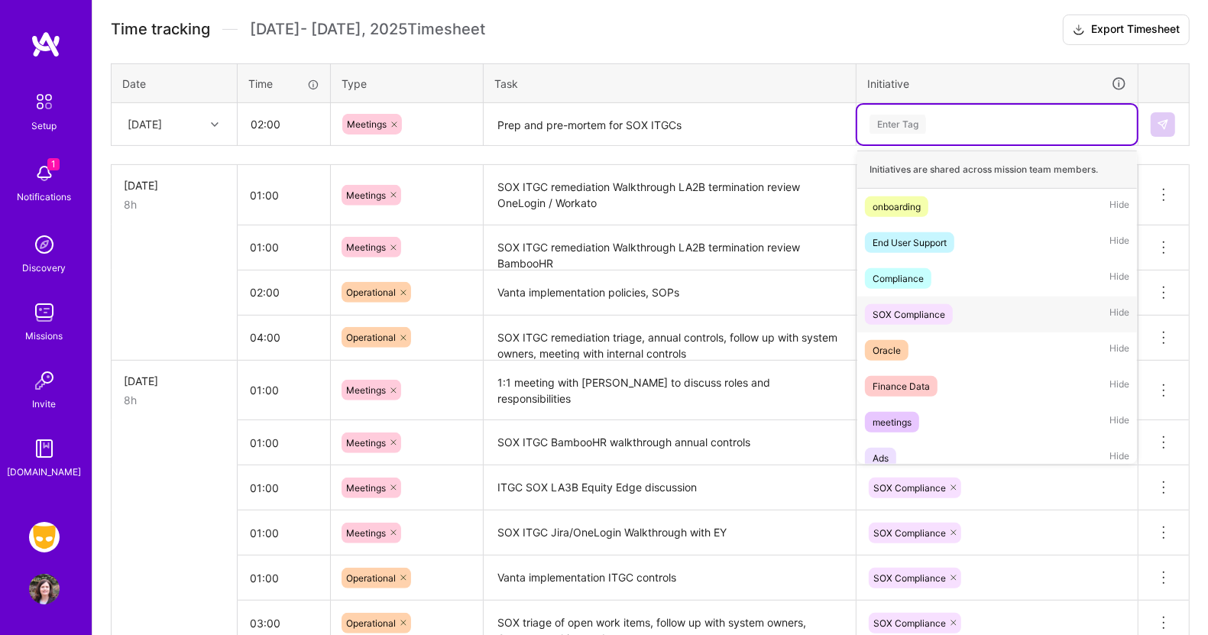
click at [899, 306] on div "SOX Compliance" at bounding box center [909, 314] width 73 height 16
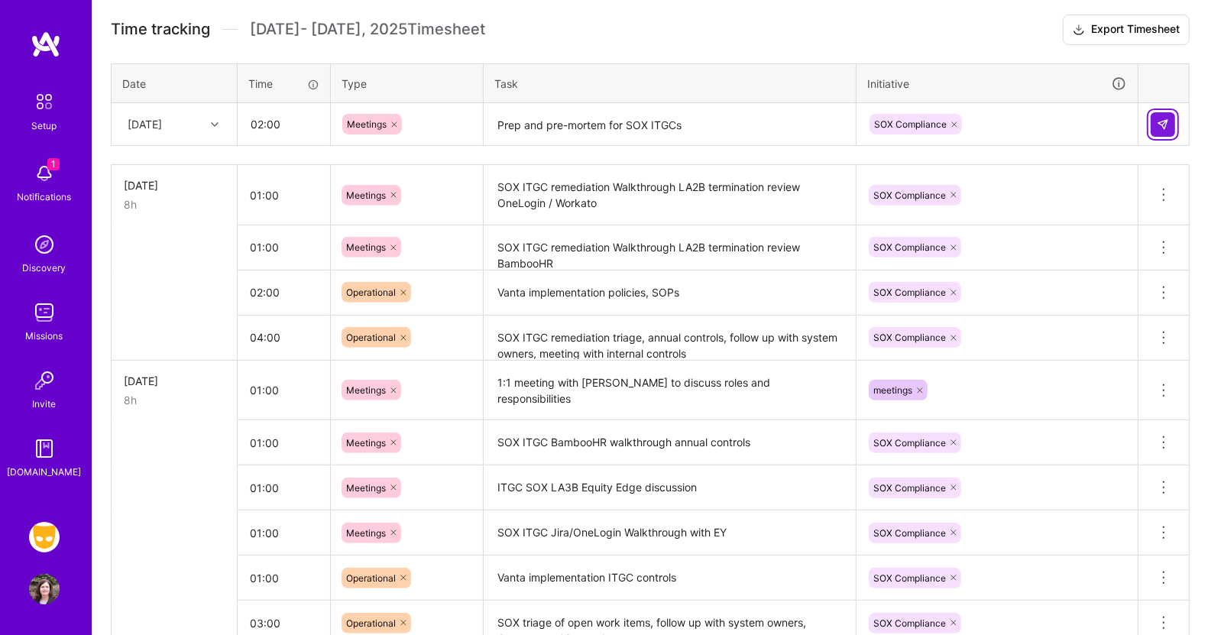
click at [1164, 118] on img at bounding box center [1163, 124] width 12 height 12
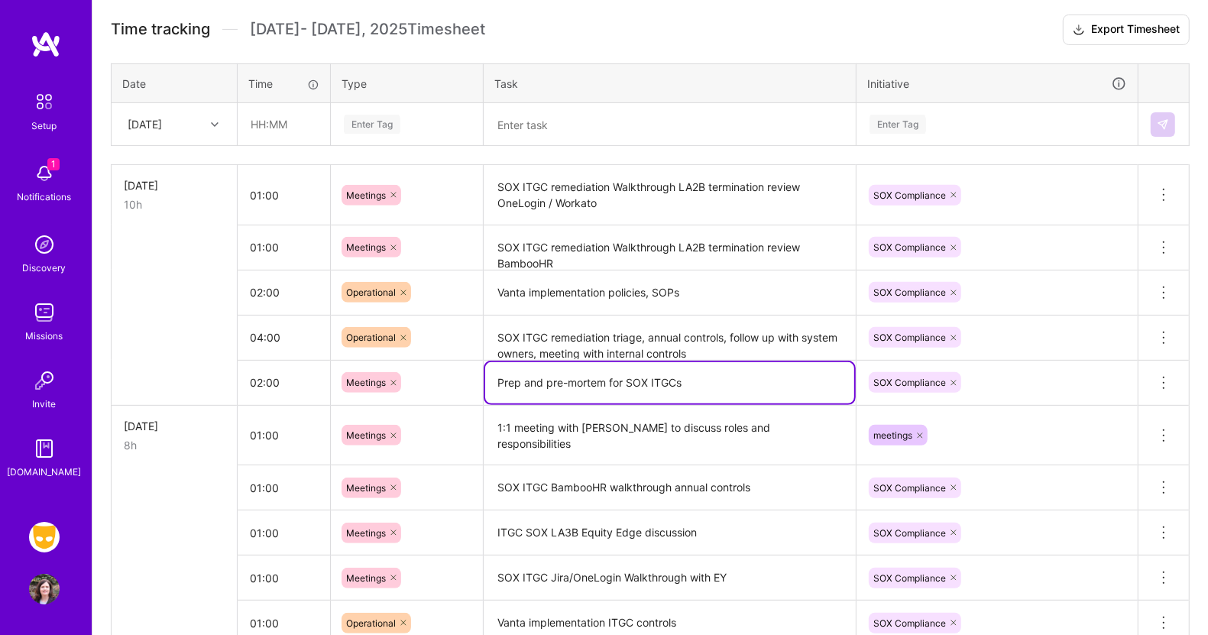
drag, startPoint x: 725, startPoint y: 381, endPoint x: 417, endPoint y: 400, distance: 309.3
click at [417, 400] on tr "02:00 Meetings Prep and pre-mortem for SOX ITGCs SOX Compliance Delete row" at bounding box center [651, 382] width 1078 height 45
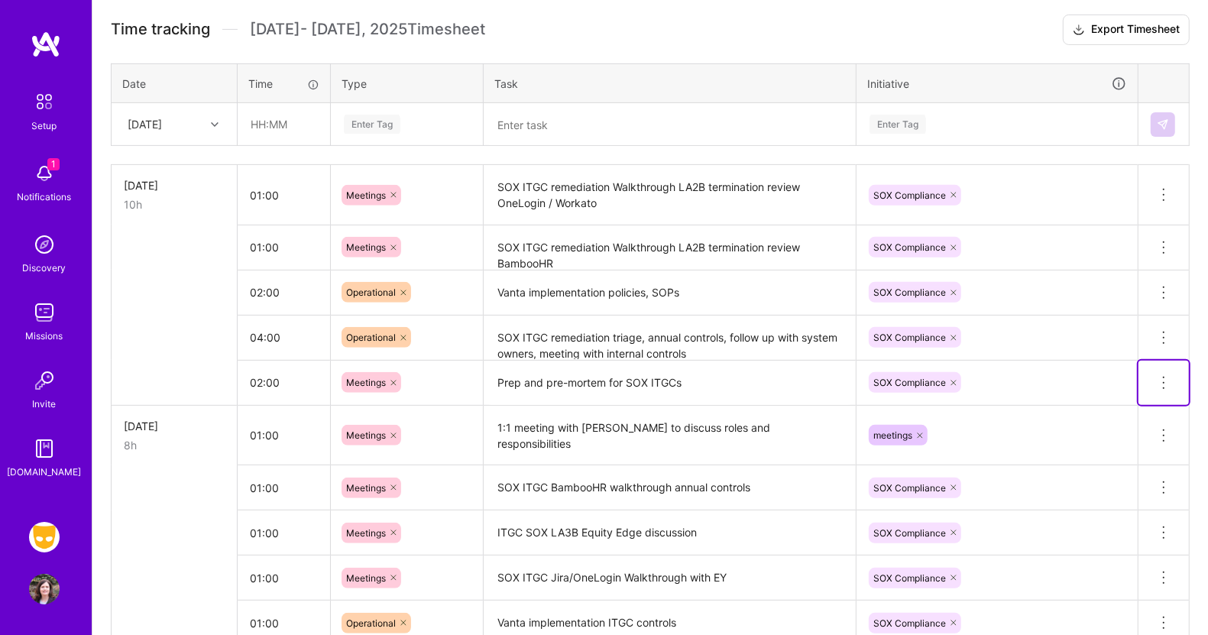
click at [1163, 381] on icon at bounding box center [1164, 383] width 18 height 18
click at [1121, 407] on button "Delete row" at bounding box center [1126, 409] width 79 height 37
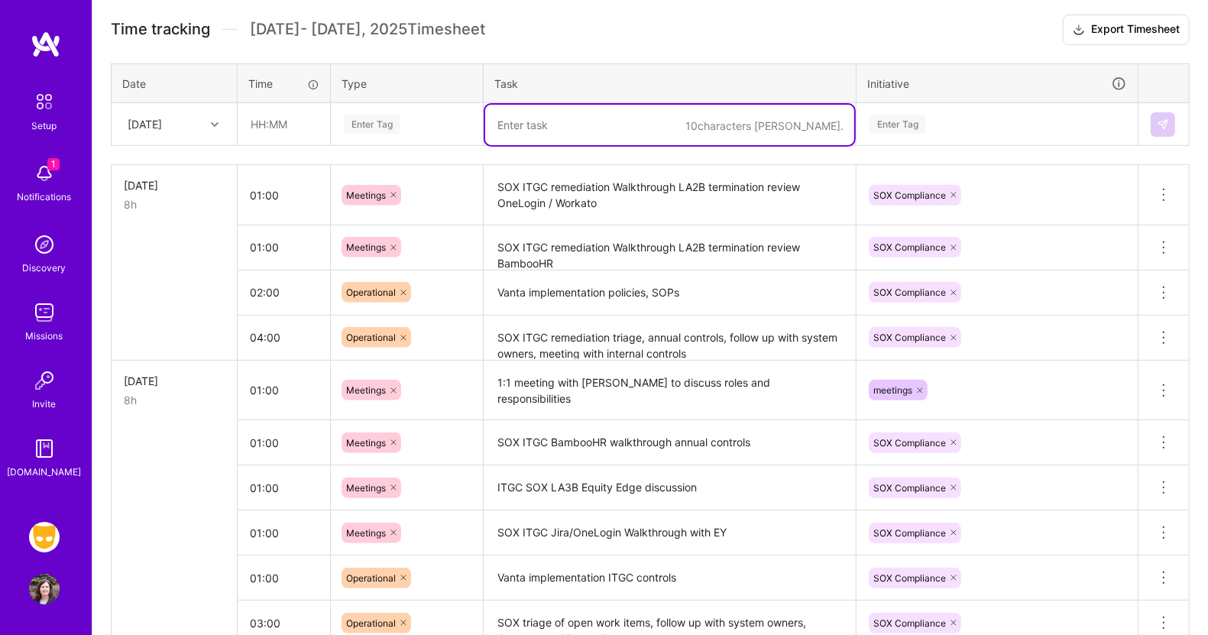
click at [510, 118] on textarea at bounding box center [669, 125] width 369 height 41
paste textarea "Prep and pre-mortem for SOX ITGCs"
type textarea "Prep and pre-mortem for SOX ITGCs"
click at [206, 118] on div at bounding box center [217, 125] width 24 height 20
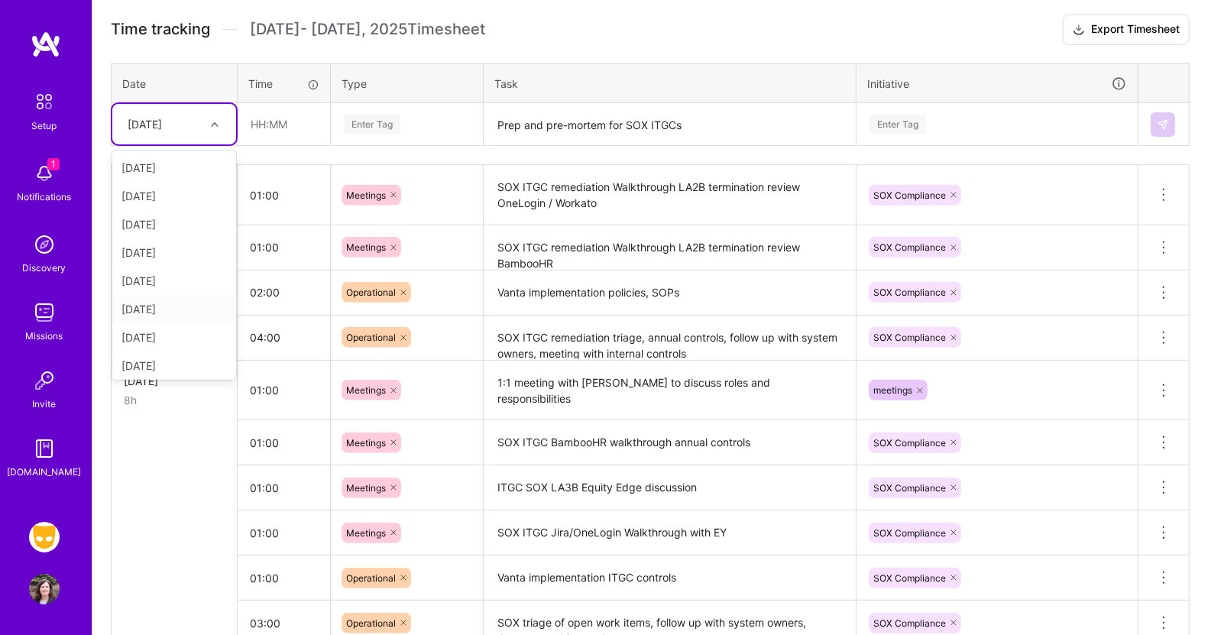
click at [160, 310] on div "[DATE]" at bounding box center [174, 309] width 124 height 28
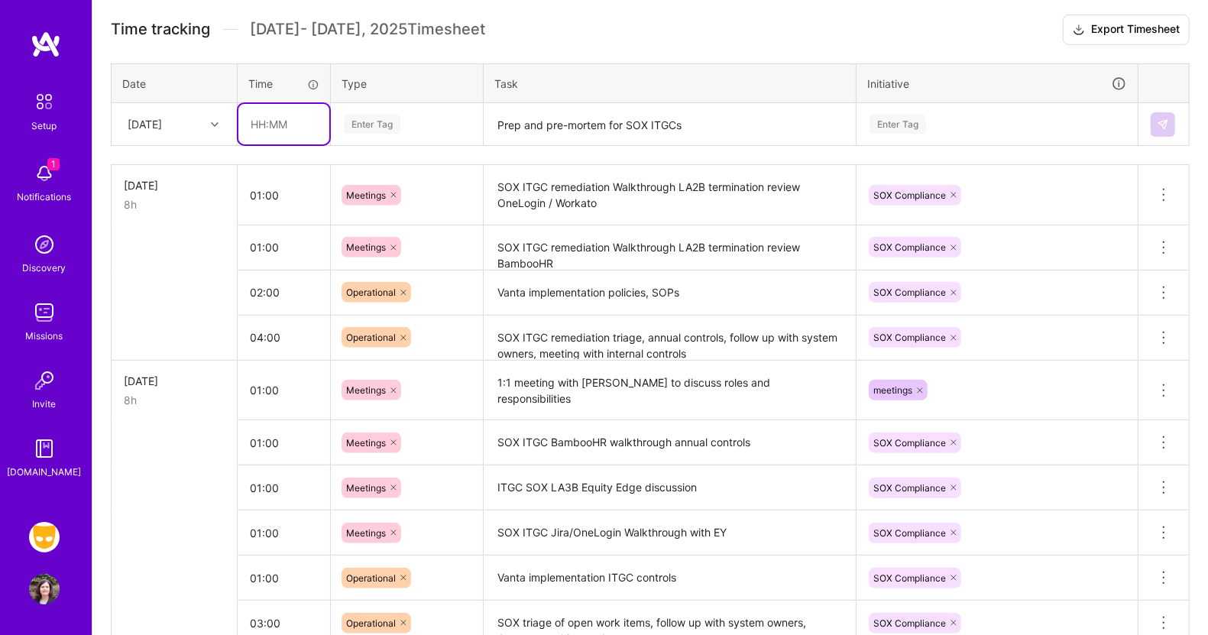
click at [279, 123] on input "text" at bounding box center [283, 124] width 91 height 41
type input "01:00"
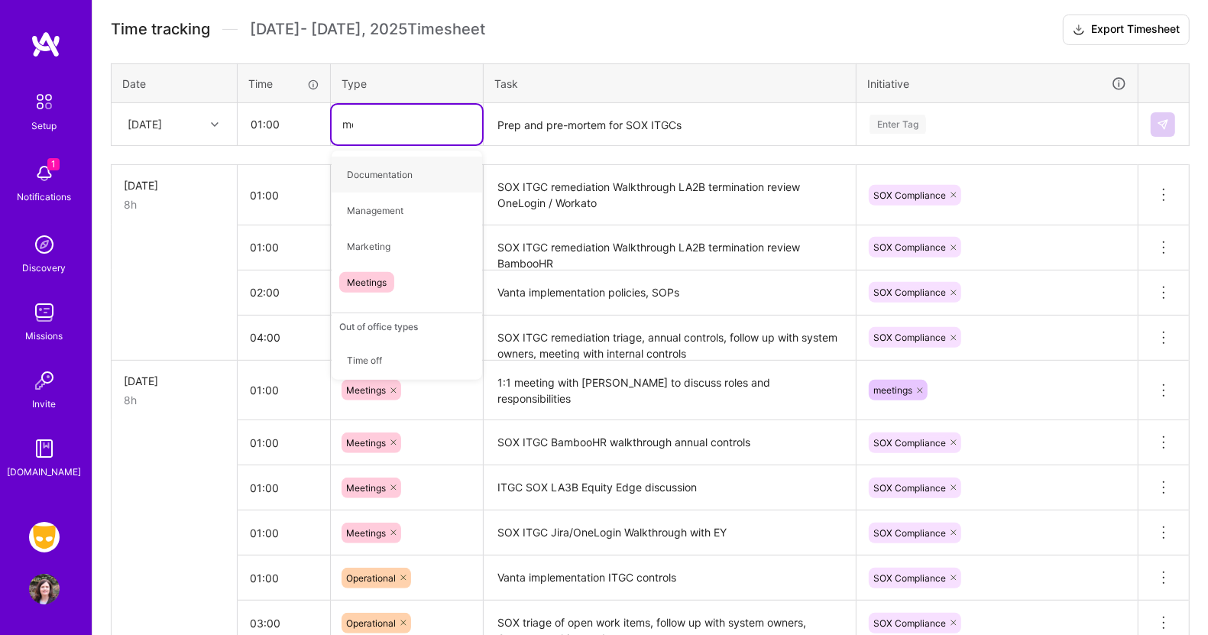
type input "mee"
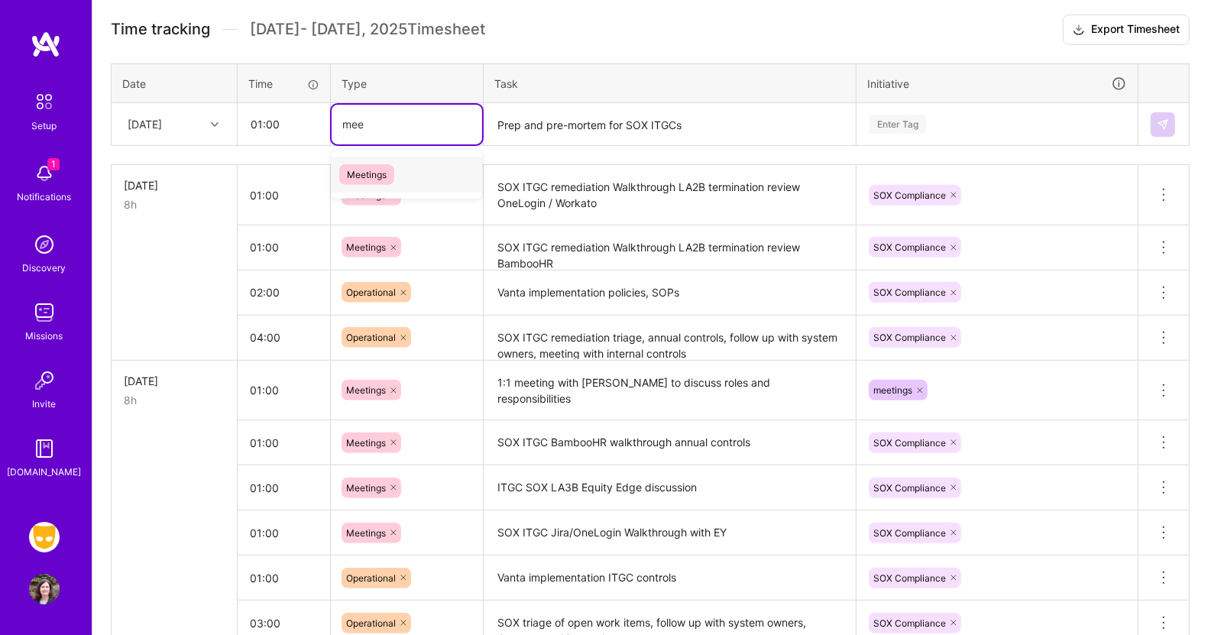
click at [355, 164] on span "Meetings" at bounding box center [366, 174] width 55 height 21
click at [960, 129] on div "Enter Tag" at bounding box center [997, 124] width 258 height 19
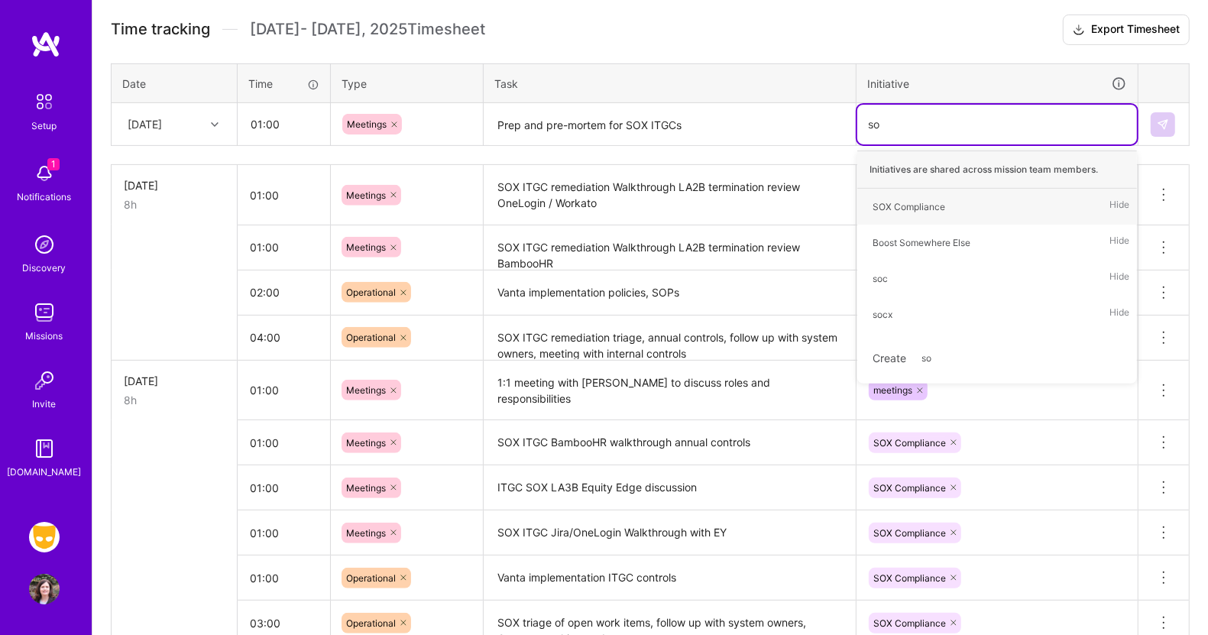
type input "sox"
click at [925, 206] on div "SOX Compliance" at bounding box center [909, 207] width 73 height 16
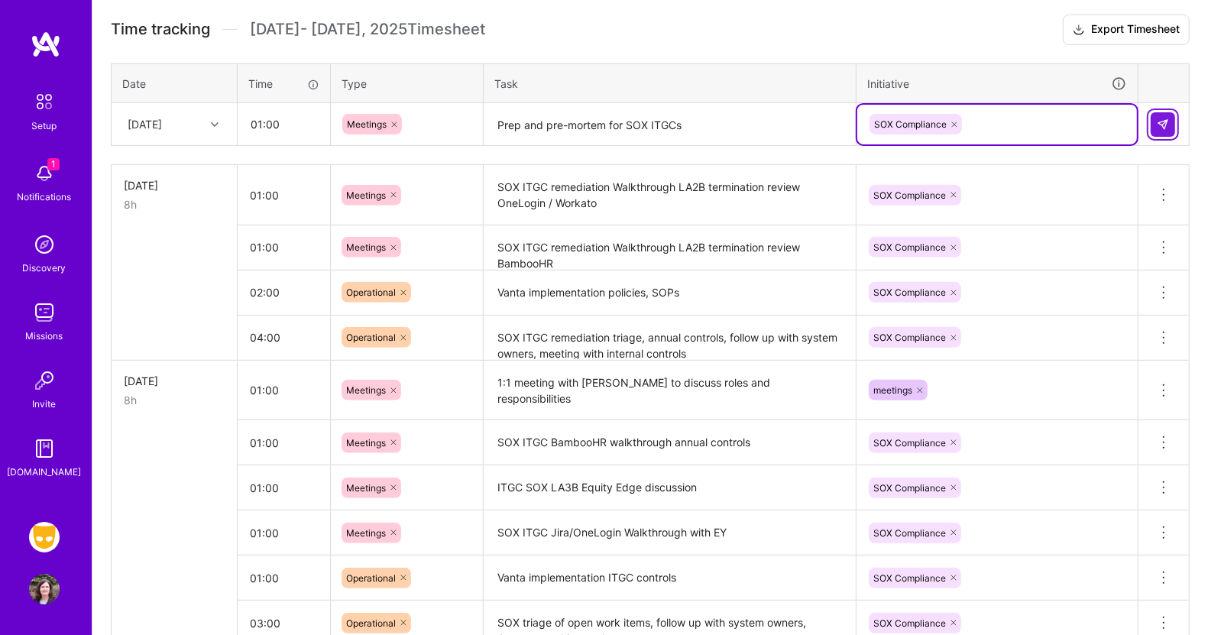
click at [1175, 127] on button at bounding box center [1163, 124] width 24 height 24
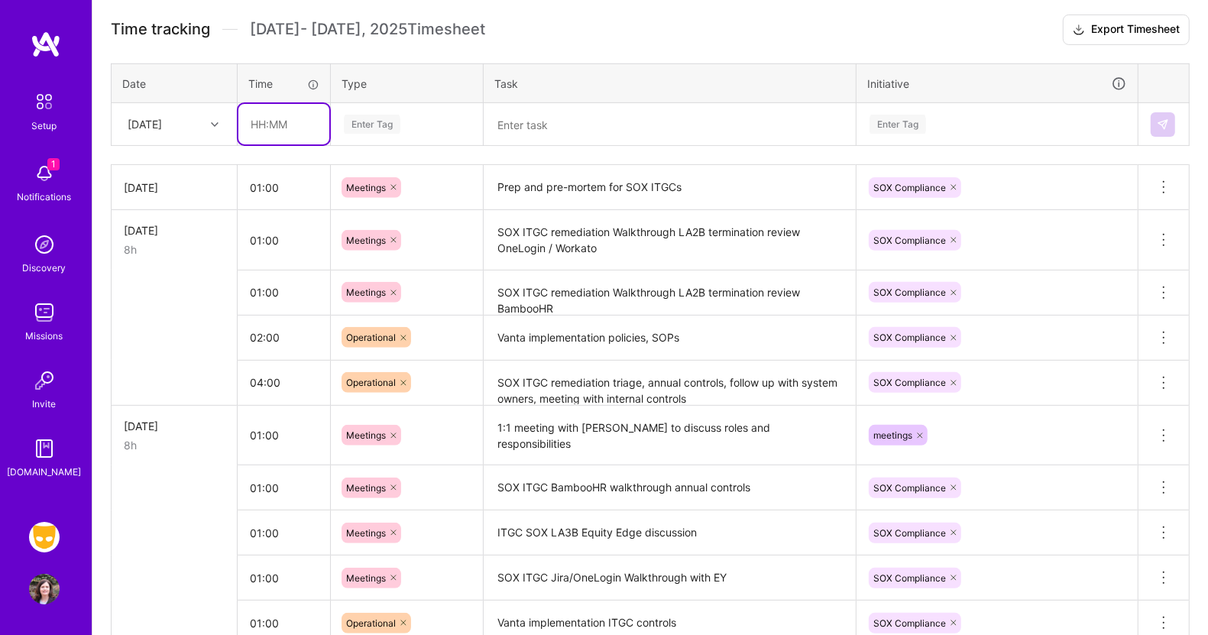
click at [287, 121] on input "text" at bounding box center [283, 124] width 91 height 41
type input "02:00"
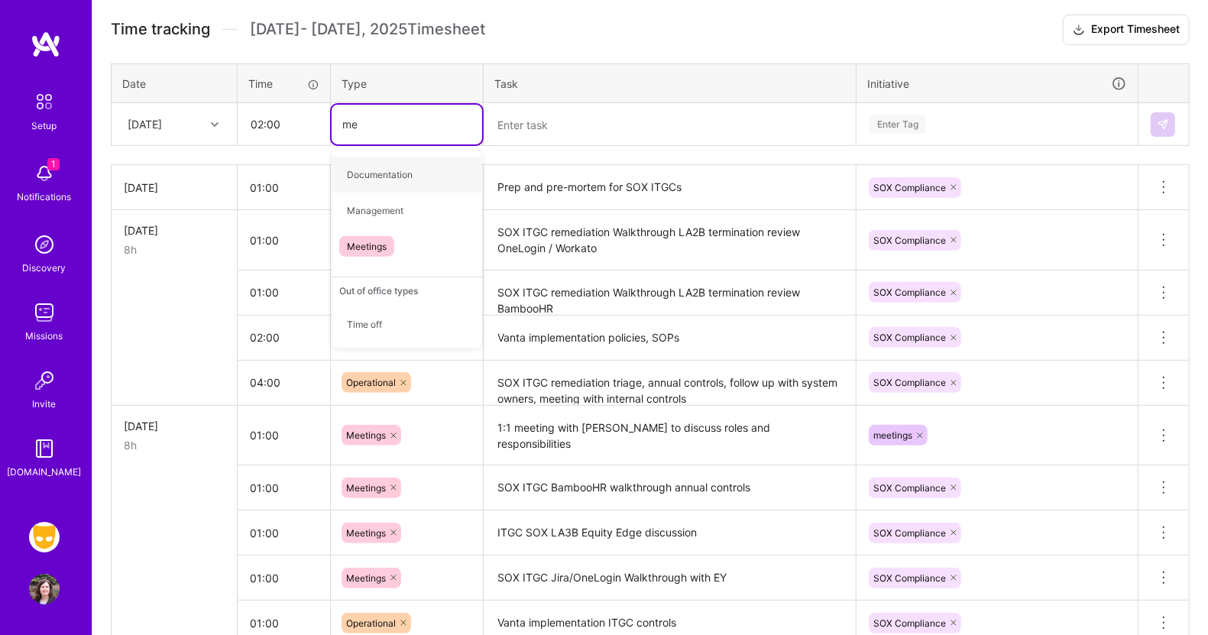
type input "mee"
click at [363, 165] on span "Meetings" at bounding box center [366, 174] width 55 height 21
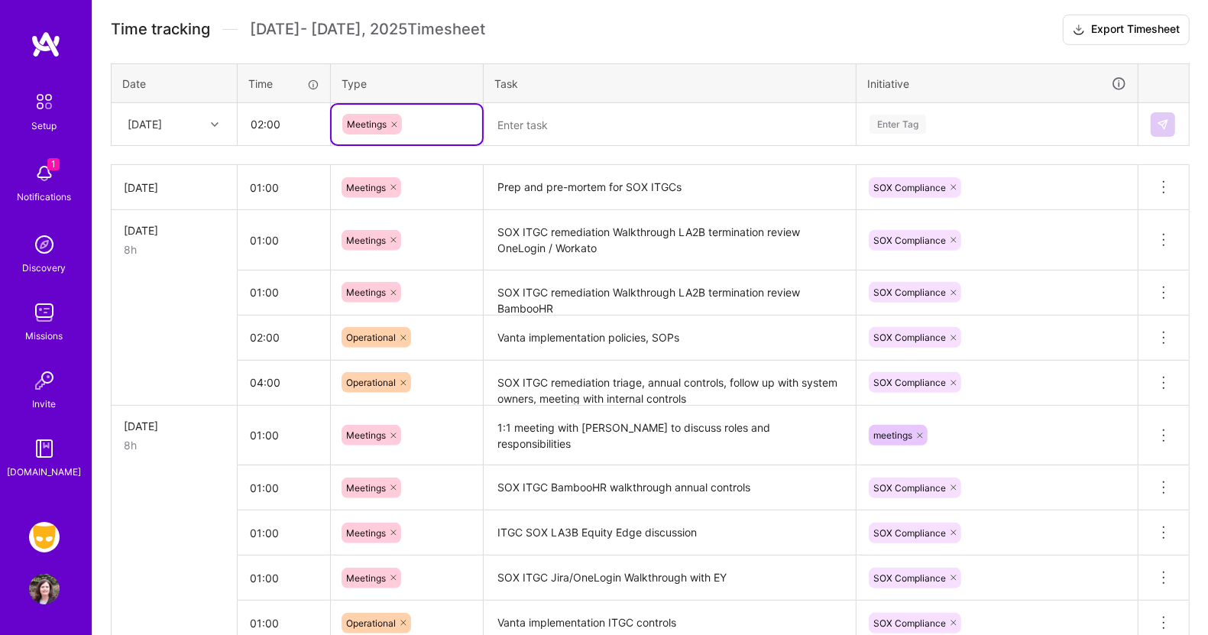
click at [575, 118] on textarea at bounding box center [669, 125] width 369 height 41
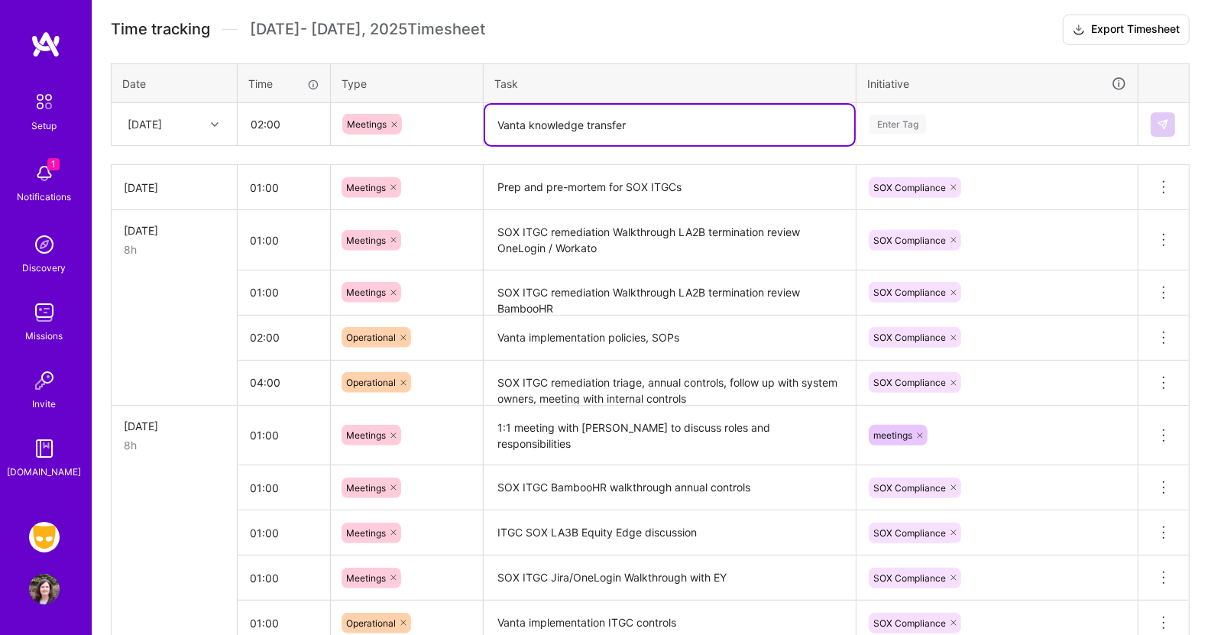
type textarea "Vanta knowledge transfer"
click at [893, 112] on div "Enter Tag" at bounding box center [898, 124] width 57 height 24
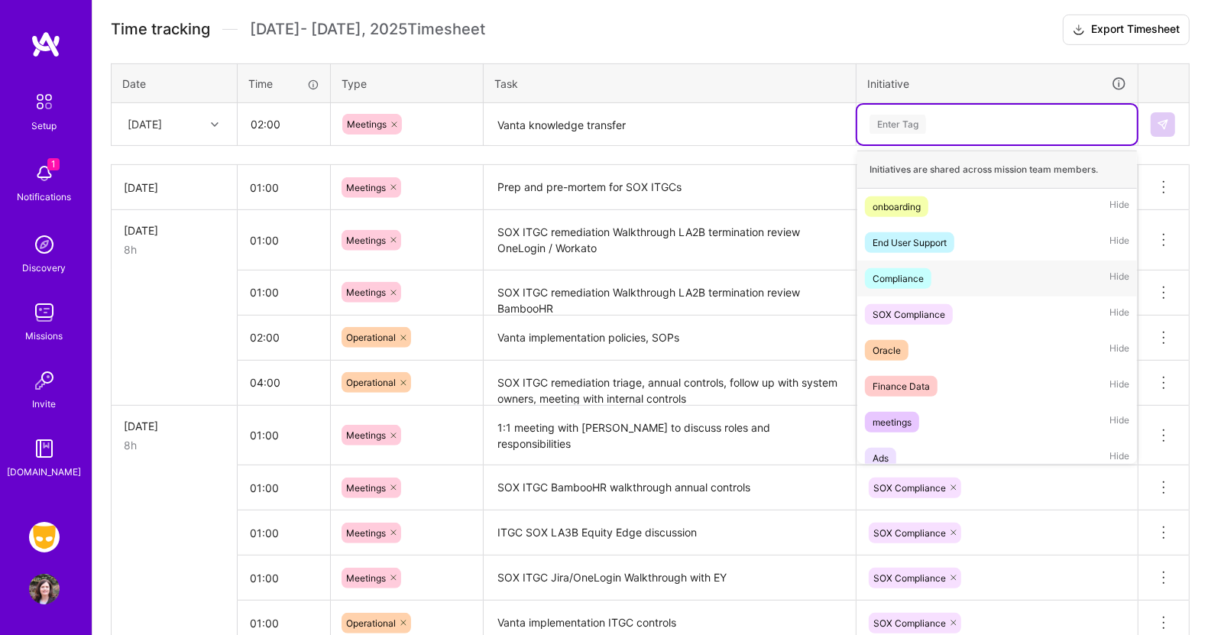
click at [903, 272] on div "Compliance" at bounding box center [898, 279] width 51 height 16
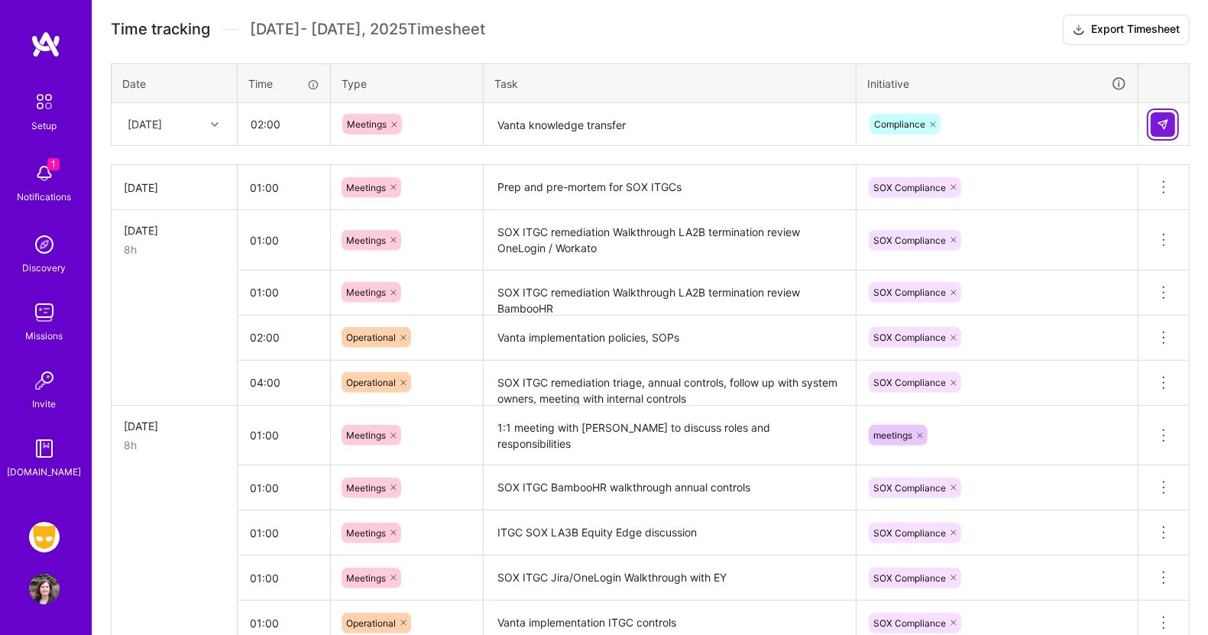
click at [1165, 122] on img at bounding box center [1163, 124] width 12 height 12
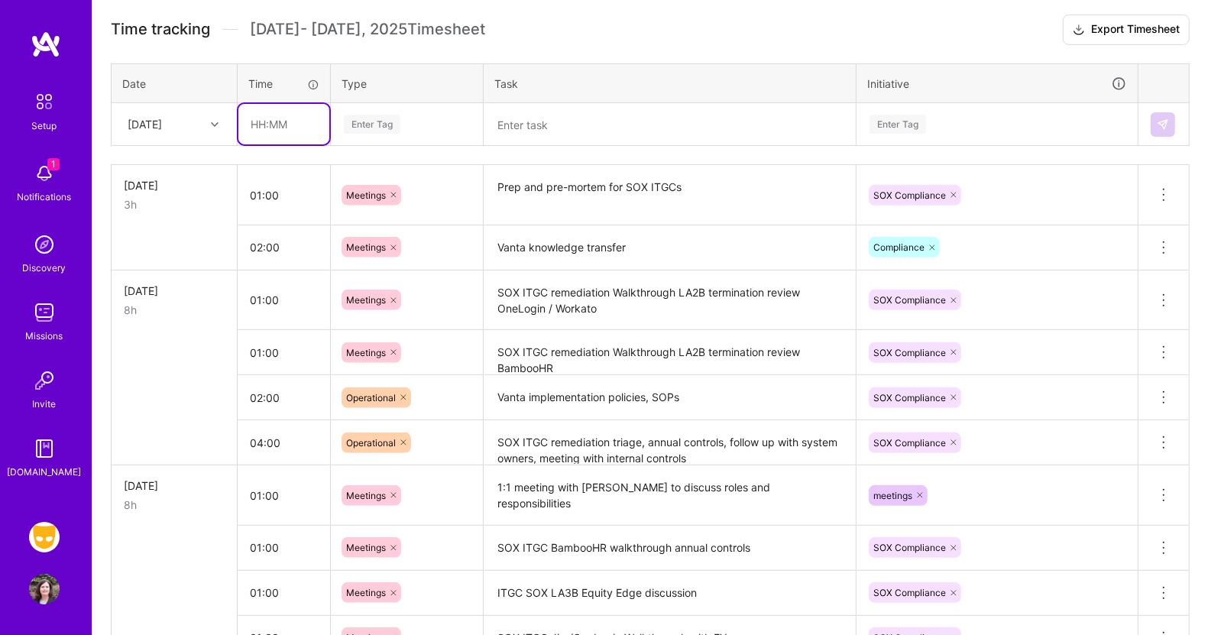
click at [272, 118] on input "text" at bounding box center [283, 124] width 91 height 41
type input "01:00"
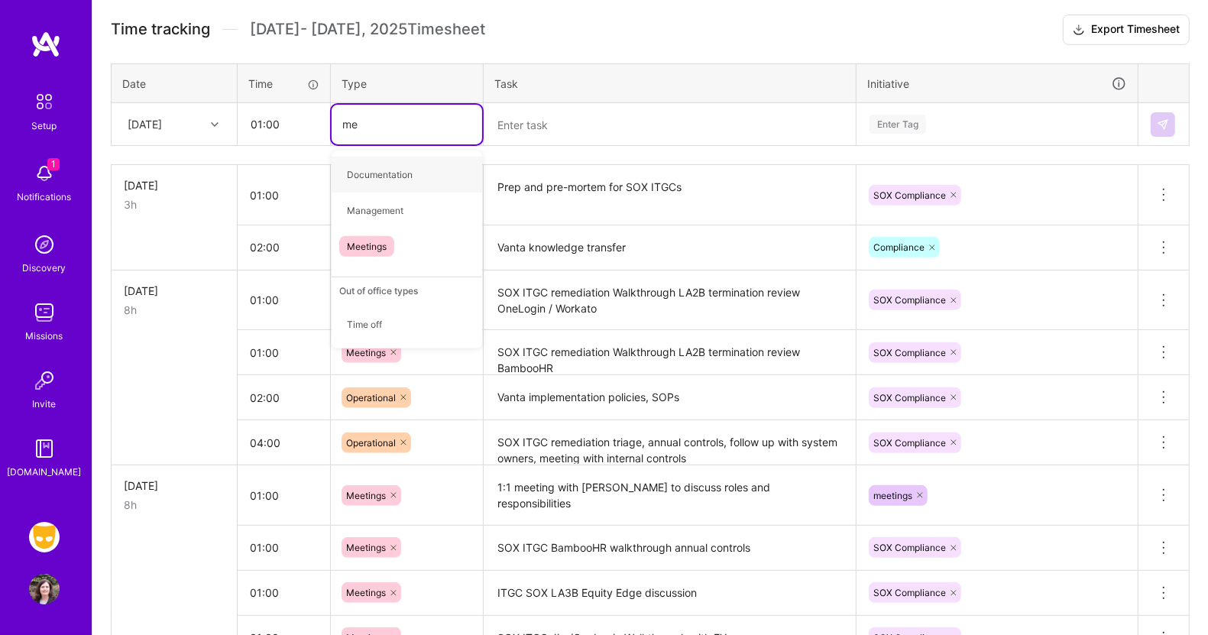
type input "mee"
click at [378, 166] on span "Meetings" at bounding box center [366, 174] width 55 height 21
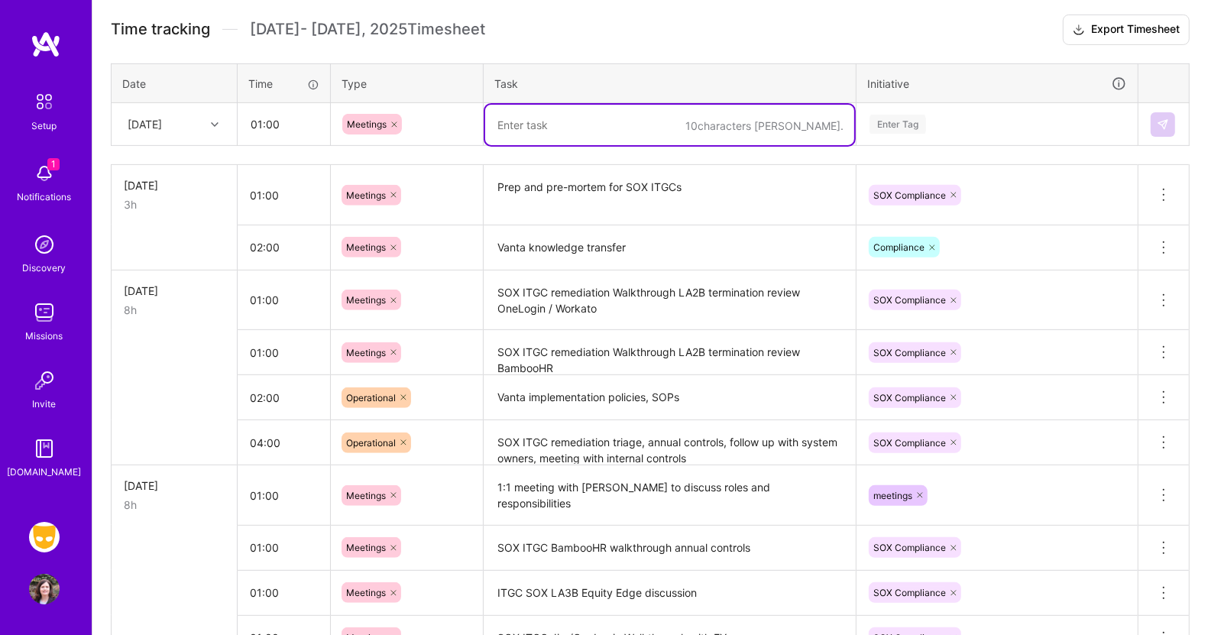
click at [531, 124] on textarea at bounding box center [669, 125] width 369 height 41
type textarea "SOX ITGC remediation LA2B termination review Astronomer"
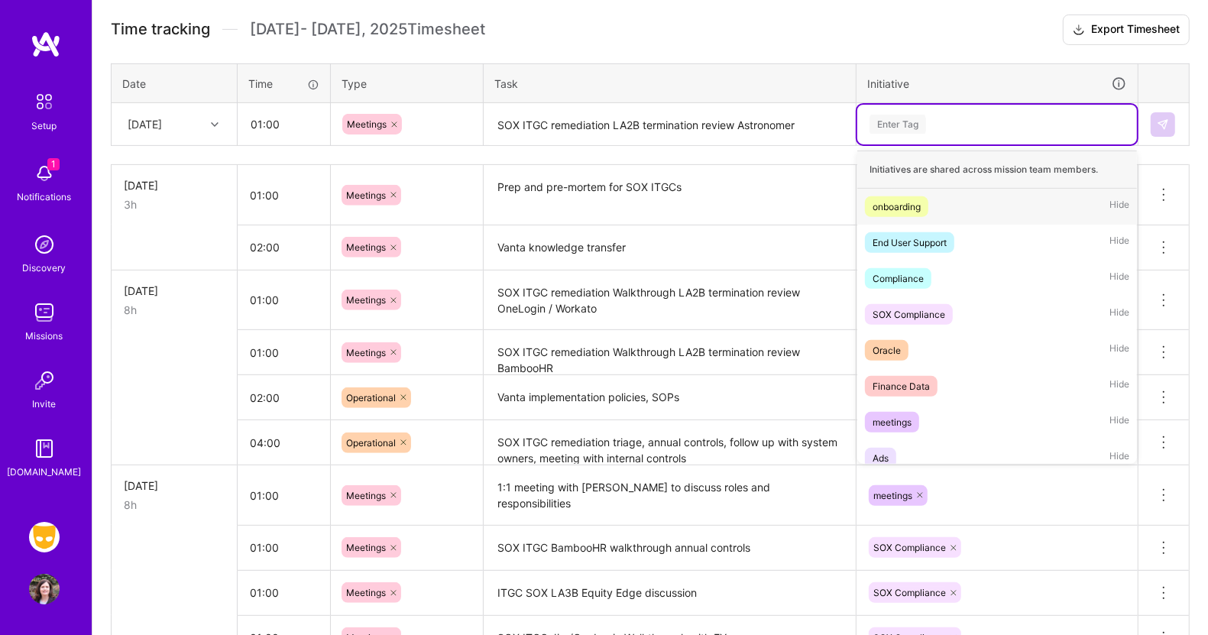
click at [908, 120] on div "Enter Tag" at bounding box center [898, 124] width 57 height 24
click at [913, 310] on div "SOX Compliance" at bounding box center [909, 314] width 73 height 16
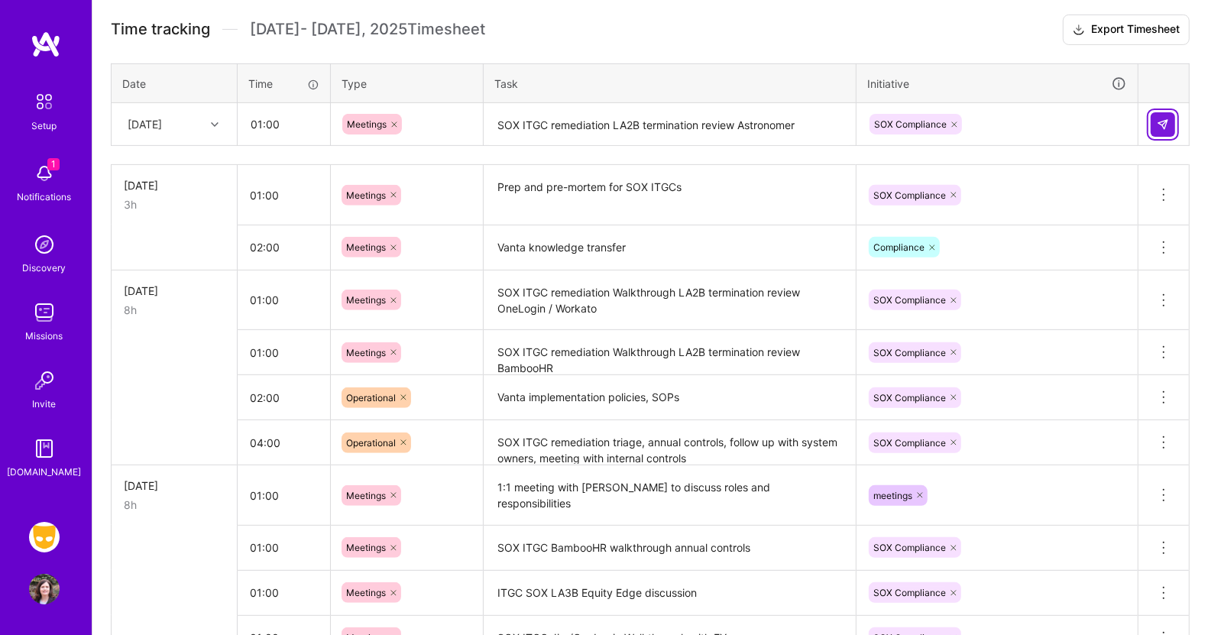
click at [1170, 117] on button at bounding box center [1163, 124] width 24 height 24
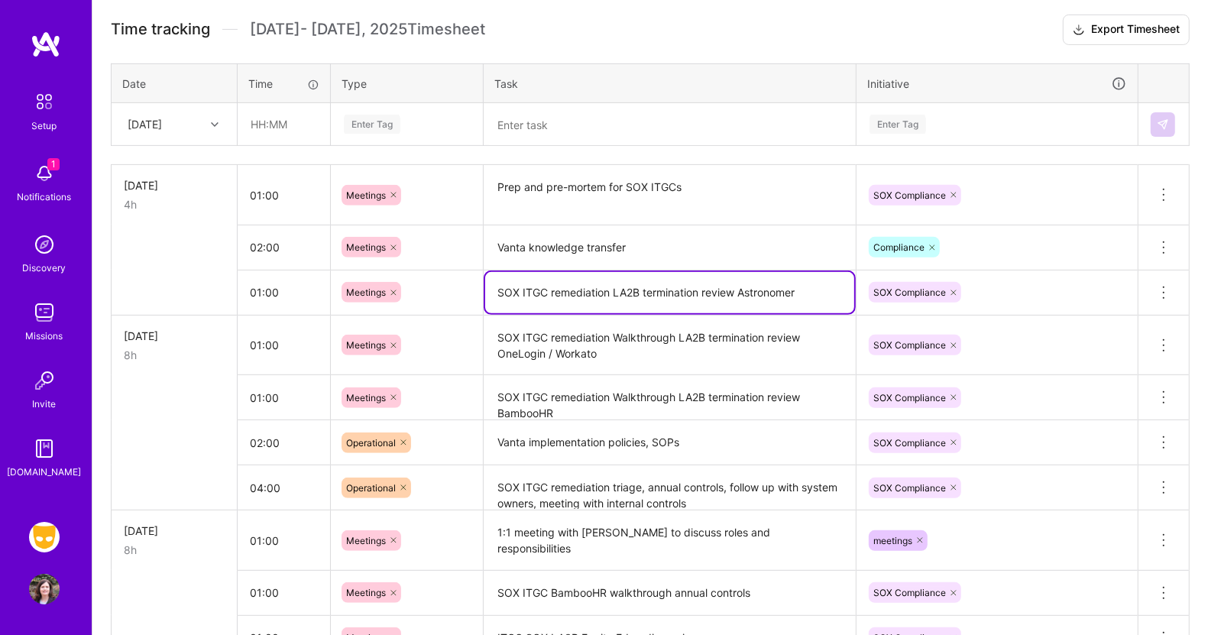
drag, startPoint x: 809, startPoint y: 290, endPoint x: 433, endPoint y: 284, distance: 376.1
click at [433, 284] on tr "01:00 Meetings SOX ITGC remediation LA2B termination review Astronomer SOX Comp…" at bounding box center [651, 292] width 1078 height 45
drag, startPoint x: 822, startPoint y: 285, endPoint x: 371, endPoint y: 281, distance: 450.9
click at [371, 281] on tr "01:00 Meetings SOX ITGC remediation LA2B termination review Astronomer SOX Comp…" at bounding box center [651, 292] width 1078 height 45
click at [515, 119] on textarea at bounding box center [669, 125] width 369 height 41
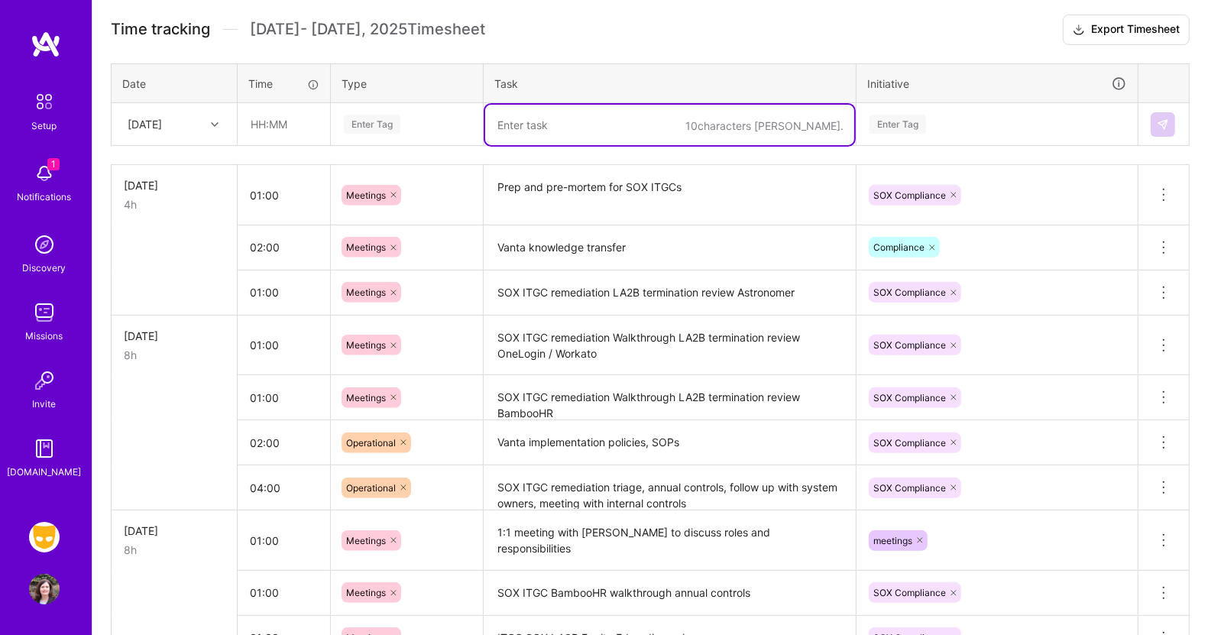
paste textarea "SOX ITGC remediation LA2B termination review Astronomer"
drag, startPoint x: 743, startPoint y: 120, endPoint x: 935, endPoint y: 136, distance: 193.3
click at [935, 136] on tr "[DATE] Enter Tag SOX ITGC remediation LA2B termination review Astronomer Enter …" at bounding box center [651, 124] width 1078 height 43
type textarea "SOX ITGC remediation LA2B termination review Oracle"
click at [263, 130] on input "text" at bounding box center [283, 124] width 91 height 41
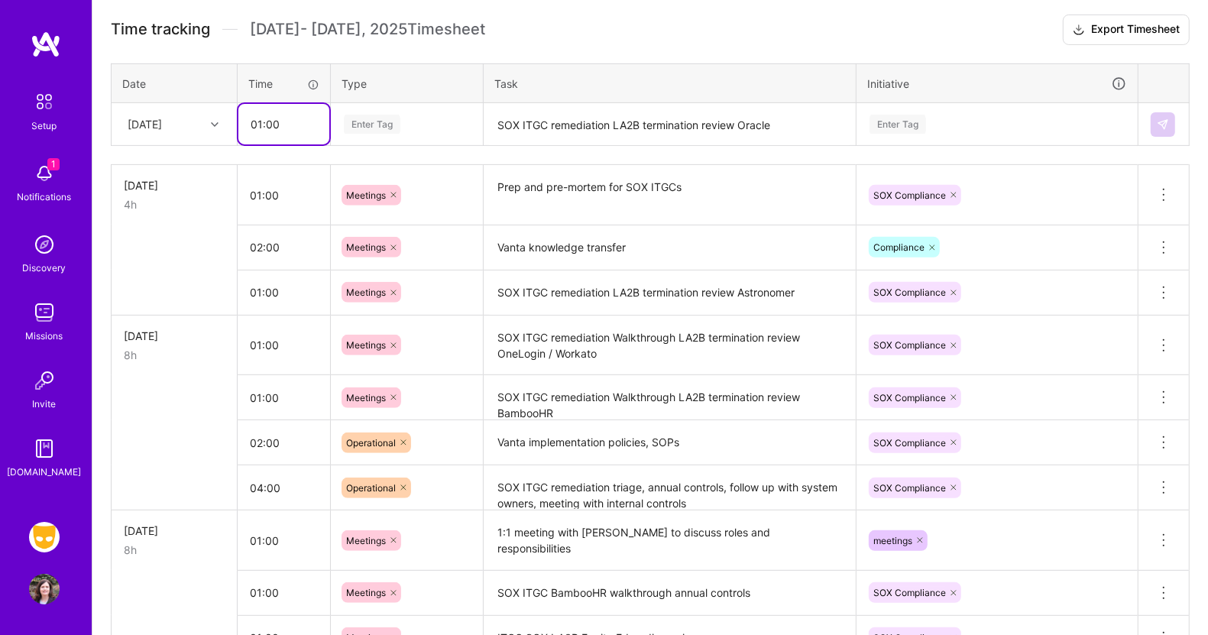
type input "01:00"
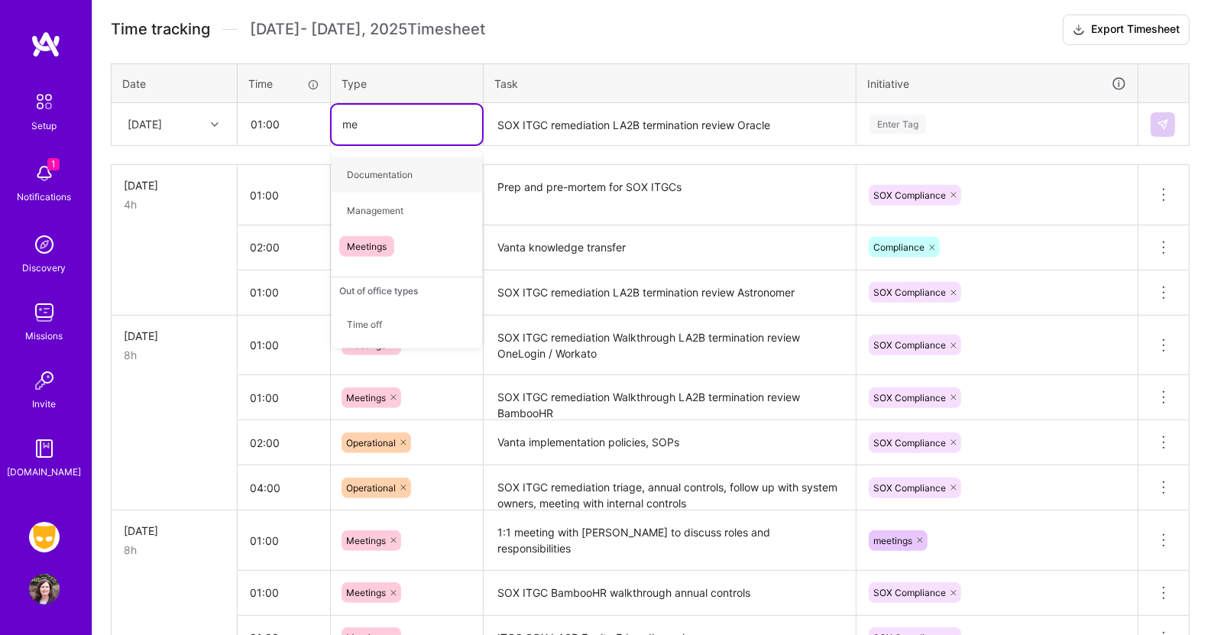
type input "mee"
click at [352, 164] on span "Meetings" at bounding box center [366, 174] width 55 height 21
click at [915, 124] on div "Enter Tag" at bounding box center [898, 124] width 57 height 24
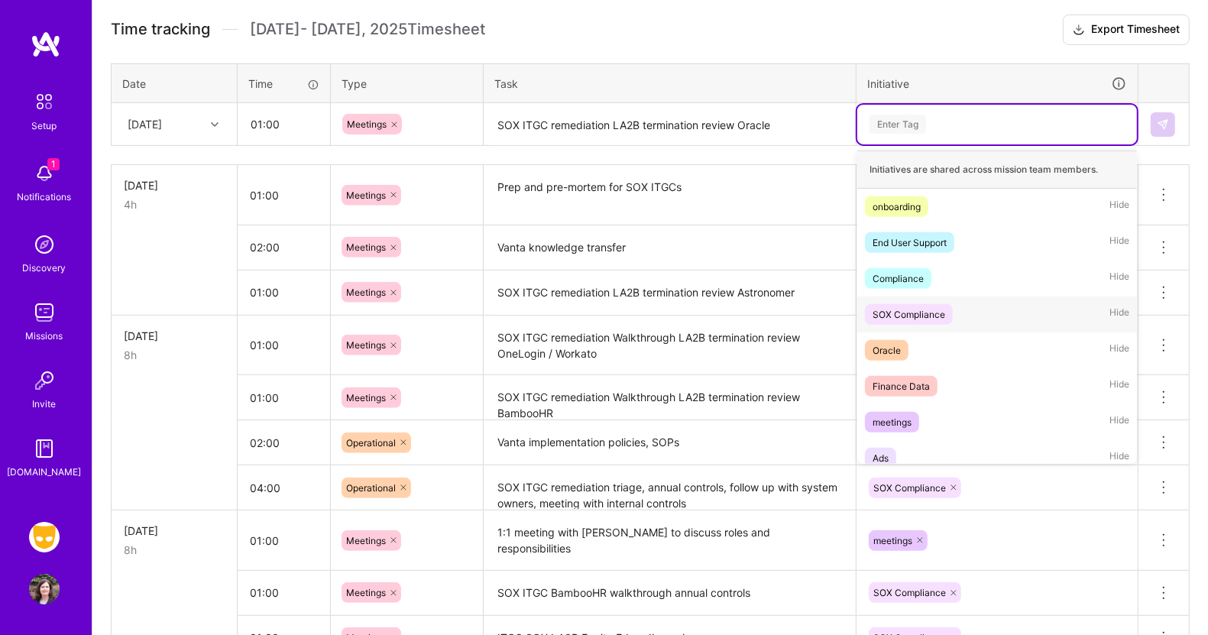
click at [921, 308] on div "SOX Compliance" at bounding box center [909, 314] width 73 height 16
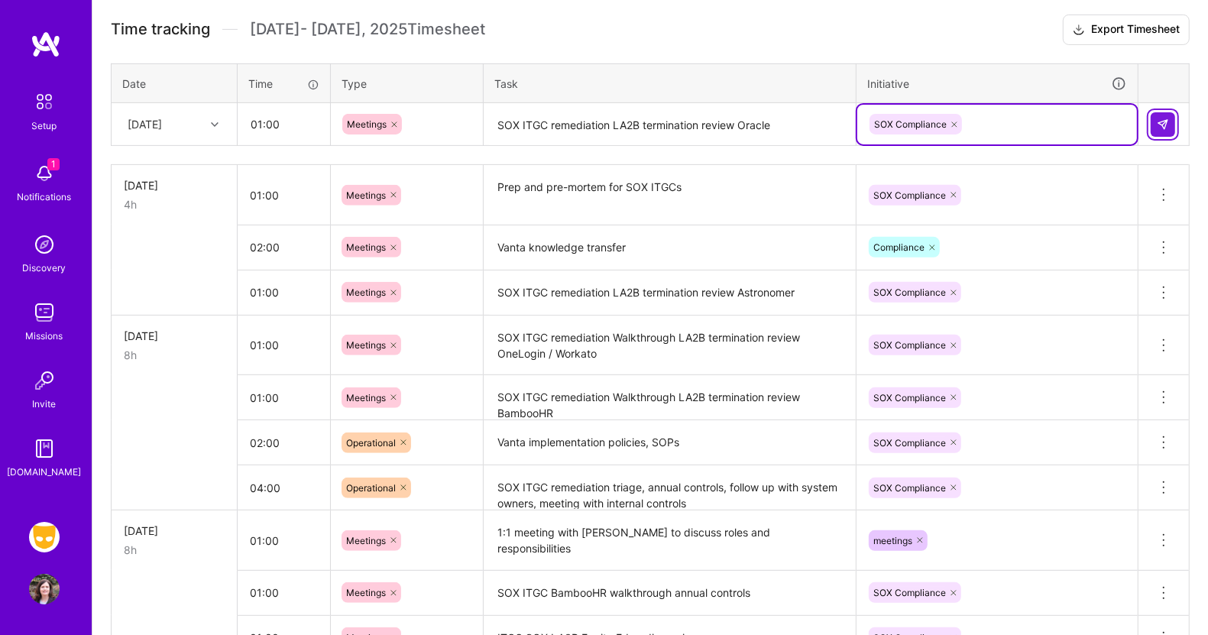
click at [1163, 112] on button at bounding box center [1163, 124] width 24 height 24
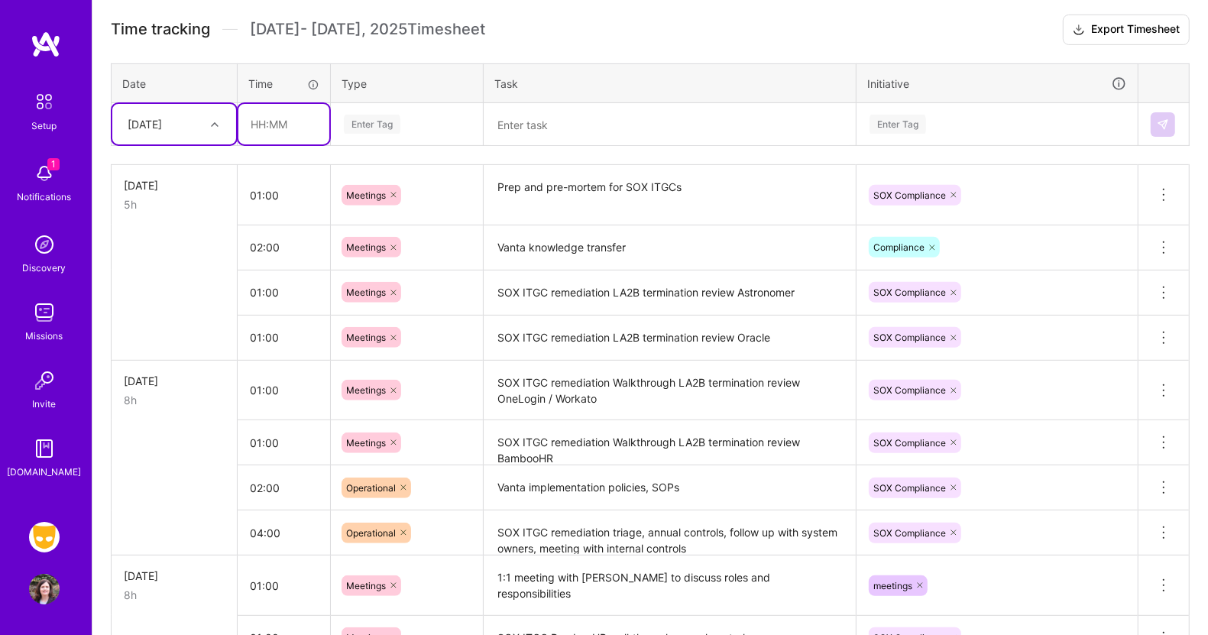
click at [287, 121] on input "text" at bounding box center [283, 124] width 91 height 41
type input "01:00"
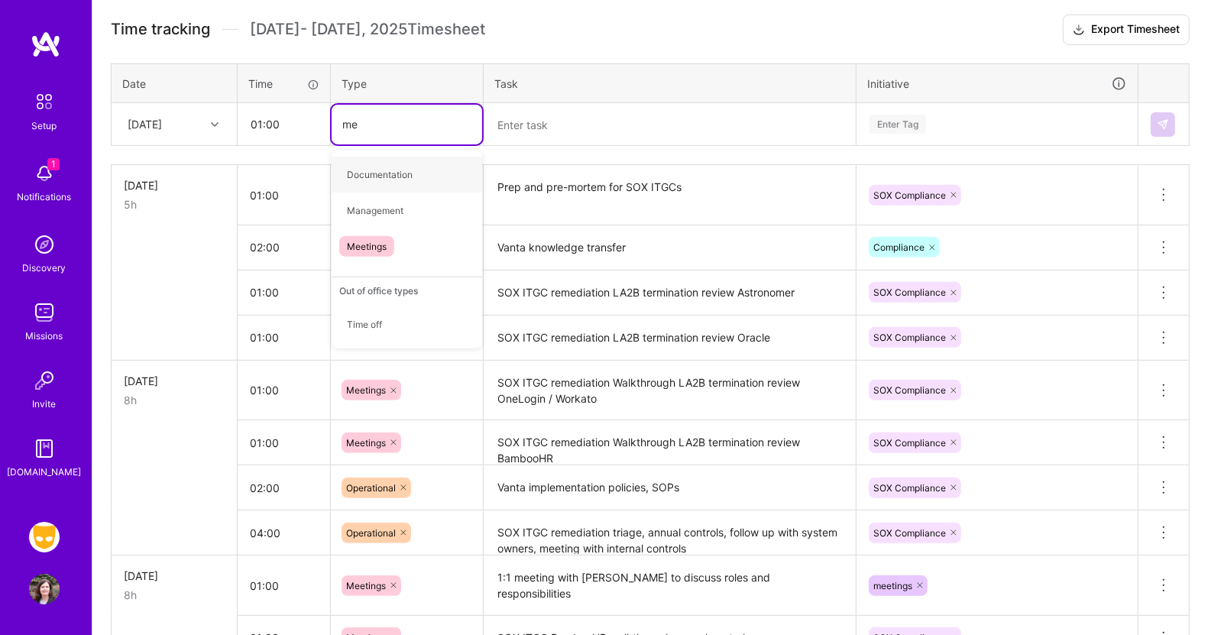
type input "mee"
click at [376, 168] on span "Meetings" at bounding box center [366, 174] width 55 height 21
click at [517, 125] on textarea at bounding box center [669, 125] width 369 height 41
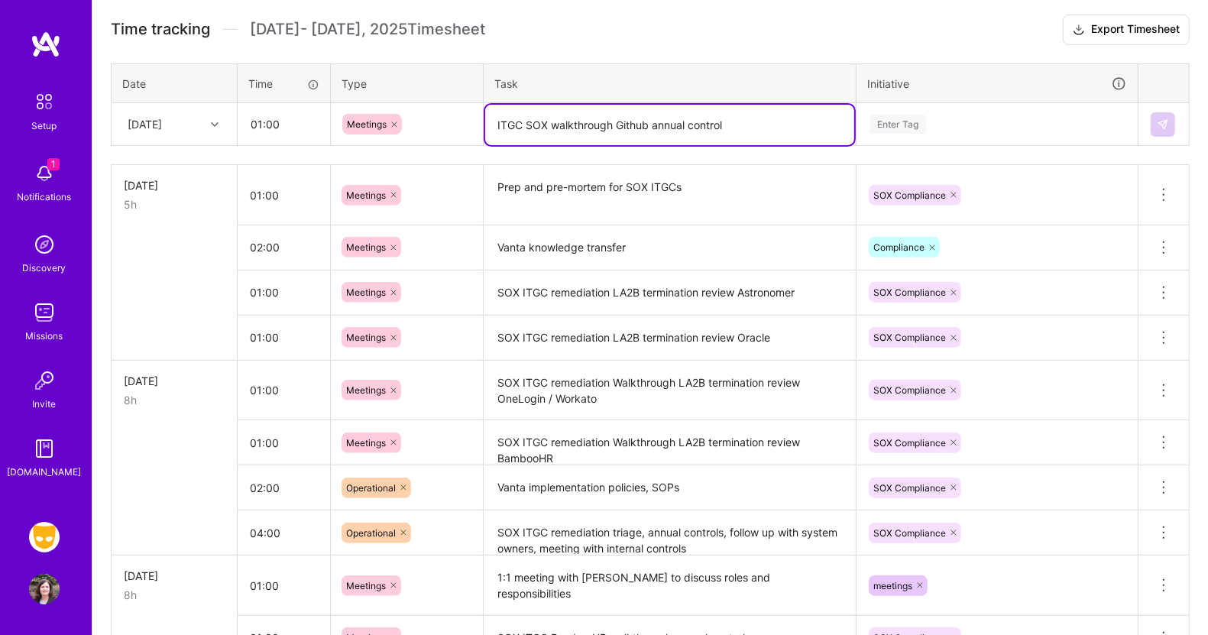
type textarea "ITGC SOX walkthrough Github annual control"
click at [913, 116] on div "Enter Tag" at bounding box center [898, 124] width 57 height 24
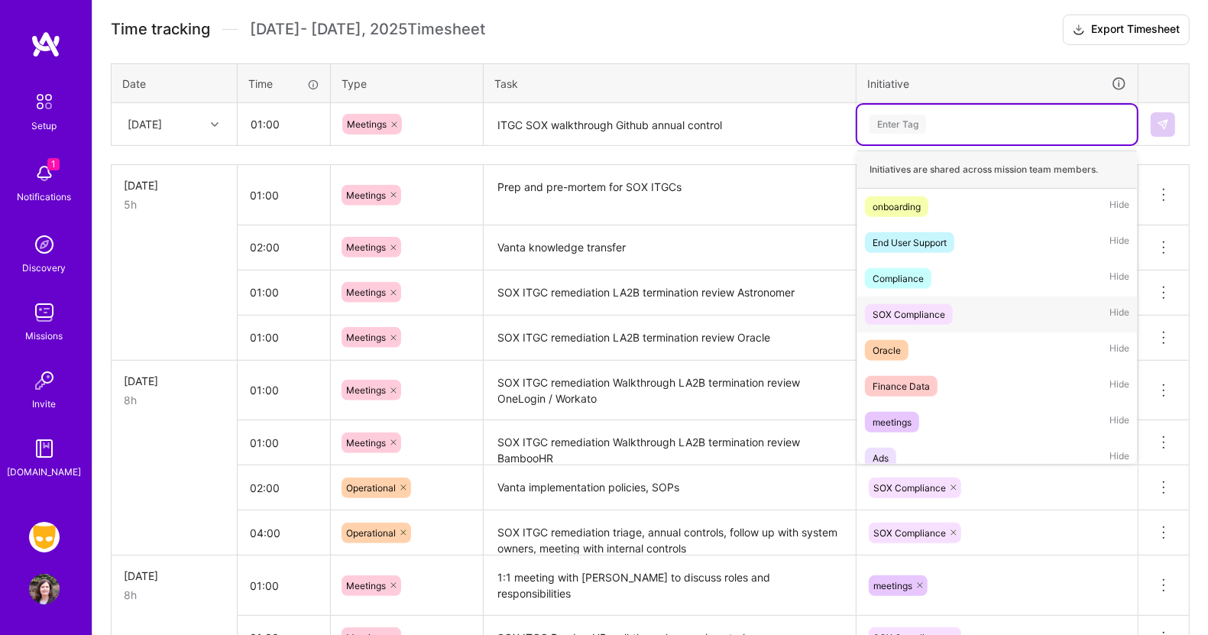
click at [924, 313] on div "SOX Compliance" at bounding box center [909, 314] width 73 height 16
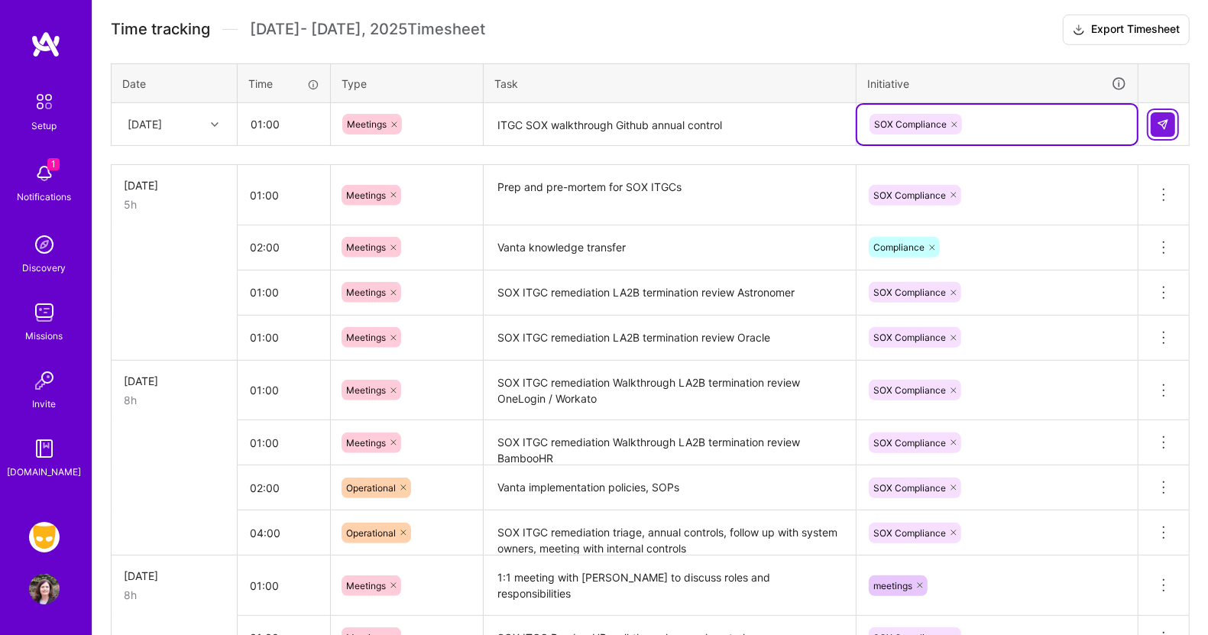
click at [1161, 124] on img at bounding box center [1163, 124] width 12 height 12
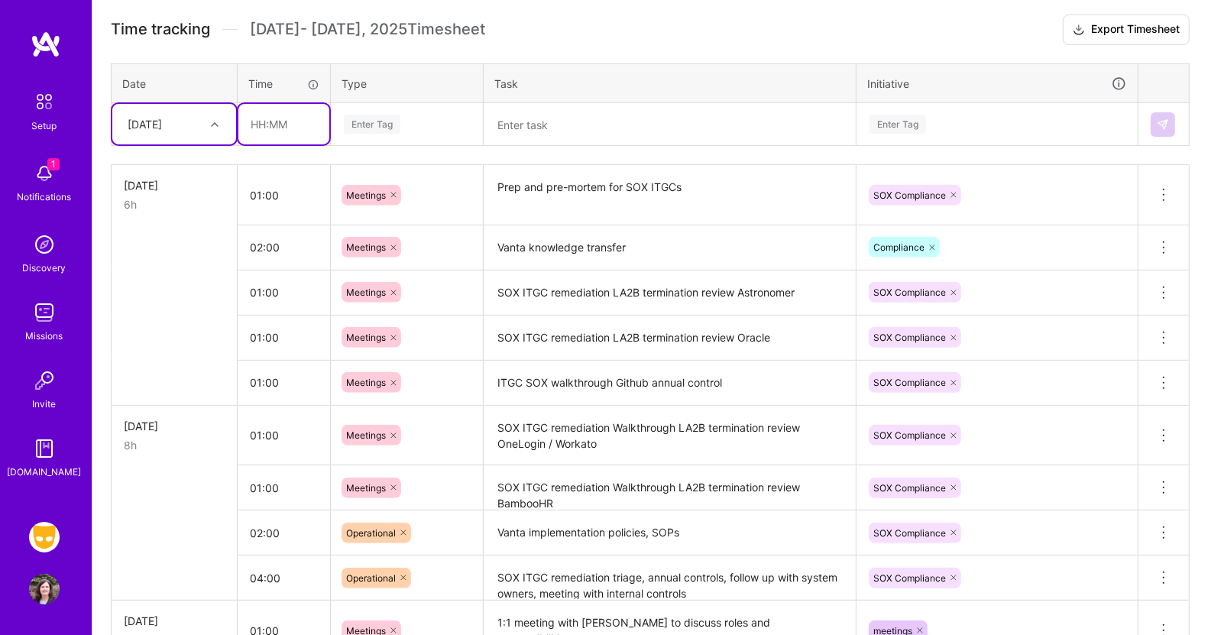
click at [298, 118] on input "text" at bounding box center [283, 124] width 91 height 41
type input "02:00"
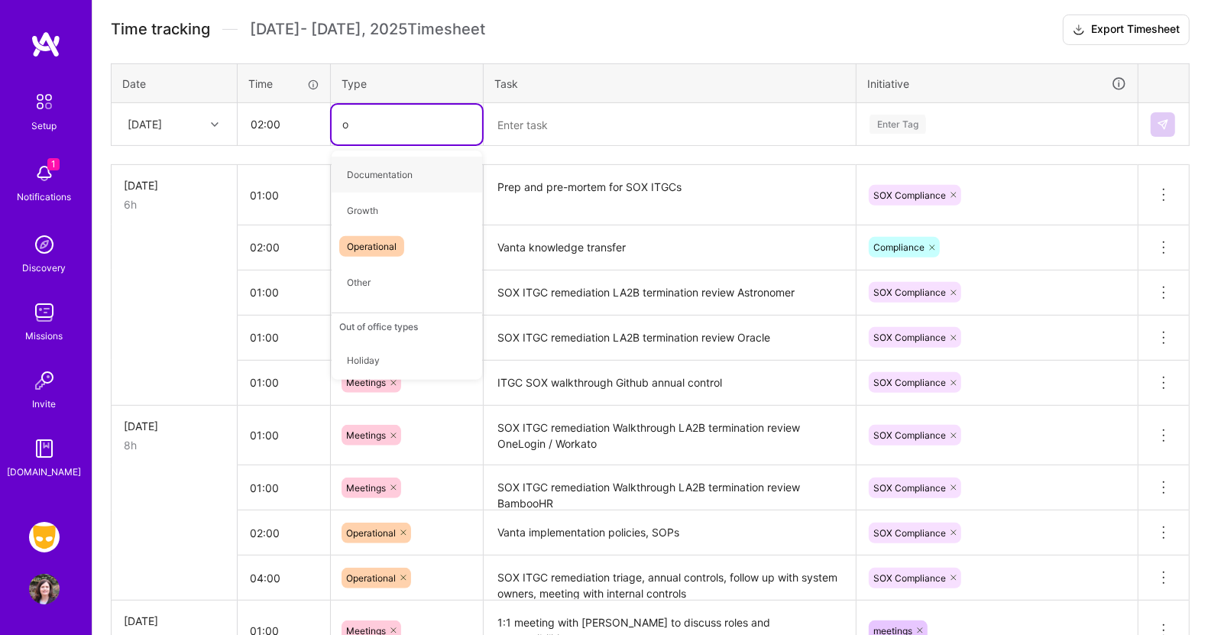
type input "op"
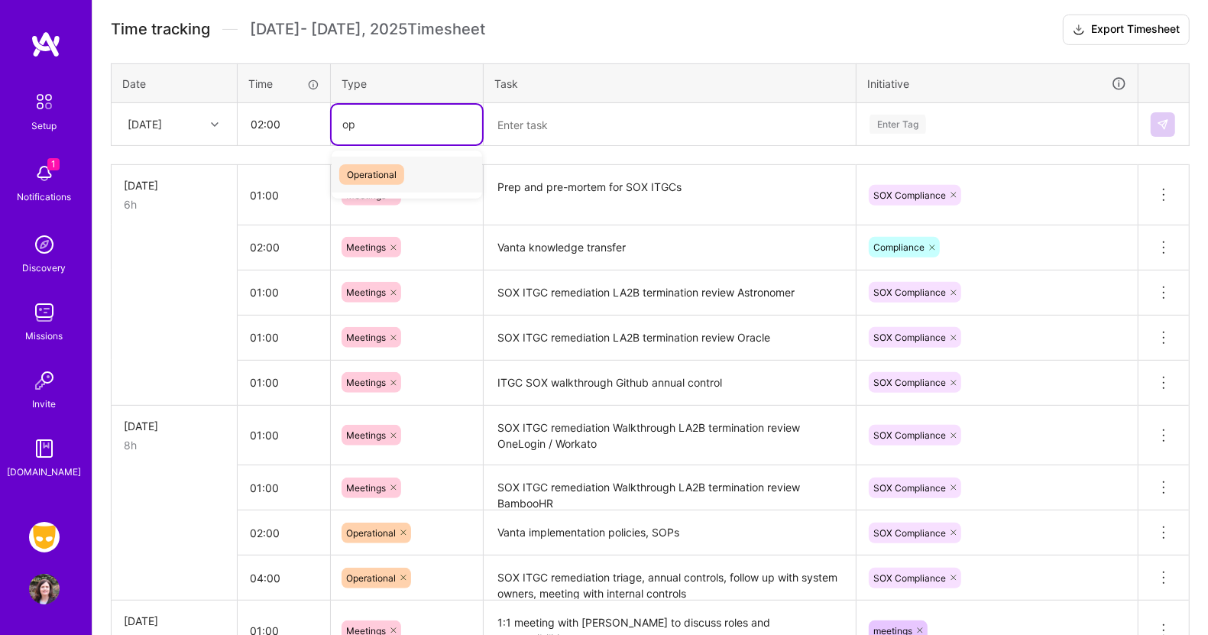
click at [380, 173] on span "Operational" at bounding box center [371, 174] width 65 height 21
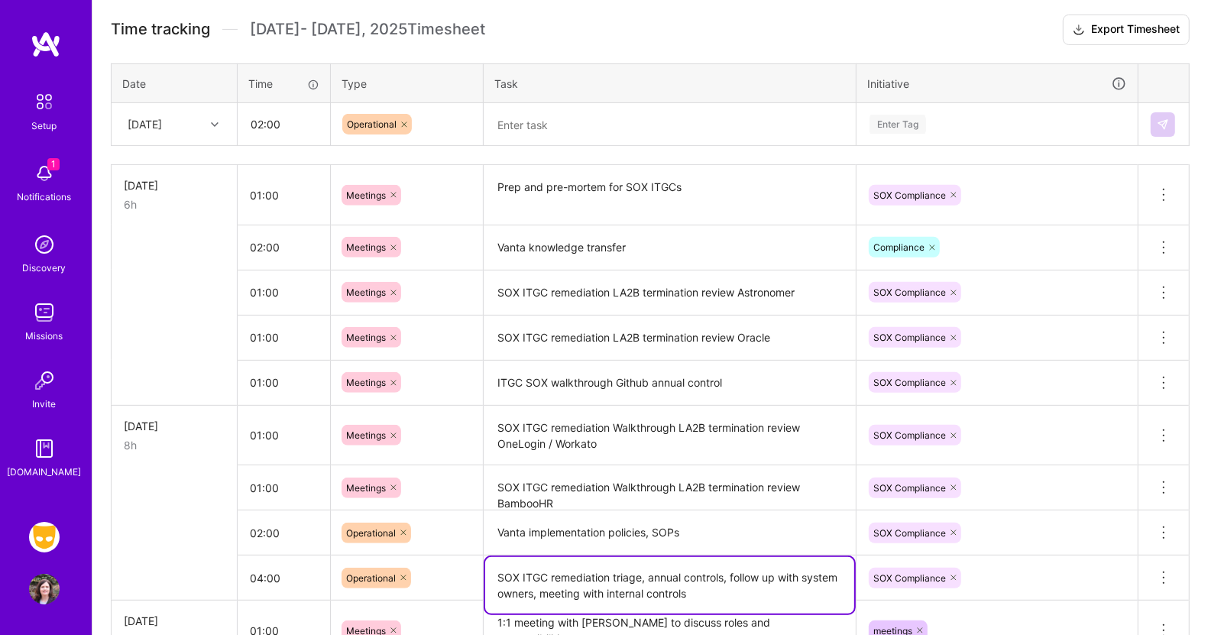
drag, startPoint x: 696, startPoint y: 586, endPoint x: 491, endPoint y: 575, distance: 205.9
click at [491, 575] on textarea "SOX ITGC remediation triage, annual controls, follow up with system owners, mee…" at bounding box center [669, 585] width 369 height 57
click at [656, 118] on textarea at bounding box center [669, 125] width 369 height 41
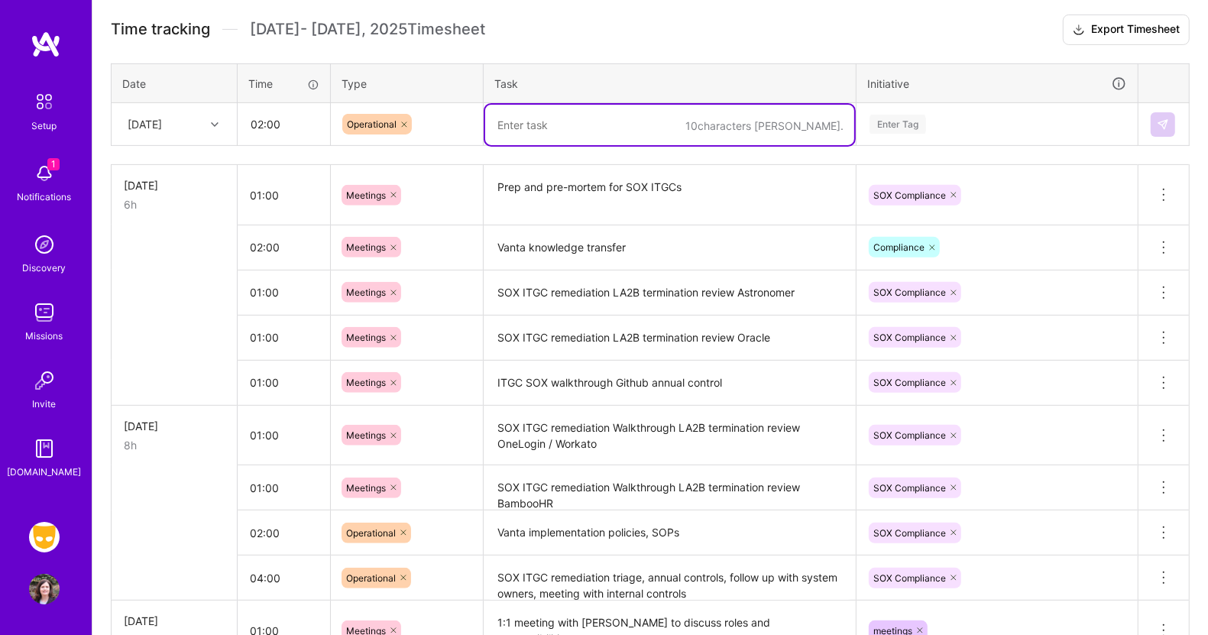
paste textarea "SOX ITGC remediation triage, annual controls, follow up with system owners, mee…"
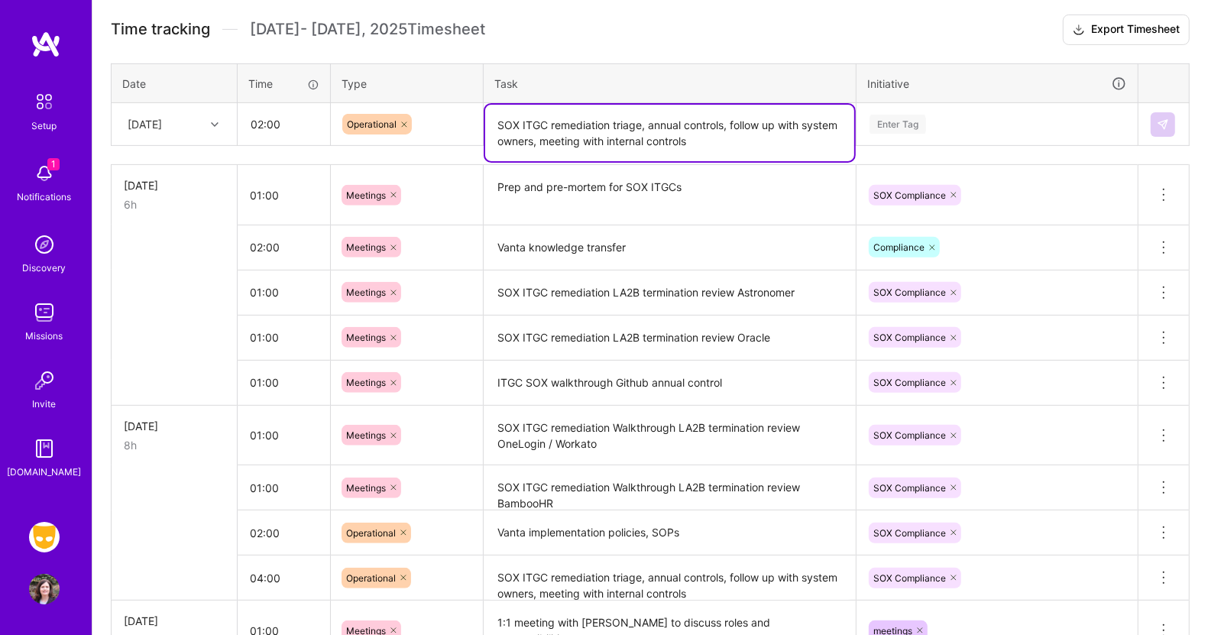
type textarea "SOX ITGC remediation triage, annual controls, follow up with system owners, mee…"
click at [1013, 116] on div "Enter Tag" at bounding box center [997, 124] width 258 height 19
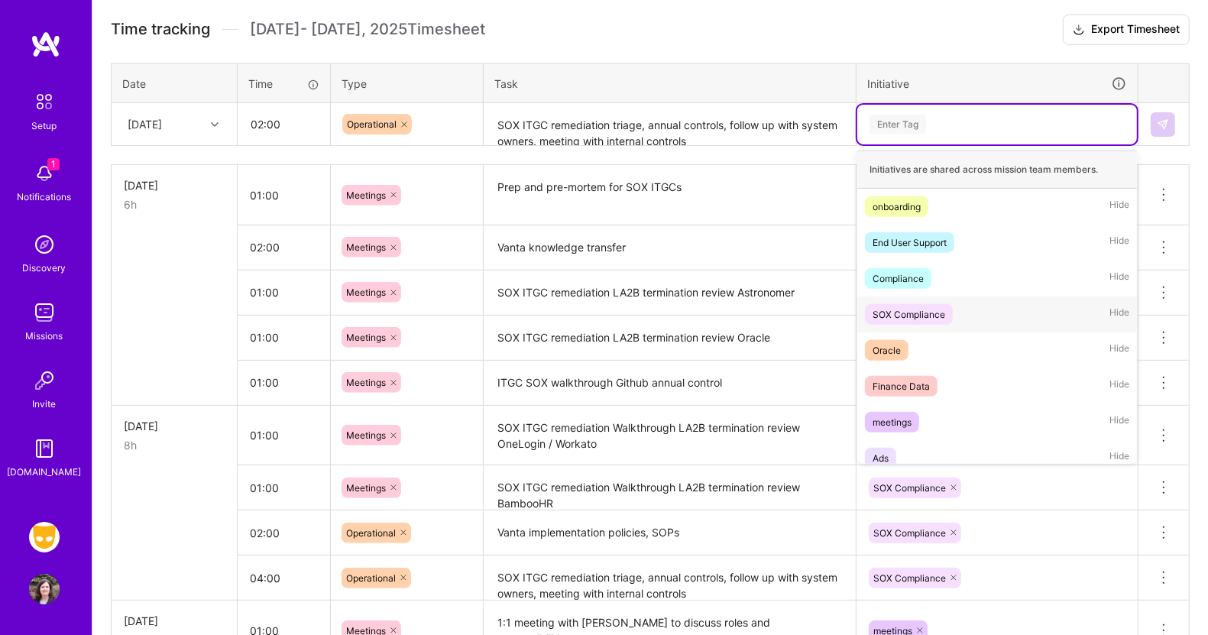
click at [940, 309] on div "SOX Compliance" at bounding box center [909, 314] width 73 height 16
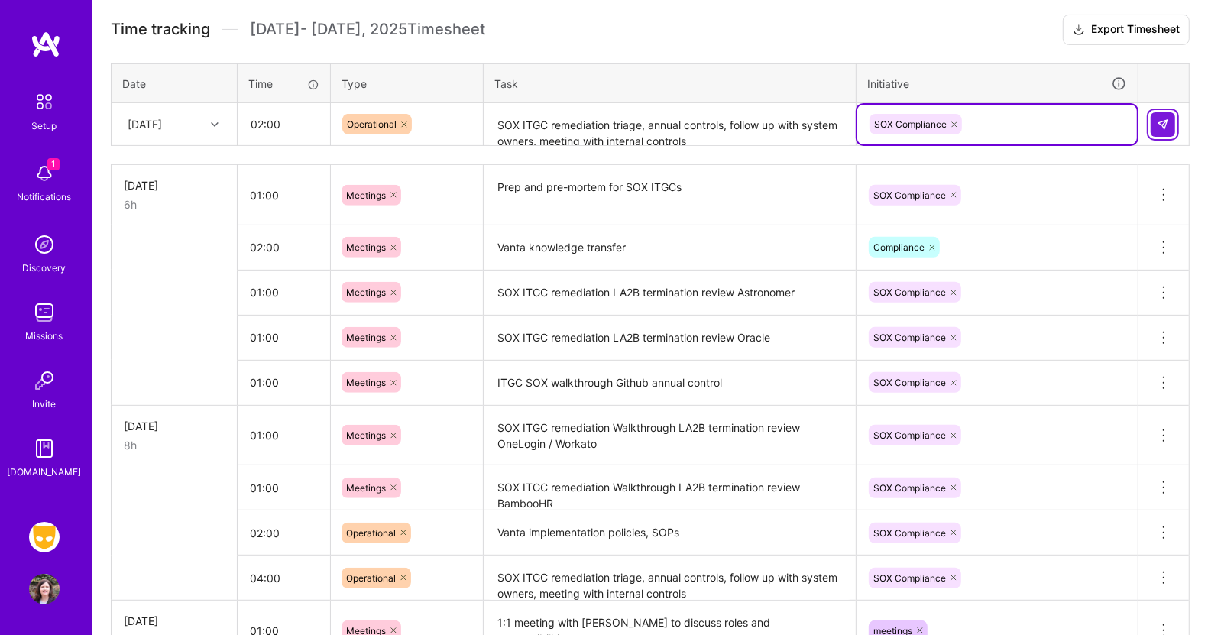
click at [1166, 112] on button at bounding box center [1163, 124] width 24 height 24
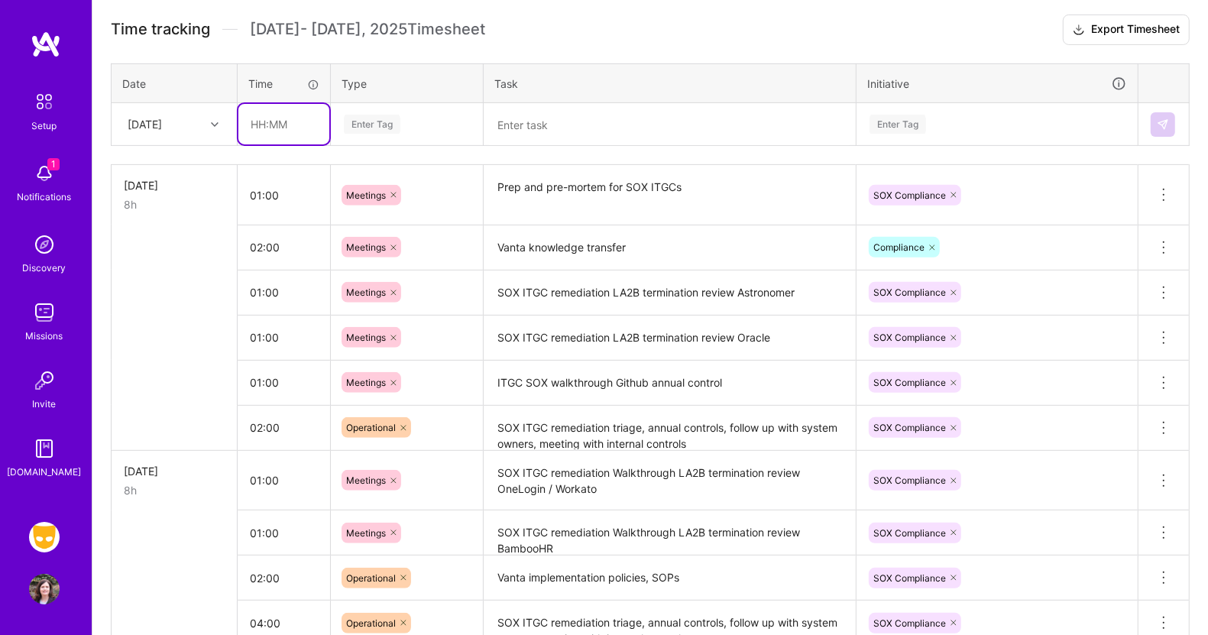
click at [287, 119] on input "text" at bounding box center [283, 124] width 91 height 41
type input "02:00"
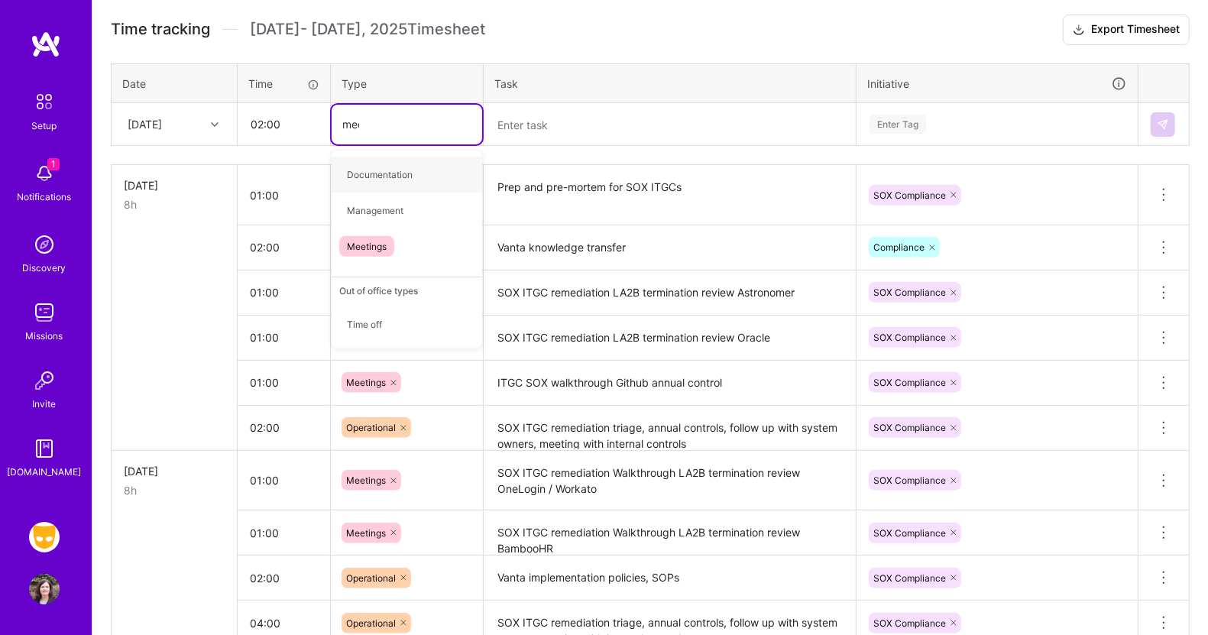
type input "meet"
click at [371, 166] on span "Meetings" at bounding box center [366, 174] width 55 height 21
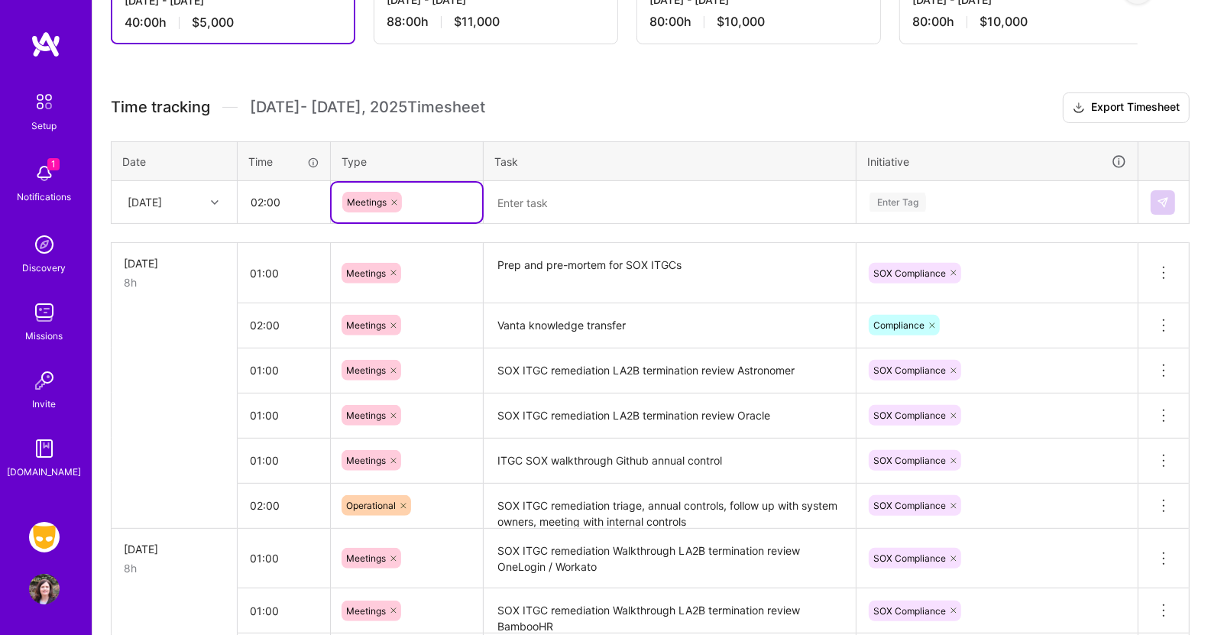
scroll to position [352, 0]
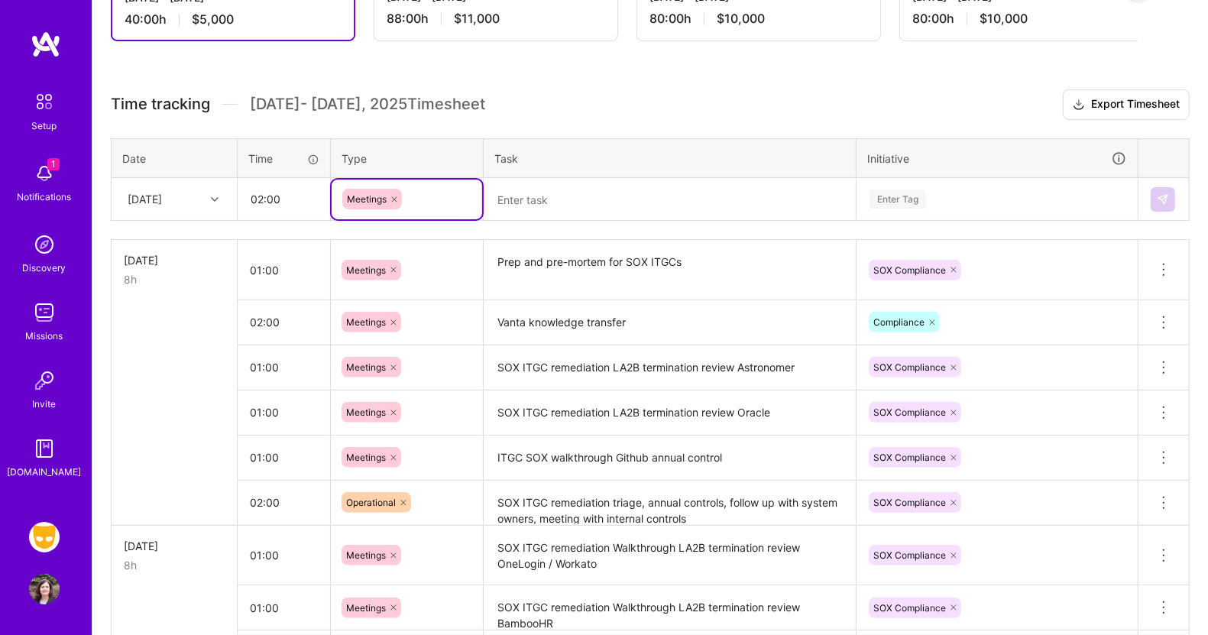
click at [575, 202] on textarea at bounding box center [669, 200] width 369 height 41
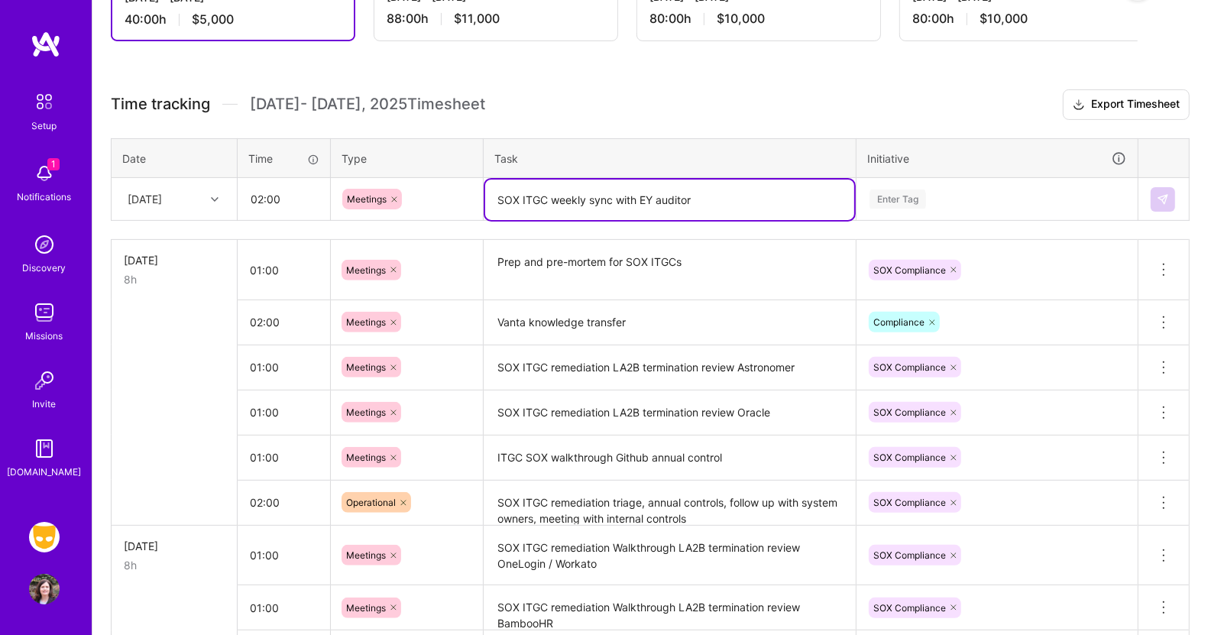
type textarea "SOX ITGC weekly sync with EY auditor"
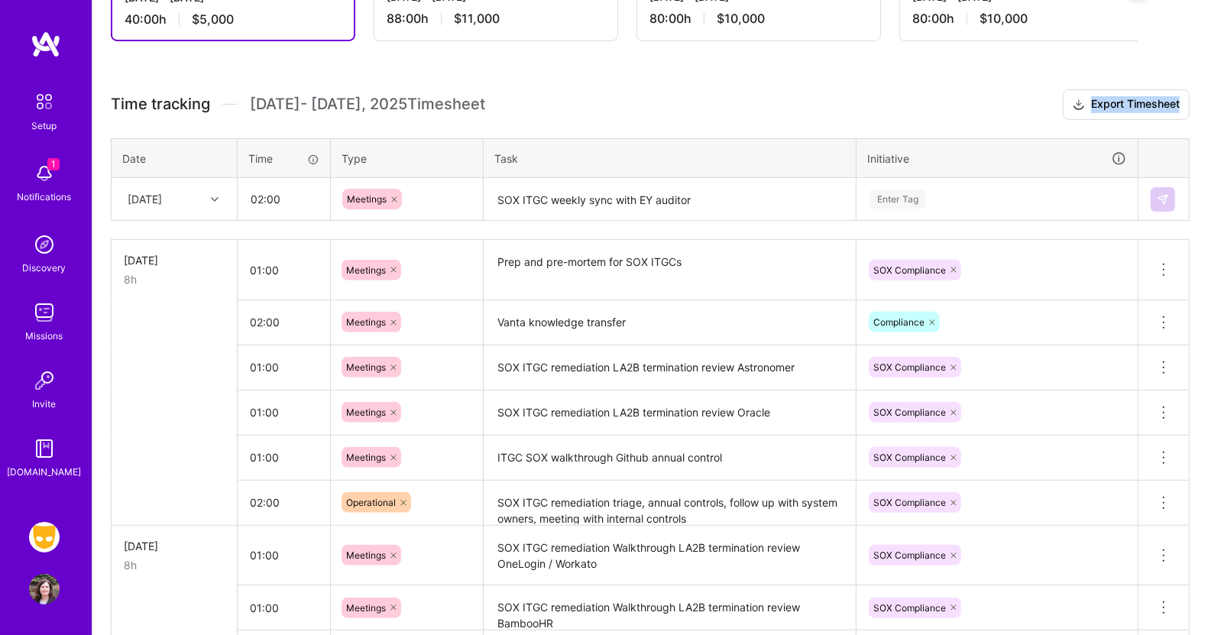
drag, startPoint x: 575, startPoint y: 135, endPoint x: 1007, endPoint y: 63, distance: 437.7
click at [913, 187] on div "Enter Tag" at bounding box center [997, 200] width 280 height 40
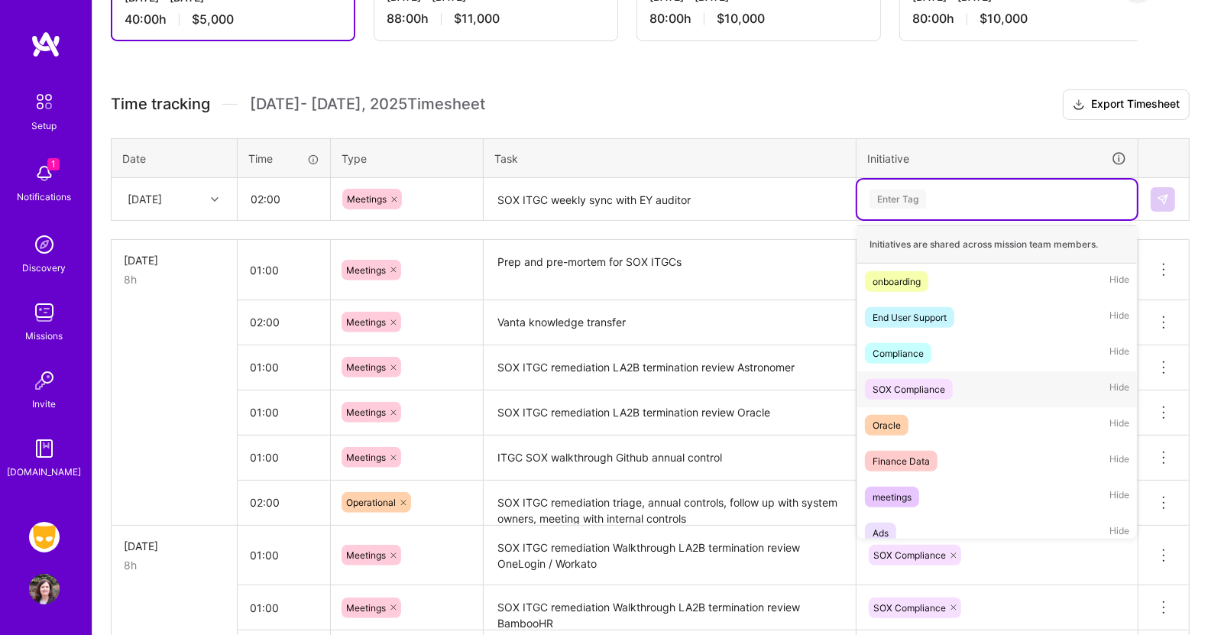
click at [911, 382] on div "SOX Compliance" at bounding box center [909, 389] width 73 height 16
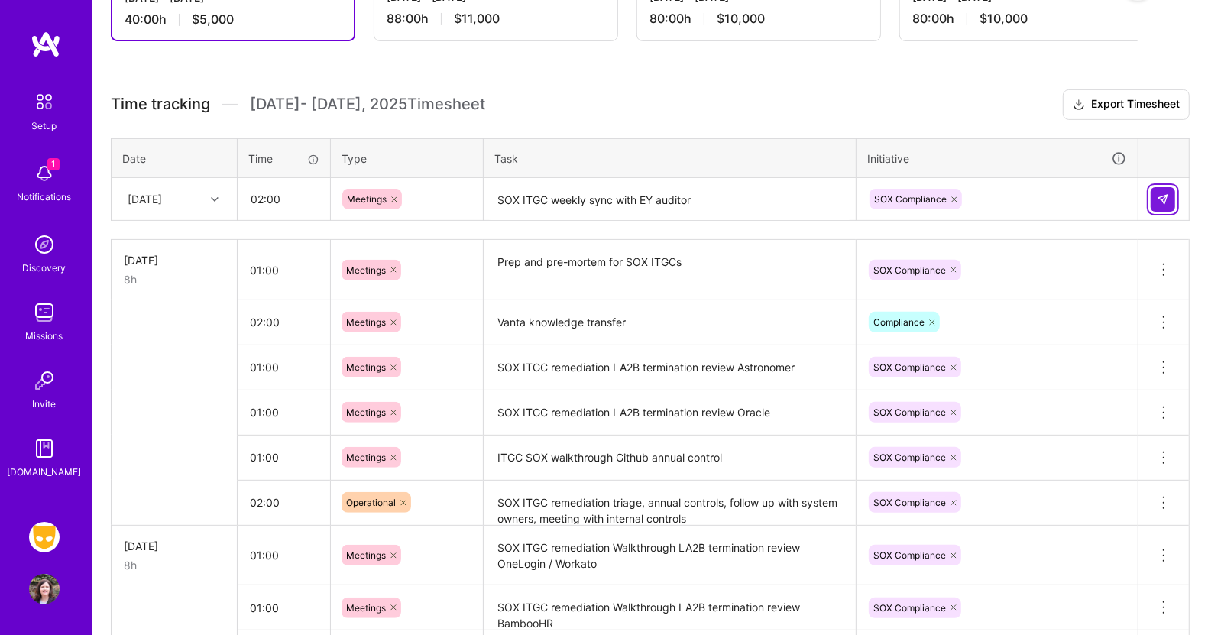
click at [1162, 195] on img at bounding box center [1163, 199] width 12 height 12
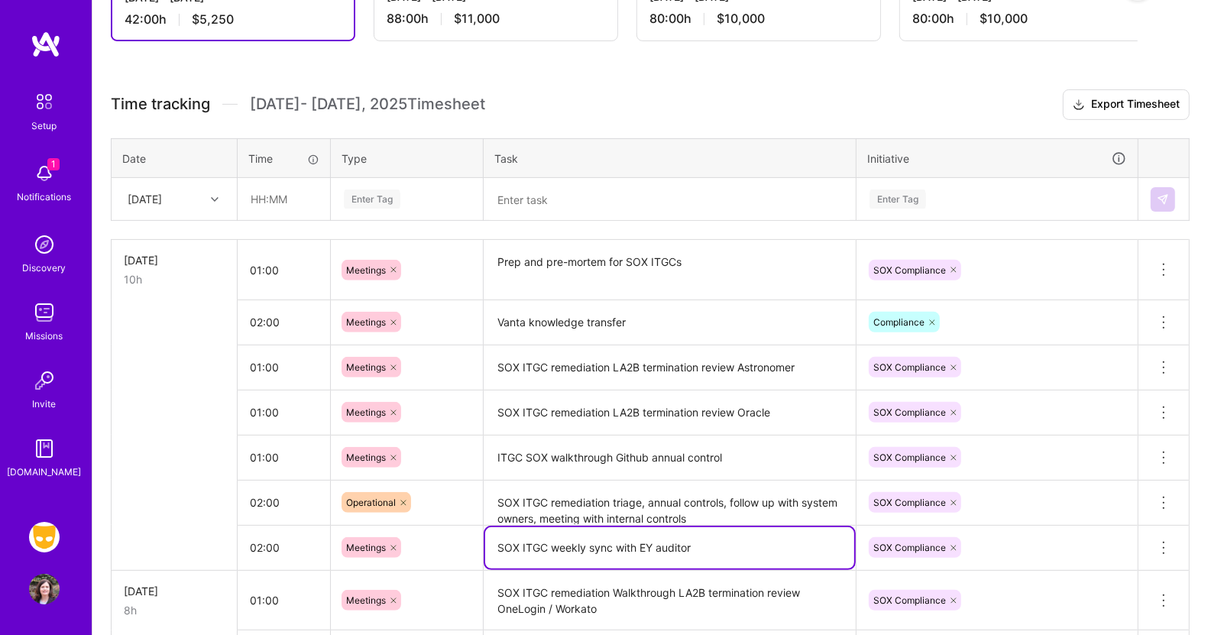
drag, startPoint x: 704, startPoint y: 544, endPoint x: 433, endPoint y: 542, distance: 270.6
click at [433, 542] on tr "02:00 Meetings SOX ITGC weekly sync with EY auditor SOX Compliance Delete row" at bounding box center [651, 547] width 1078 height 45
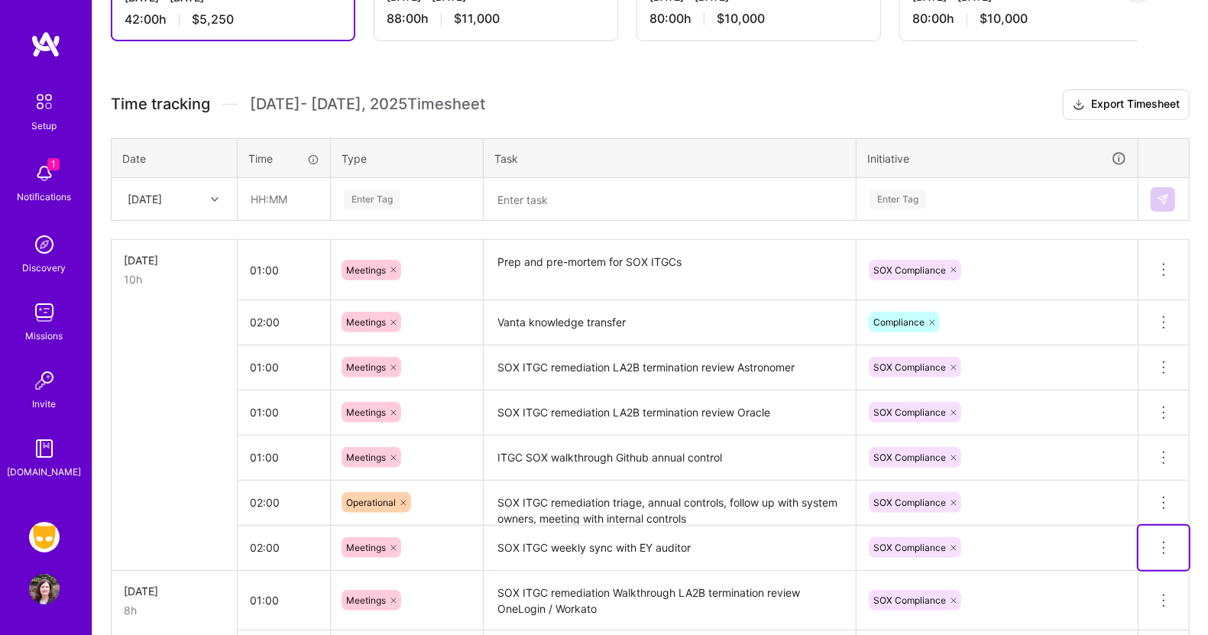
click at [1172, 541] on icon at bounding box center [1164, 548] width 18 height 18
click at [1133, 565] on button "Delete row" at bounding box center [1126, 574] width 79 height 37
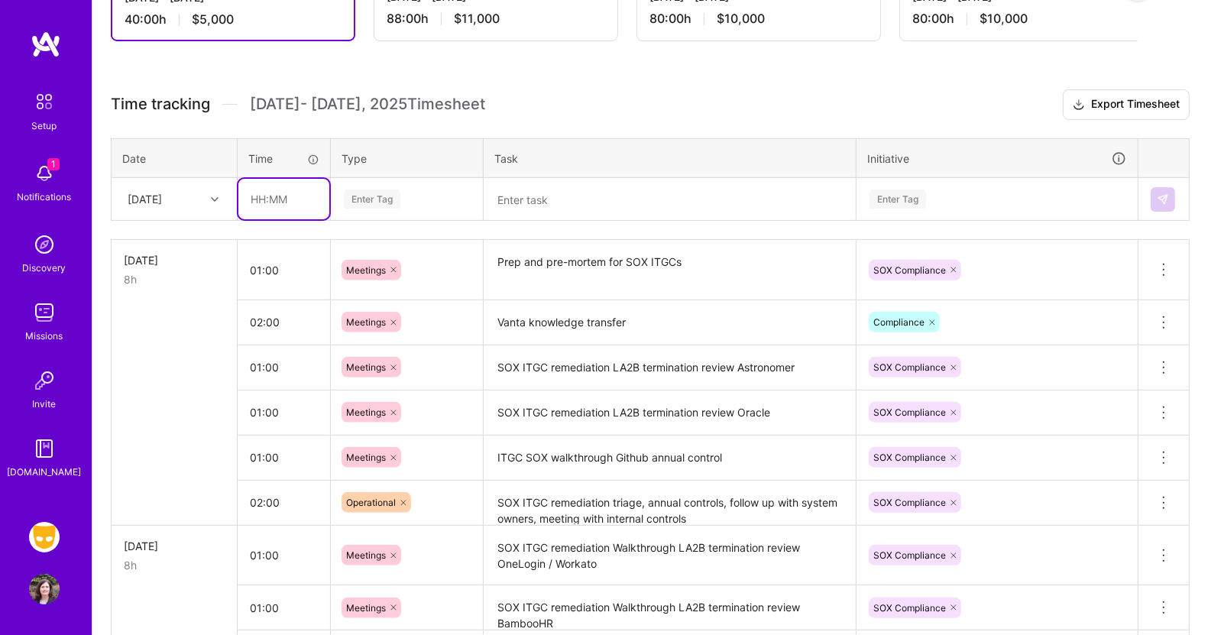
click at [270, 190] on input "text" at bounding box center [283, 199] width 91 height 41
type input "02:00"
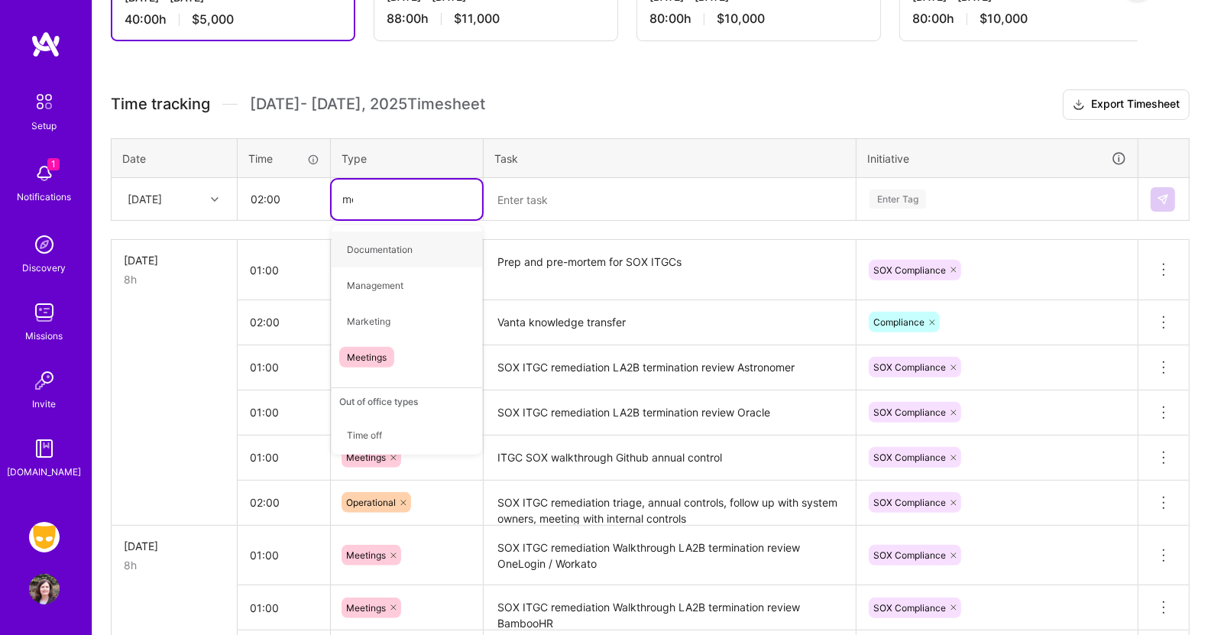
type input "mee"
click at [378, 248] on span "Meetings" at bounding box center [366, 249] width 55 height 21
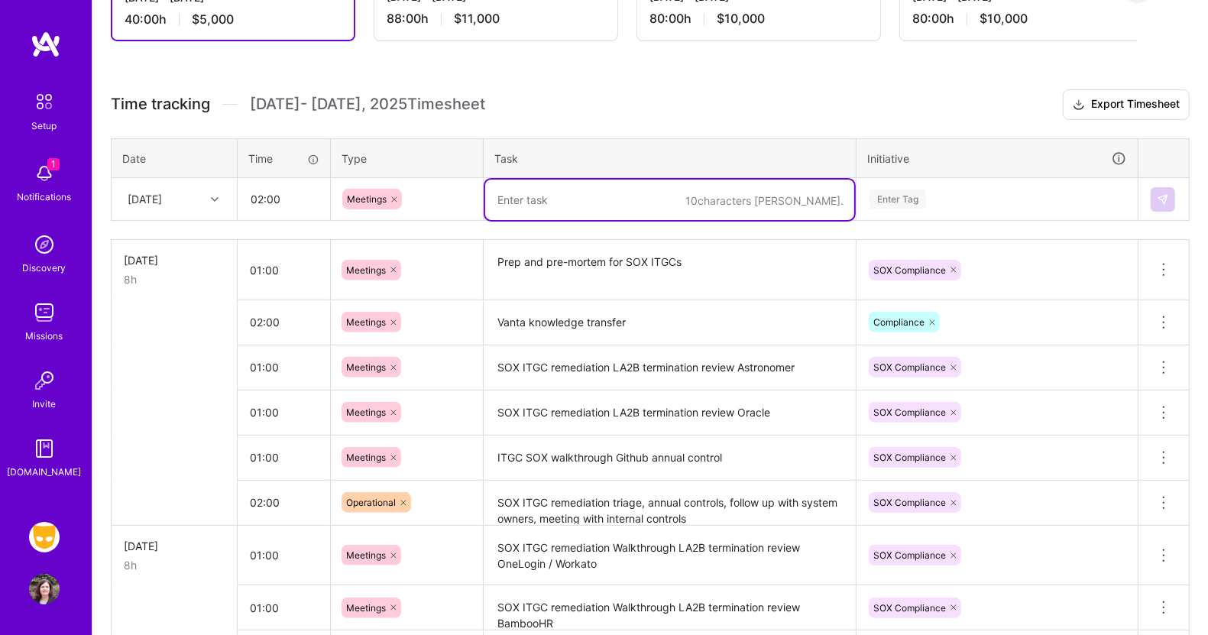
click at [549, 196] on textarea at bounding box center [669, 200] width 369 height 41
click at [212, 190] on div at bounding box center [217, 200] width 24 height 20
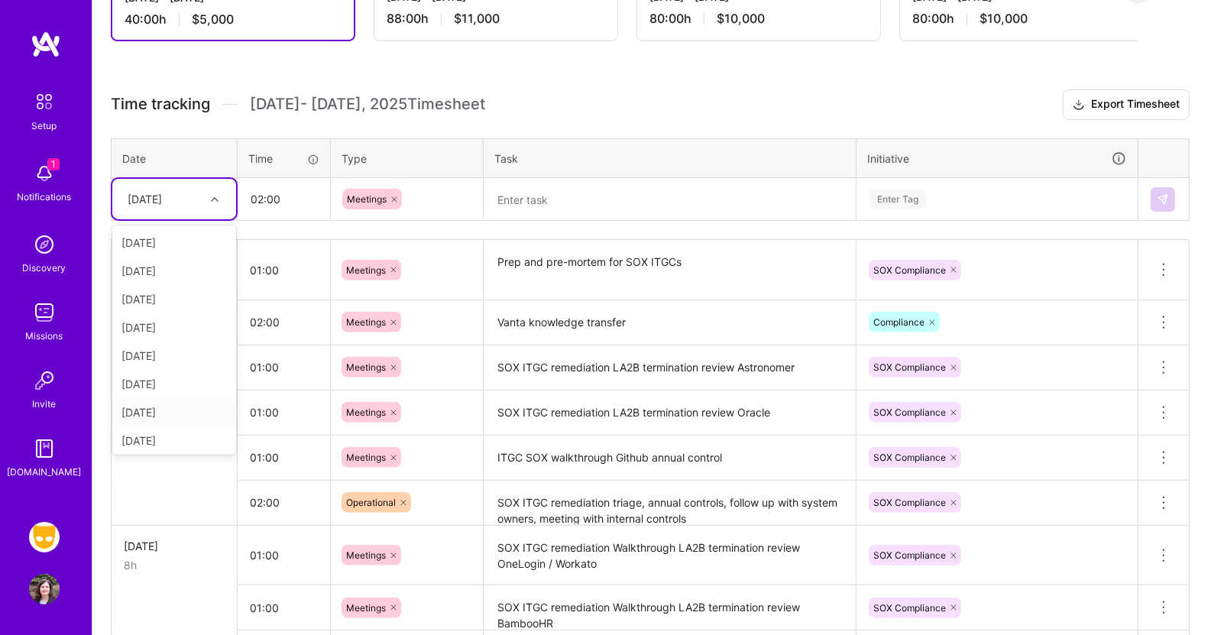
click at [156, 410] on div "[DATE]" at bounding box center [174, 412] width 124 height 28
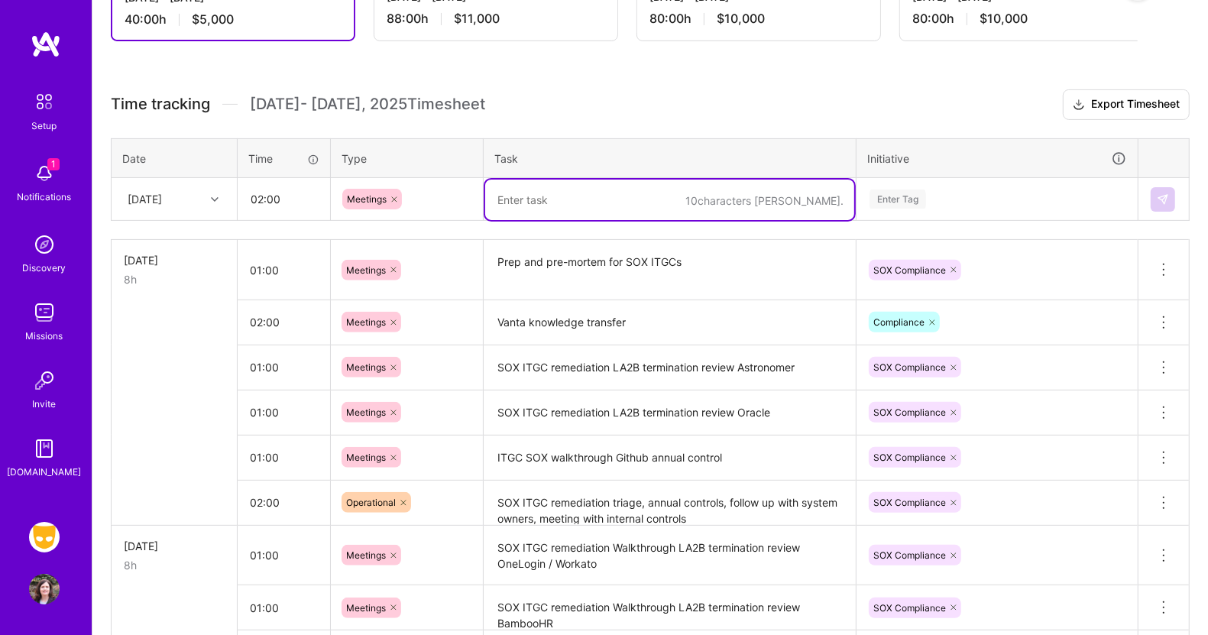
click at [542, 200] on textarea at bounding box center [669, 200] width 369 height 41
type textarea "W"
type textarea "SOX ITGC weekly triage with system owners, PwC"
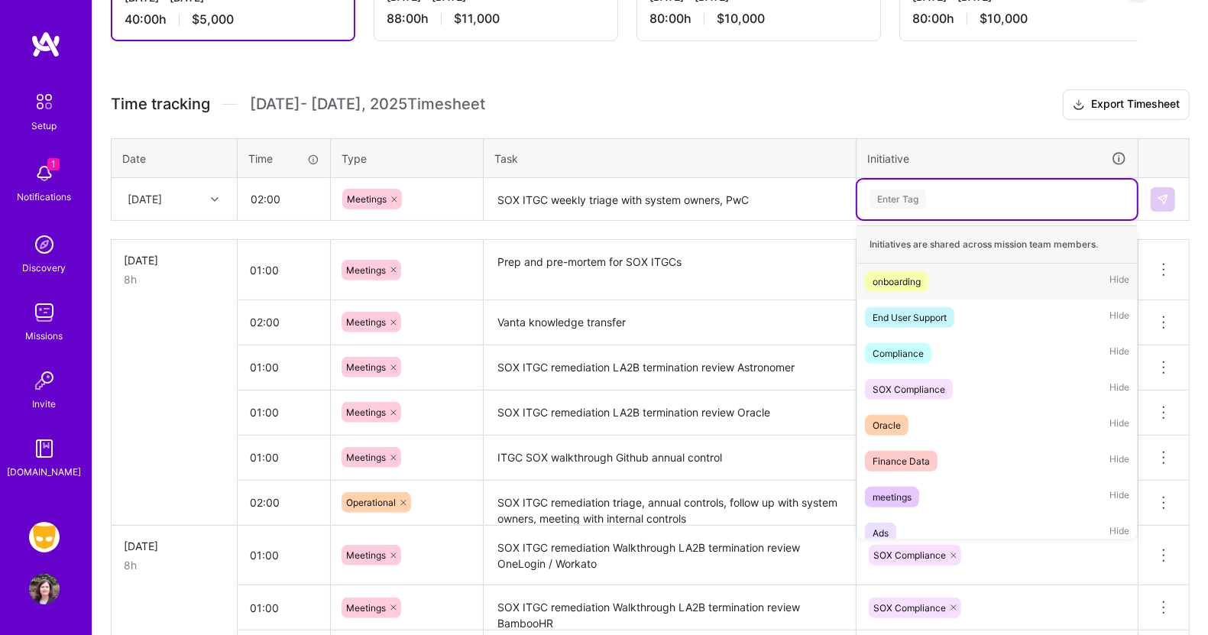
click at [890, 205] on div "Enter Tag" at bounding box center [898, 199] width 57 height 24
click at [909, 391] on div "SOX Compliance" at bounding box center [909, 389] width 73 height 16
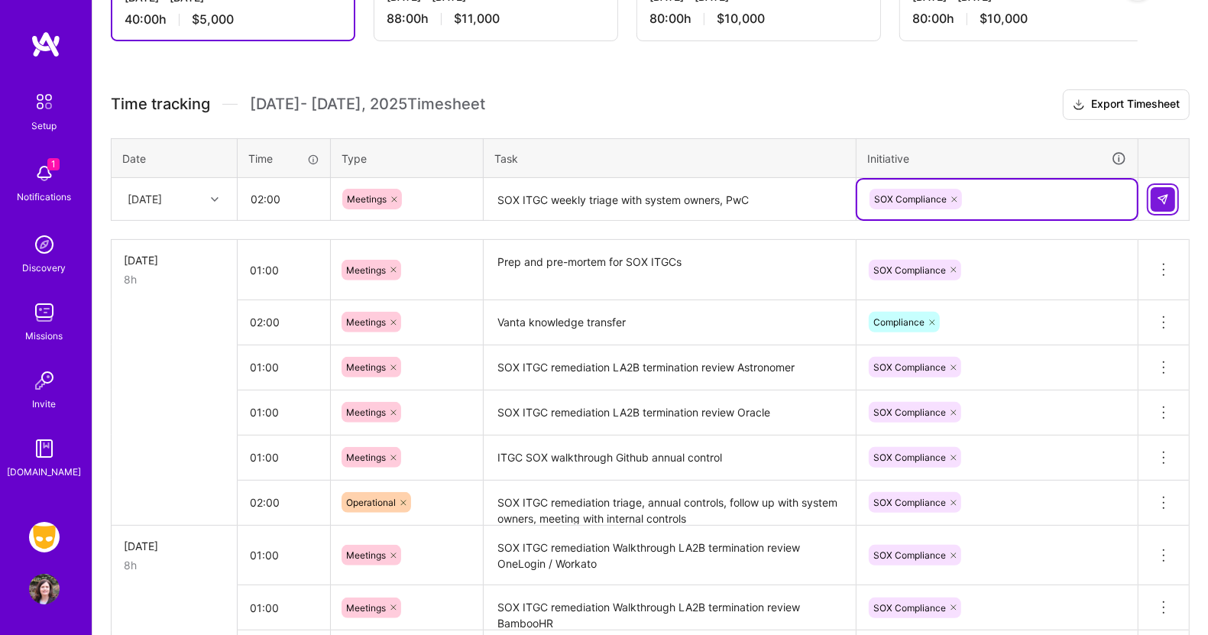
click at [1169, 194] on button at bounding box center [1163, 199] width 24 height 24
